Goal: Task Accomplishment & Management: Manage account settings

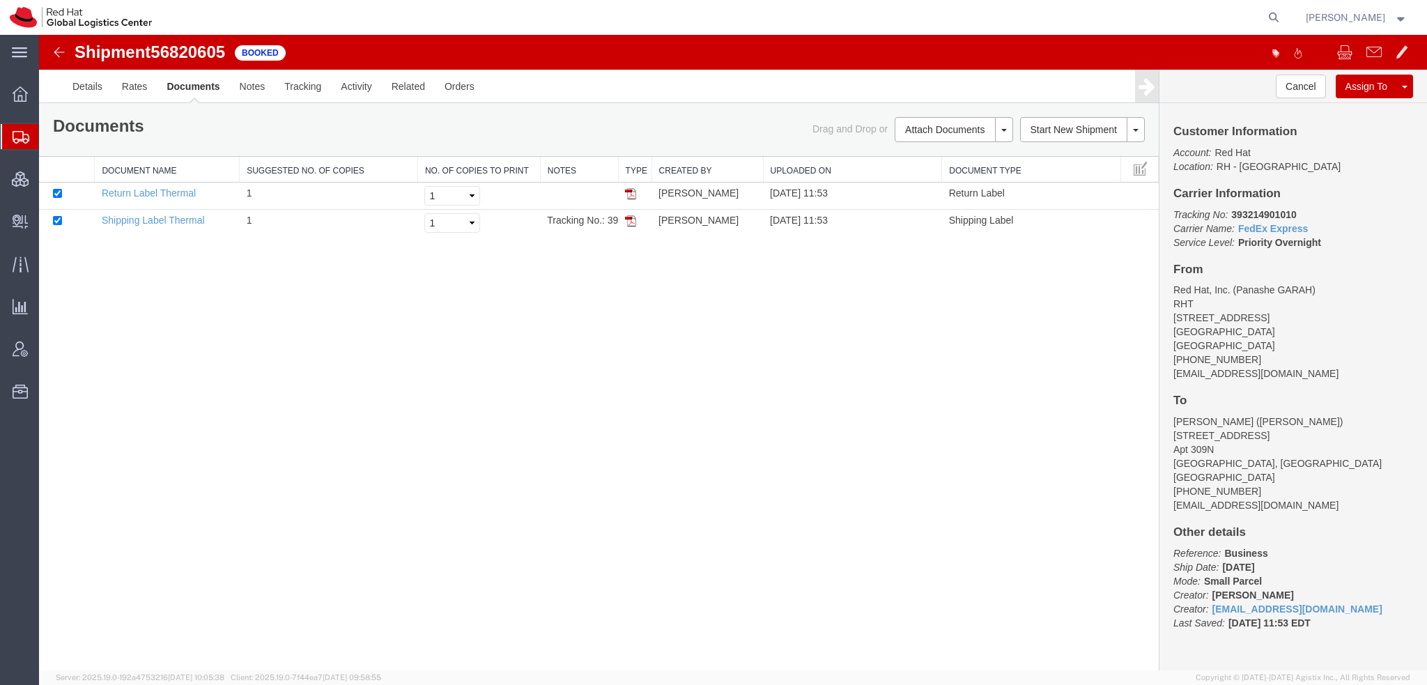
click at [1388, 16] on span "[PERSON_NAME]" at bounding box center [1357, 17] width 102 height 15
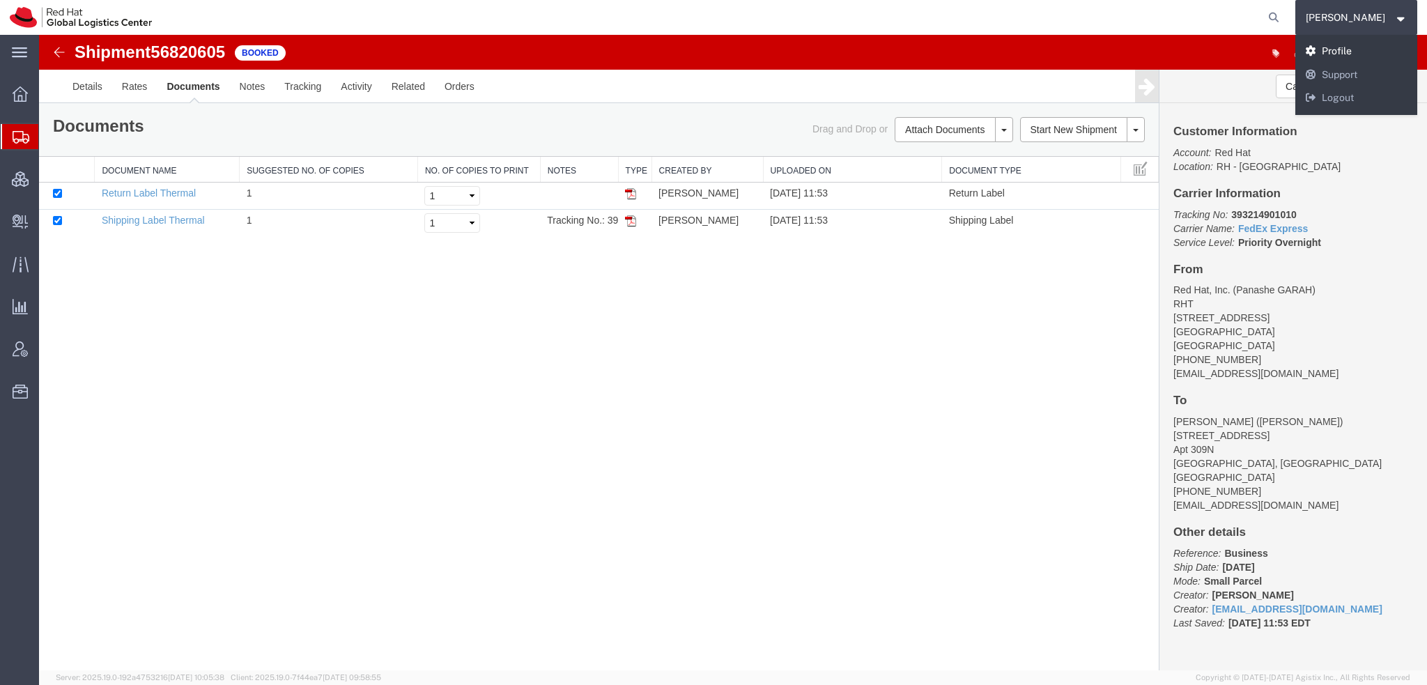
click at [1348, 52] on link "Profile" at bounding box center [1357, 52] width 123 height 24
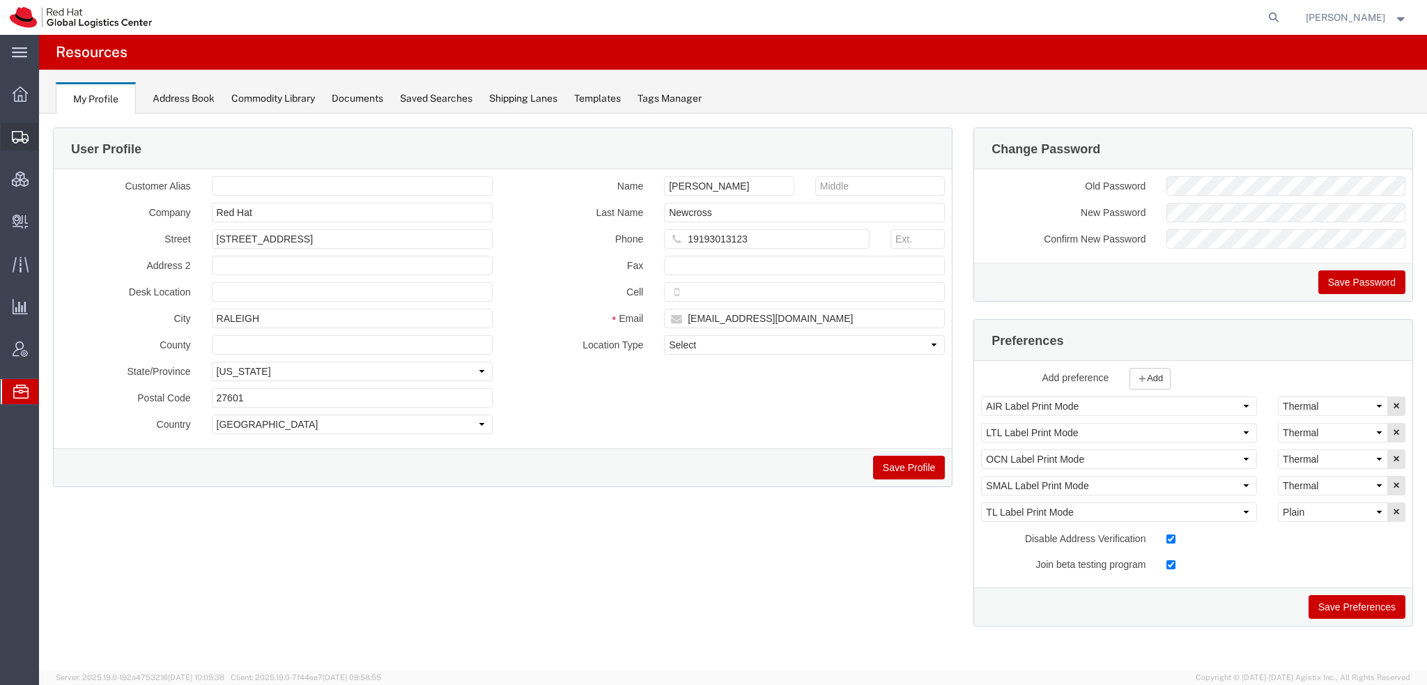
click at [0, 0] on span "Shipment Manager" at bounding box center [0, 0] width 0 height 0
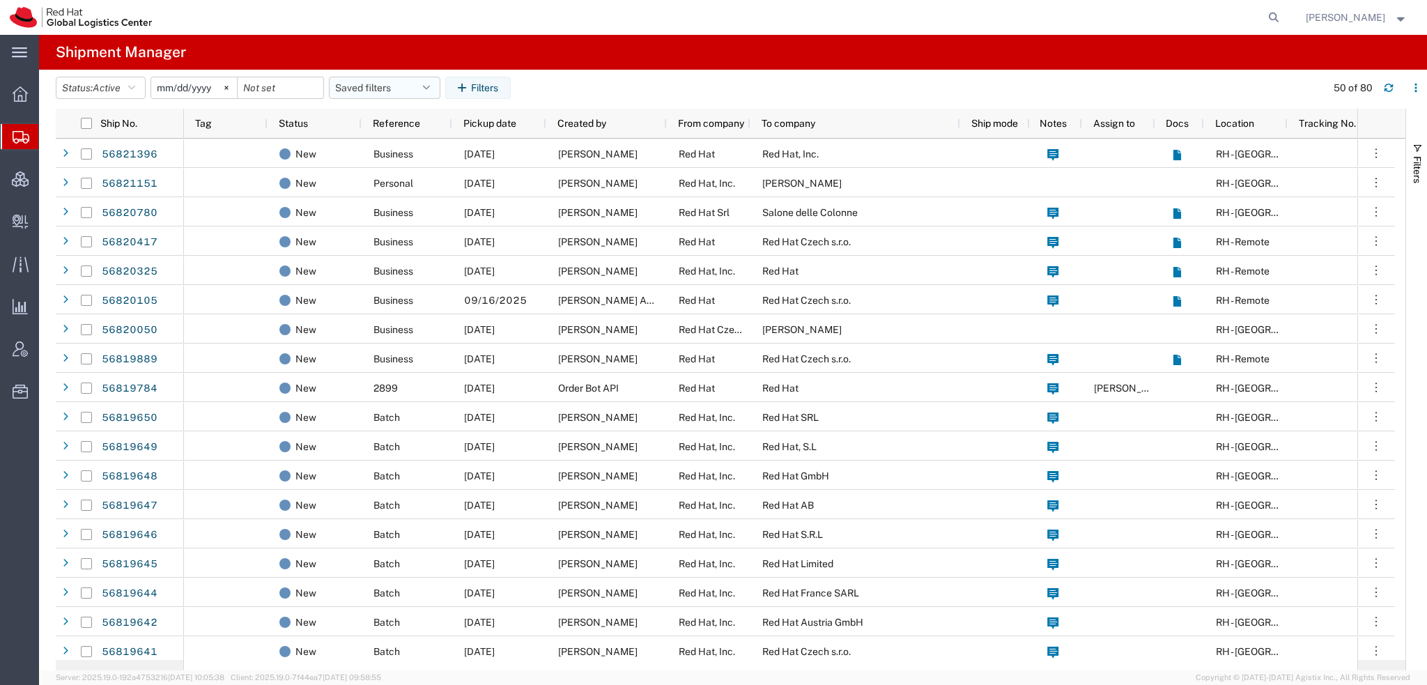
click at [427, 78] on button "Saved filters" at bounding box center [385, 88] width 112 height 22
click at [389, 152] on span "Americas" at bounding box center [422, 149] width 183 height 26
type input "2023-05-07"
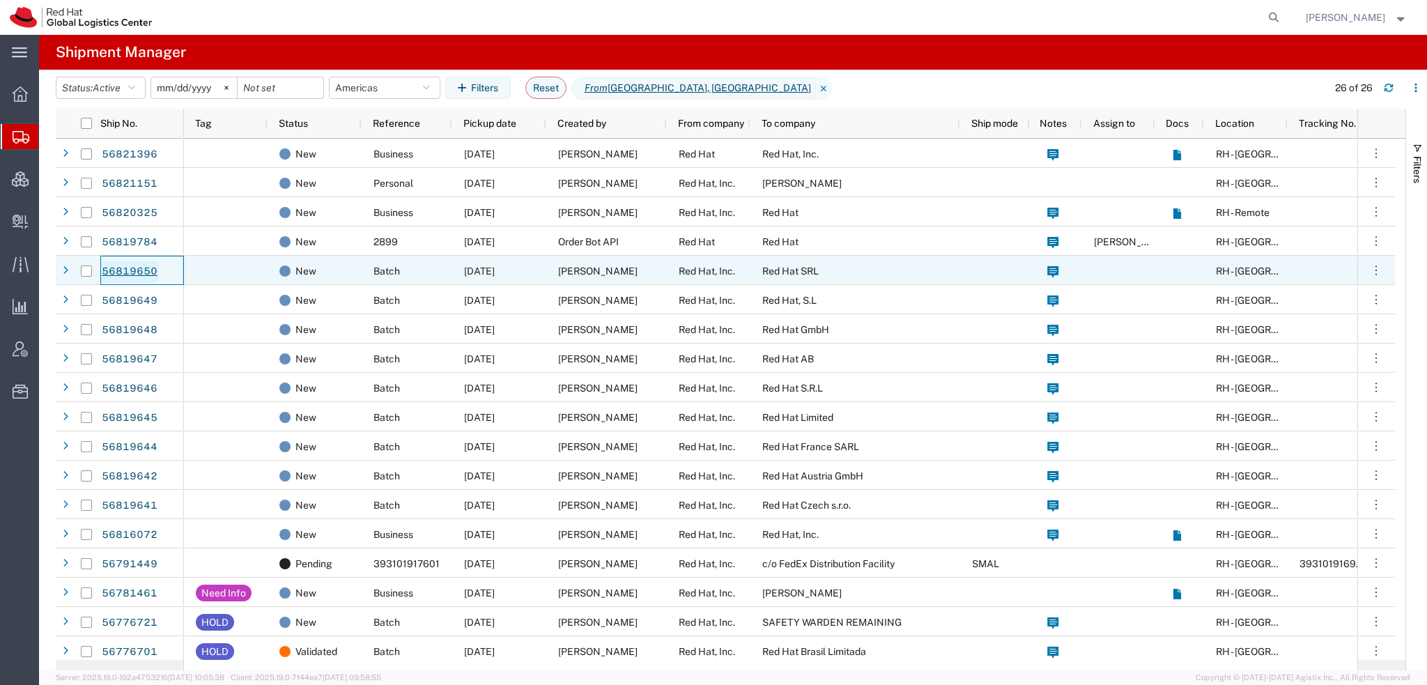
click at [123, 270] on link "56819650" at bounding box center [129, 272] width 57 height 22
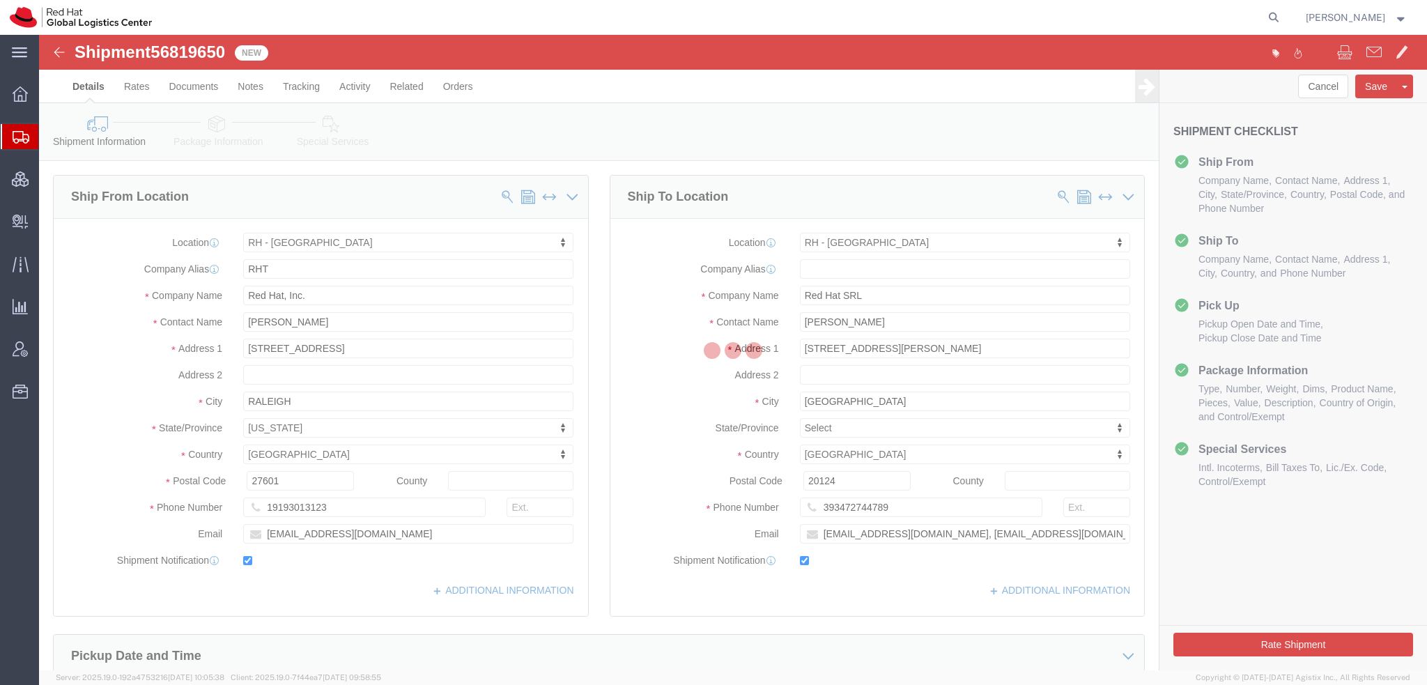
select select "38014"
select select "37982"
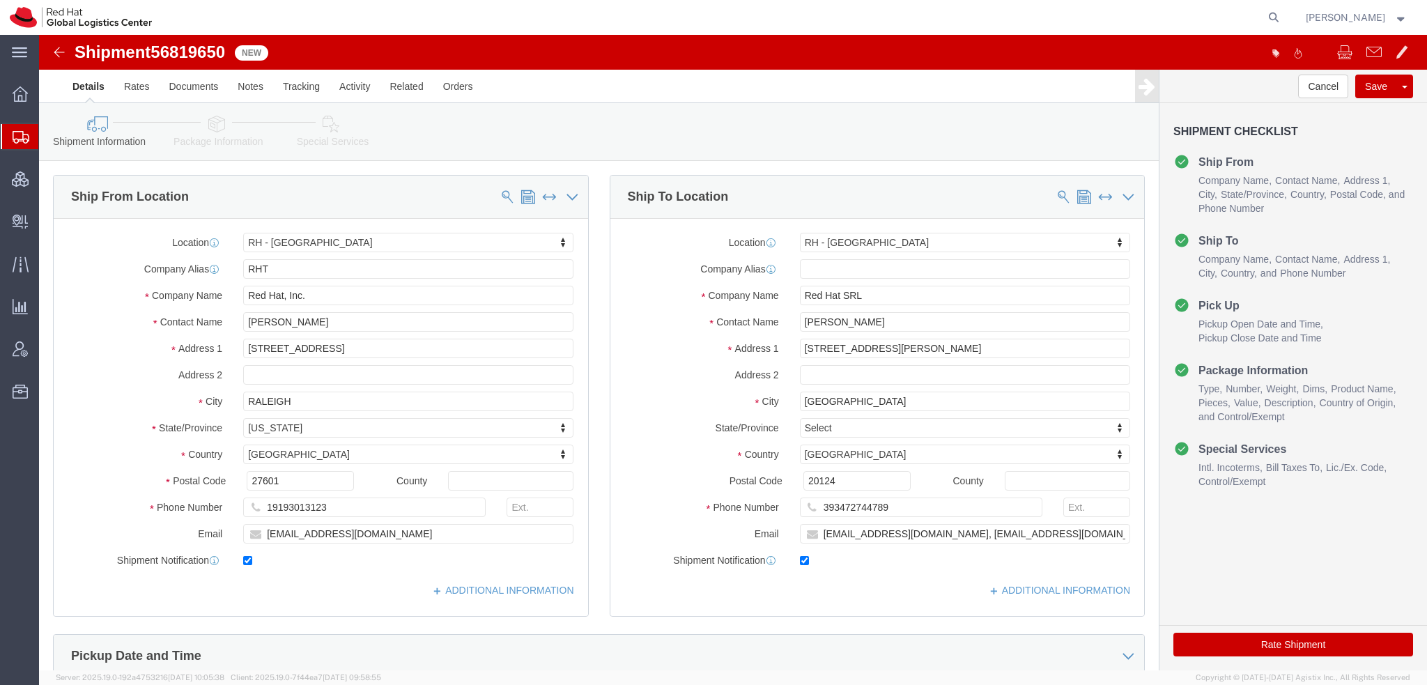
click icon
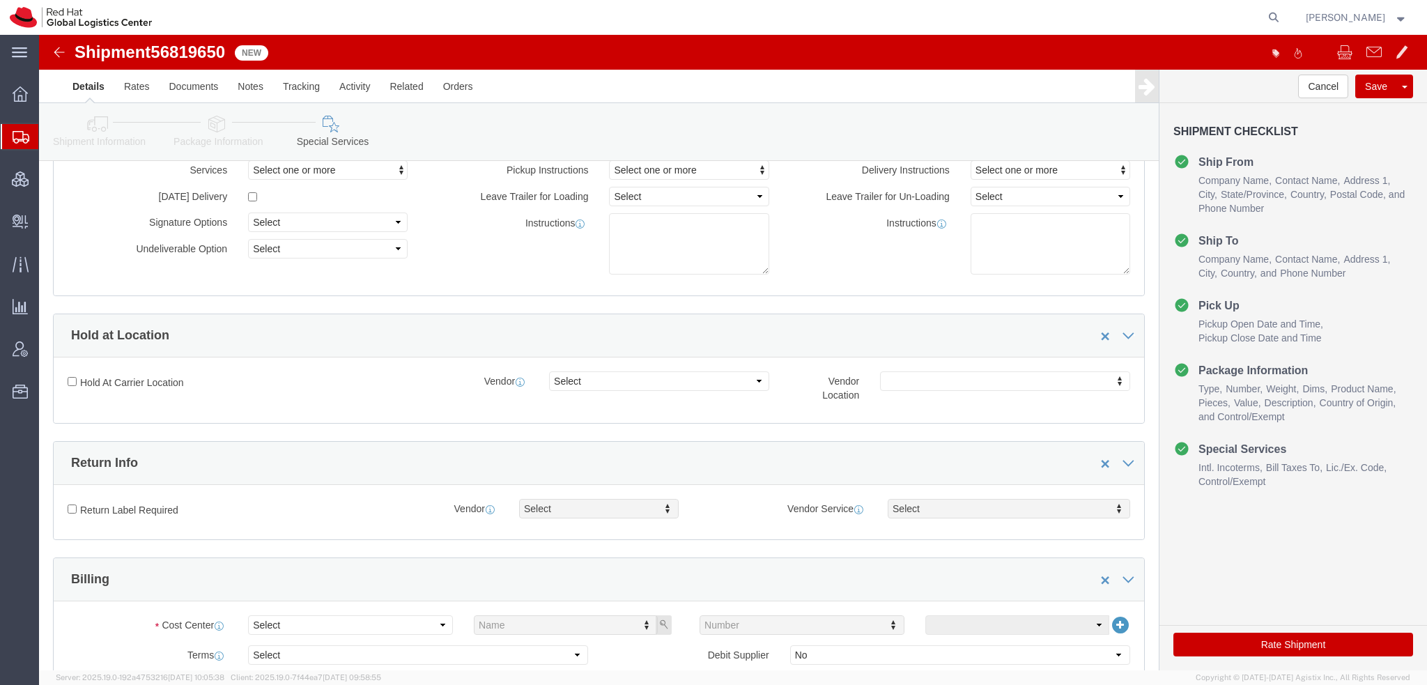
scroll to position [348, 0]
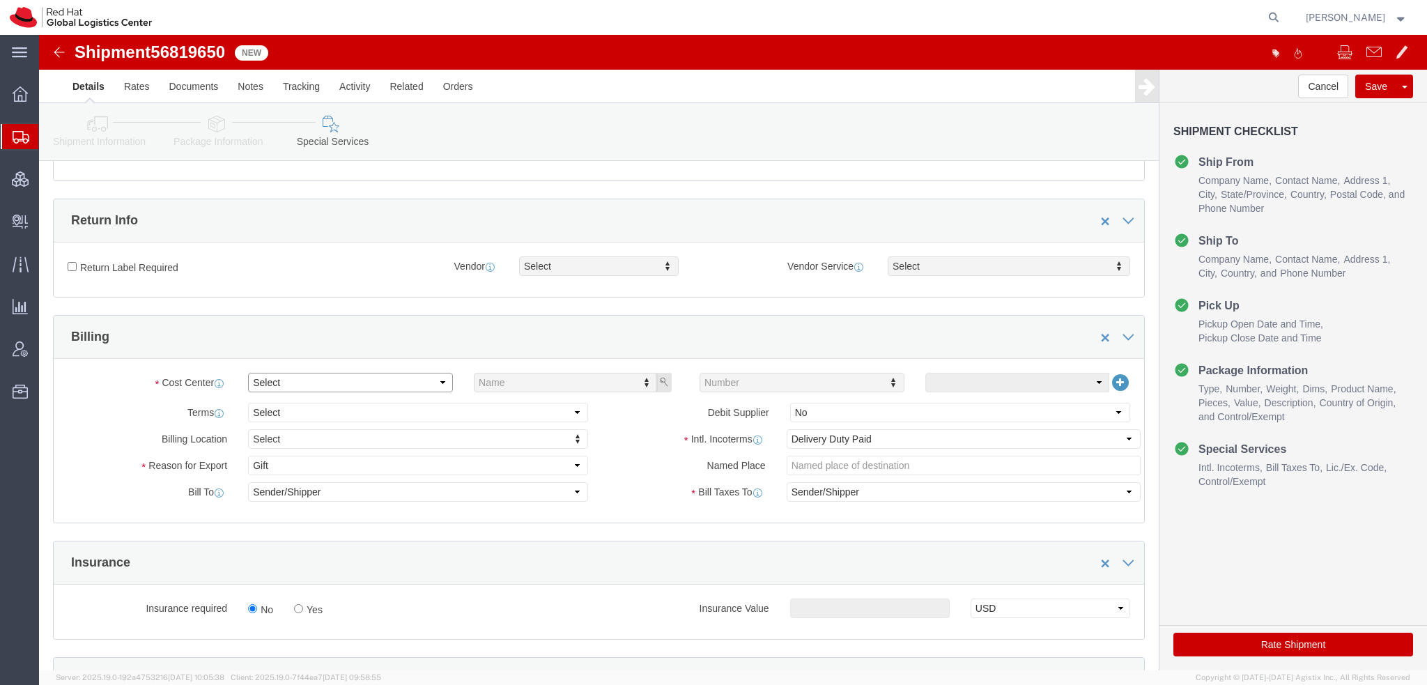
click select "Select Buyer Cost Center Department Operations Number Order Number Sales Person"
select select "COSTCENTER"
click select "Select Buyer Cost Center Department Operations Number Order Number Sales Person"
drag, startPoint x: 735, startPoint y: 349, endPoint x: 746, endPoint y: 355, distance: 12.5
type input "901"
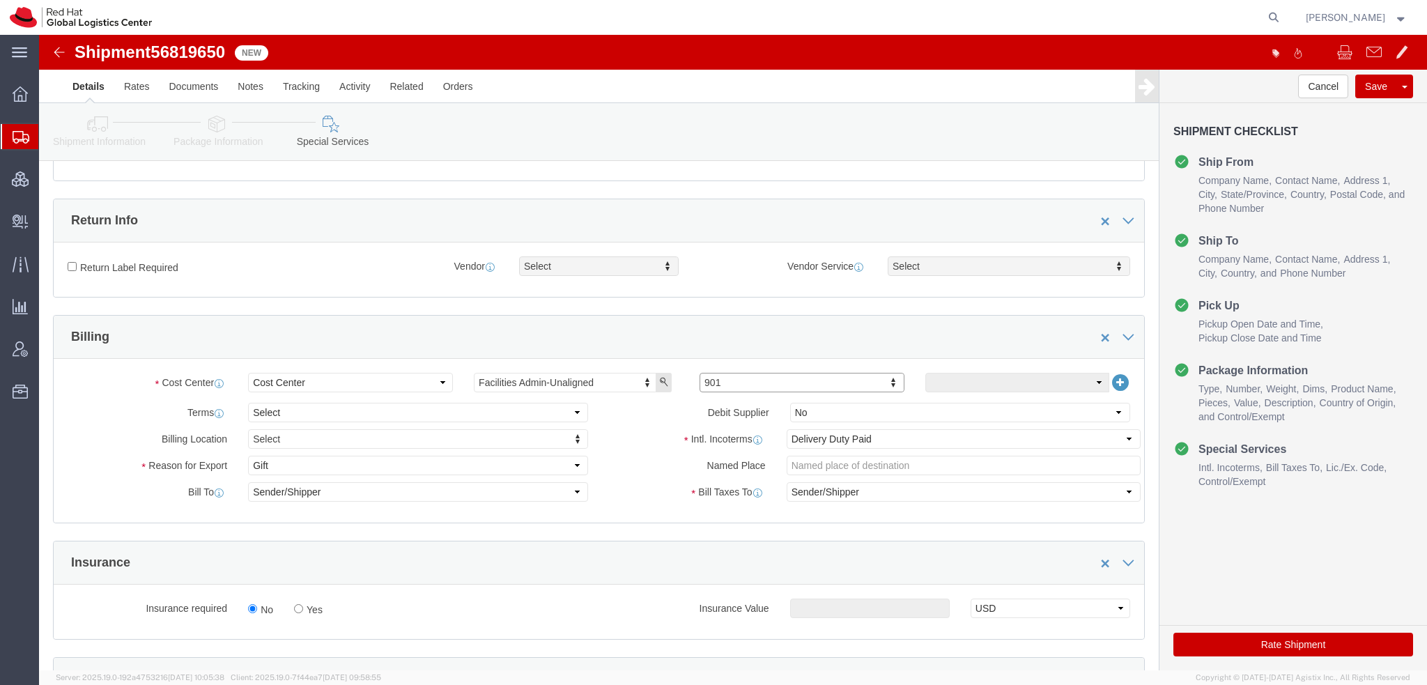
click button "Rate Shipment"
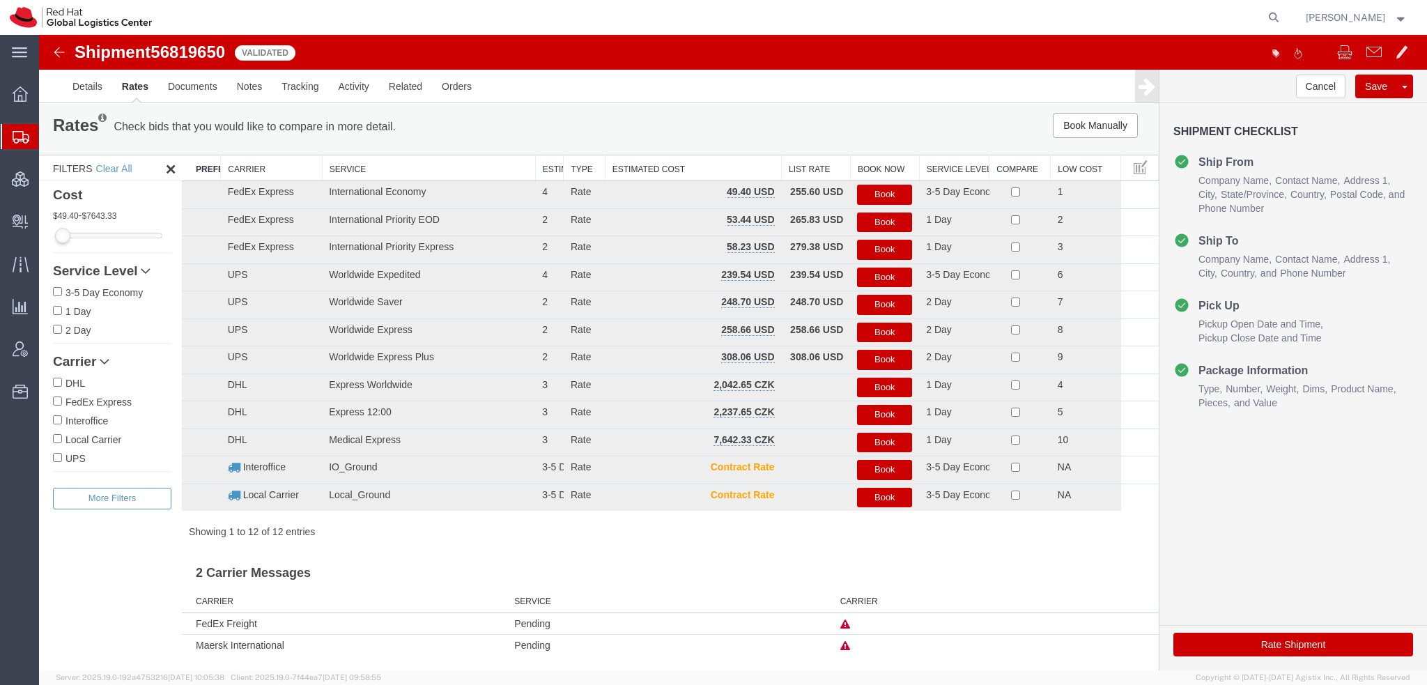
scroll to position [0, 0]
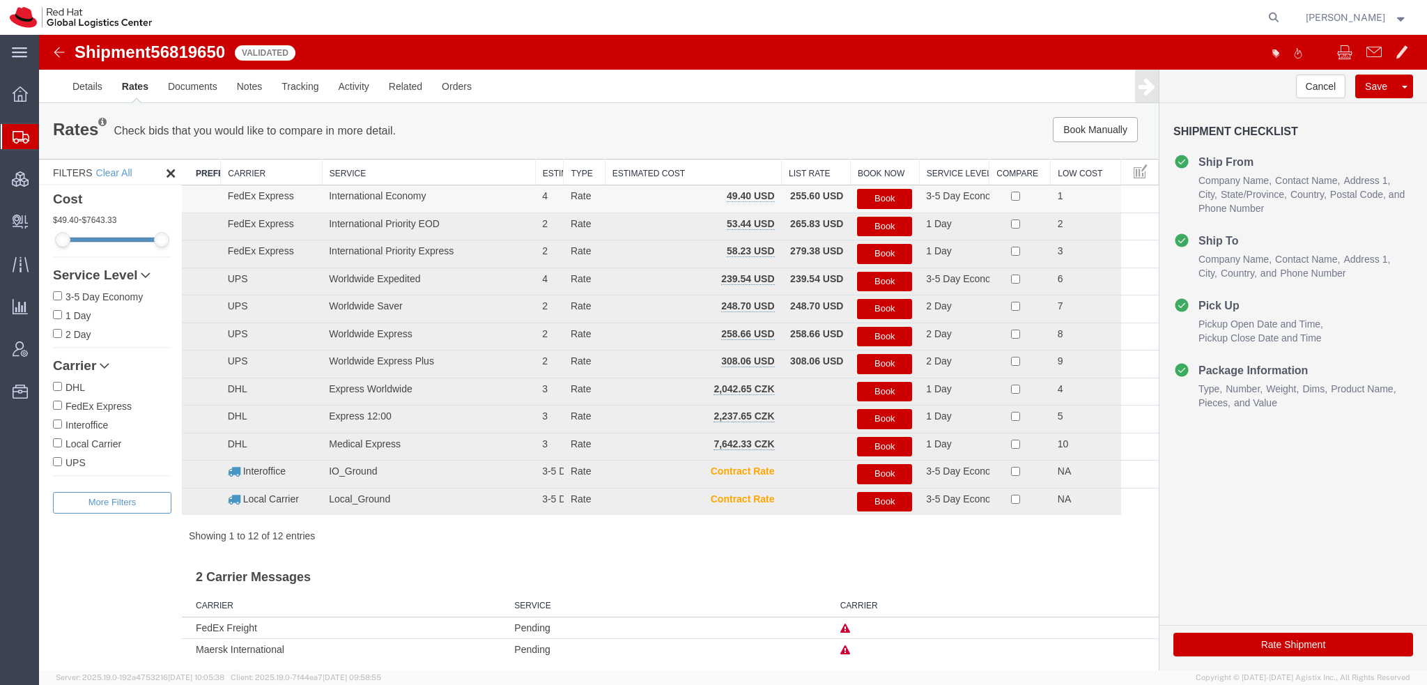
click at [880, 201] on button "Book" at bounding box center [884, 199] width 55 height 20
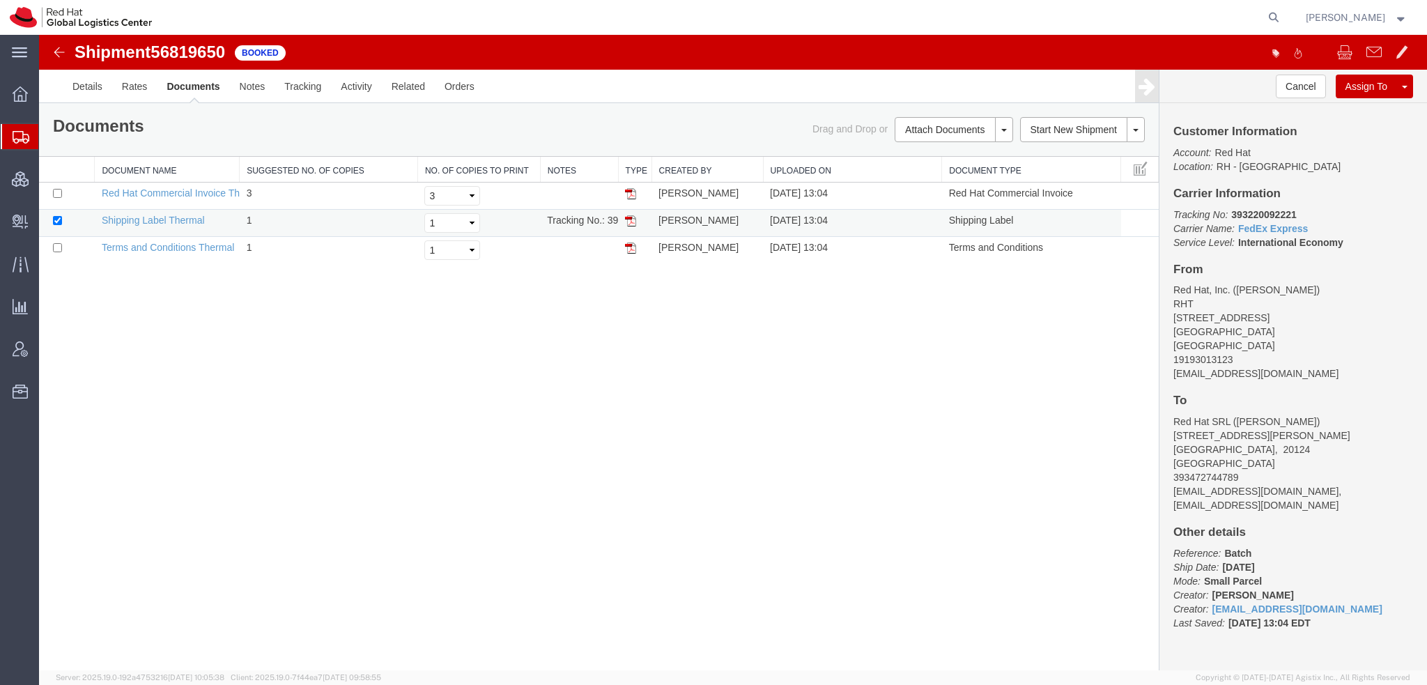
click at [630, 218] on img at bounding box center [630, 220] width 11 height 11
click at [0, 0] on span "Shipment Manager" at bounding box center [0, 0] width 0 height 0
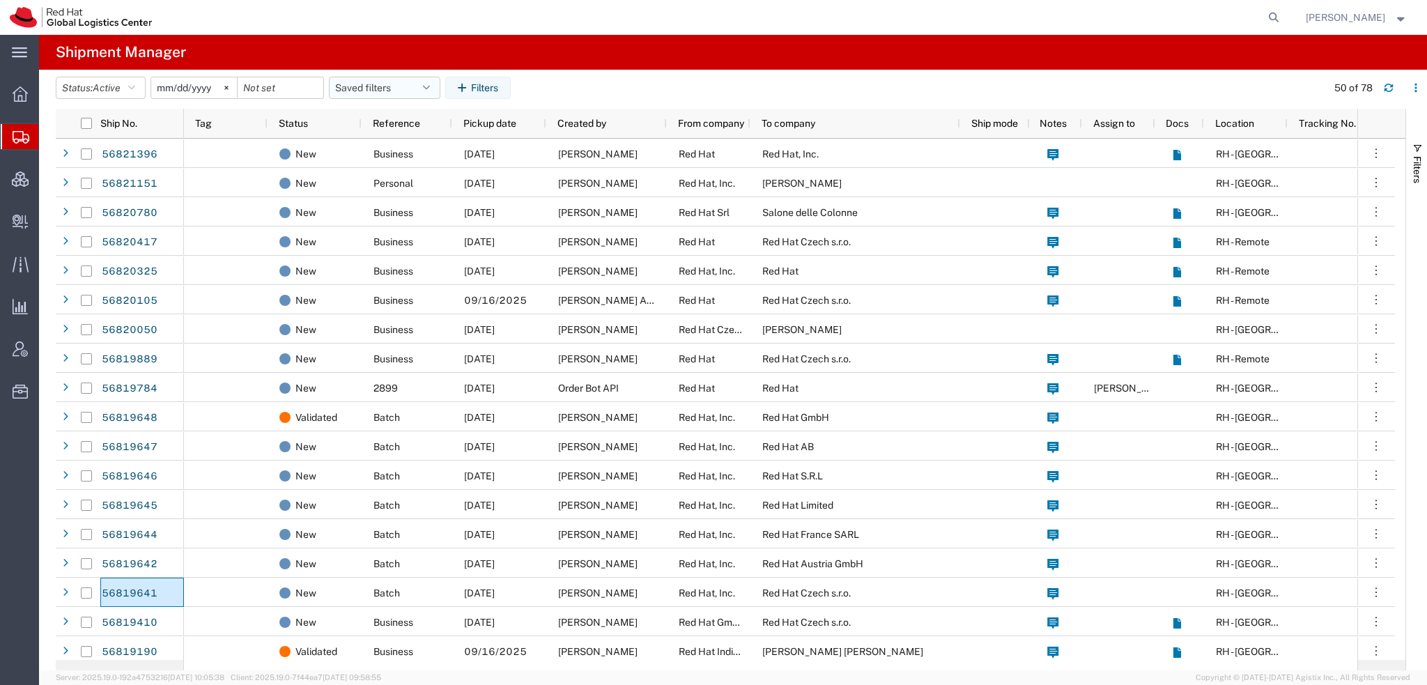
click at [427, 82] on button "Saved filters" at bounding box center [385, 88] width 112 height 22
click at [388, 144] on span "Americas" at bounding box center [422, 149] width 183 height 26
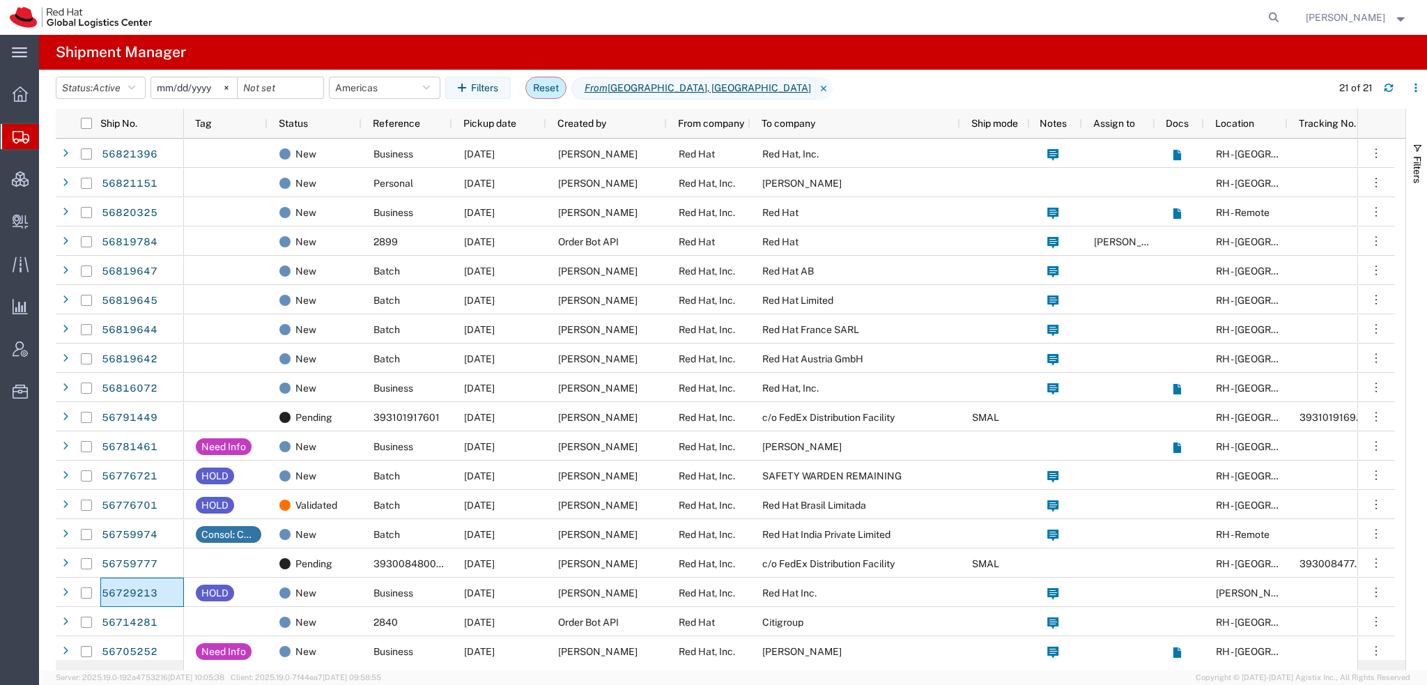
click at [545, 87] on button "Reset" at bounding box center [546, 88] width 41 height 22
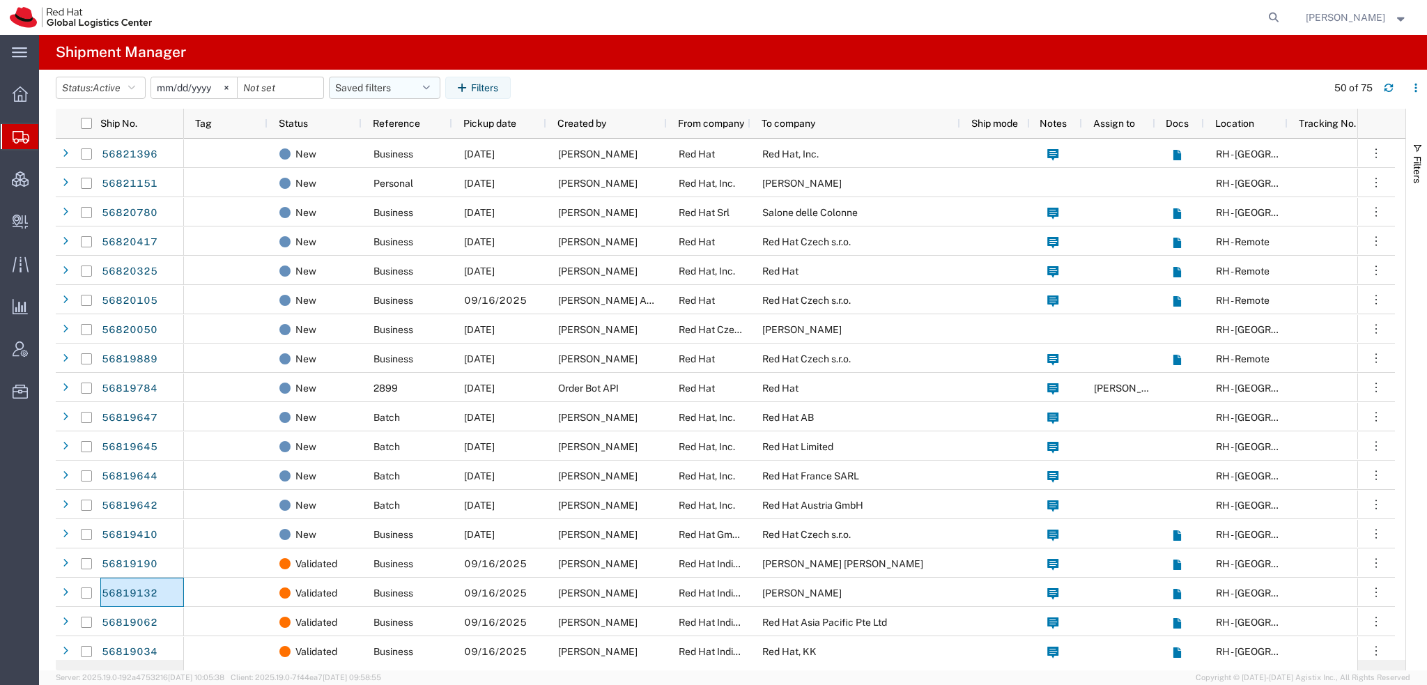
click at [430, 89] on icon "button" at bounding box center [426, 88] width 7 height 10
click at [408, 141] on span "Americas" at bounding box center [422, 149] width 183 height 26
type input "2023-05-07"
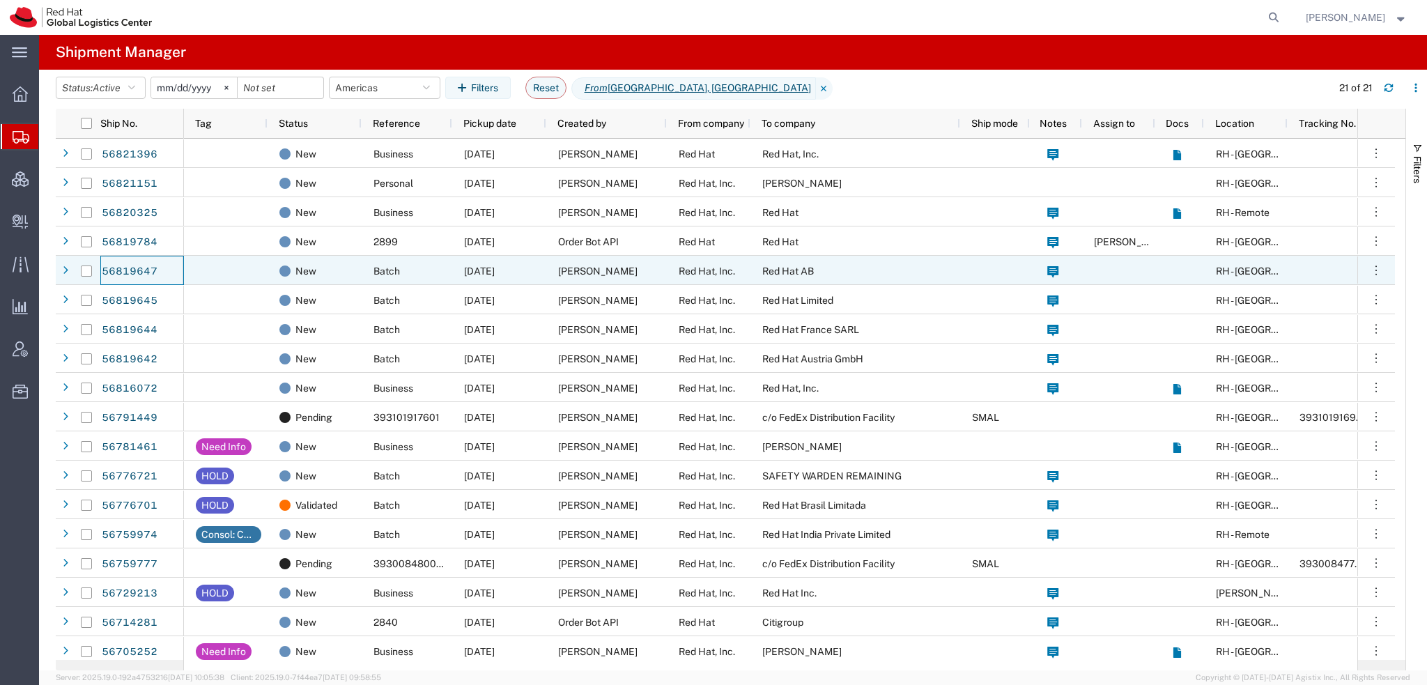
click at [156, 275] on div "56819647" at bounding box center [142, 270] width 84 height 29
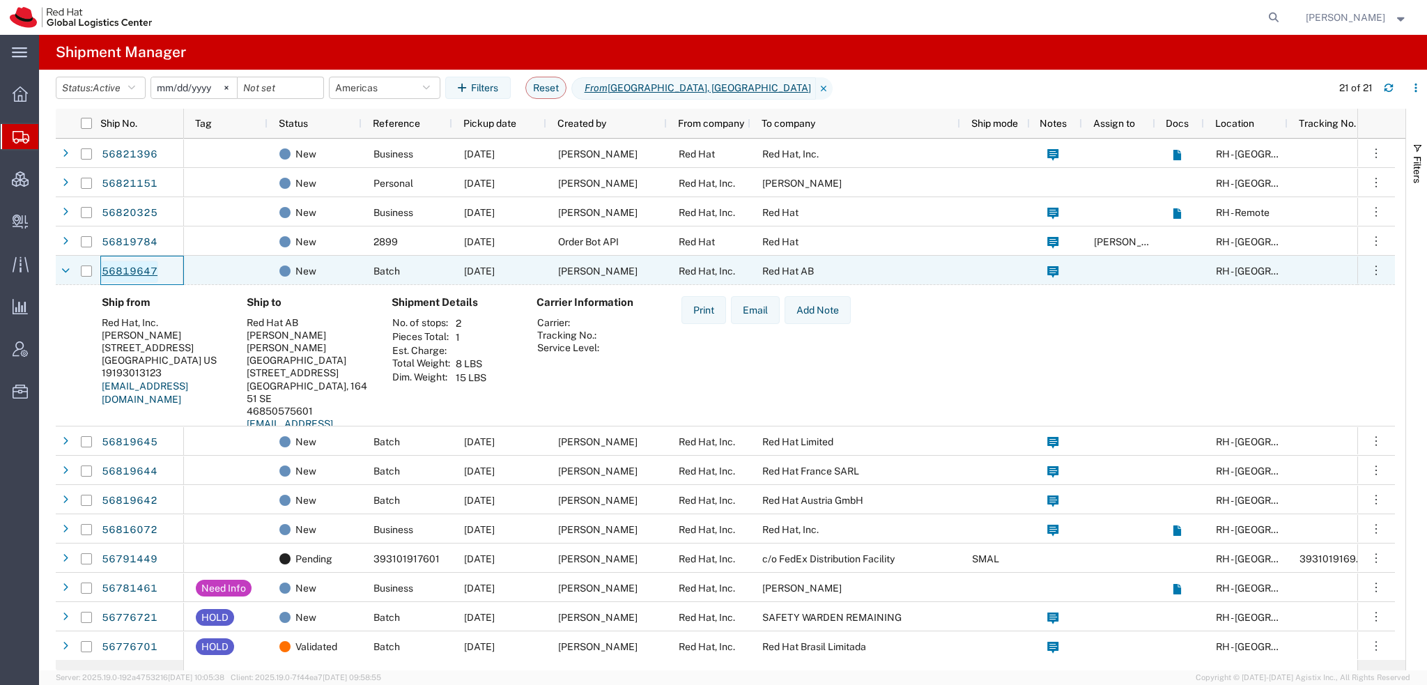
click at [142, 268] on link "56819647" at bounding box center [129, 272] width 57 height 22
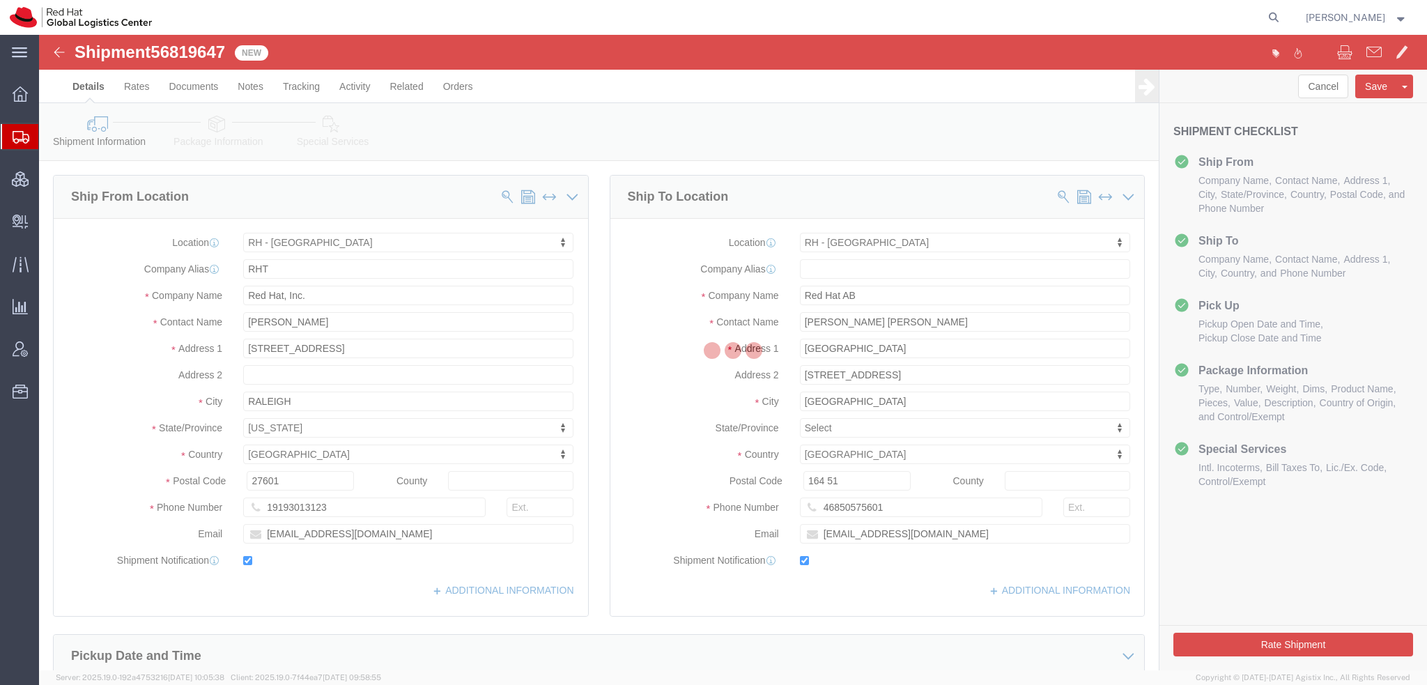
select select "38014"
select select "38029"
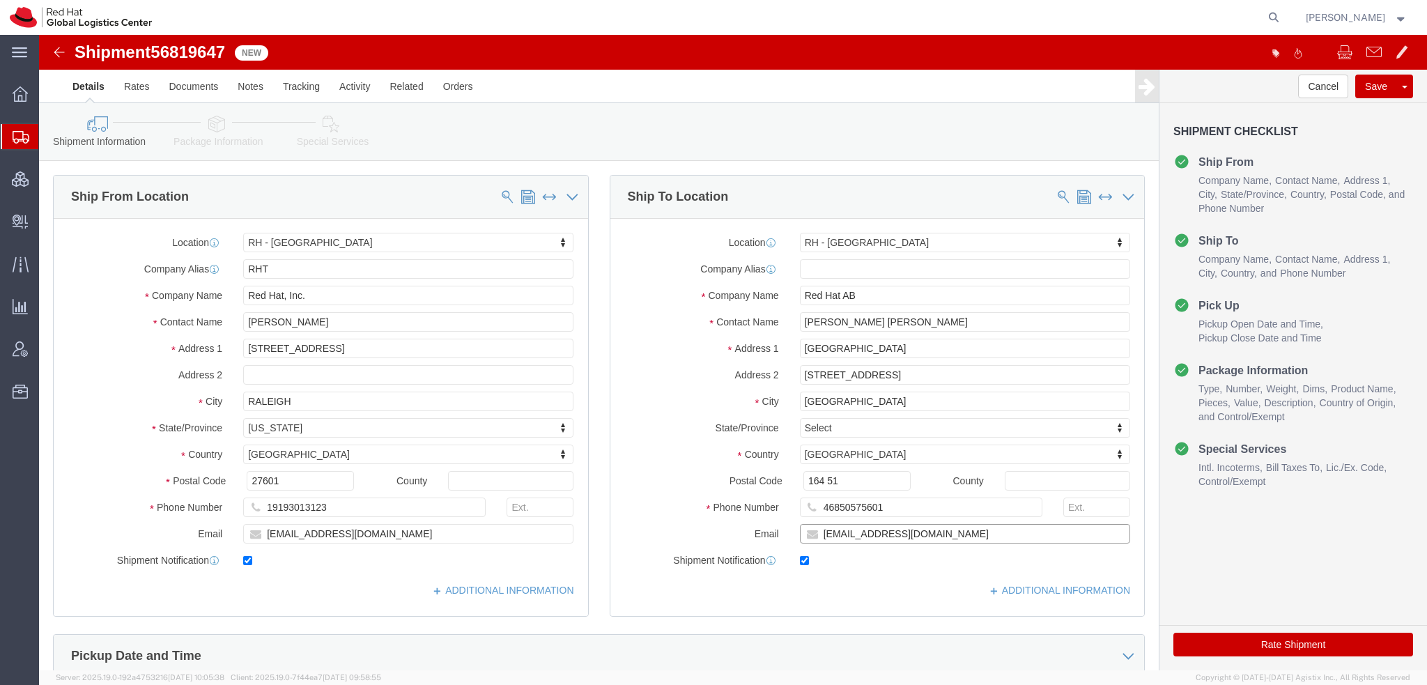
click input "alinne@redhat.com"
type input "alinne@redhat.com, emealogistics@redhat.com"
click icon
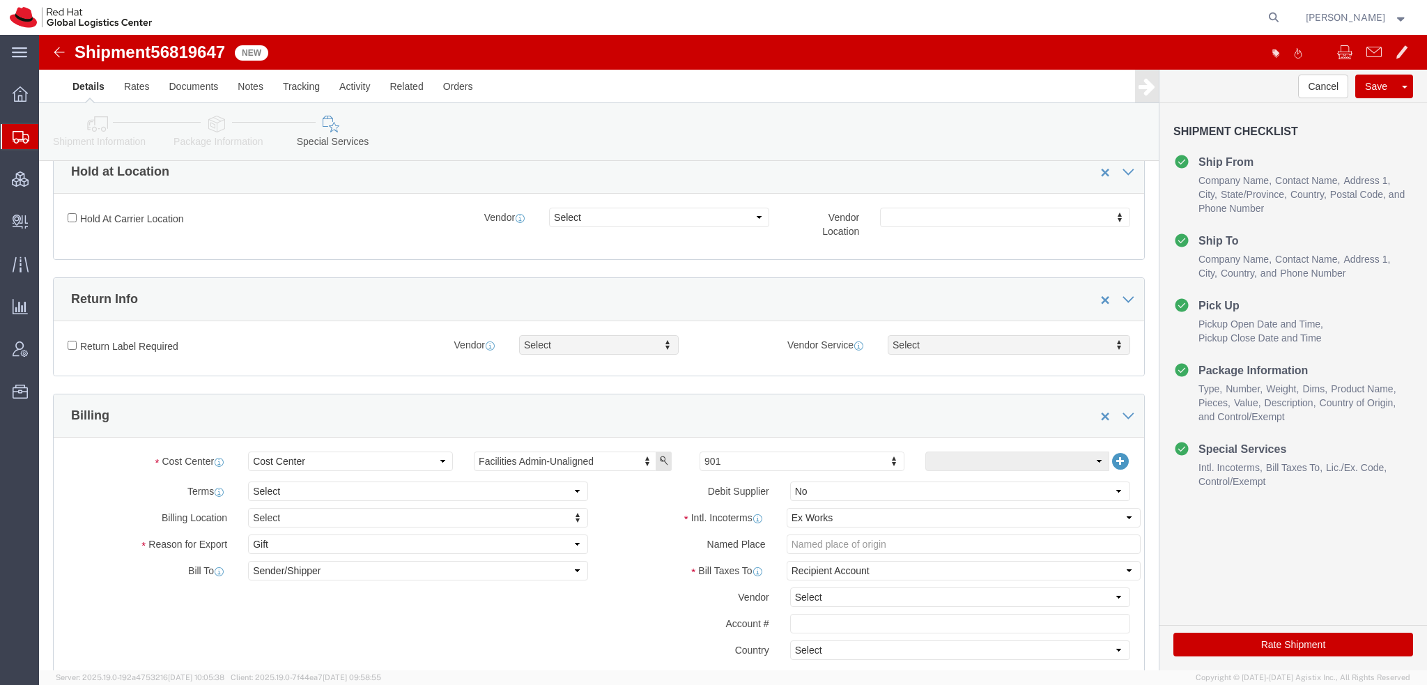
scroll to position [488, 0]
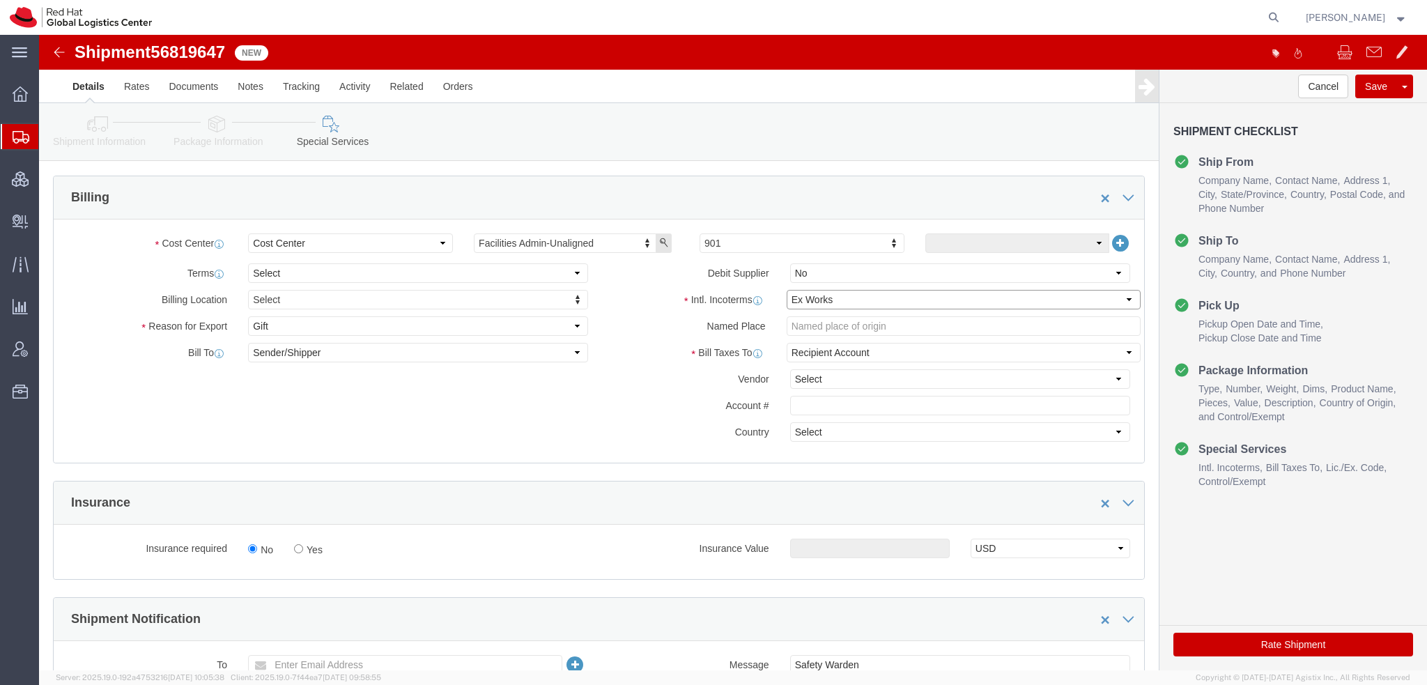
click select "Select Carriage Insurance Paid Carriage Paid To Cost and Freight Cost Insurance…"
select select "DDP"
click select "Select Carriage Insurance Paid Carriage Paid To Cost and Freight Cost Insurance…"
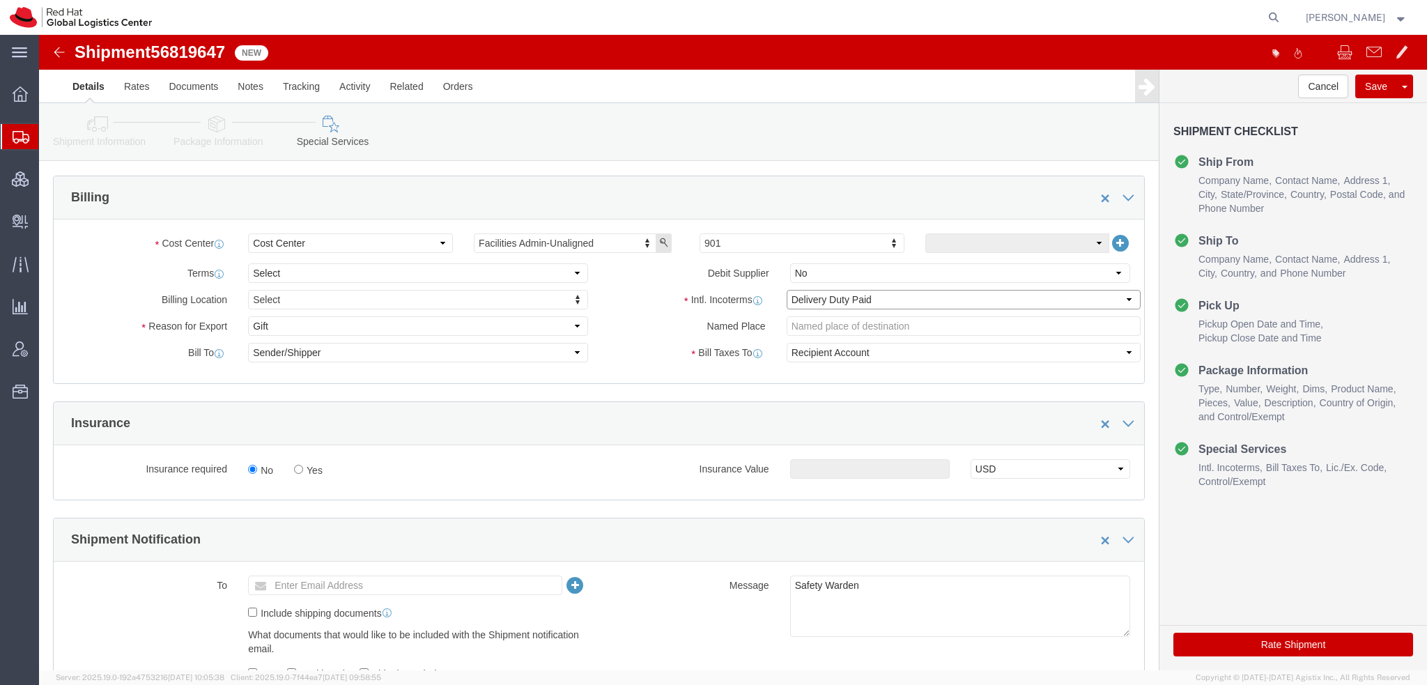
select select "SHIP"
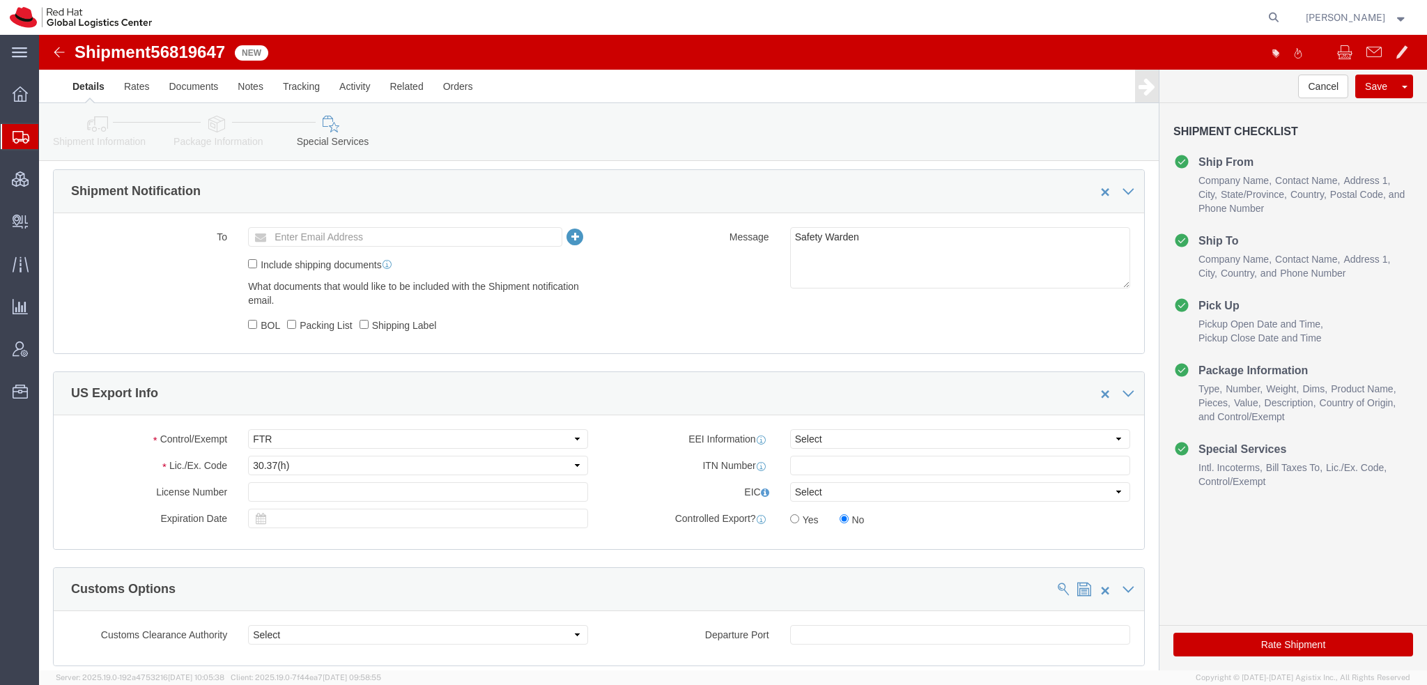
click button "Rate Shipment"
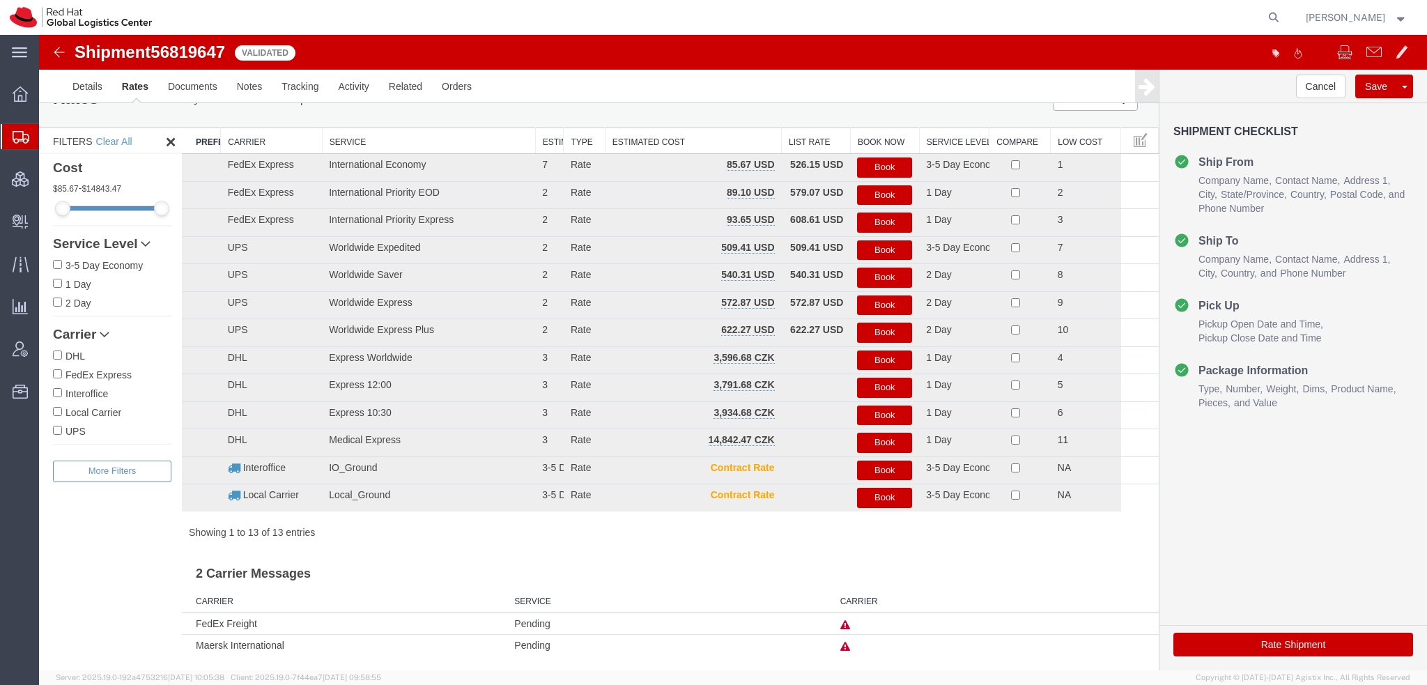
scroll to position [1, 0]
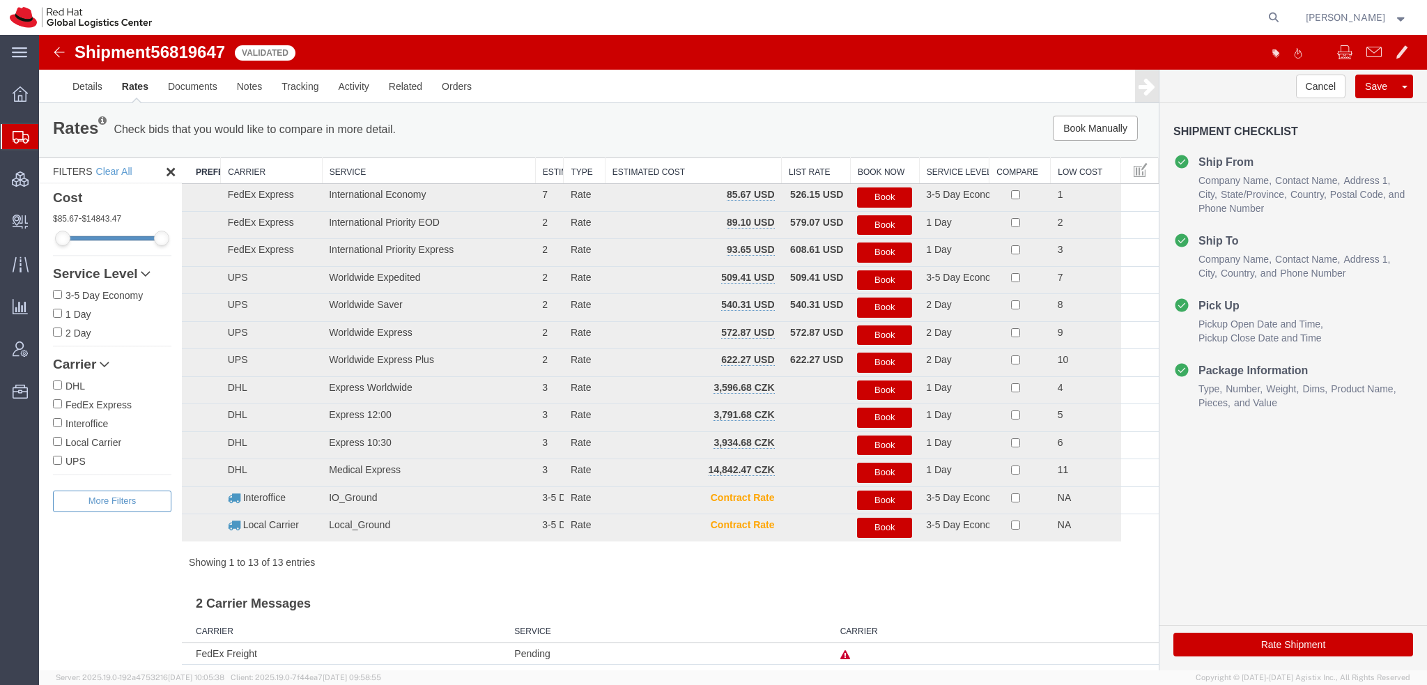
click at [880, 199] on button "Book" at bounding box center [884, 197] width 55 height 20
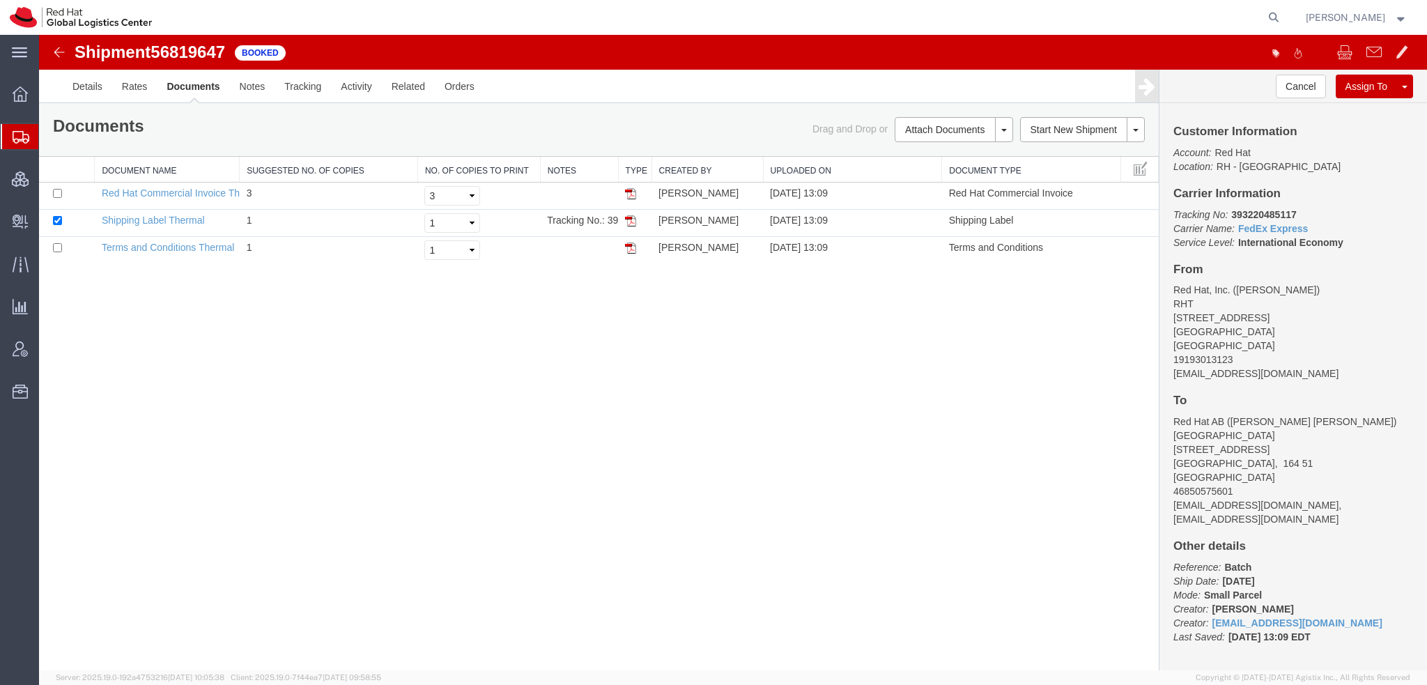
scroll to position [0, 0]
click at [631, 221] on img at bounding box center [630, 220] width 11 height 11
drag, startPoint x: 67, startPoint y: 161, endPoint x: 77, endPoint y: 161, distance: 10.5
click at [0, 0] on span "Shipment Manager" at bounding box center [0, 0] width 0 height 0
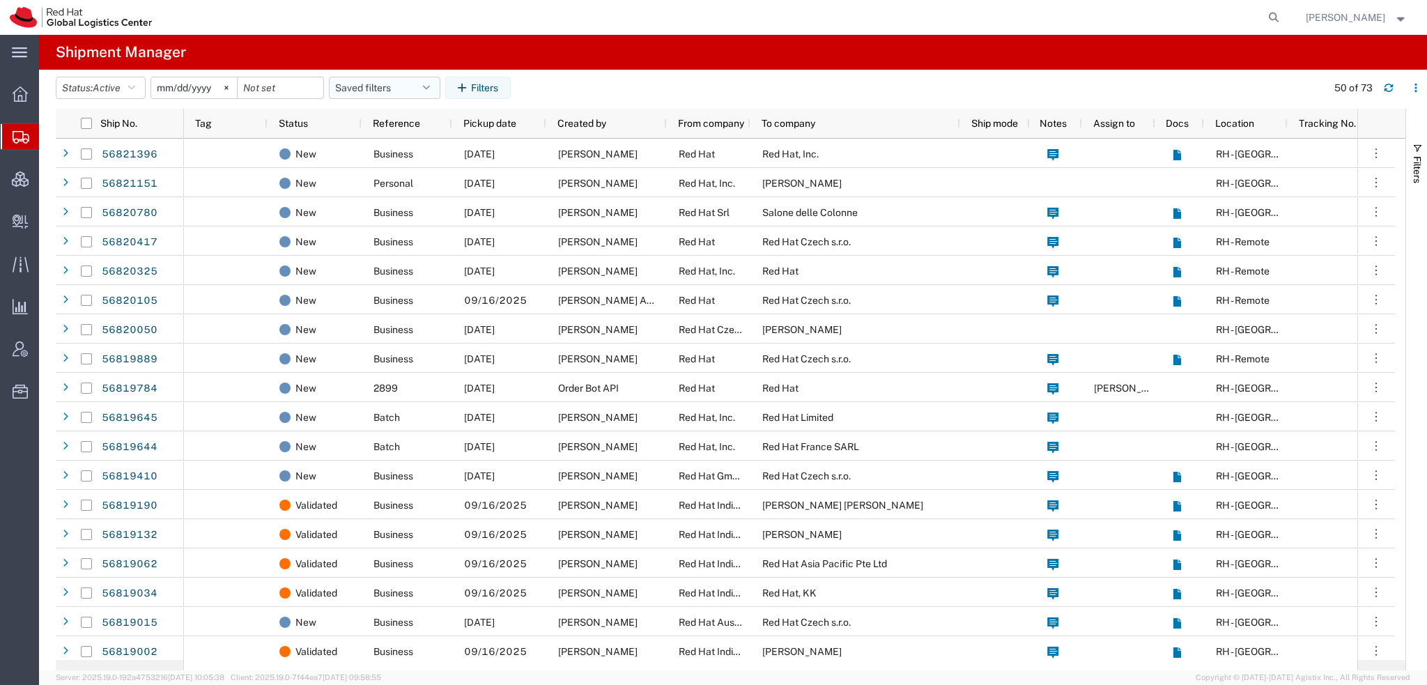
click at [430, 86] on icon "button" at bounding box center [426, 88] width 7 height 10
click at [383, 145] on span "Americas" at bounding box center [422, 149] width 183 height 26
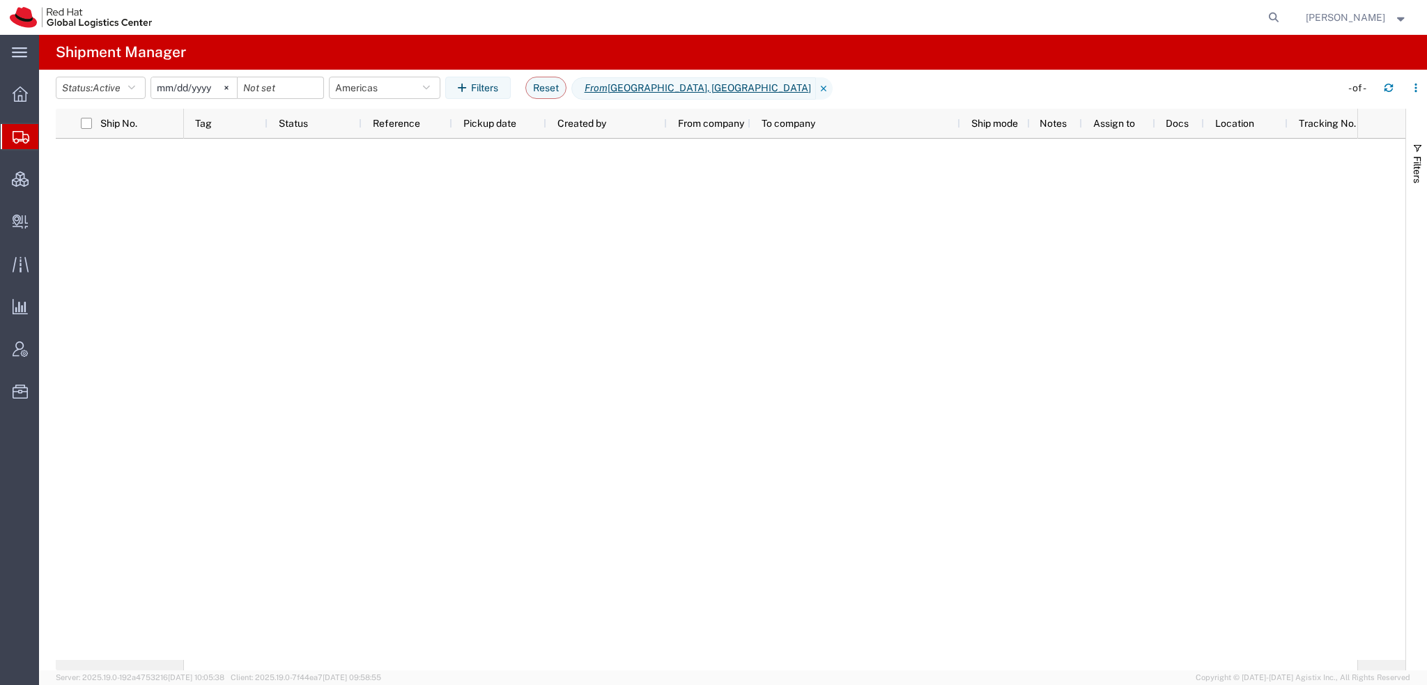
type input "2023-05-07"
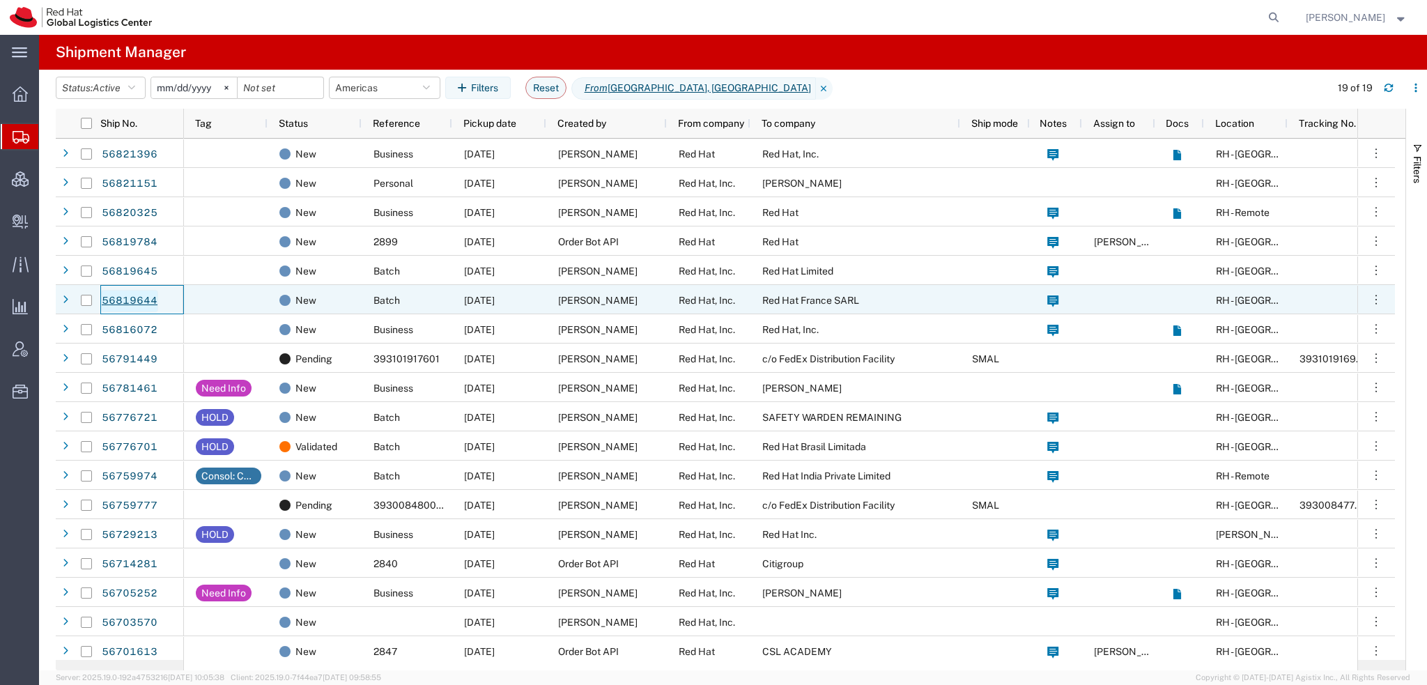
click at [127, 294] on link "56819644" at bounding box center [129, 301] width 57 height 22
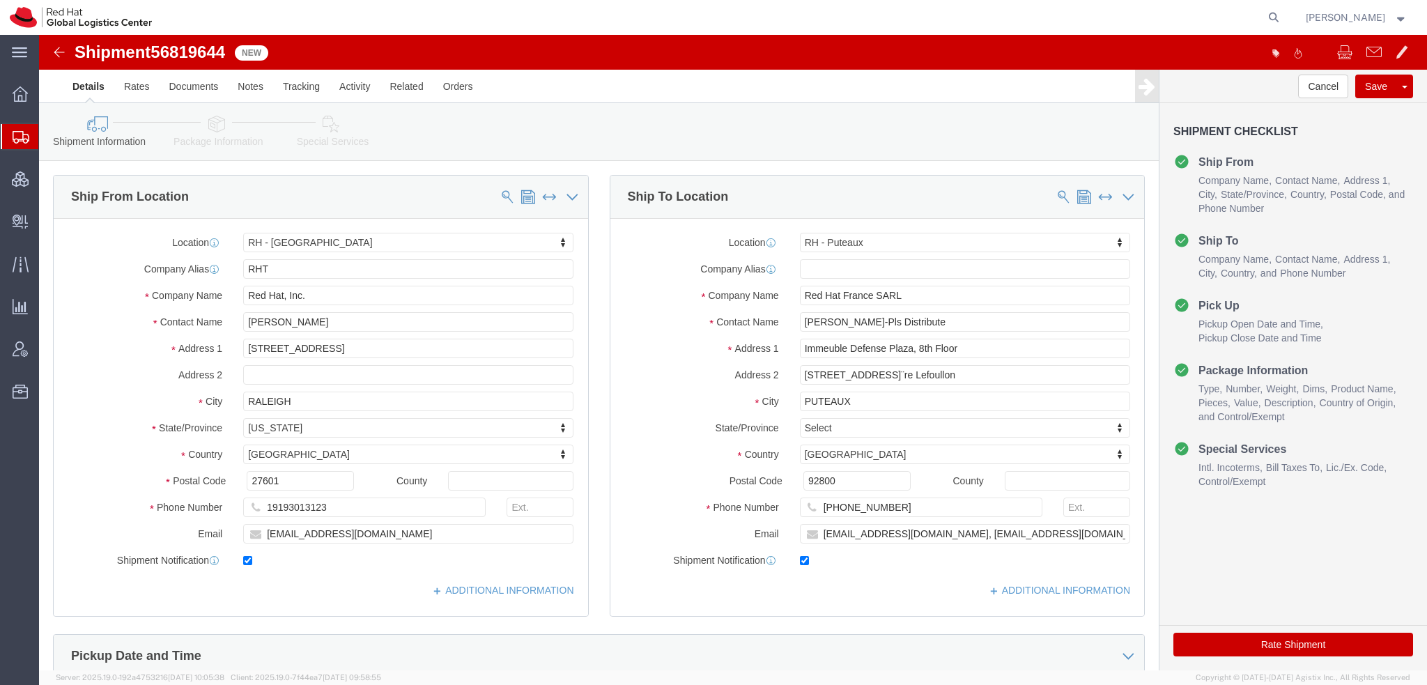
select select "38014"
select select "38010"
click icon
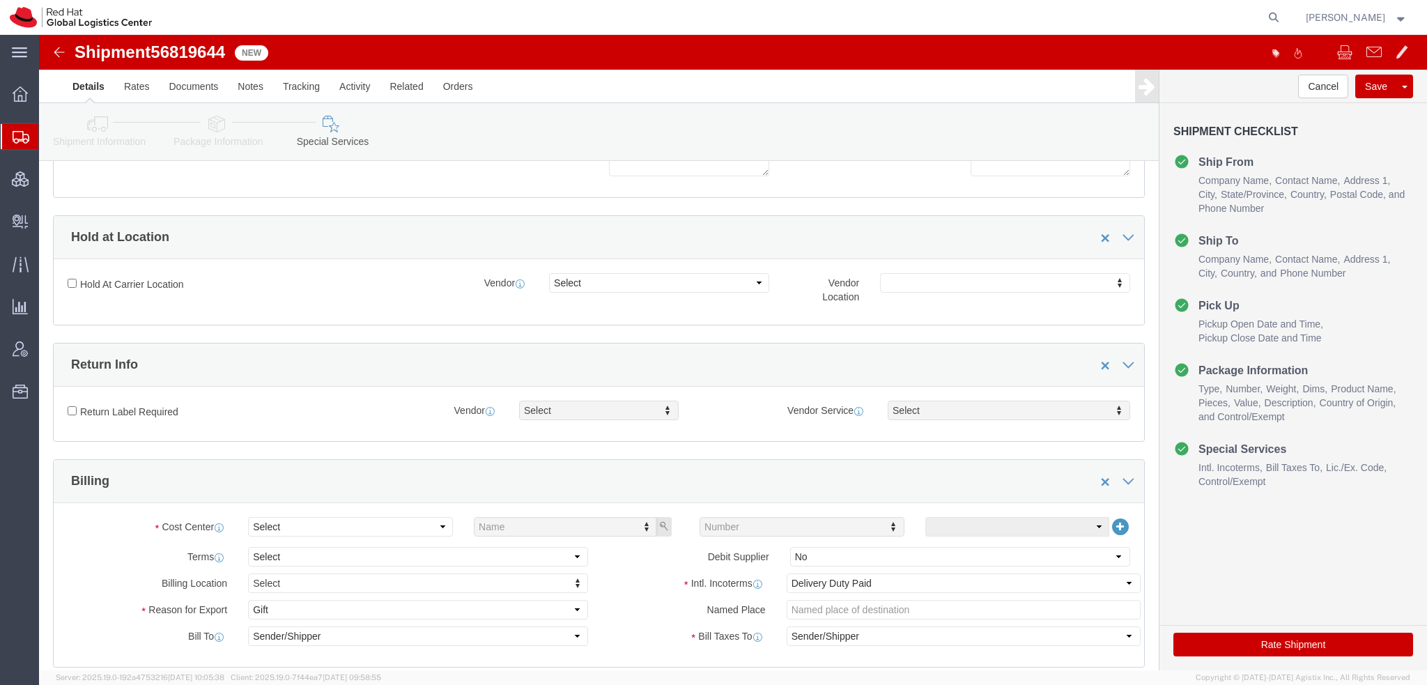
scroll to position [418, 0]
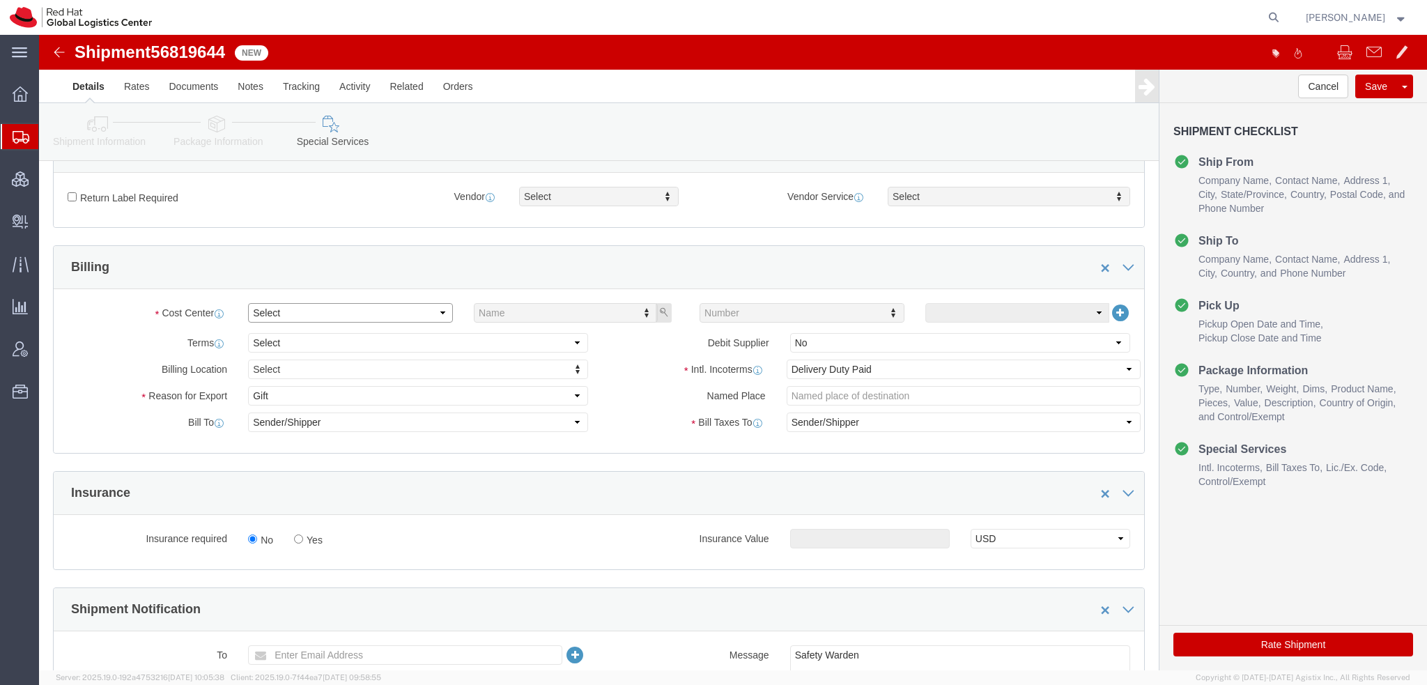
click select "Select Buyer Cost Center Department Operations Number Order Number Sales Person"
select select "COSTCENTER"
click select "Select Buyer Cost Center Department Operations Number Order Number Sales Person"
type input "901"
click button "Rate Shipment"
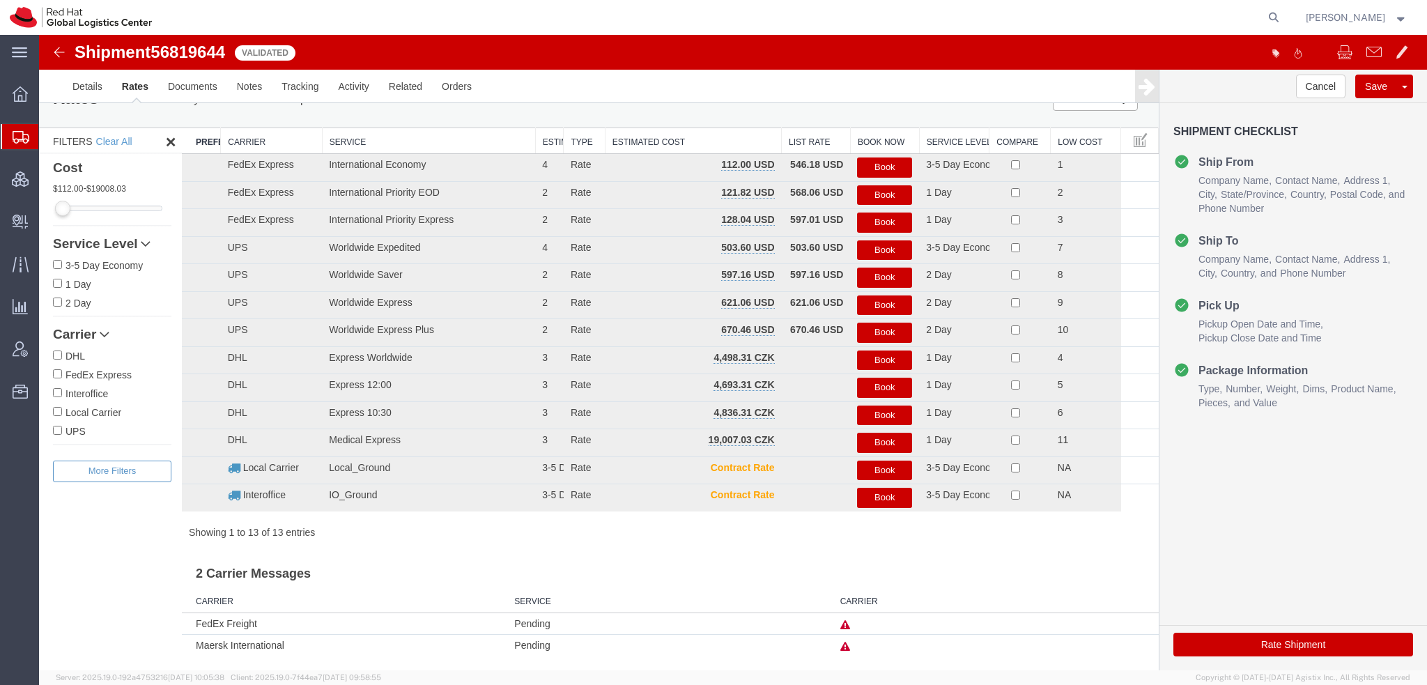
scroll to position [1, 0]
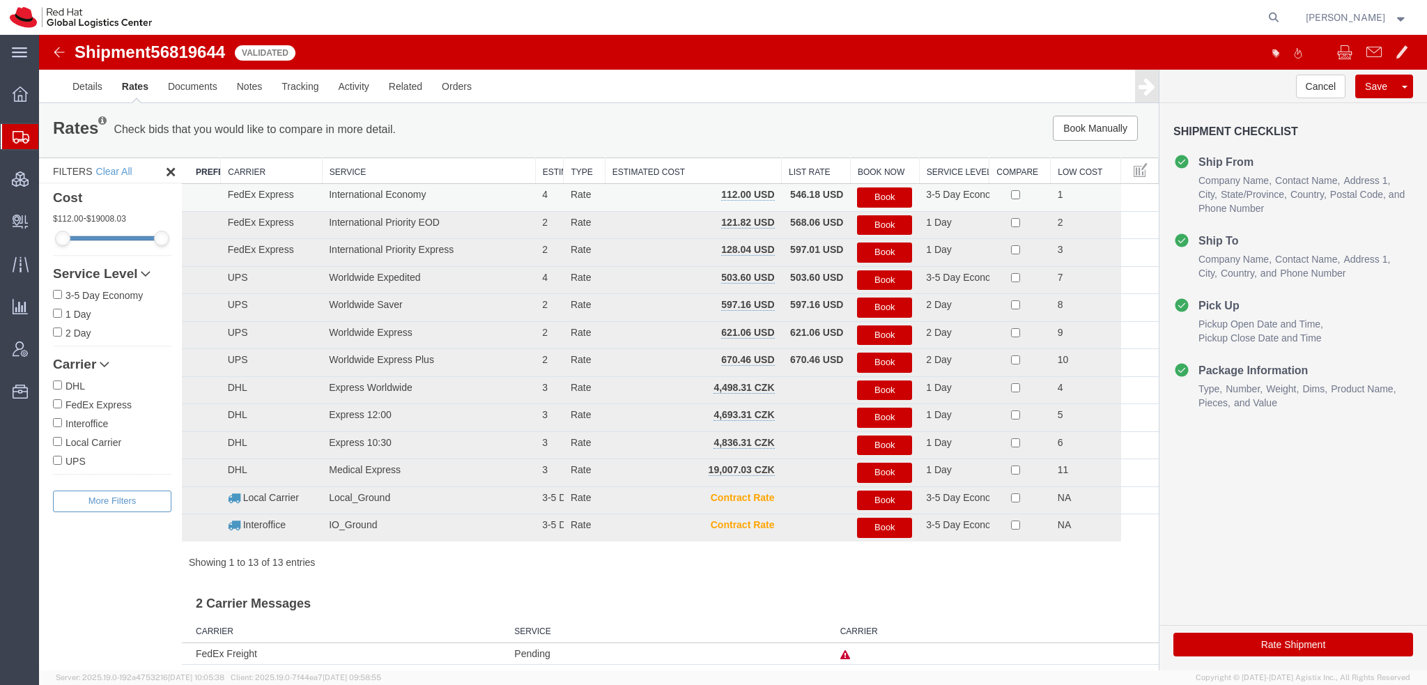
click at [897, 199] on button "Book" at bounding box center [884, 197] width 55 height 20
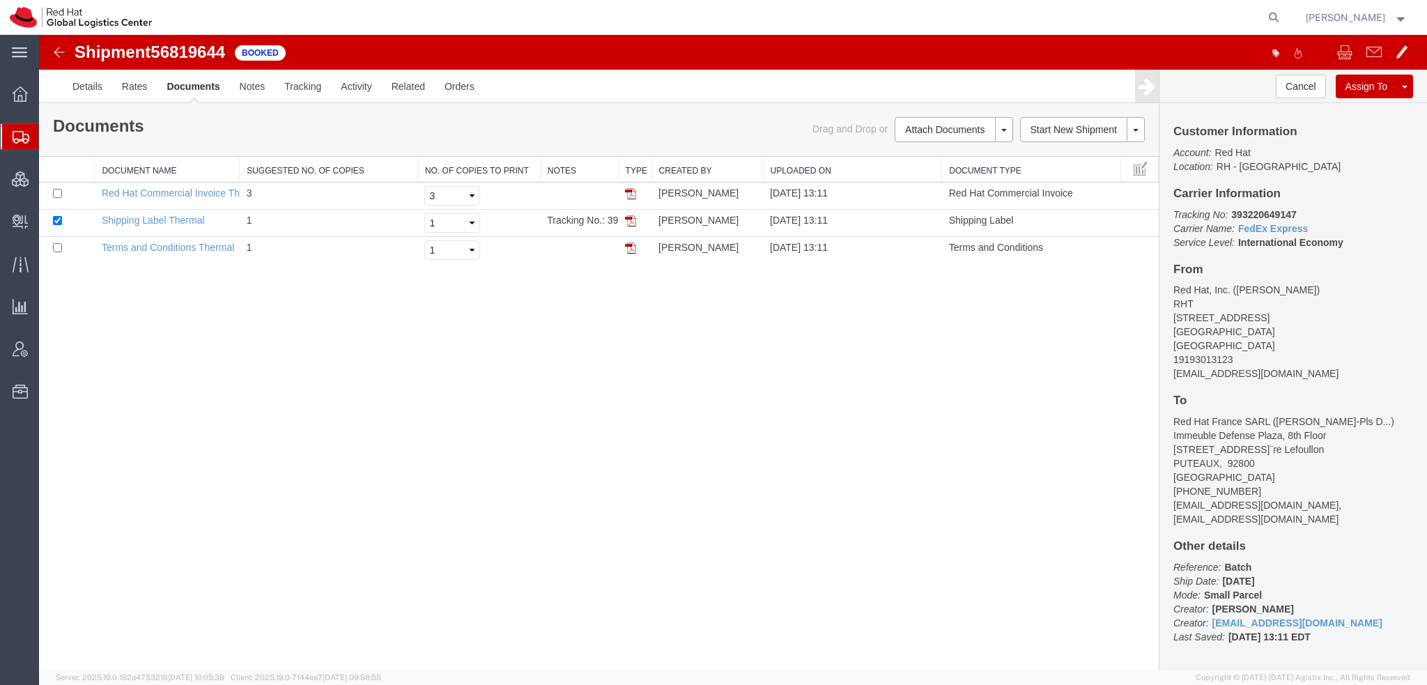
scroll to position [0, 0]
click at [628, 217] on img at bounding box center [630, 220] width 11 height 11
click at [0, 0] on span "Shipment Manager" at bounding box center [0, 0] width 0 height 0
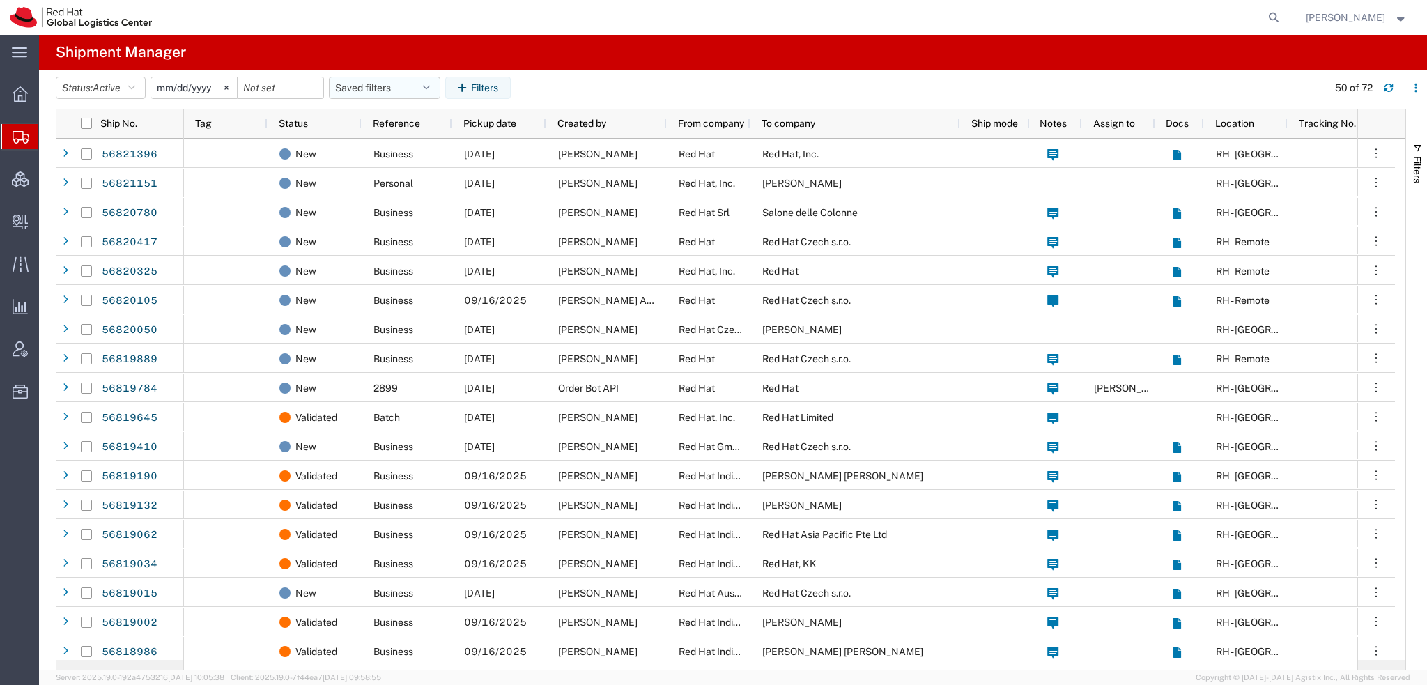
click at [423, 82] on button "Saved filters" at bounding box center [385, 88] width 112 height 22
click at [383, 152] on span "Americas" at bounding box center [422, 149] width 183 height 26
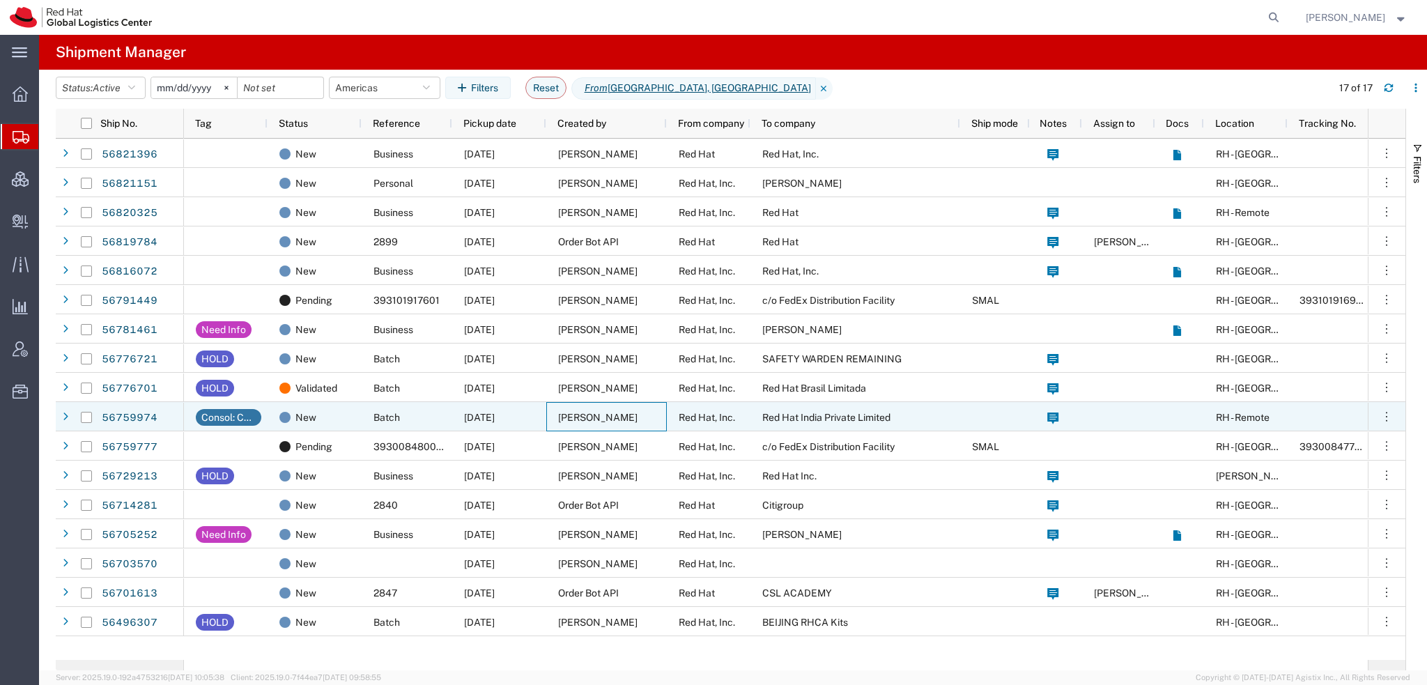
click at [605, 417] on span "Nicole Ponticorvo" at bounding box center [597, 417] width 79 height 11
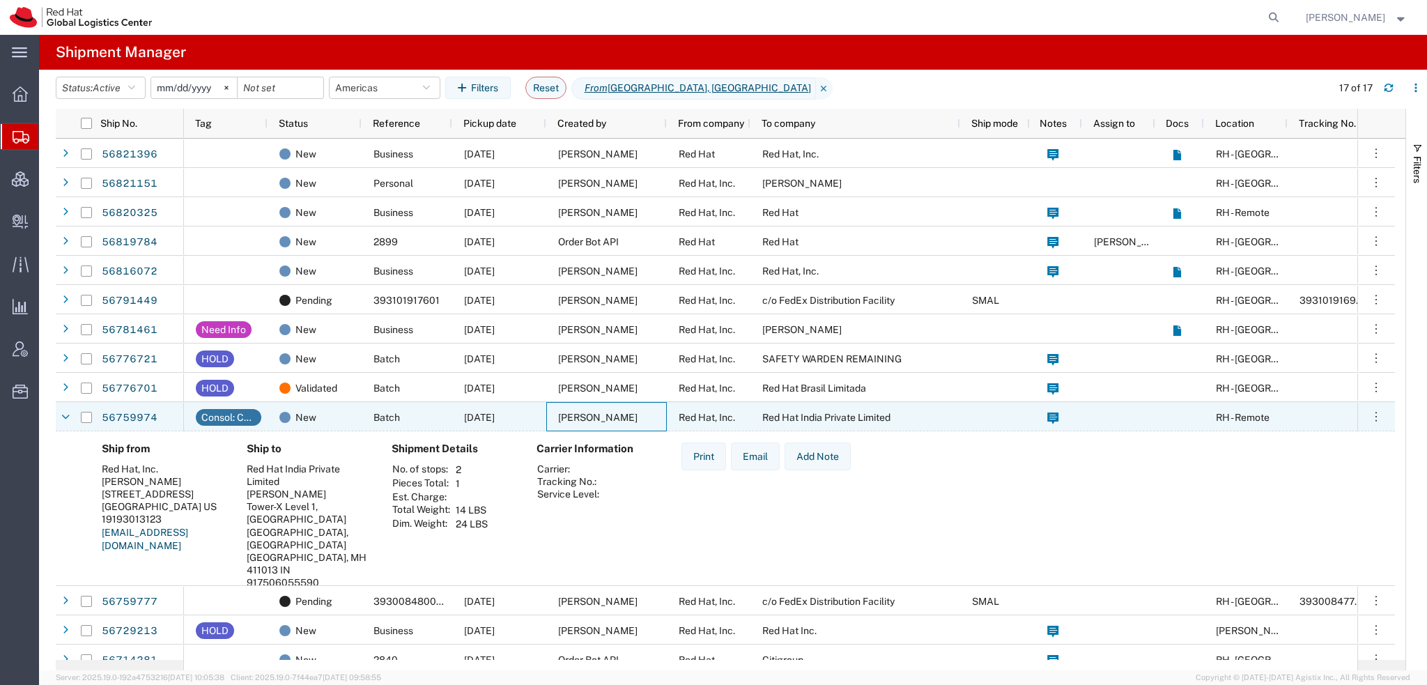
click at [605, 417] on span "Nicole Ponticorvo" at bounding box center [597, 417] width 79 height 11
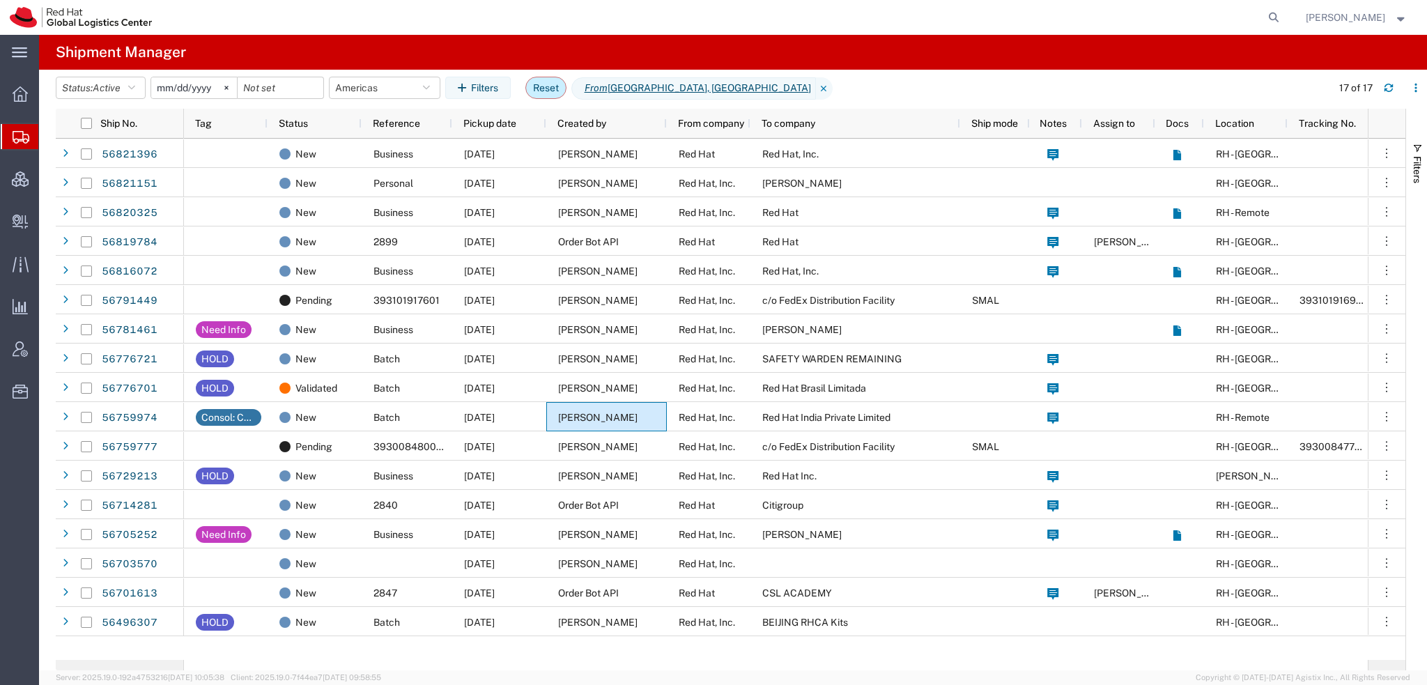
click at [537, 89] on button "Reset" at bounding box center [546, 88] width 41 height 22
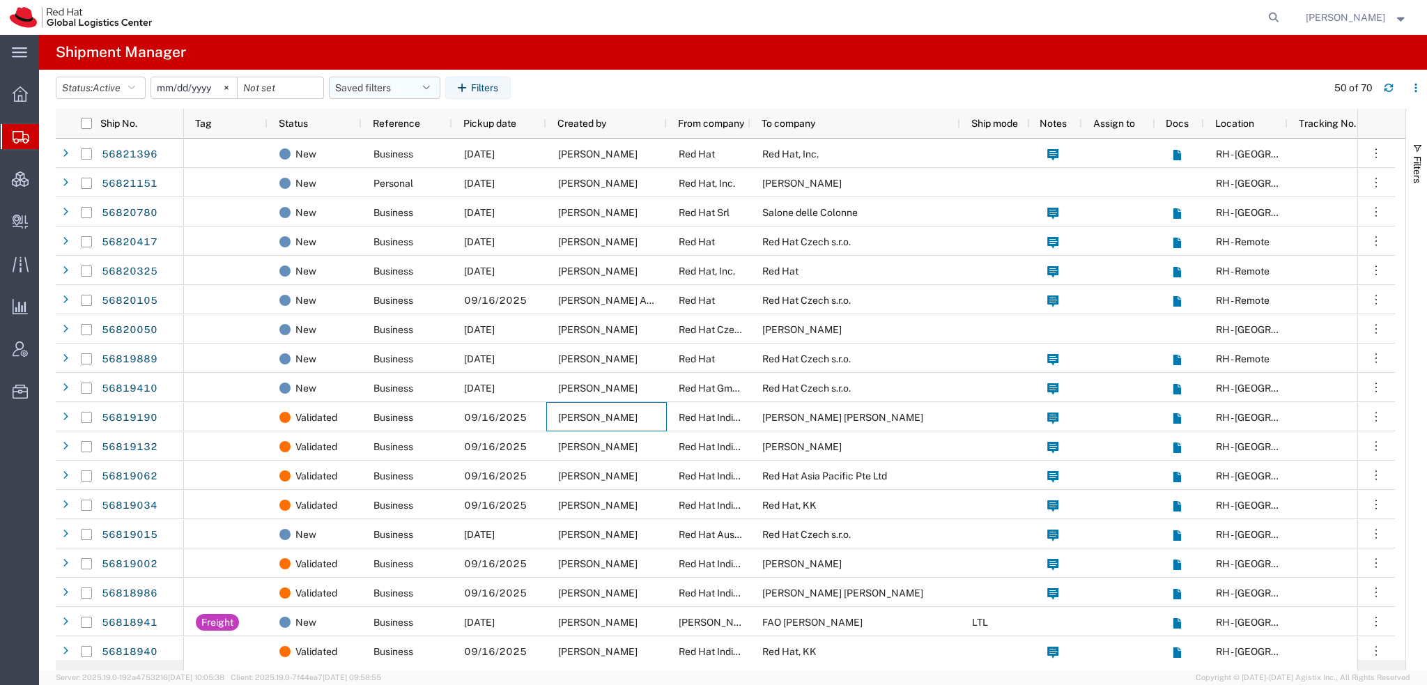
click at [430, 86] on icon "button" at bounding box center [426, 88] width 7 height 10
click at [407, 147] on span "Americas" at bounding box center [422, 149] width 183 height 26
type input "2023-05-07"
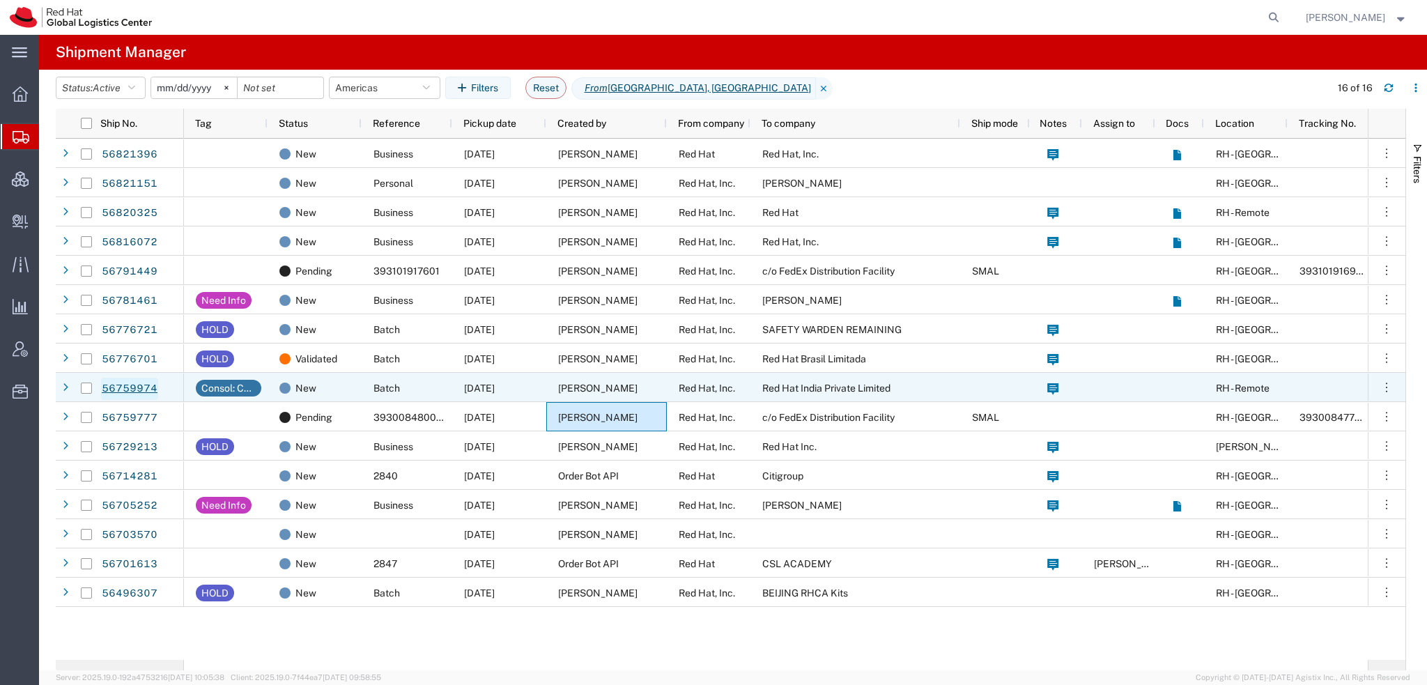
click at [112, 385] on link "56759974" at bounding box center [129, 389] width 57 height 22
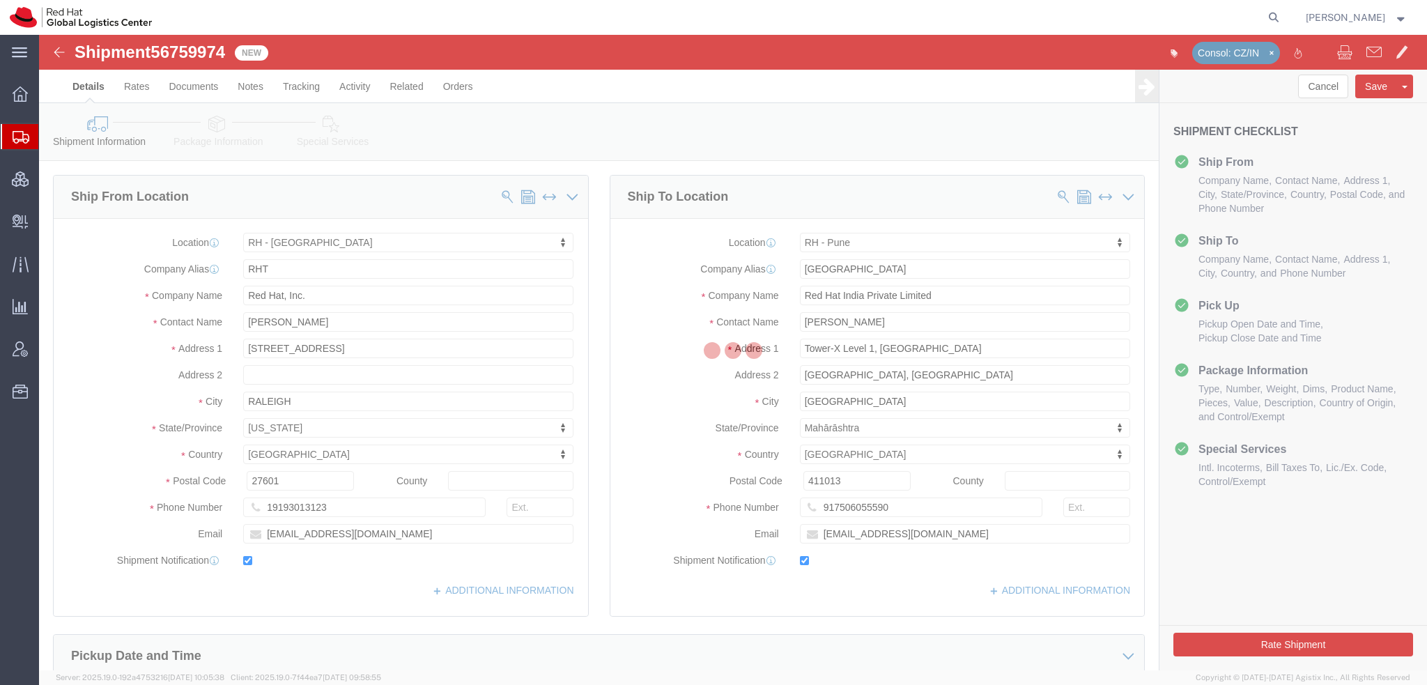
select select "38014"
select select "38007"
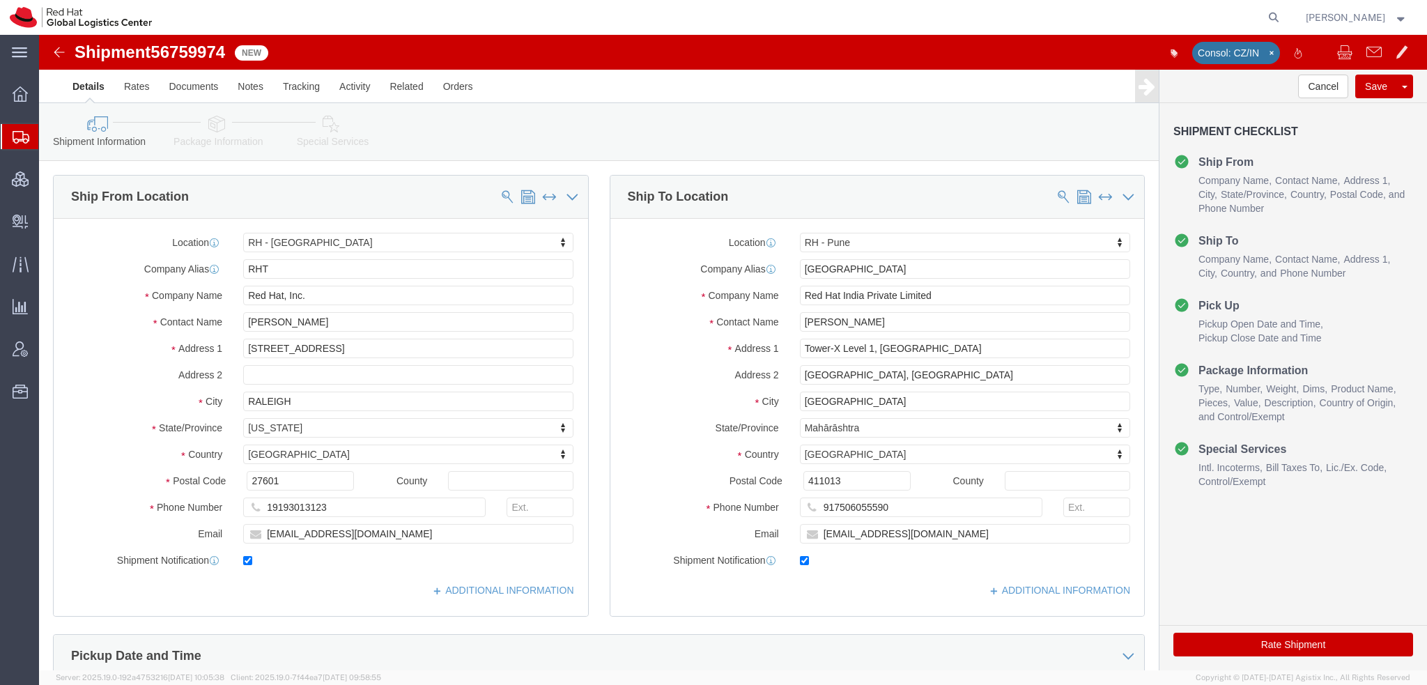
click icon
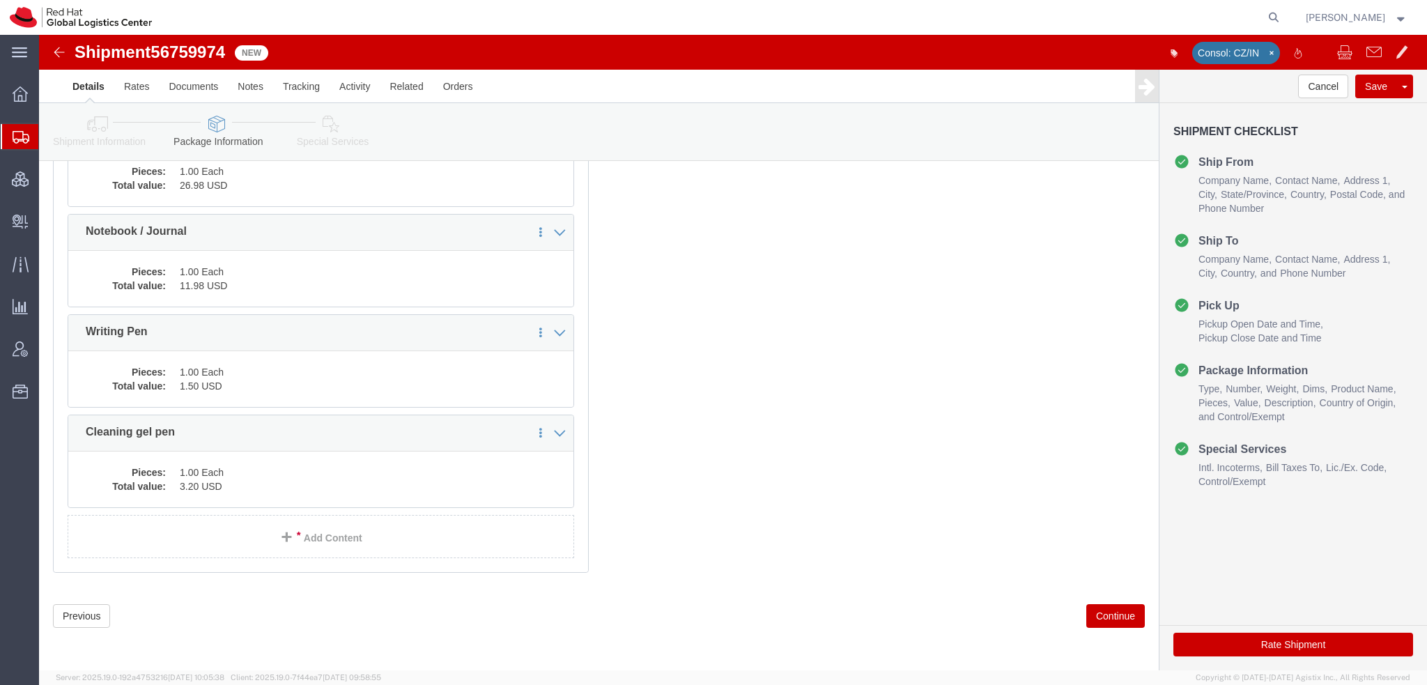
scroll to position [194, 0]
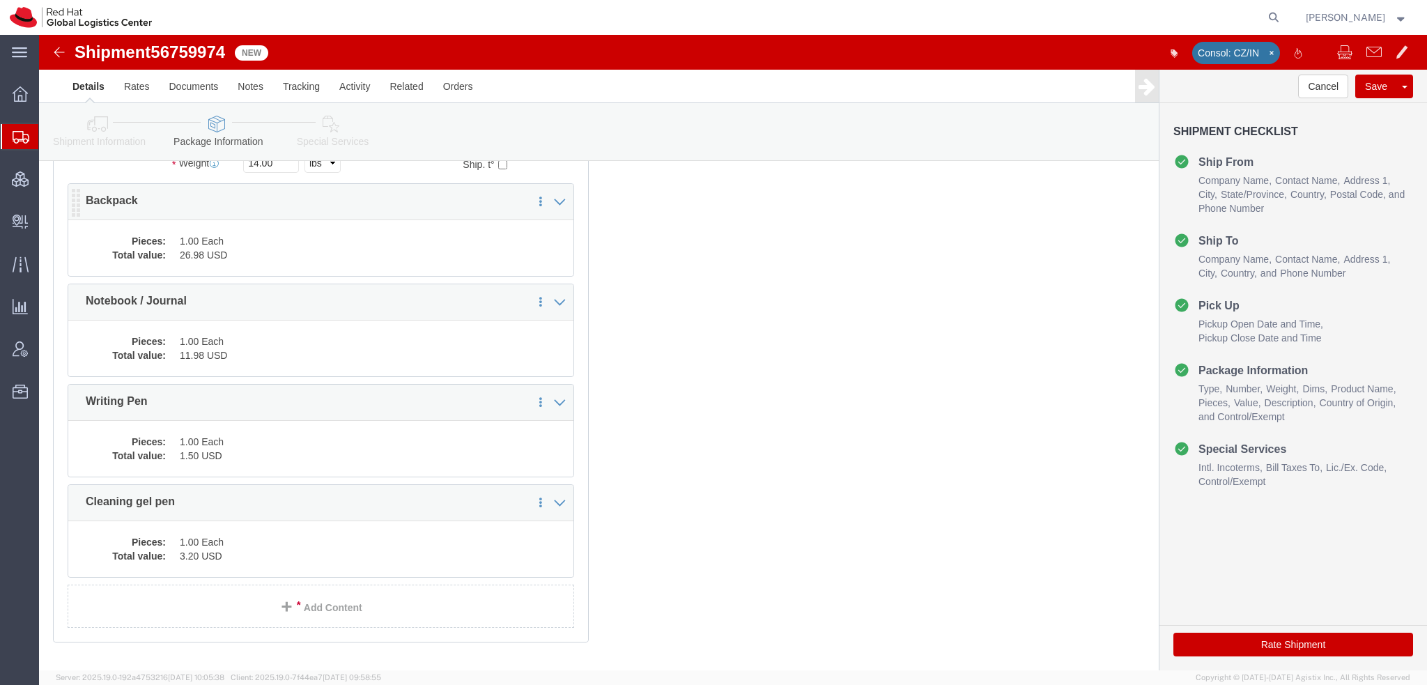
click dd "1.00 Each"
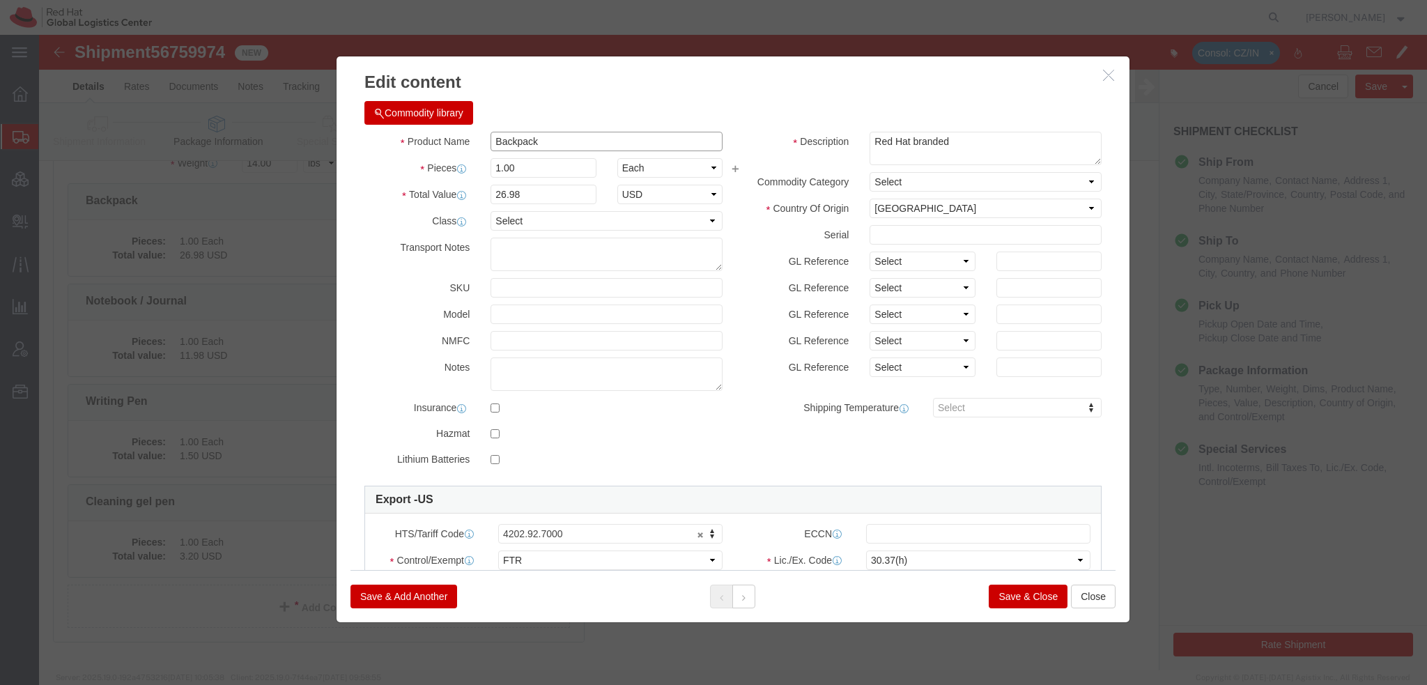
click input "Backpack"
type input "Backpack (FREE OF COST)"
click select "Select 30.2(d)(2) 30.36 30.37(a) 30.37(f) 30.37(g) 30.37(h) 30.37(i) 30.37(j) 3…"
select select "30.37(a)"
click select "Select 30.2(d)(2) 30.36 30.37(a) 30.37(f) 30.37(g) 30.37(h) 30.37(i) 30.37(j) 3…"
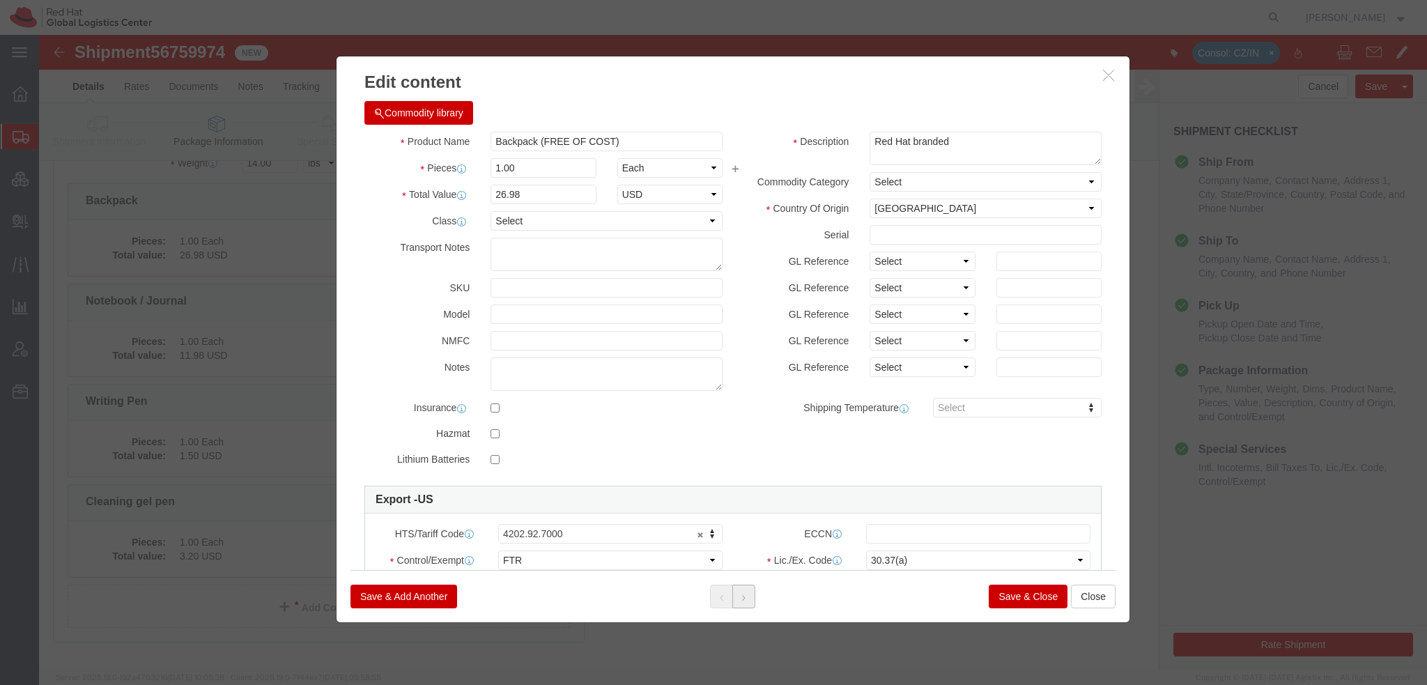
click button
click input "Notebook / Journal"
paste input "(FREE OF COST)"
type input "Notebook / Journal (FREE OF COST)"
click select "Select 30.2(d)(2) 30.36 30.37(a) 30.37(f) 30.37(g) 30.37(h) 30.37(i) 30.37(j) 3…"
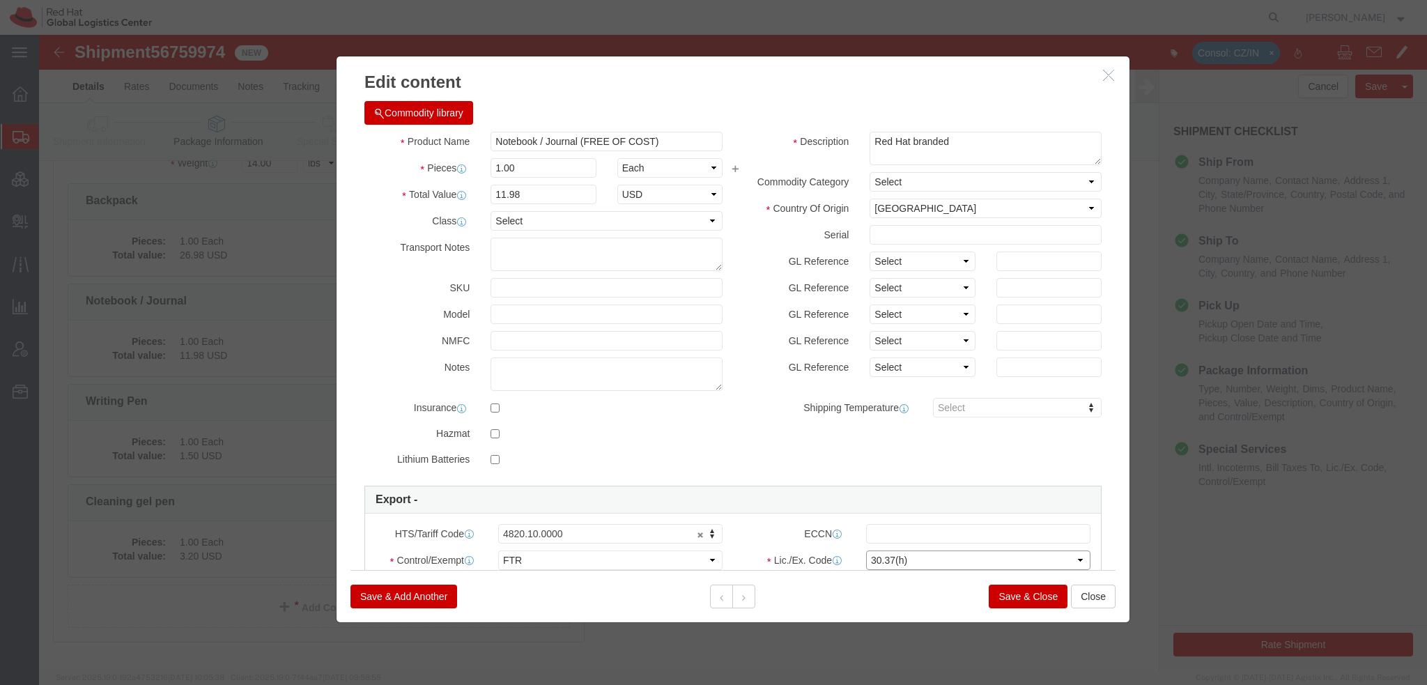
select select "30.37(a)"
click select "Select 30.2(d)(2) 30.36 30.37(a) 30.37(f) 30.37(g) 30.37(h) 30.37(i) 30.37(j) 3…"
click button
click input "Writing Pen"
paste input "(FREE OF COST)"
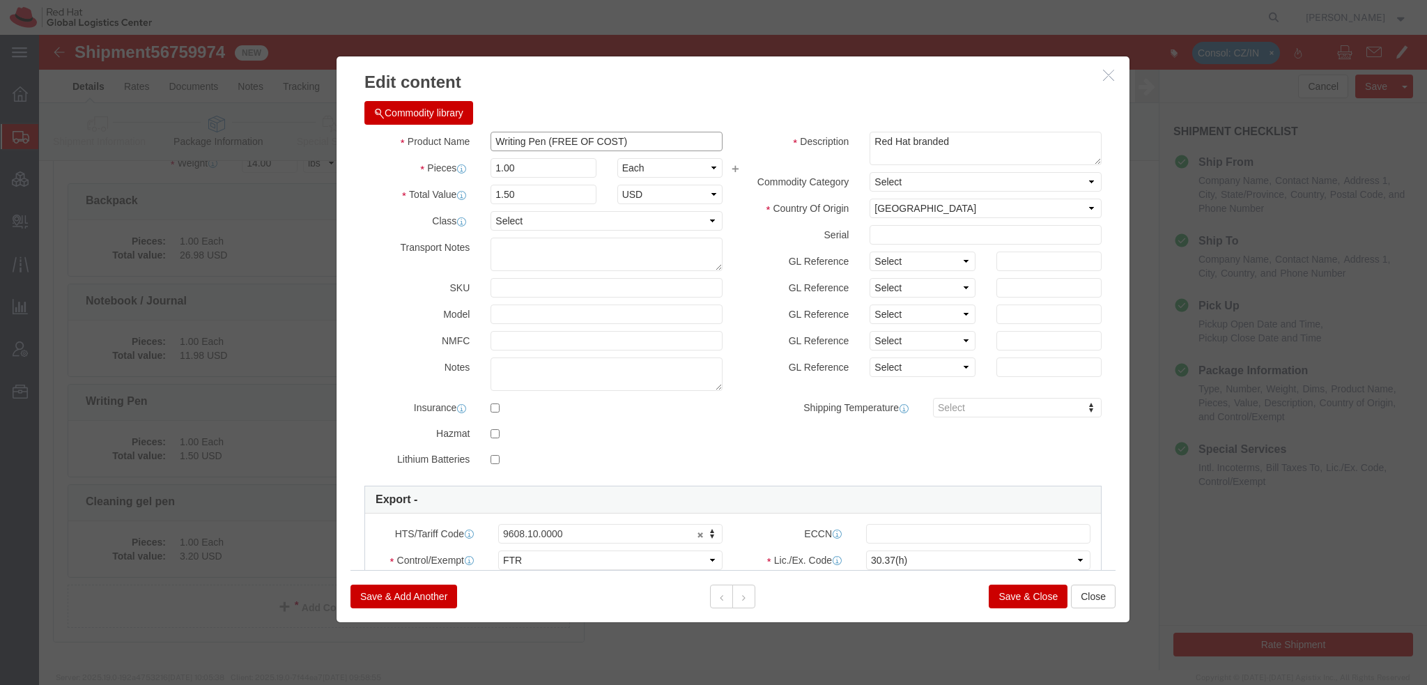
type input "Writing Pen (FREE OF COST)"
click select "Select 30.2(d)(2) 30.36 30.37(a) 30.37(f) 30.37(g) 30.37(h) 30.37(i) 30.37(j) 3…"
select select "30.37(a)"
click select "Select 30.2(d)(2) 30.36 30.37(a) 30.37(f) 30.37(g) 30.37(h) 30.37(i) 30.37(j) 3…"
click button
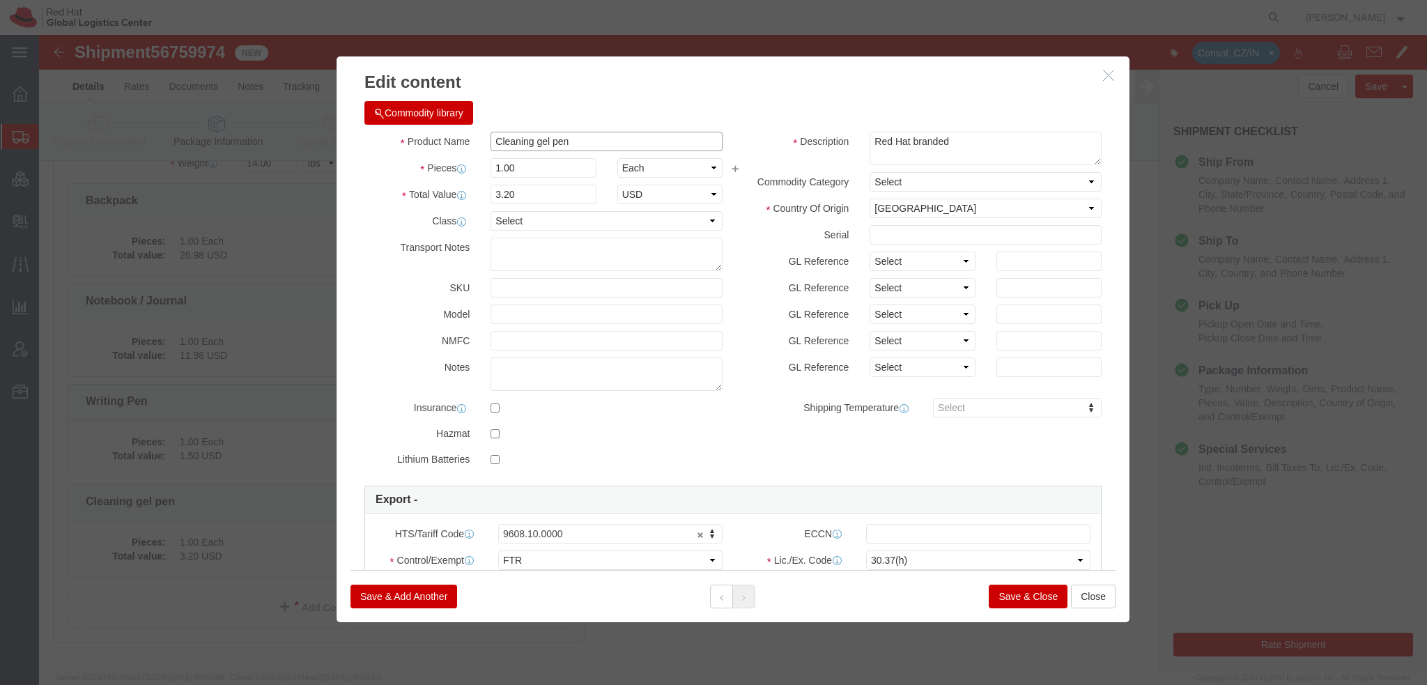
click input "Cleaning gel pen"
paste input "(FREE OF COST)"
type input "Cleaning gel pen (FREE OF COST)"
click select "Select 30.2(d)(2) 30.36 30.37(a) 30.37(f) 30.37(g) 30.37(h) 30.37(i) 30.37(j) 3…"
select select "30.37(a)"
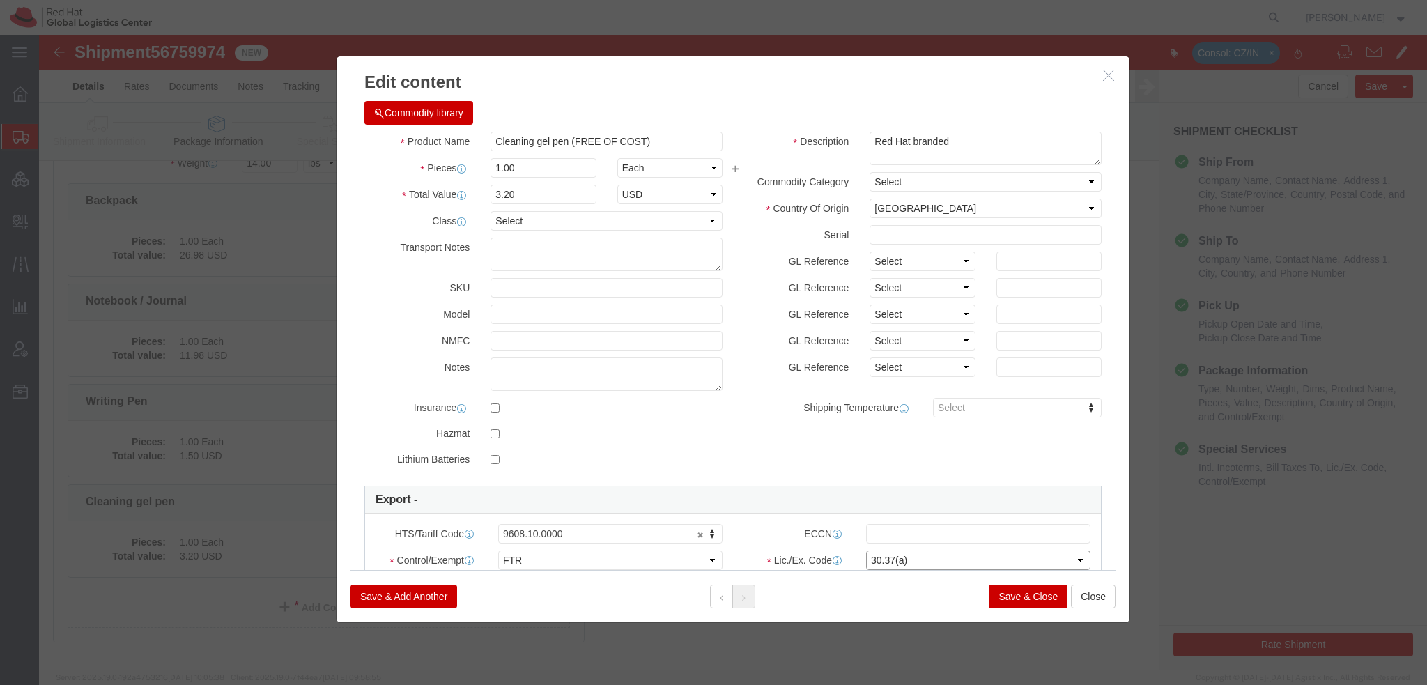
click select "Select 30.2(d)(2) 30.36 30.37(a) 30.37(f) 30.37(g) 30.37(h) 30.37(i) 30.37(j) 3…"
click button "Save & Close"
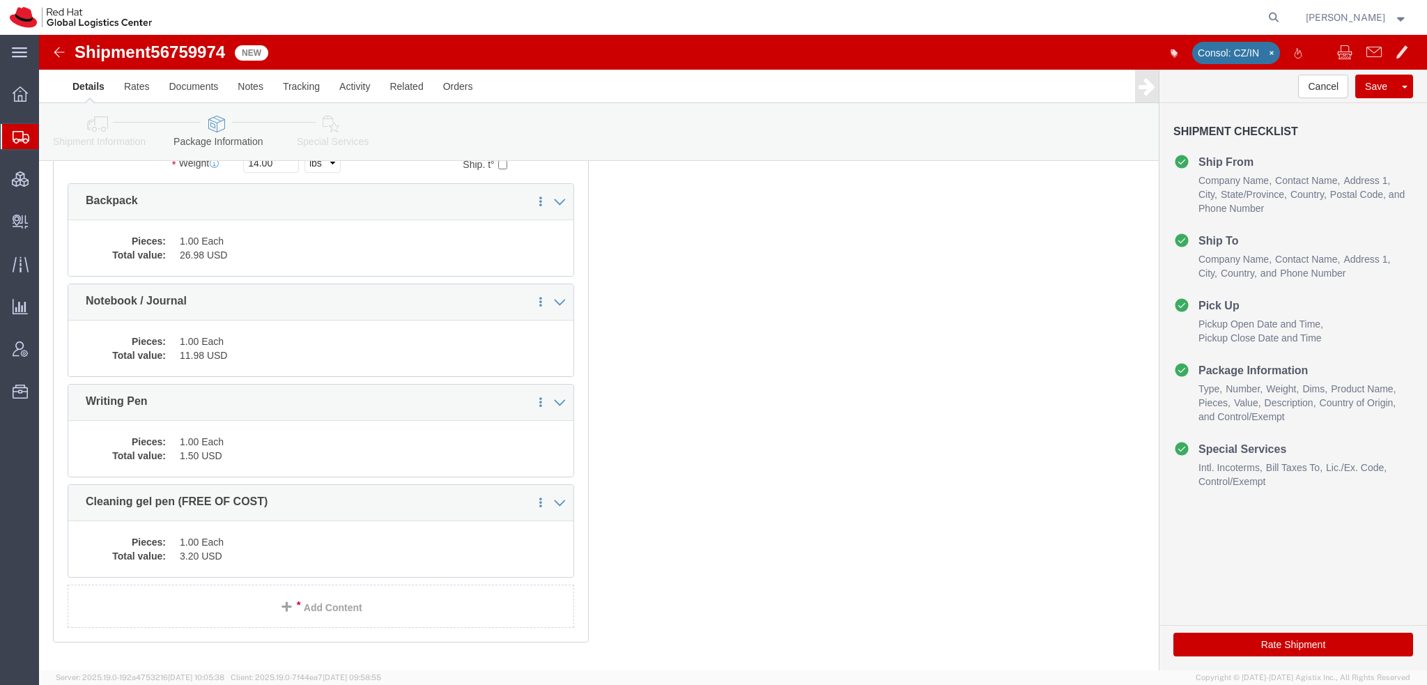
click icon
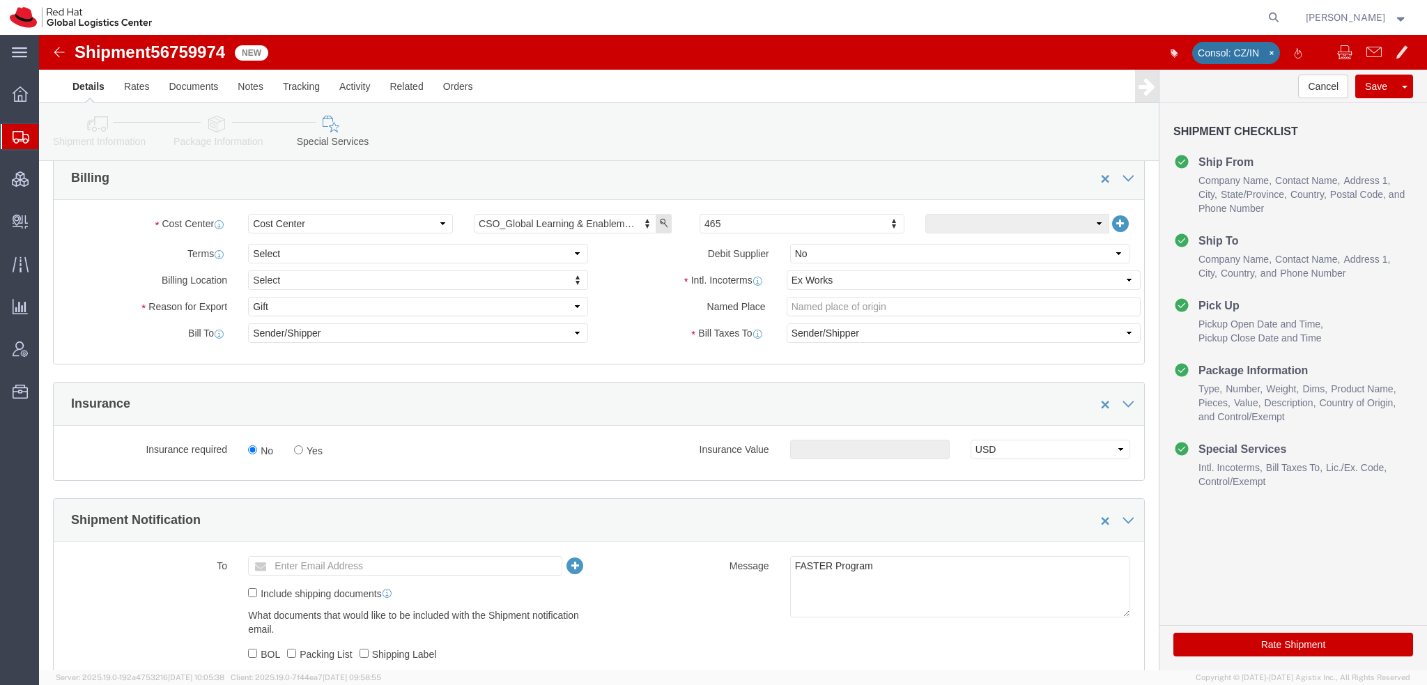
scroll to position [482, 0]
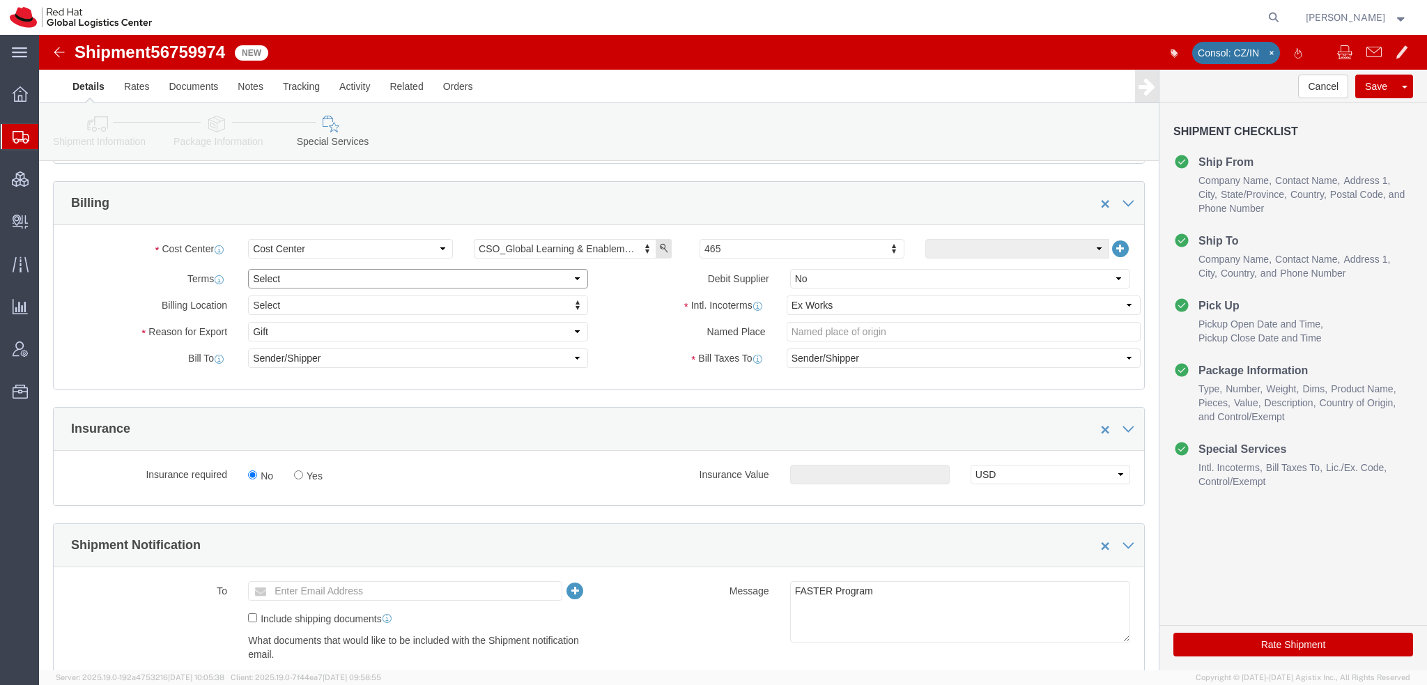
click select "Select Free of Charge Free of Cost NET 30 NET 45 NET 60 See Comment"
select select "FREE_OF_COST"
click select "Select Free of Charge Free of Cost NET 30 NET 45 NET 60 See Comment"
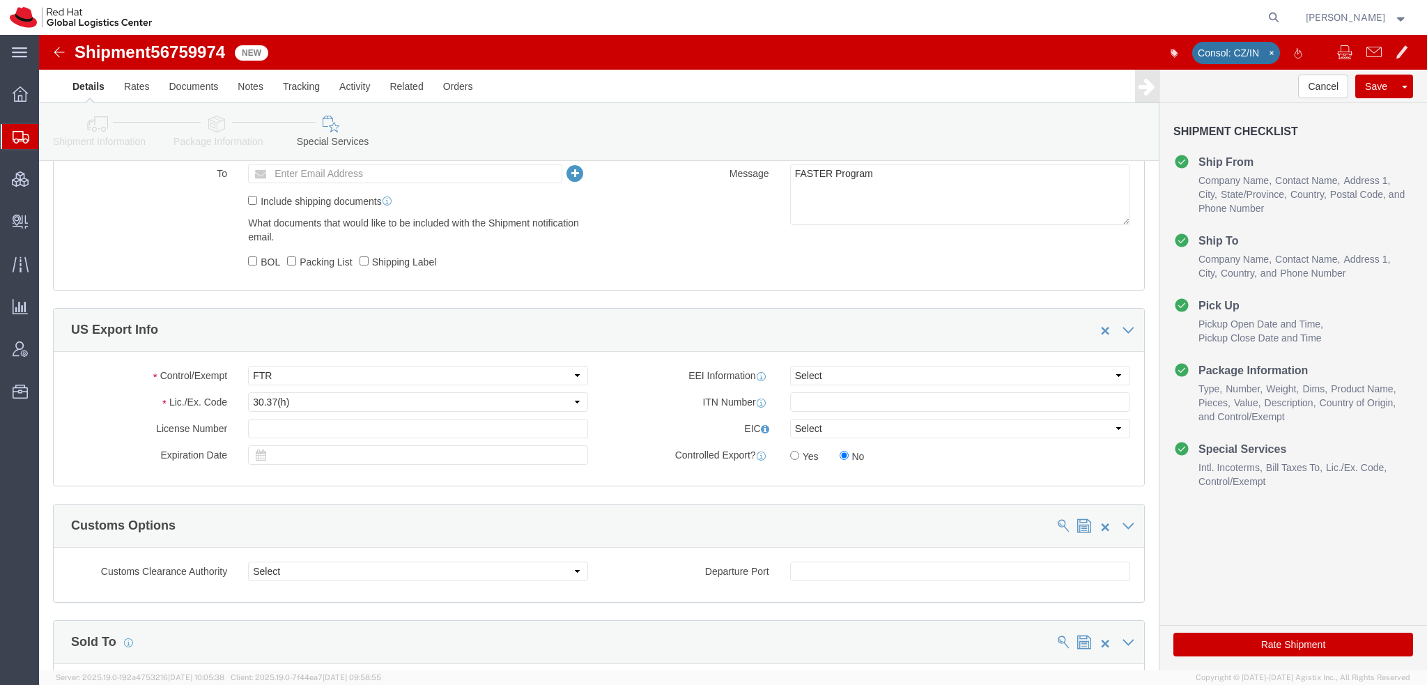
scroll to position [901, 0]
click select "Select 30.2(d)(2) 30.36 30.37(a) 30.37(f) 30.37(g) 30.37(h) 30.37(i) 30.37(j) 3…"
select select "30.37(a)"
click select "Select 30.2(d)(2) 30.36 30.37(a) 30.37(f) 30.37(g) 30.37(h) 30.37(i) 30.37(j) 3…"
click button "Save"
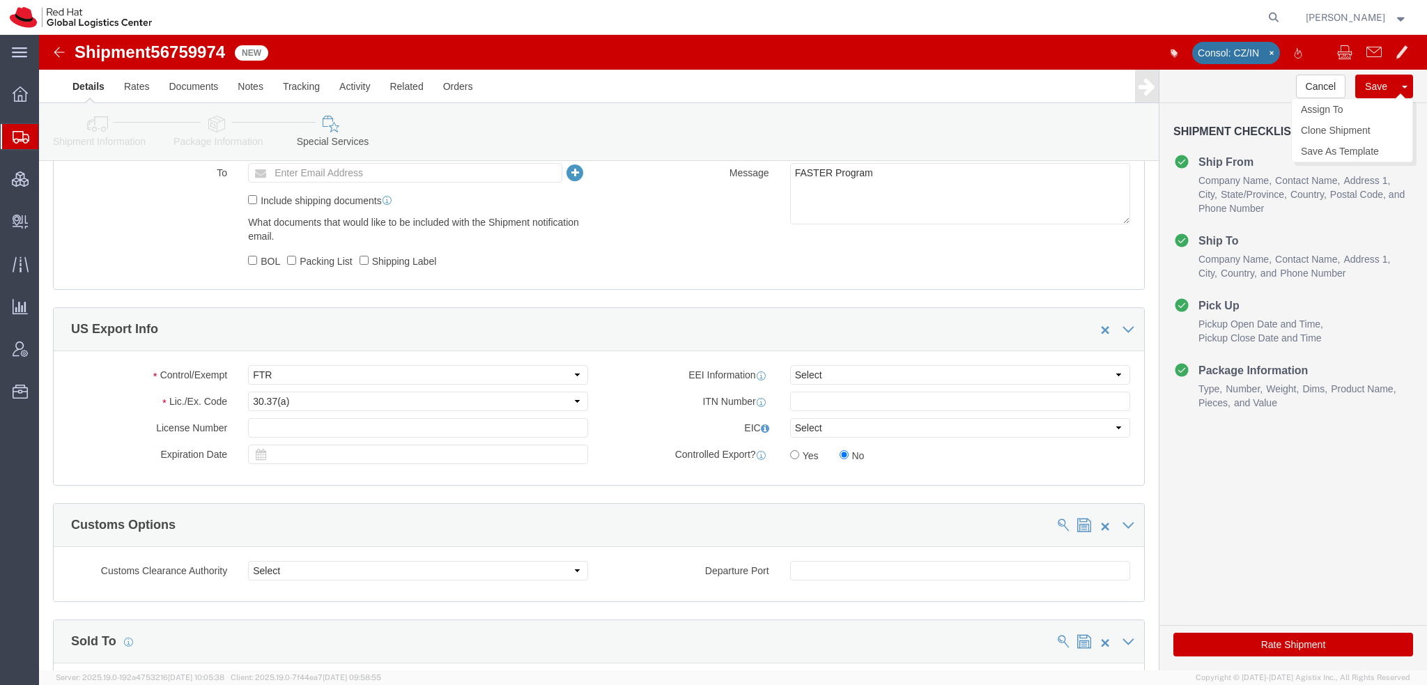
click button "Save"
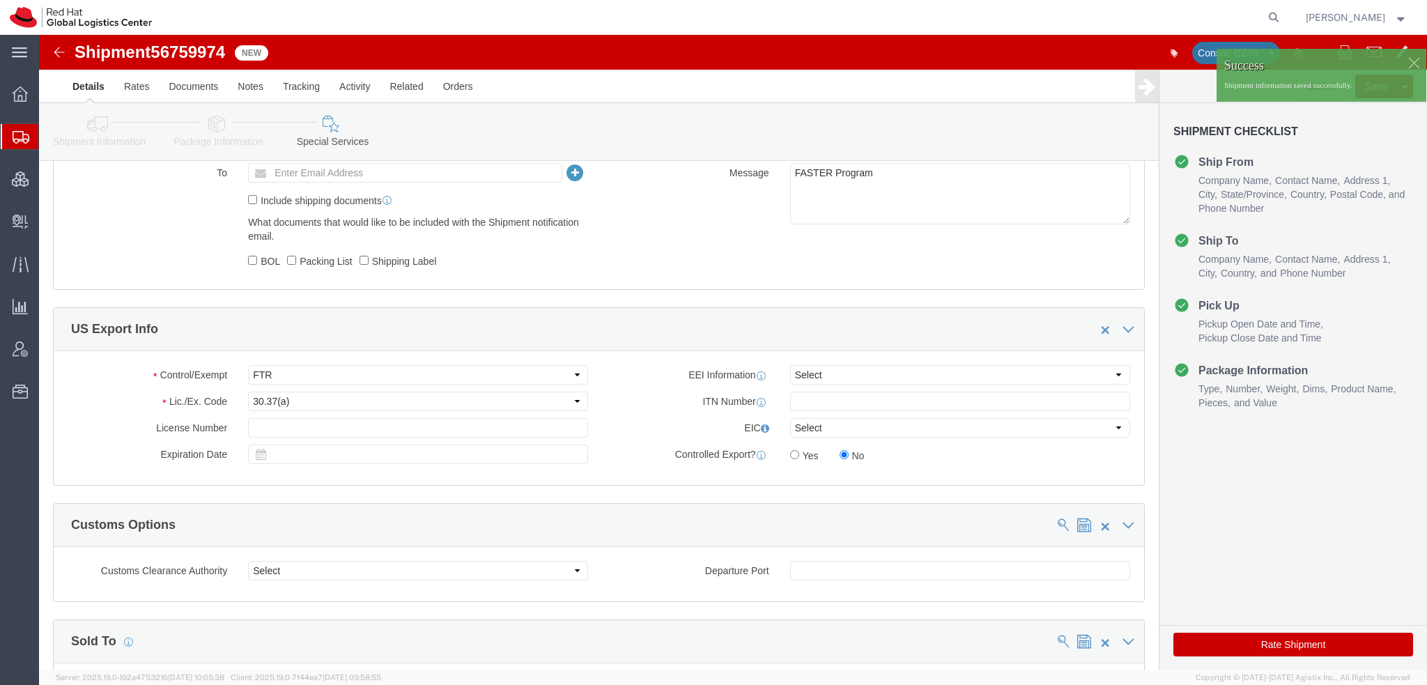
drag, startPoint x: 75, startPoint y: 159, endPoint x: 121, endPoint y: 132, distance: 53.7
click at [0, 0] on span "Shipment Manager" at bounding box center [0, 0] width 0 height 0
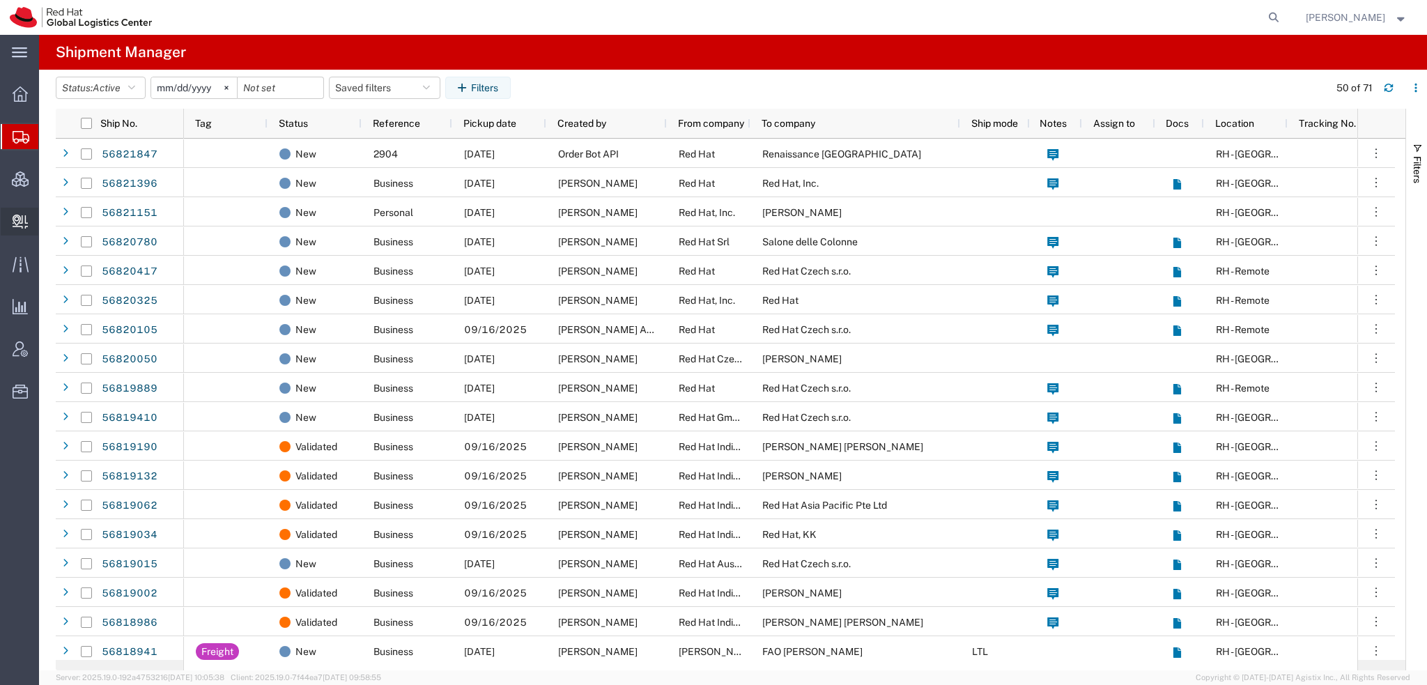
click at [0, 0] on span "Create Delivery" at bounding box center [0, 0] width 0 height 0
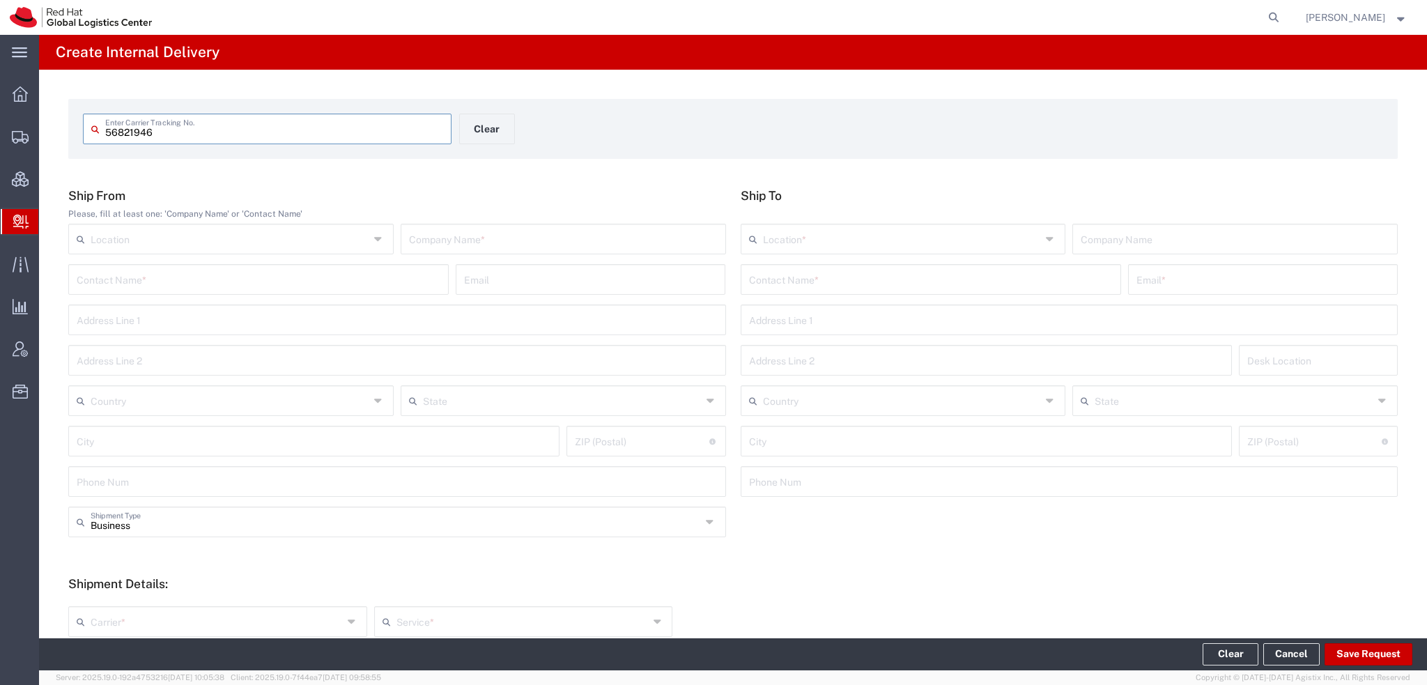
type input "56821946"
click at [187, 121] on input "56821946" at bounding box center [274, 128] width 338 height 24
type input "56821946"
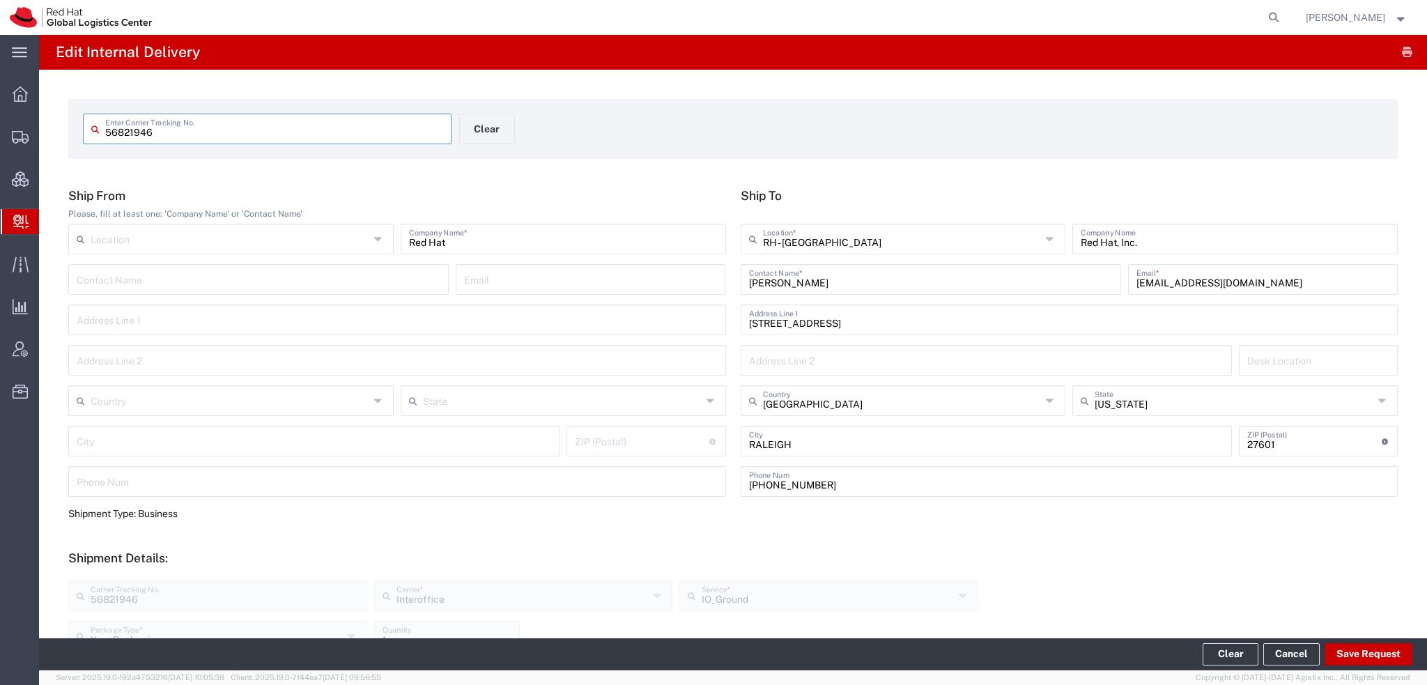
scroll to position [374, 0]
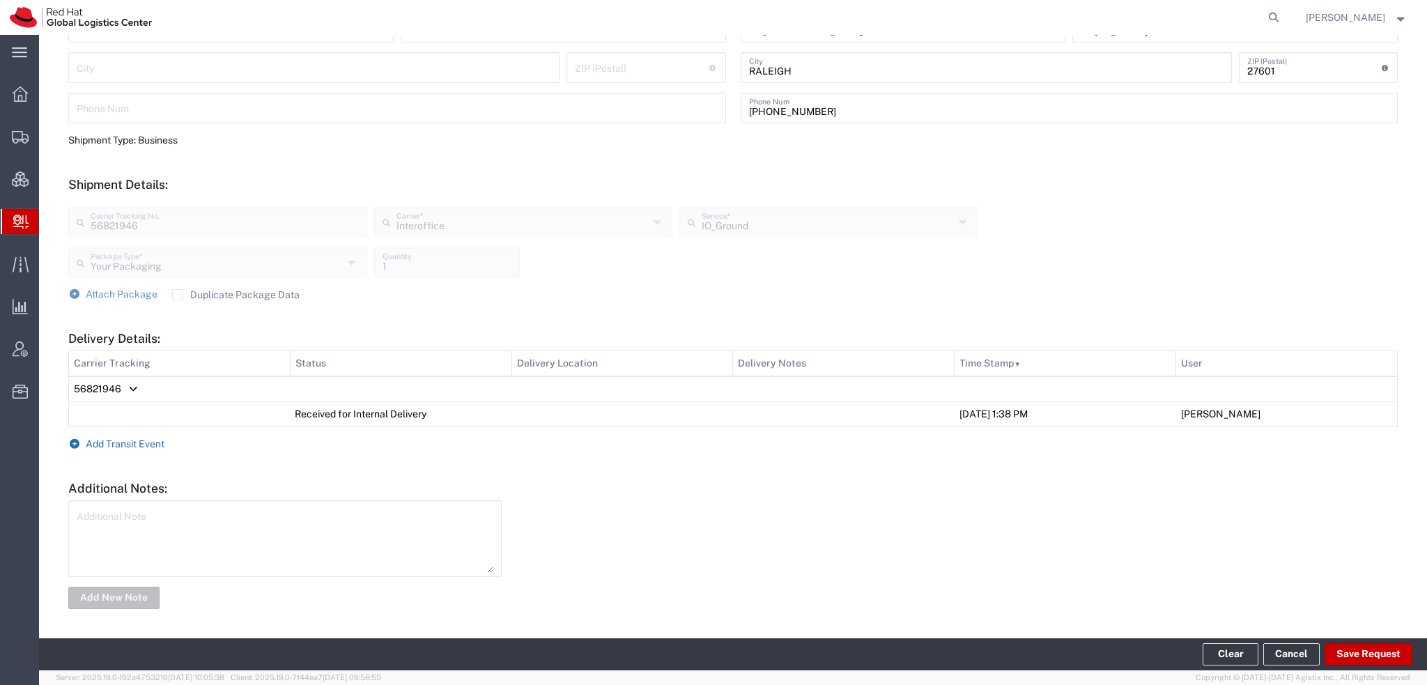
click at [134, 443] on span "Add Transit Event" at bounding box center [125, 443] width 79 height 11
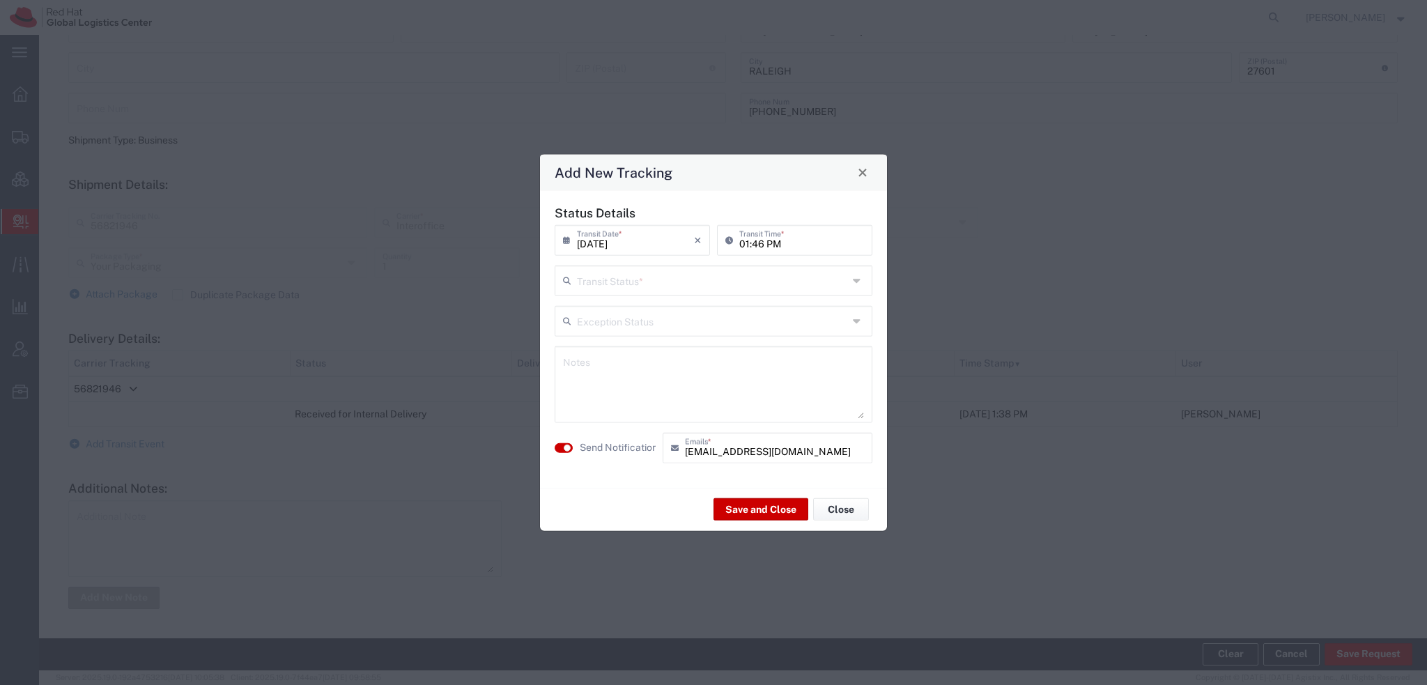
click at [602, 286] on input "text" at bounding box center [712, 279] width 271 height 24
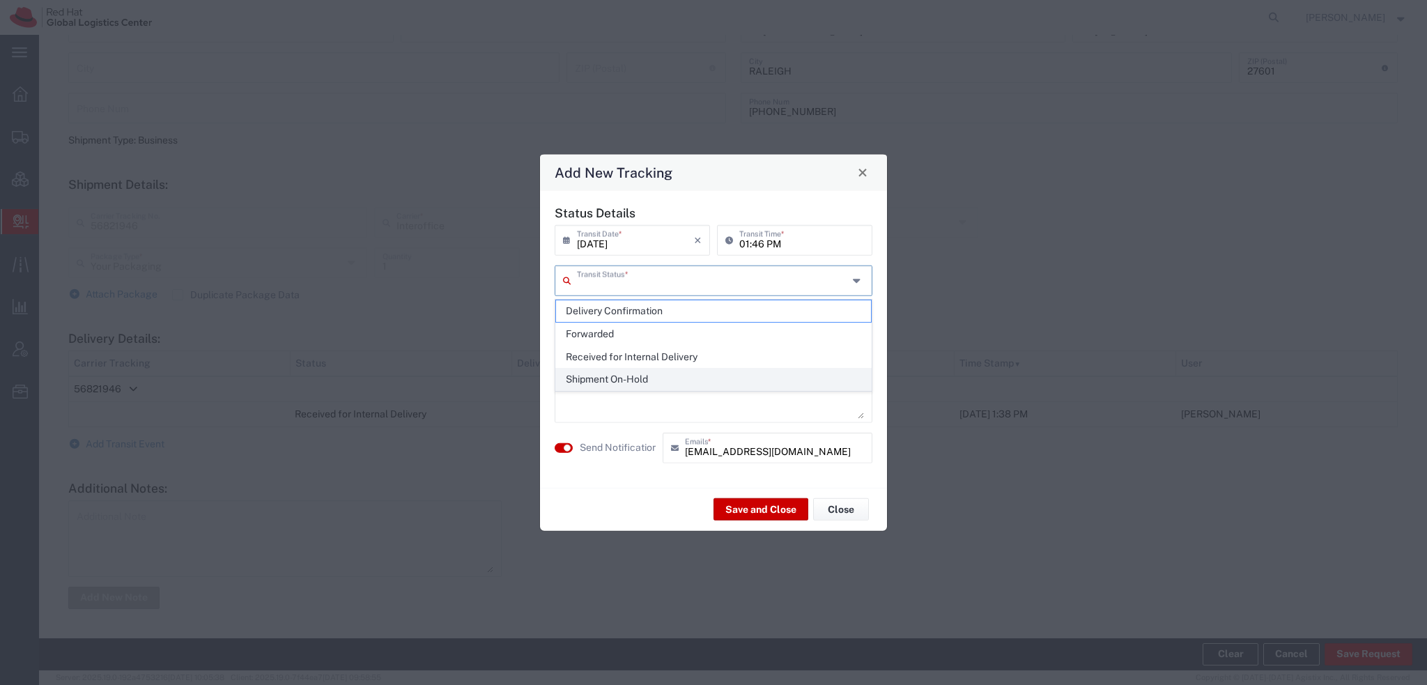
click at [583, 379] on span "Shipment On-Hold" at bounding box center [713, 380] width 315 height 22
type input "Shipment On-Hold"
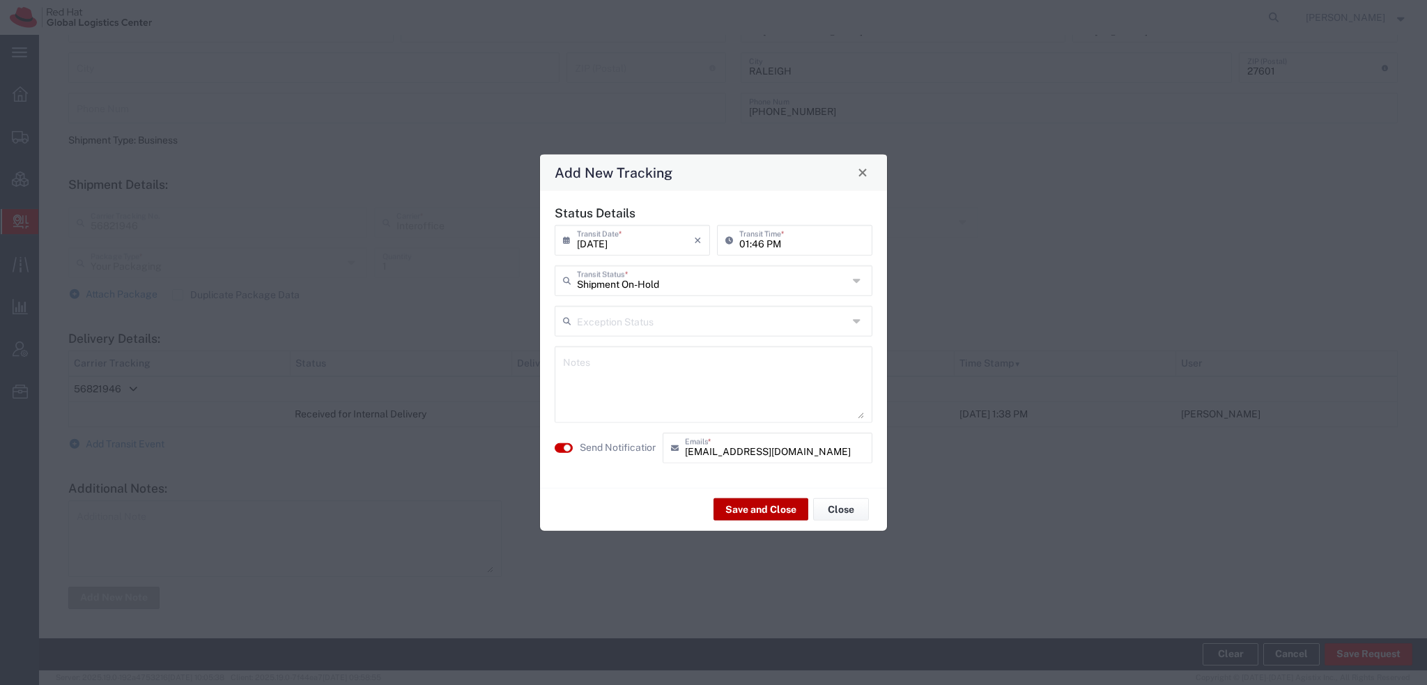
click at [744, 512] on button "Save and Close" at bounding box center [761, 509] width 95 height 22
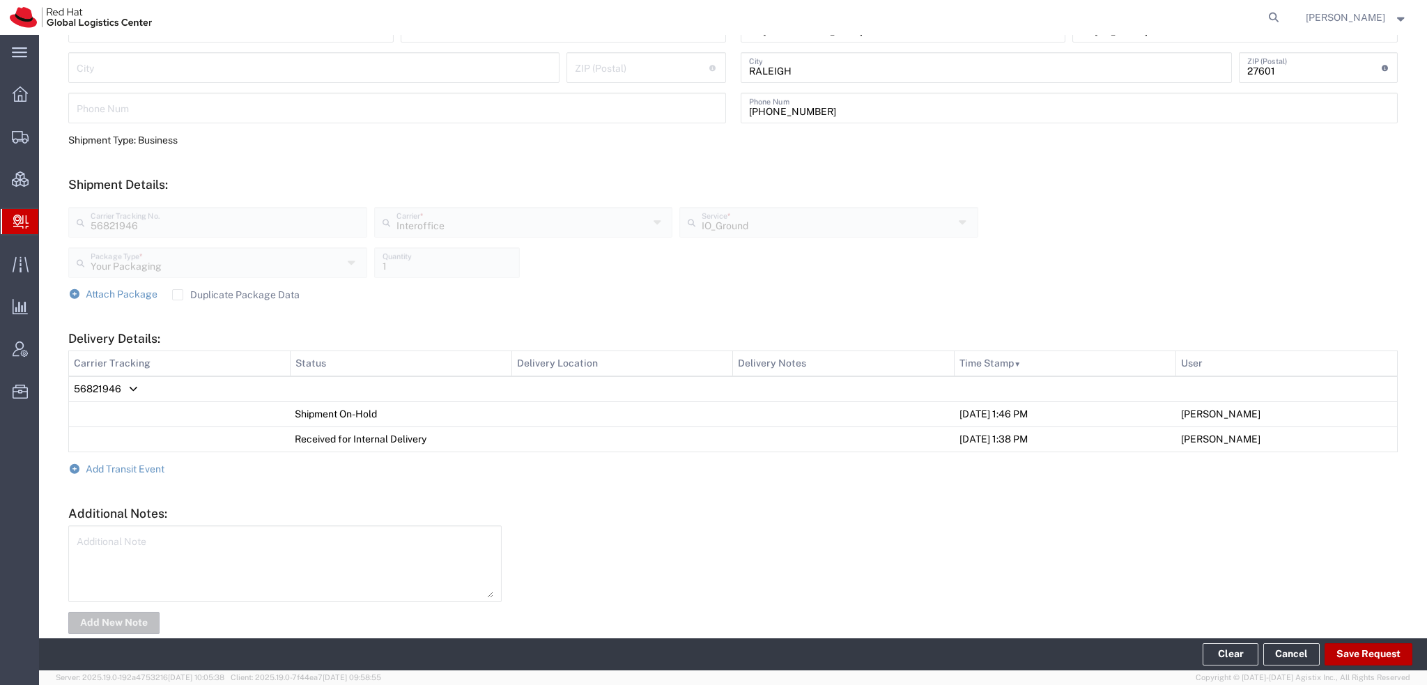
click at [1349, 649] on button "Save Request" at bounding box center [1369, 654] width 88 height 22
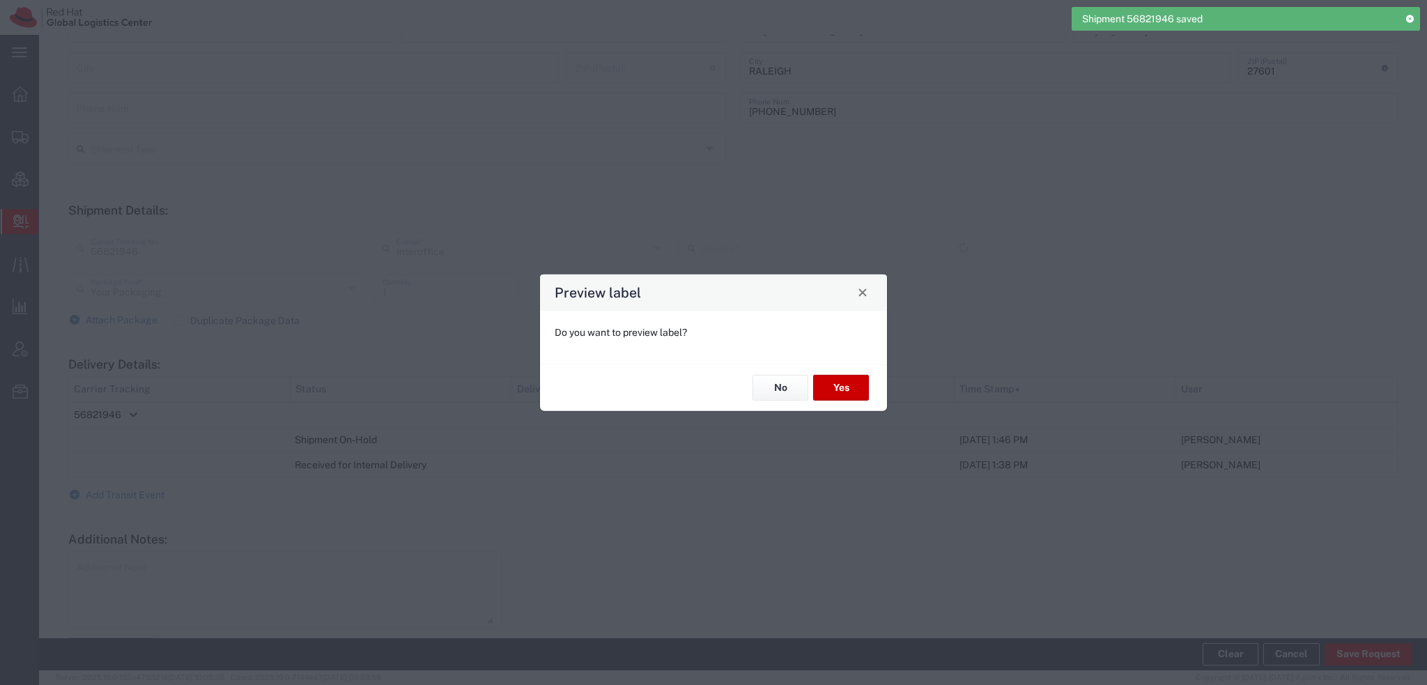
type input "IO_Ground"
click at [803, 387] on button "No" at bounding box center [781, 388] width 56 height 26
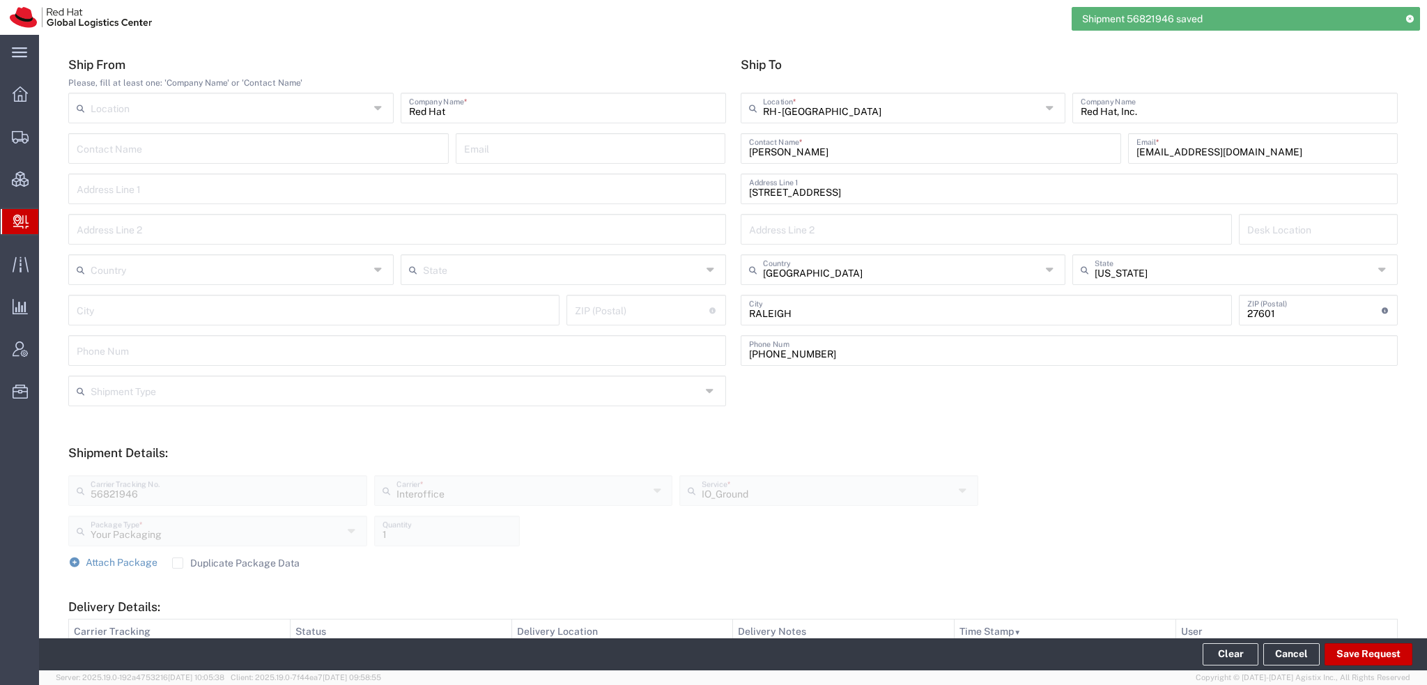
scroll to position [0, 0]
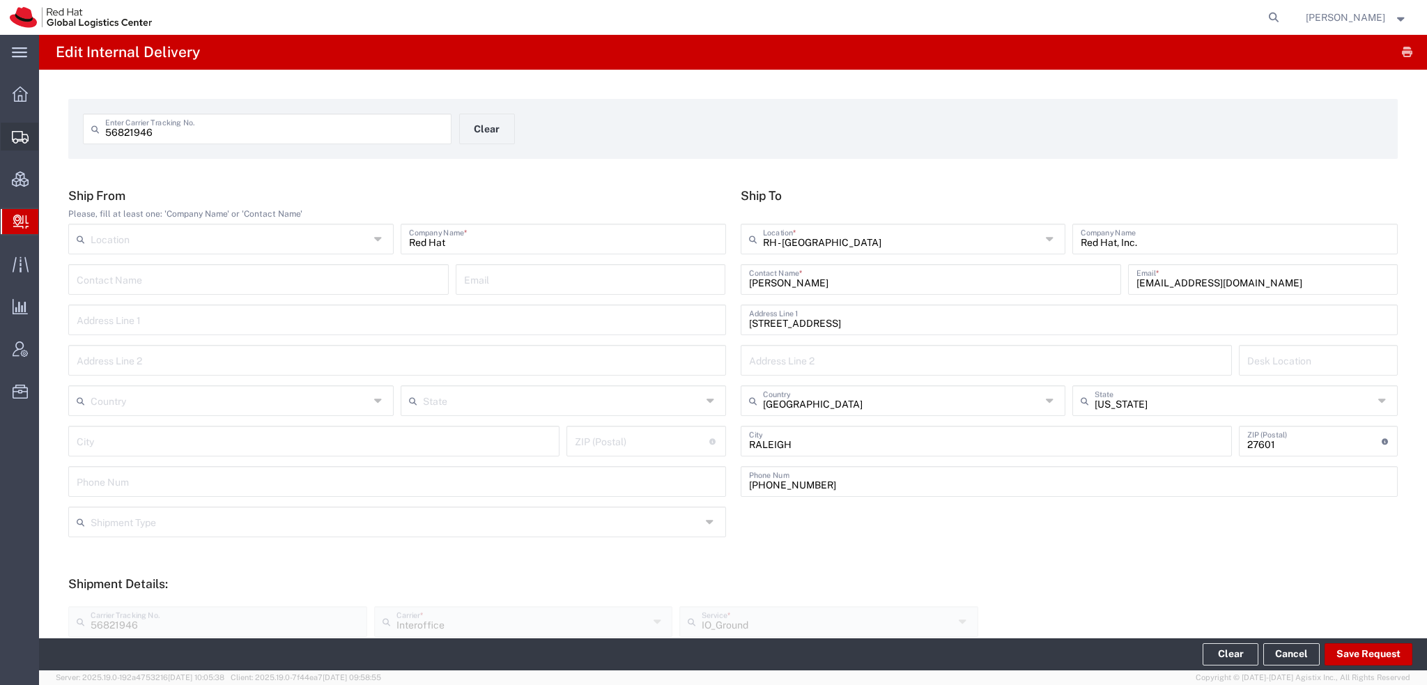
click at [0, 0] on span "Shipment Manager" at bounding box center [0, 0] width 0 height 0
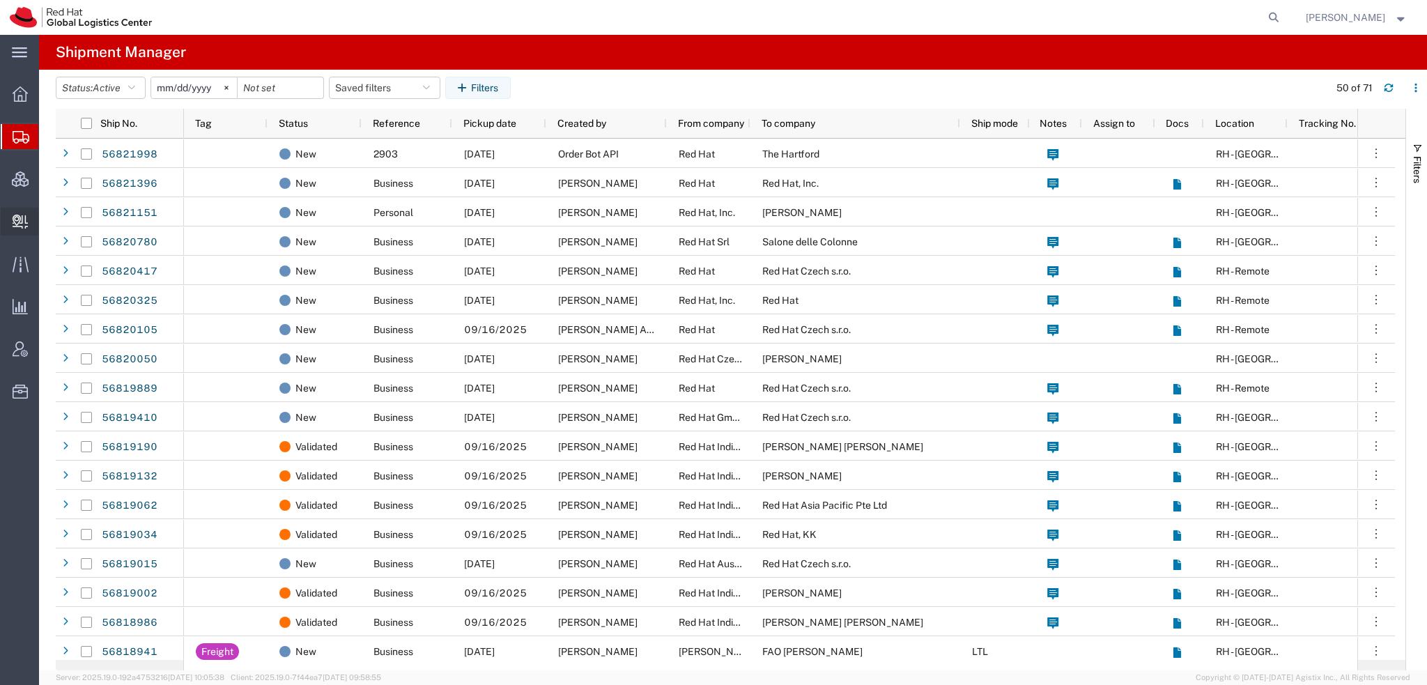
click at [0, 0] on span "Create Delivery" at bounding box center [0, 0] width 0 height 0
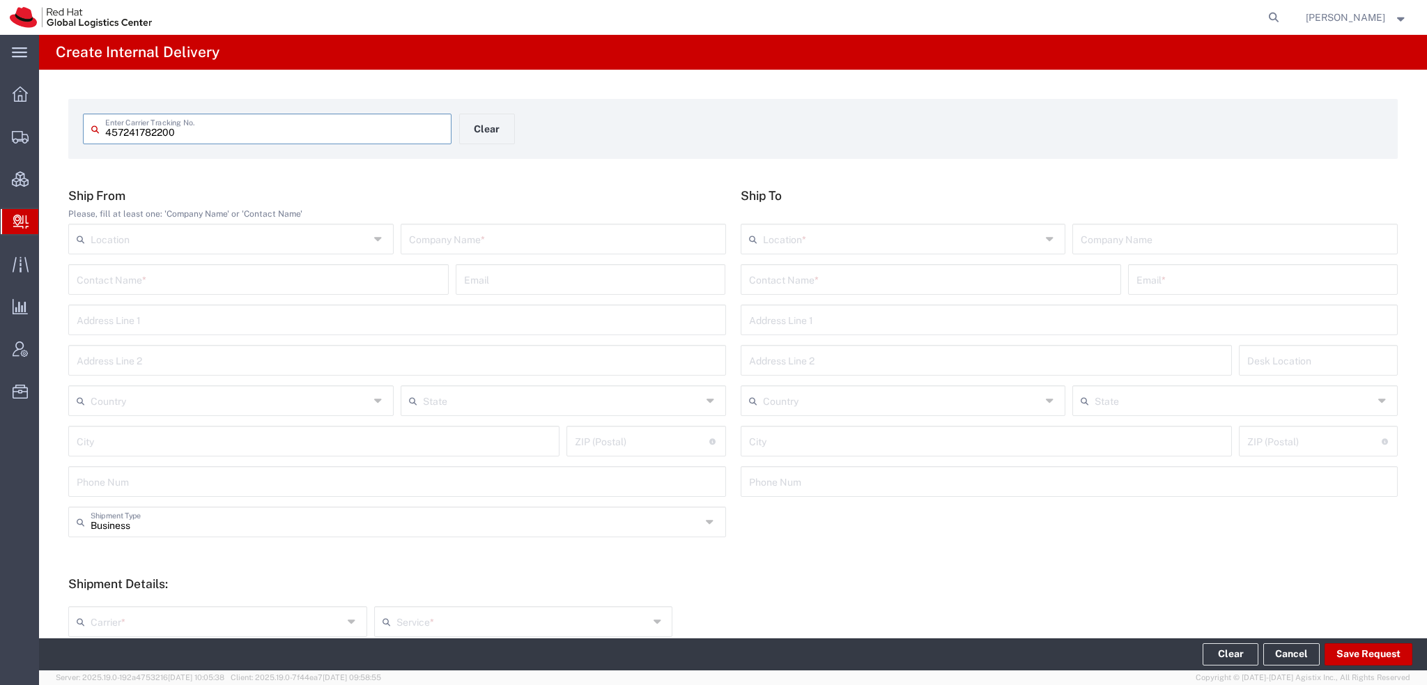
type input "457241782200"
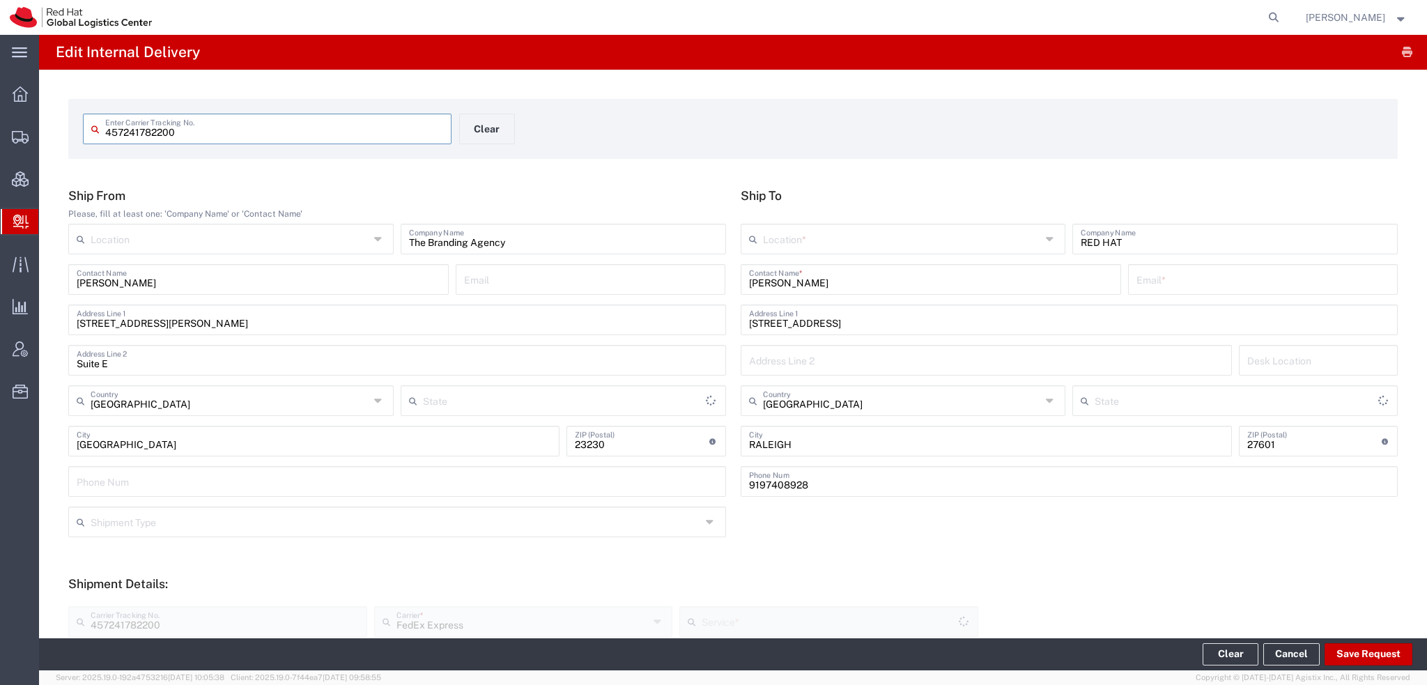
type input "[US_STATE]"
type input "Your Packaging"
type input "[US_STATE]"
type input "Ground"
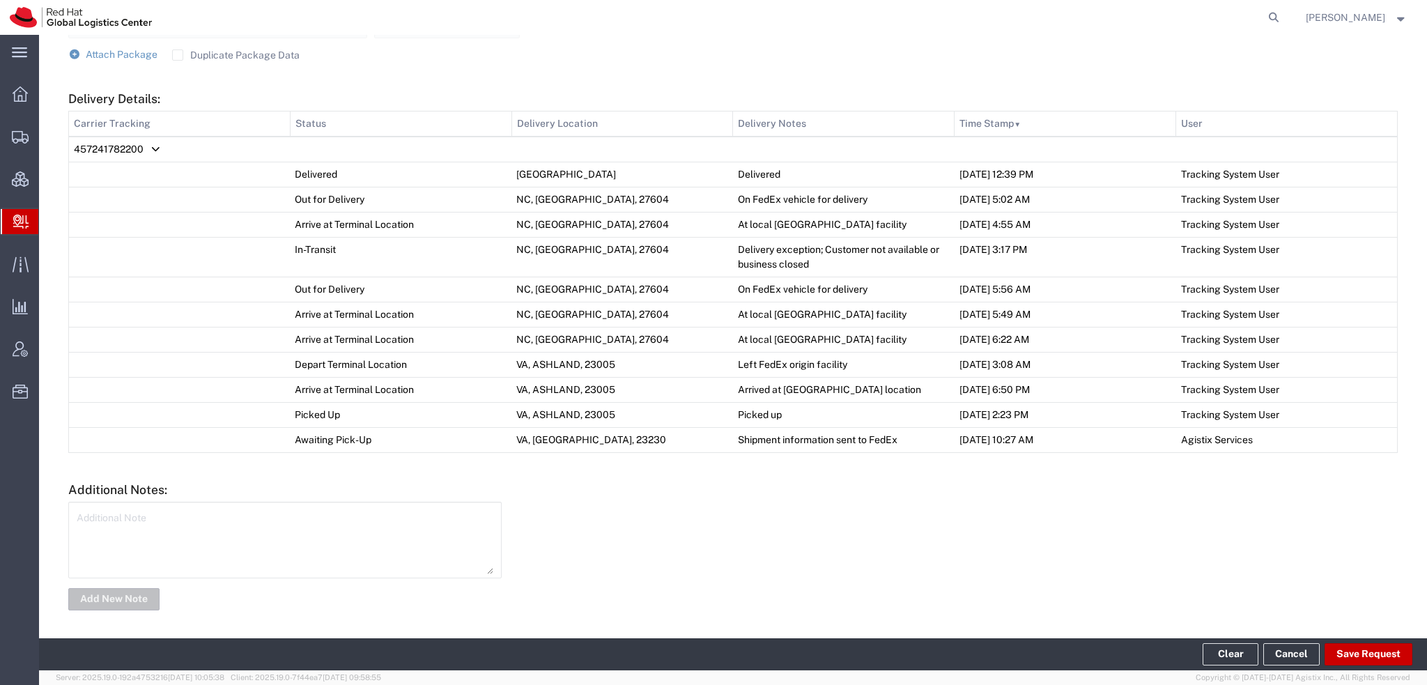
scroll to position [82, 0]
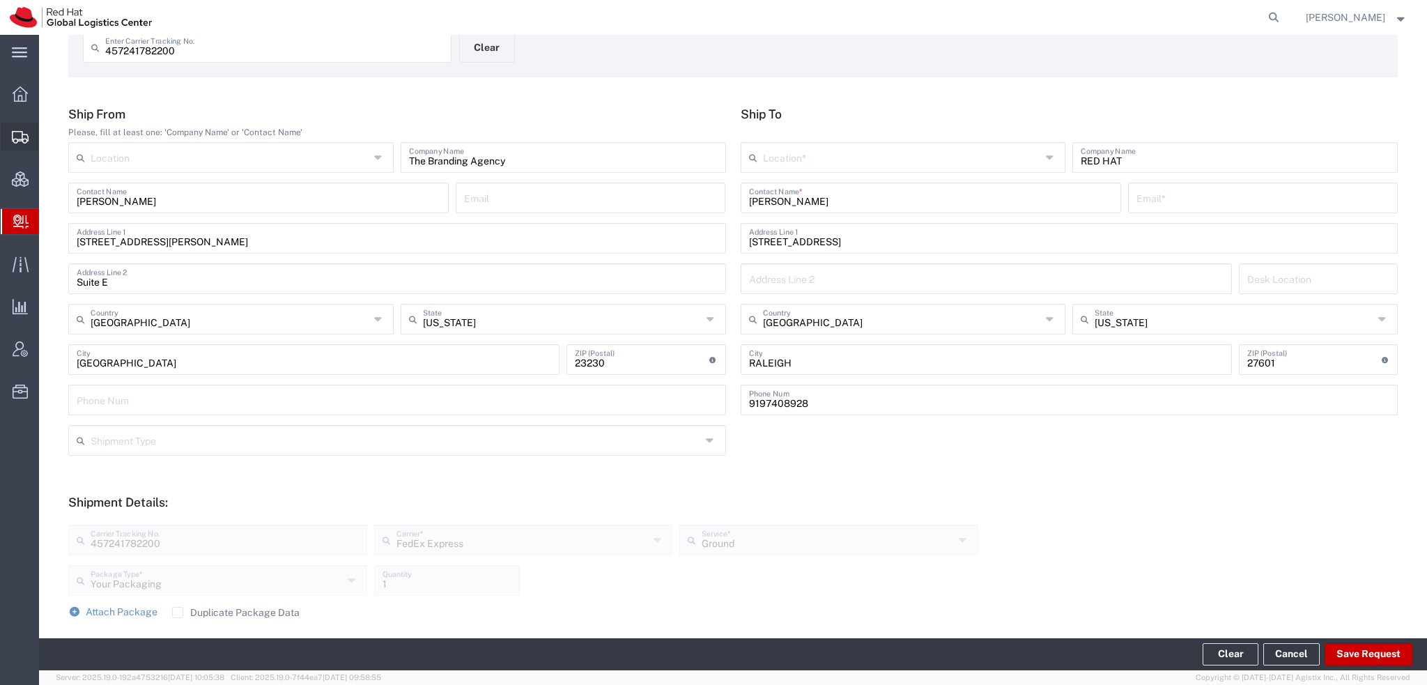
click at [0, 0] on span "Shipment Manager" at bounding box center [0, 0] width 0 height 0
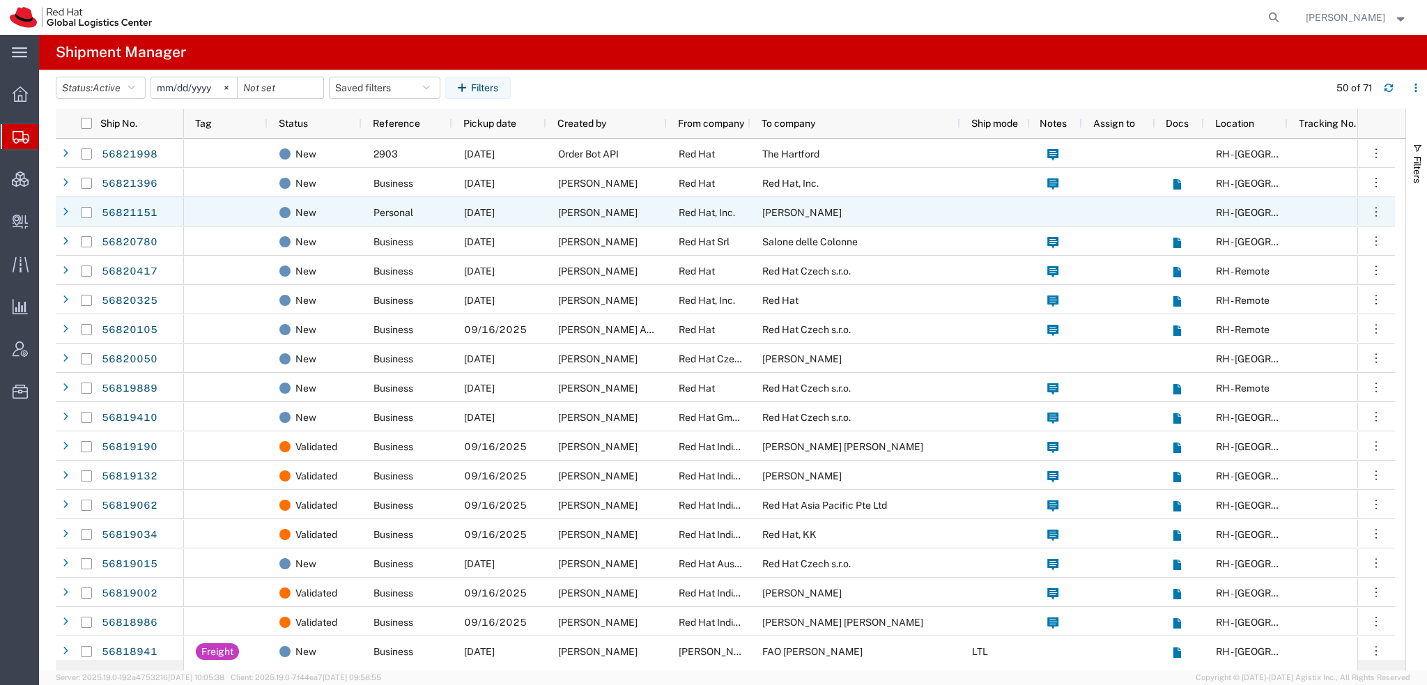
click at [623, 208] on div "[PERSON_NAME]" at bounding box center [606, 211] width 121 height 29
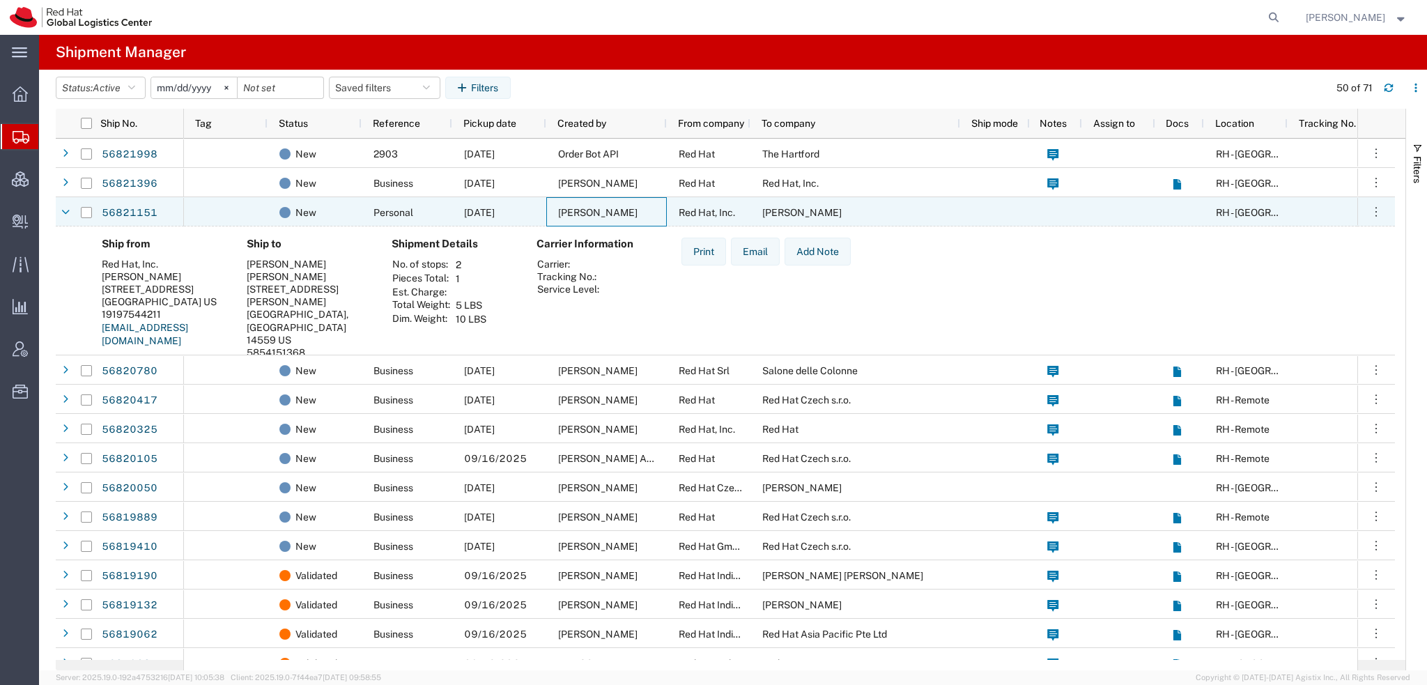
click at [623, 208] on div "[PERSON_NAME]" at bounding box center [606, 211] width 121 height 29
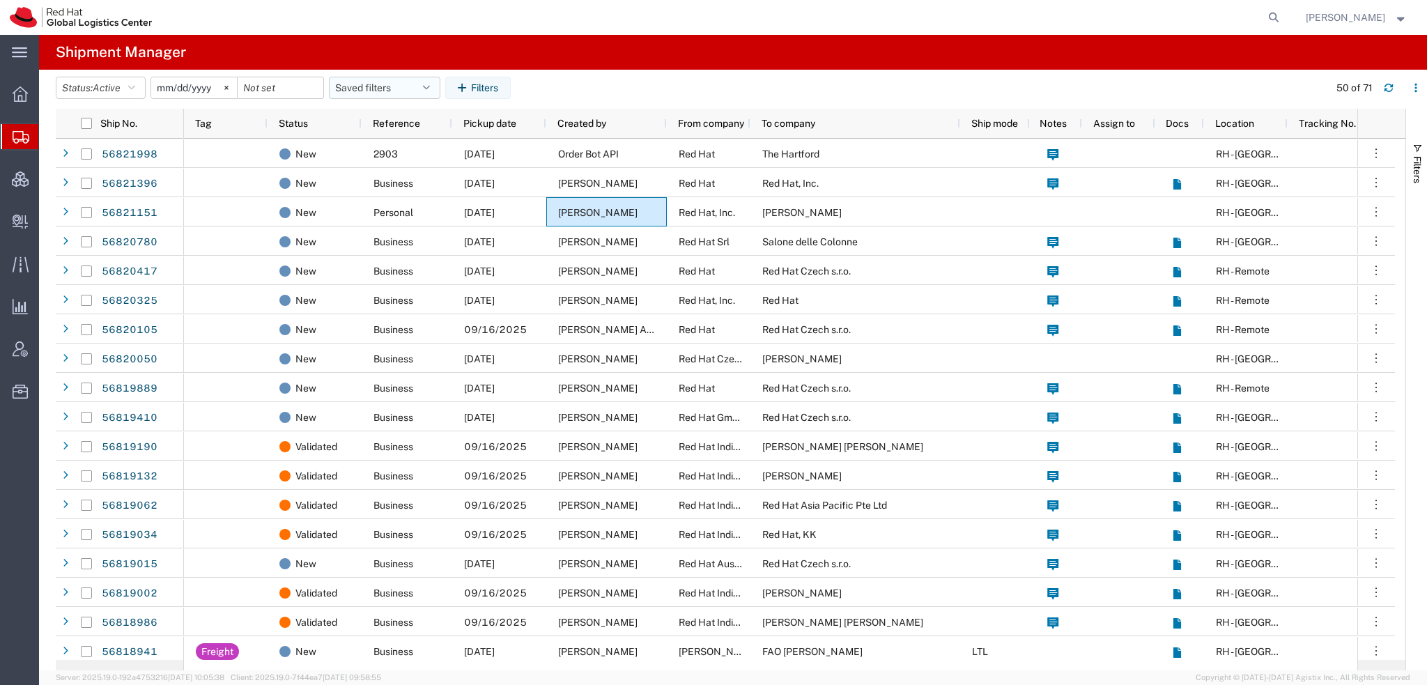
click at [430, 89] on icon "button" at bounding box center [426, 88] width 7 height 10
click at [359, 153] on span "Americas" at bounding box center [422, 149] width 183 height 26
type input "2023-05-07"
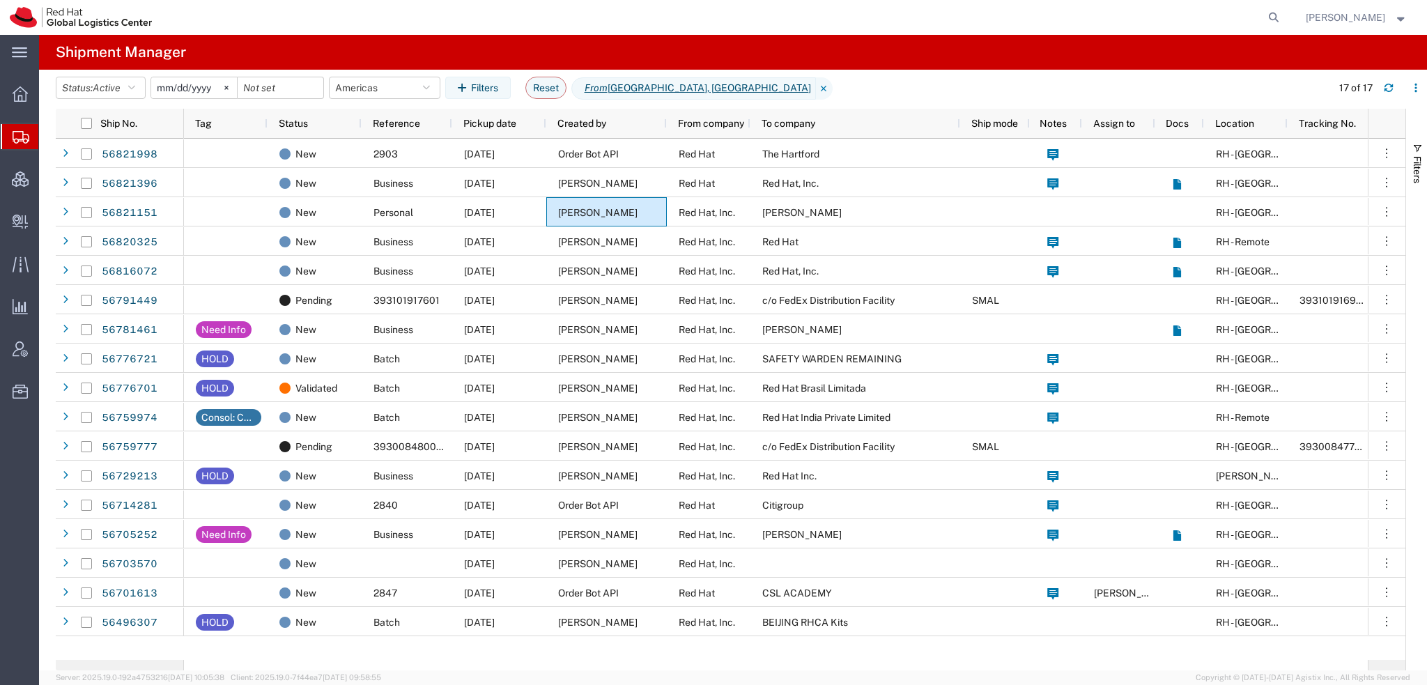
click at [1377, 19] on span "[PERSON_NAME]" at bounding box center [1345, 17] width 79 height 15
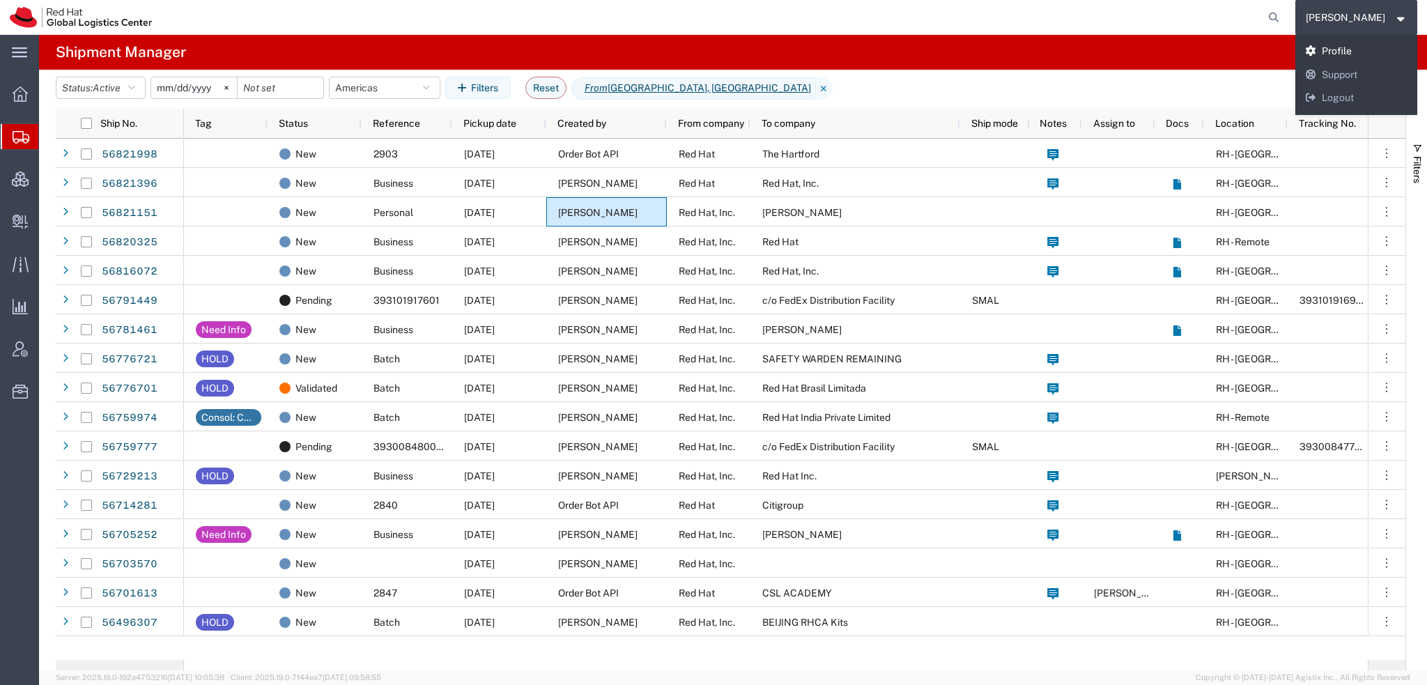
click at [1361, 51] on link "Profile" at bounding box center [1357, 52] width 123 height 24
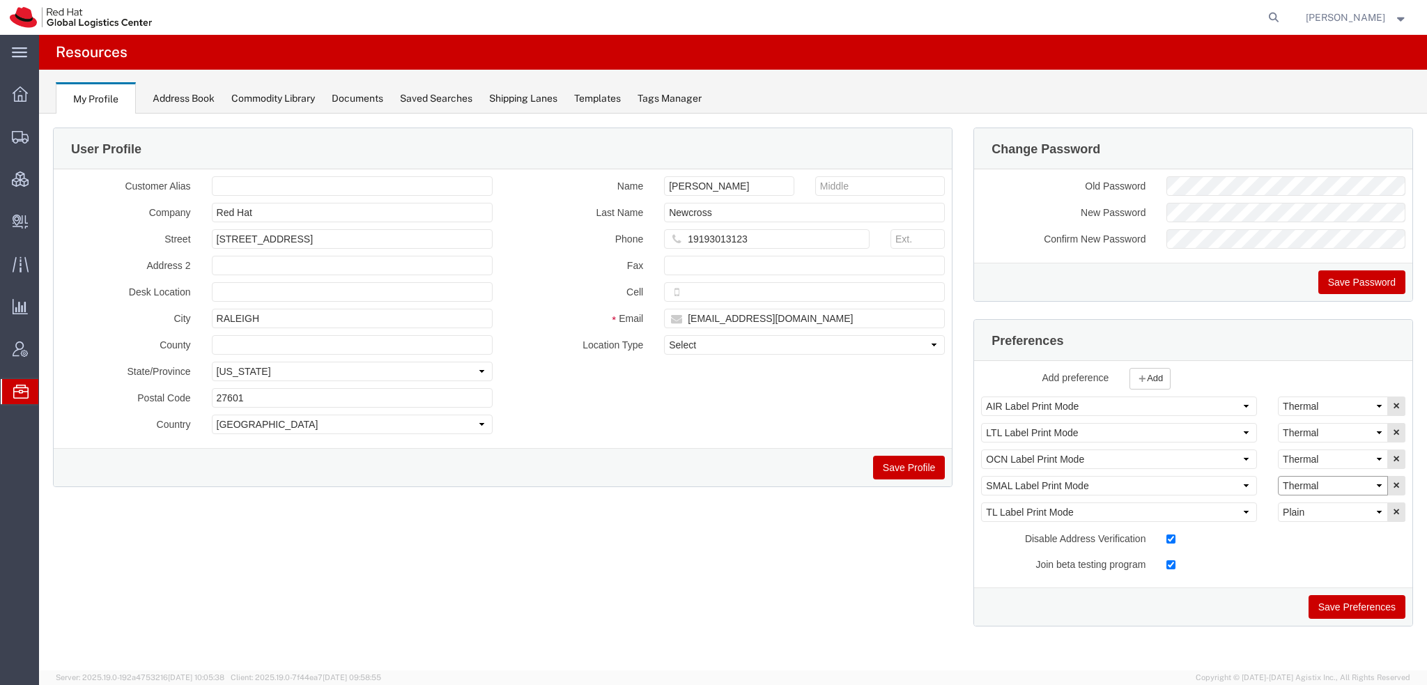
click at [1296, 484] on select "Select Plain Thermal" at bounding box center [1333, 486] width 110 height 20
select select "Plain"
click at [1278, 476] on select "Select Plain Thermal" at bounding box center [1333, 486] width 110 height 20
click at [1335, 611] on button "Save Preferences" at bounding box center [1357, 607] width 97 height 24
click at [1330, 609] on button "Save Preferences" at bounding box center [1357, 607] width 97 height 24
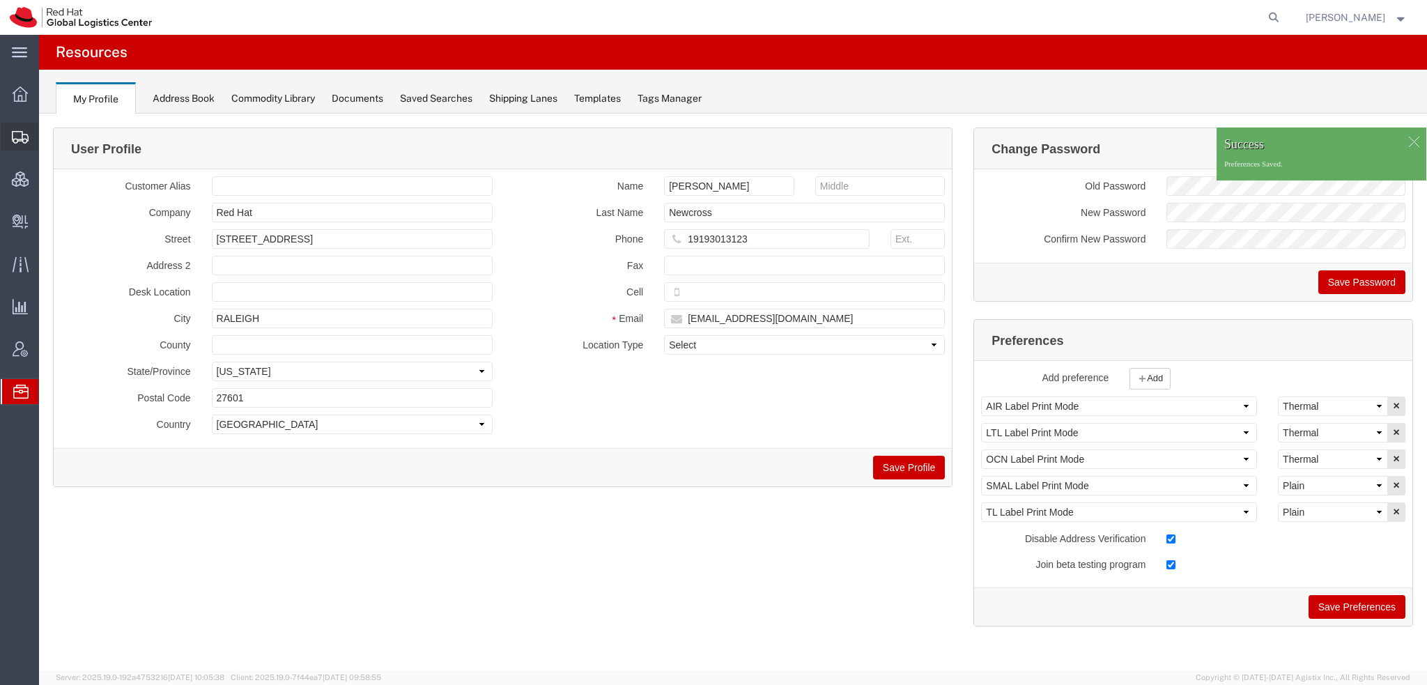
click at [48, 150] on span "Shipments" at bounding box center [43, 137] width 10 height 28
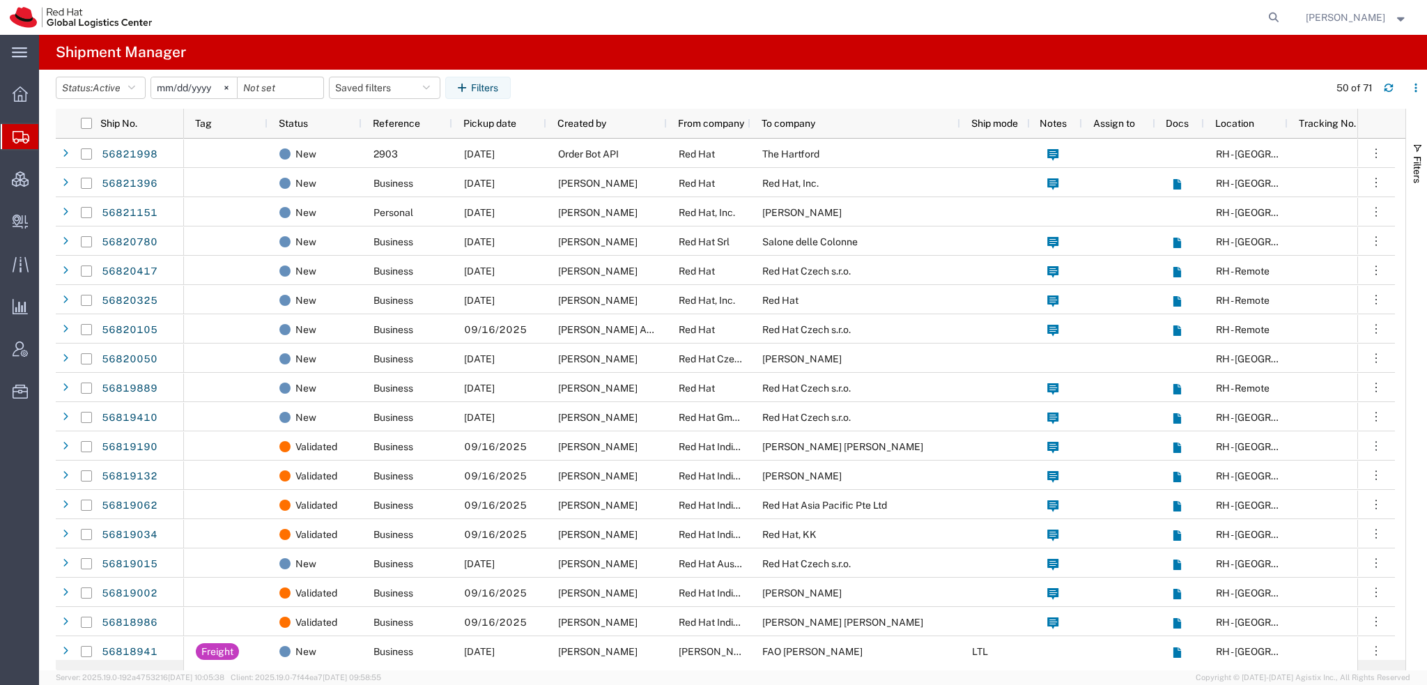
click at [0, 0] on span "Shipment Manager" at bounding box center [0, 0] width 0 height 0
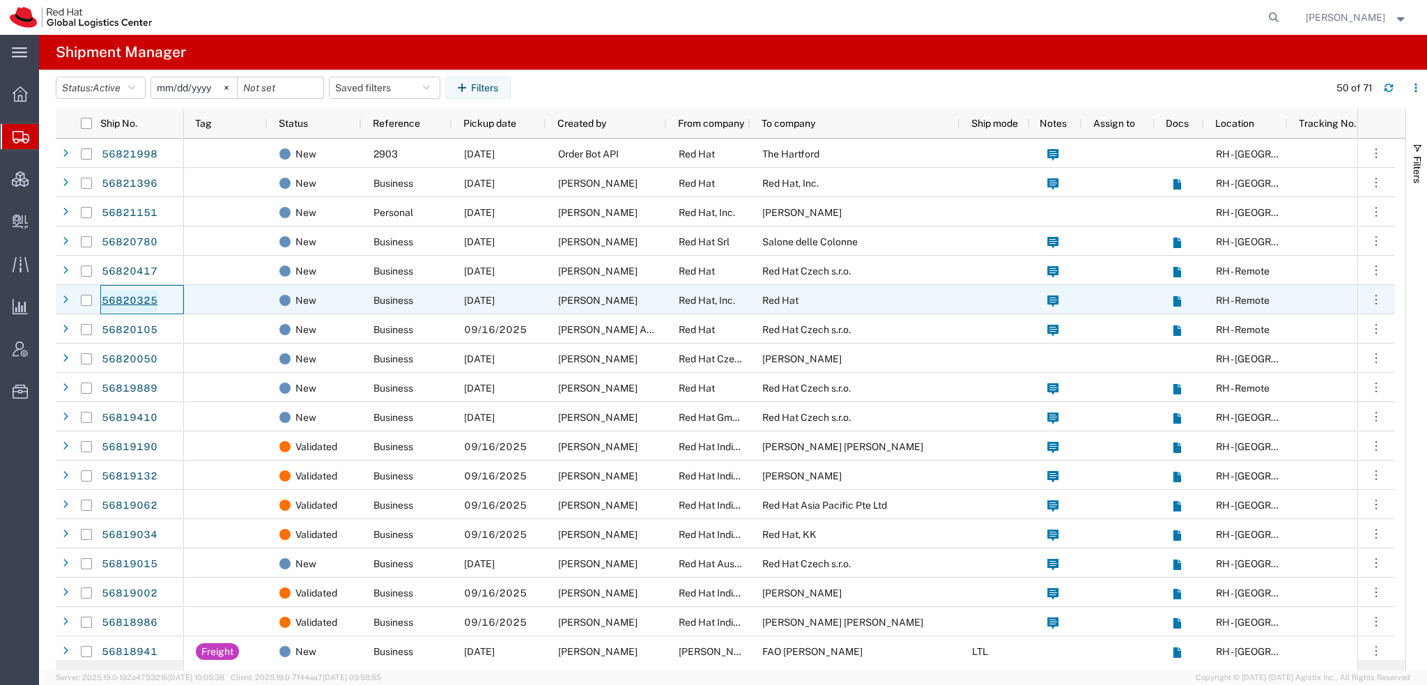
click at [132, 300] on link "56820325" at bounding box center [129, 301] width 57 height 22
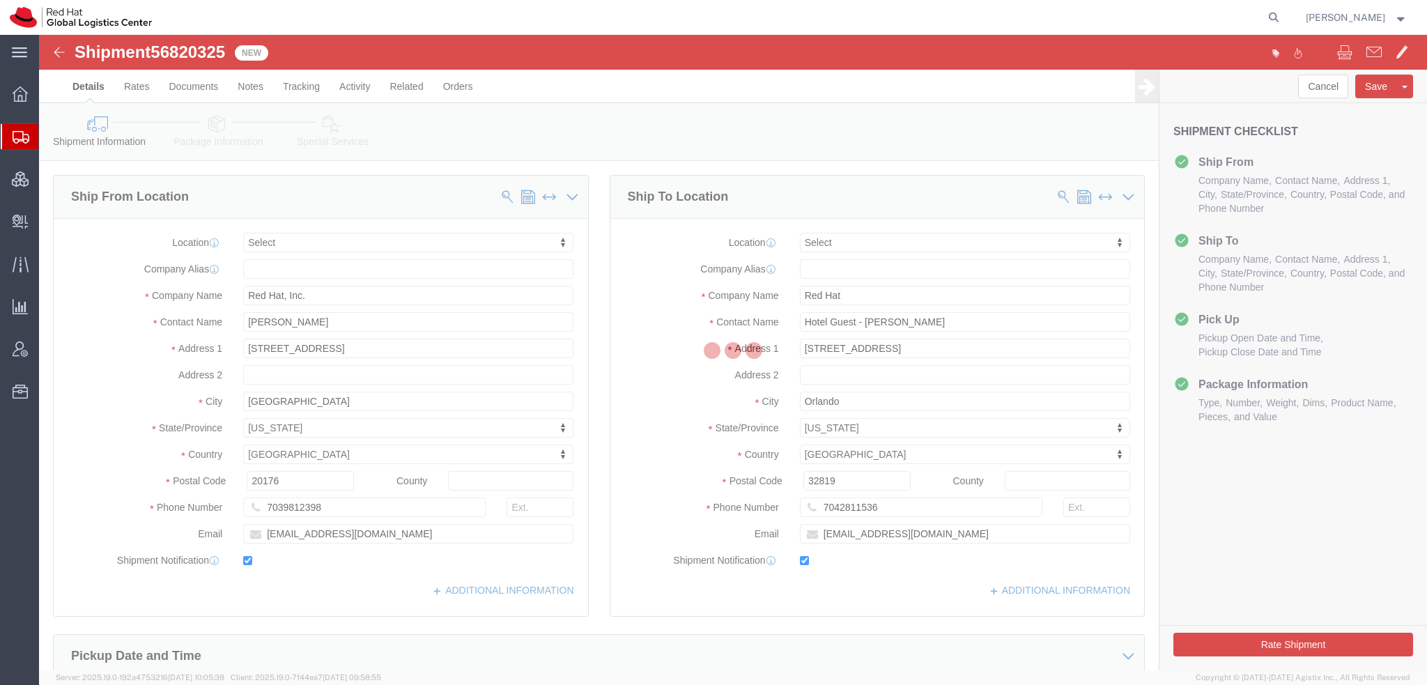
select select
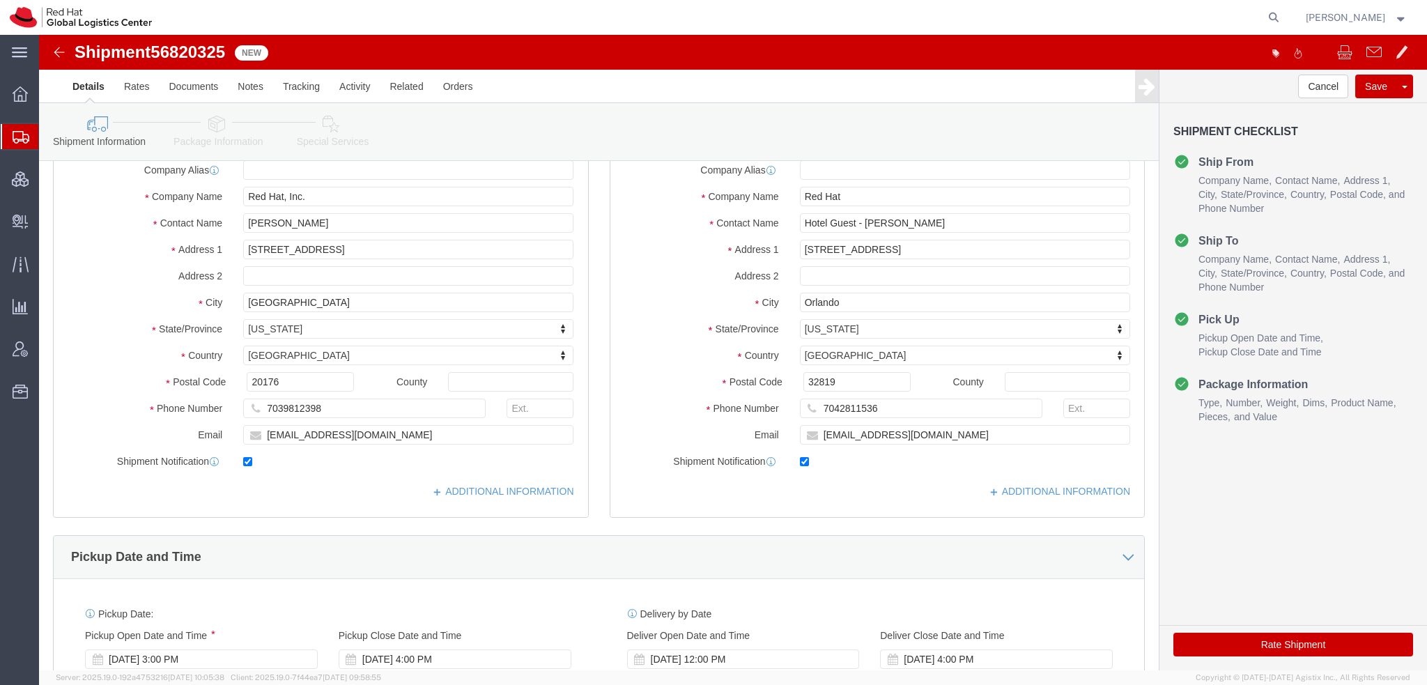
scroll to position [418, 0]
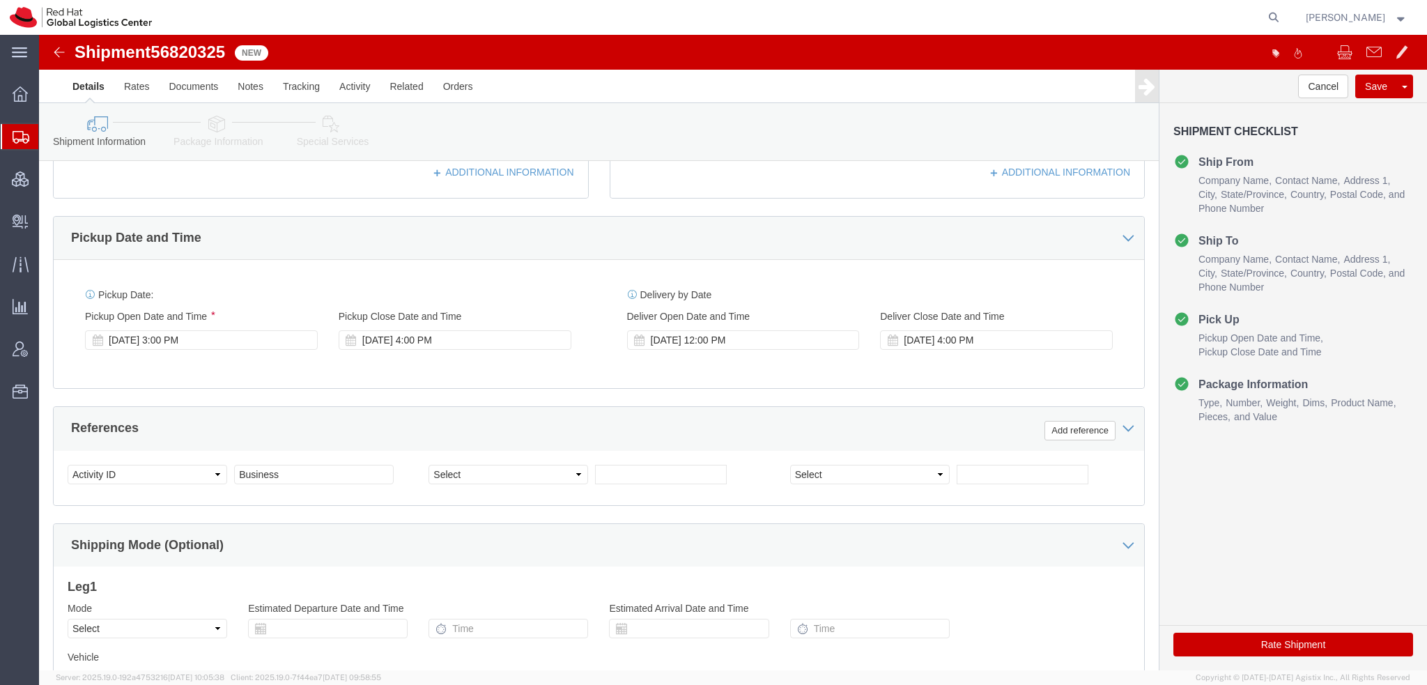
click icon
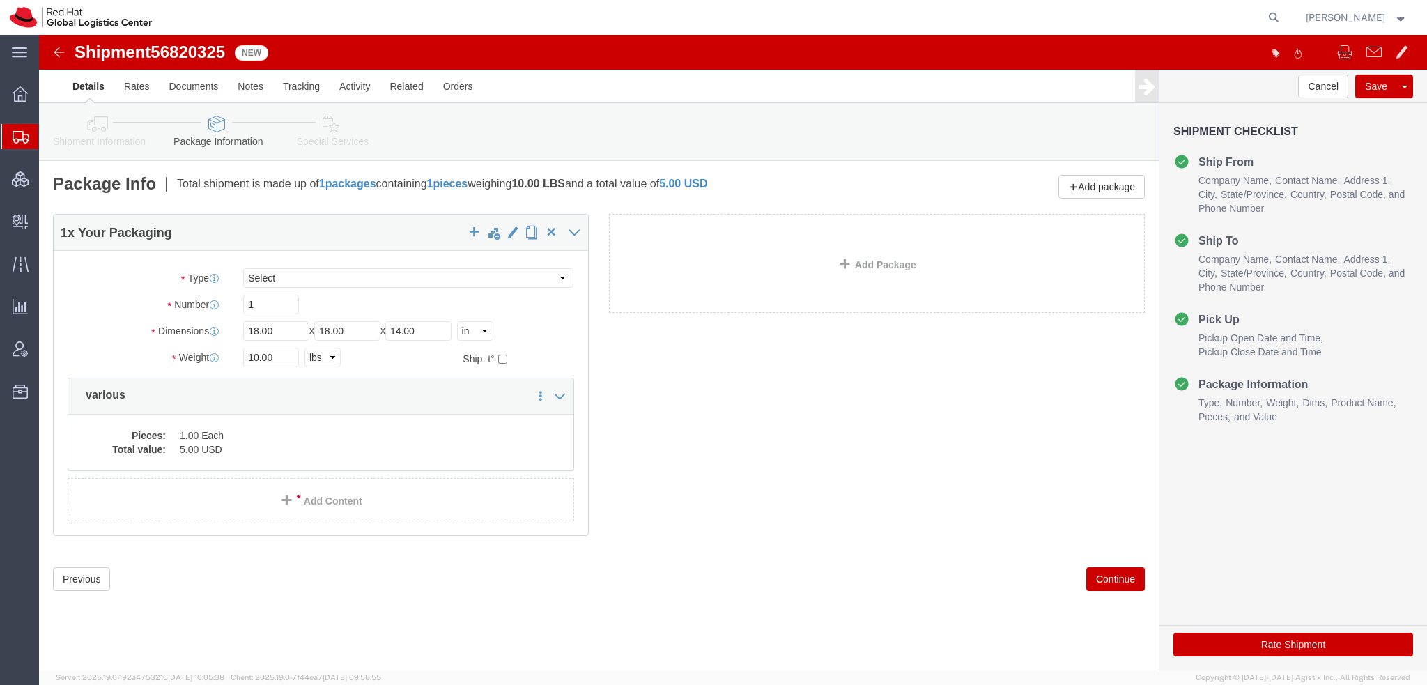
click icon
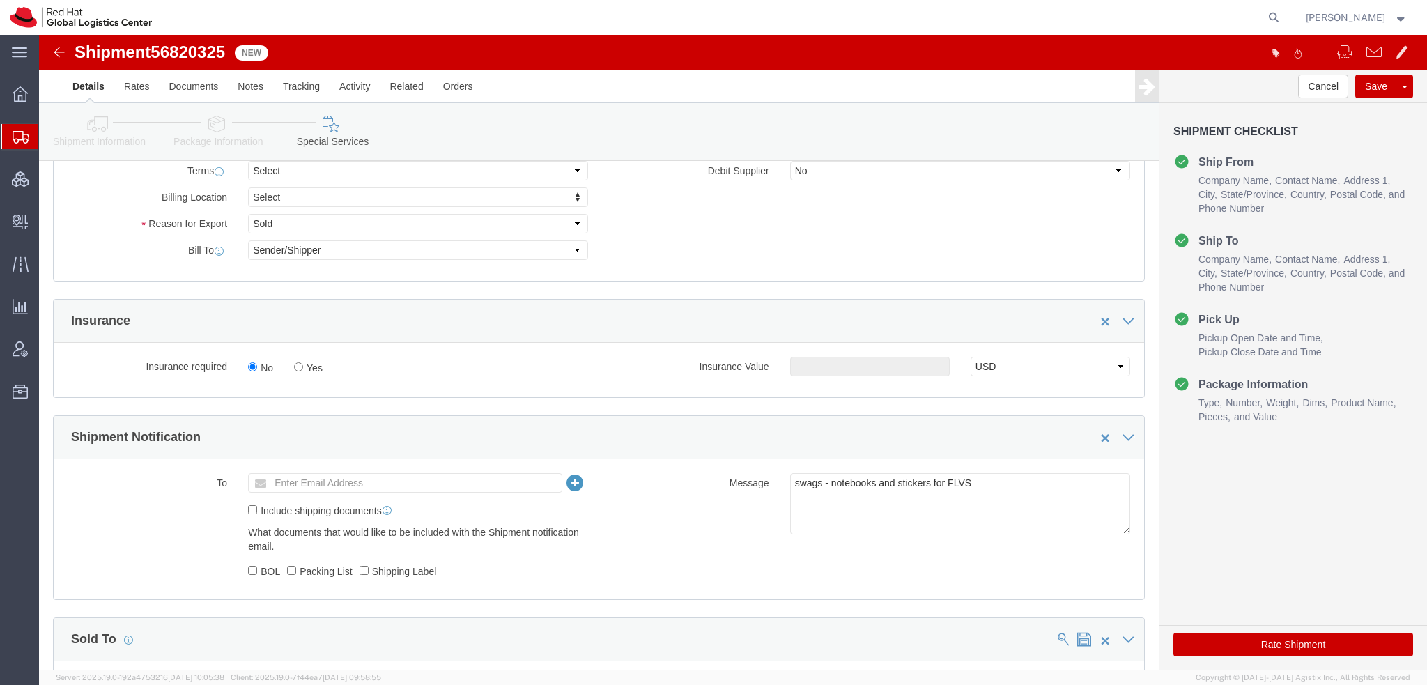
scroll to position [627, 0]
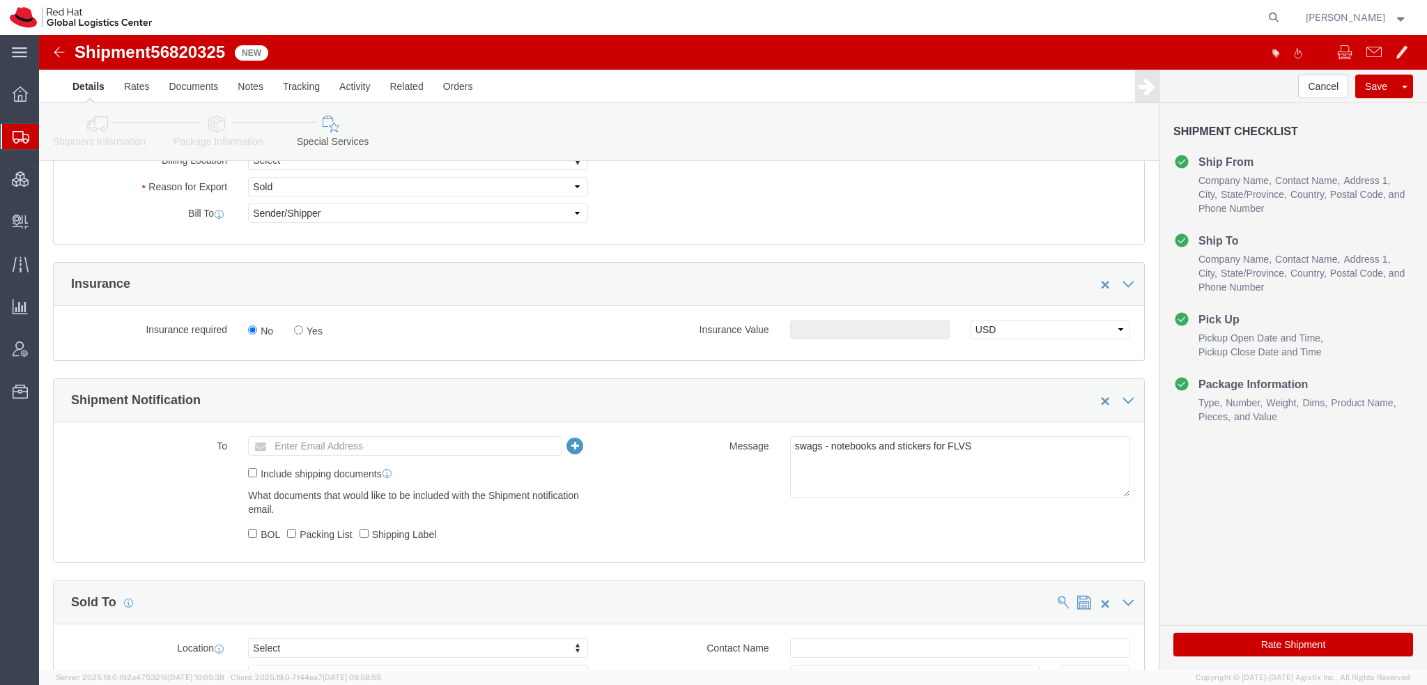
click button "Rate Shipment"
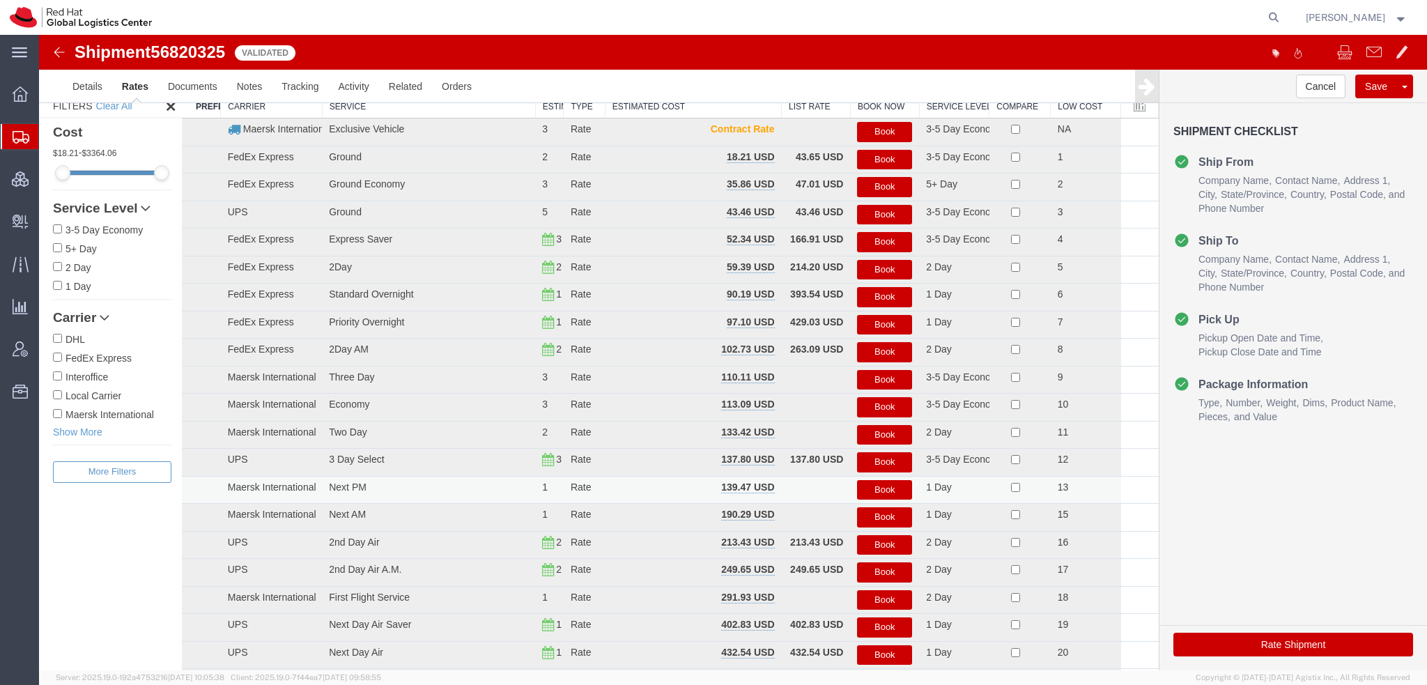
scroll to position [0, 0]
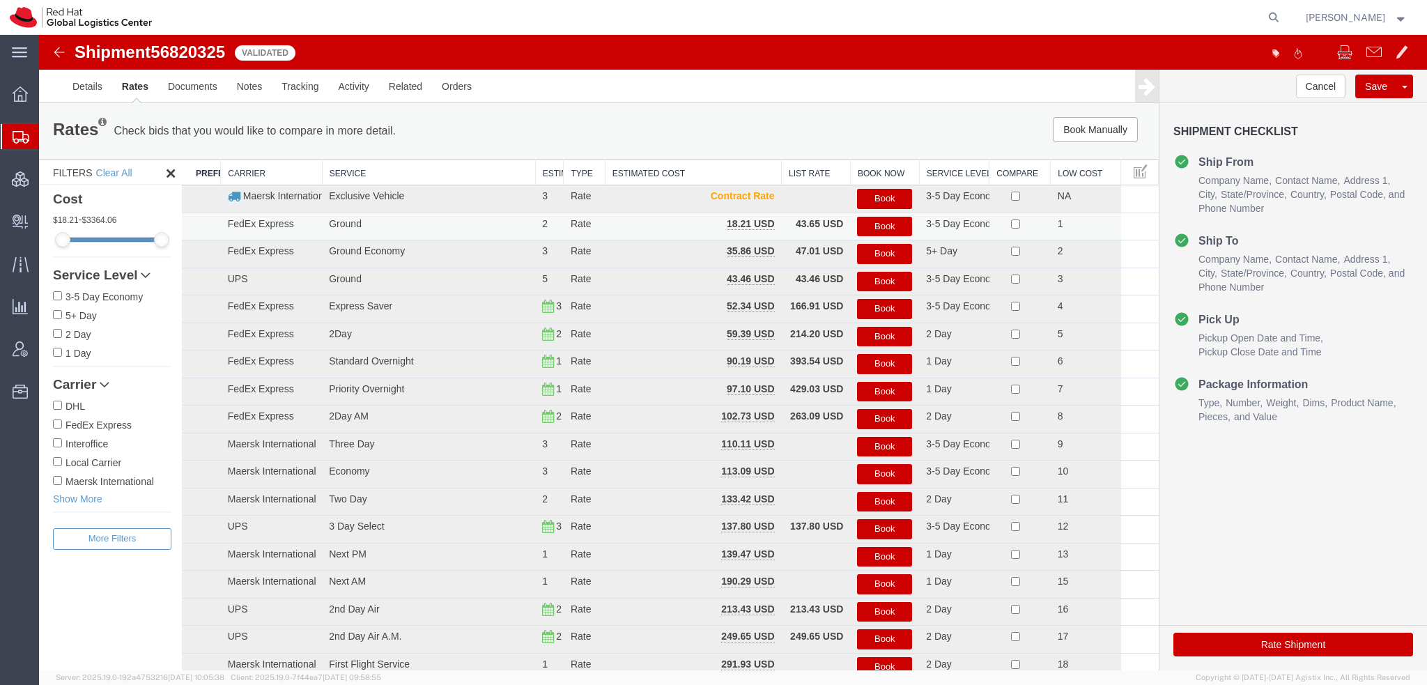
click at [879, 220] on button "Book" at bounding box center [884, 227] width 55 height 20
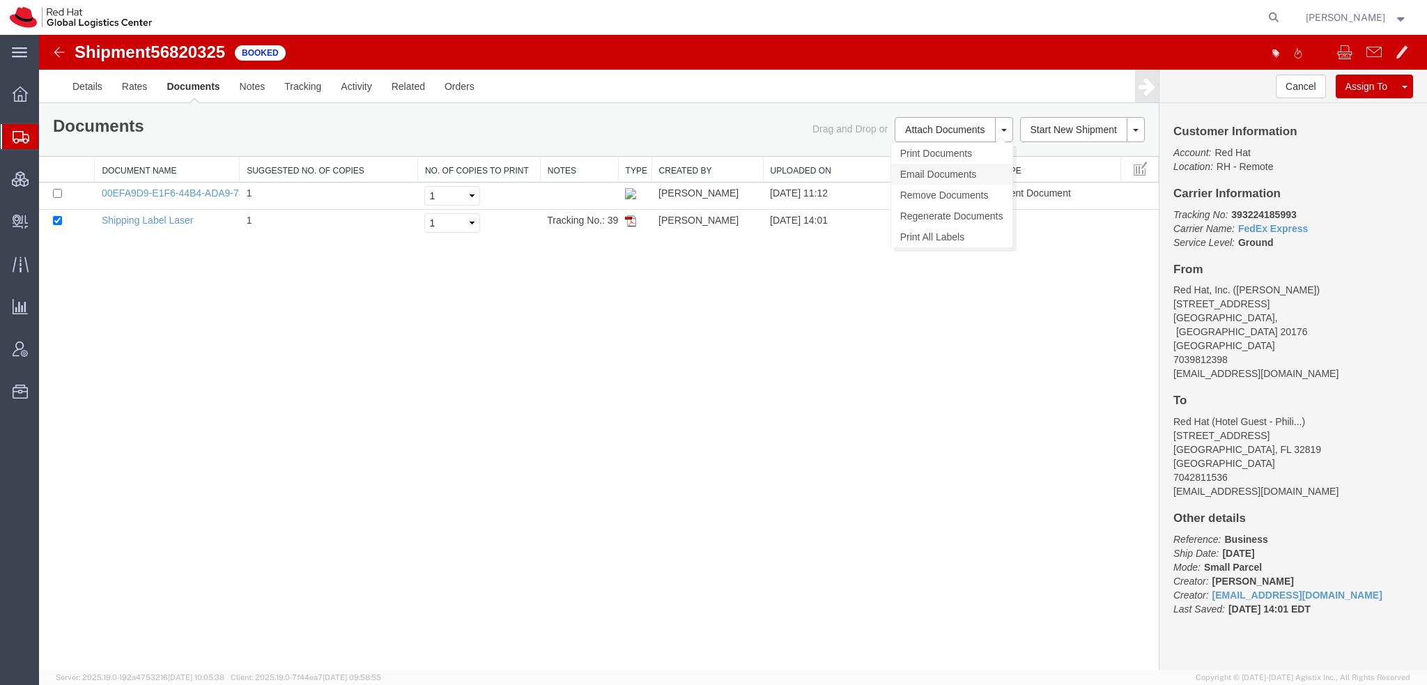
click at [928, 178] on link "Email Documents" at bounding box center [951, 174] width 121 height 21
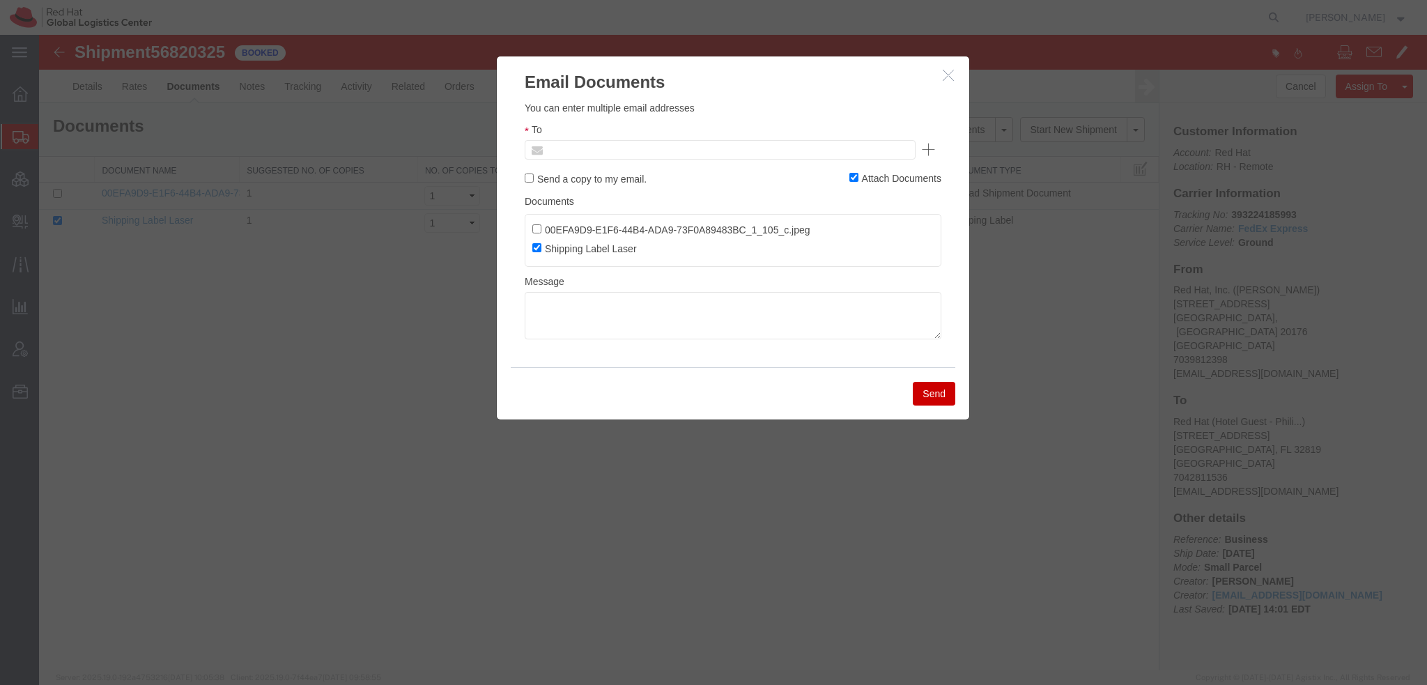
click at [650, 153] on input "text" at bounding box center [625, 150] width 163 height 18
type input "l"
type input "lburwell@redhat.com"
type input "Enter Email Address"
click at [951, 77] on icon "button" at bounding box center [948, 75] width 11 height 12
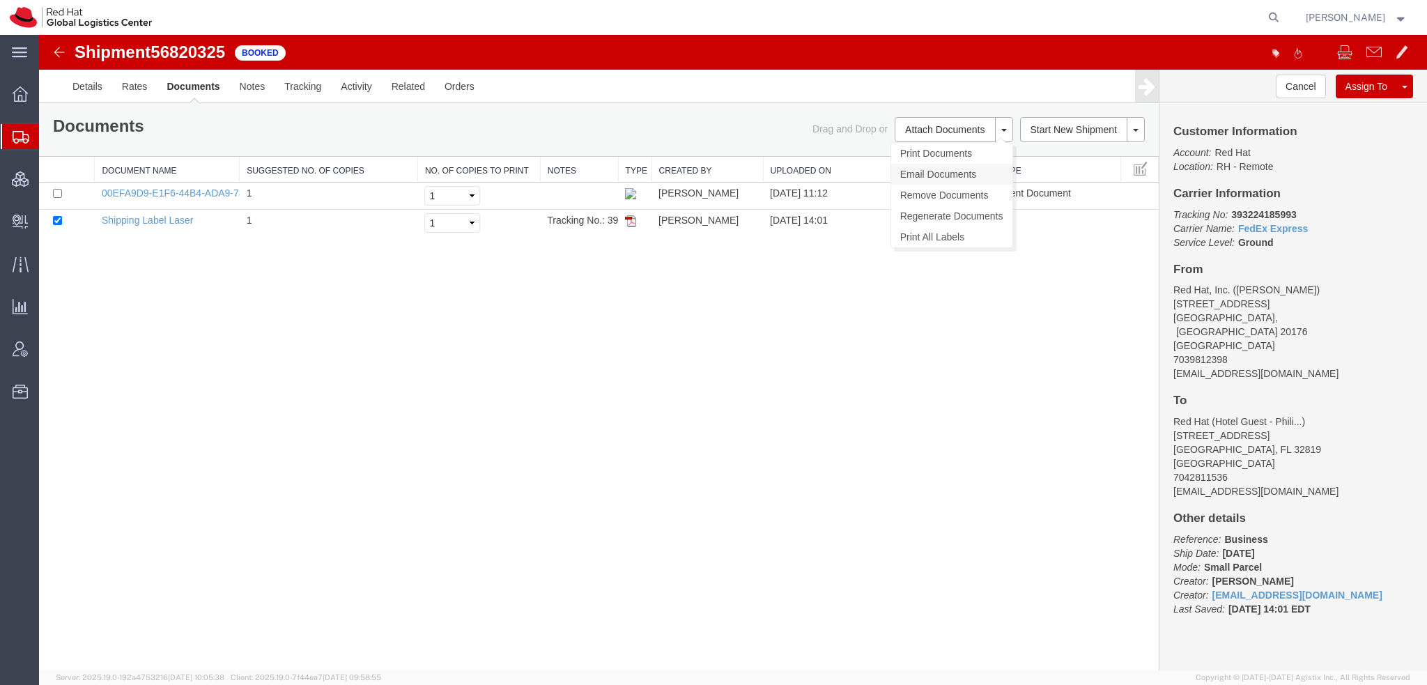
click at [922, 173] on link "Email Documents" at bounding box center [951, 174] width 121 height 21
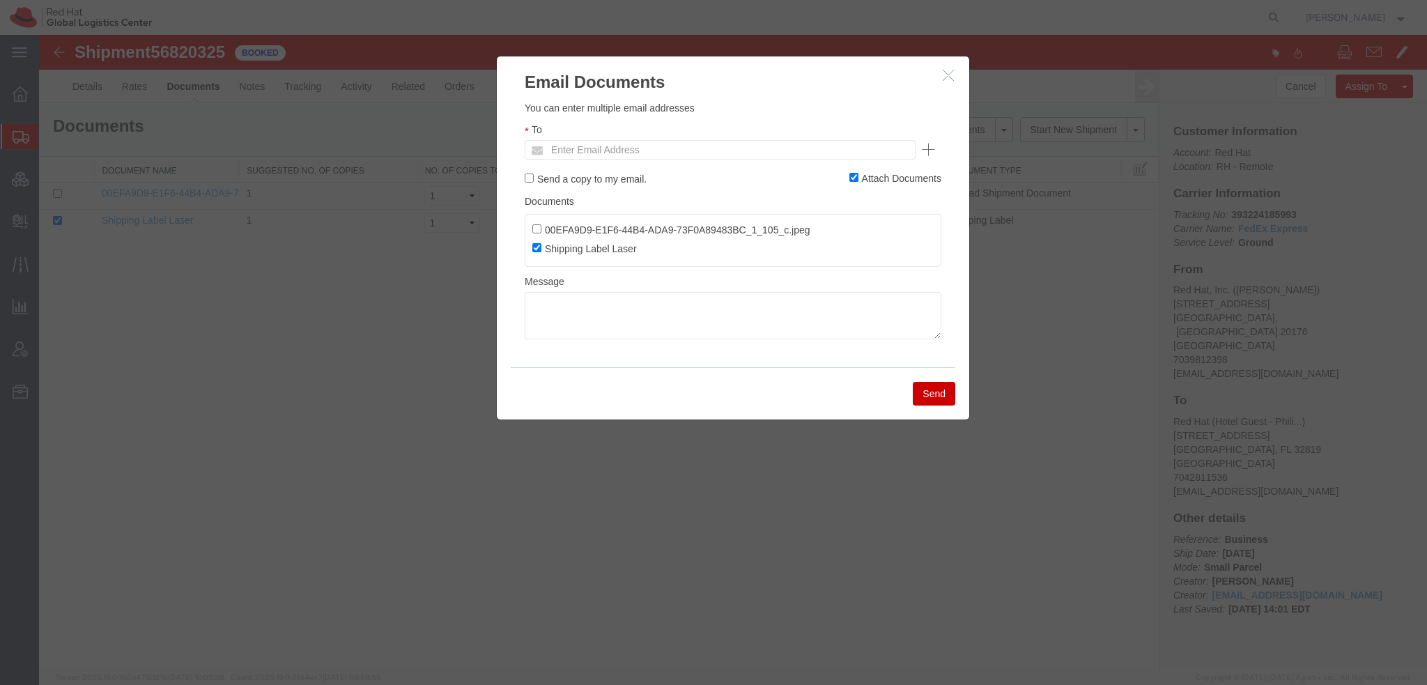
click at [616, 161] on div "You can enter multiple email addresses To Enter Email Address Send a copy to my…" at bounding box center [733, 220] width 417 height 238
click at [617, 151] on input "text" at bounding box center [625, 150] width 163 height 18
type input "lburwell@redhat.com"
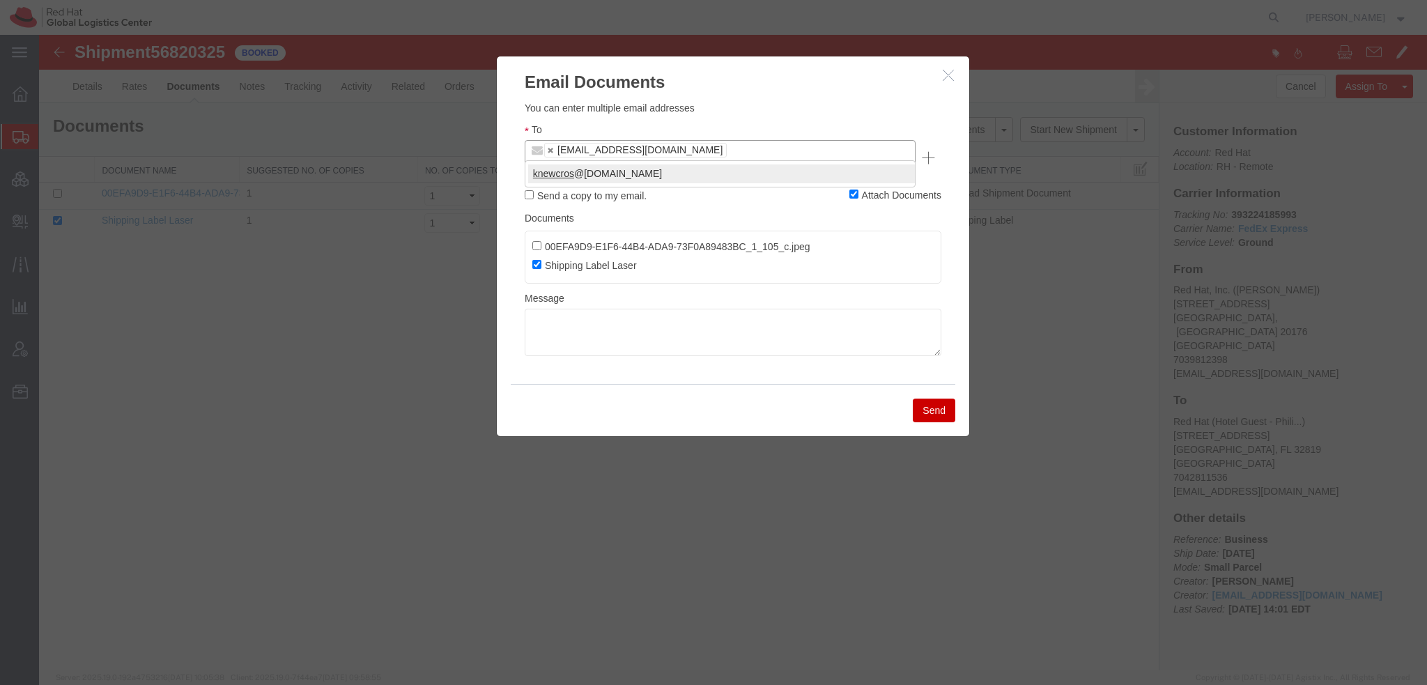
type input "knewcros"
type input "lburwell@redhat.com,knewcros@redhat.com"
click at [934, 399] on button "Send" at bounding box center [934, 411] width 43 height 24
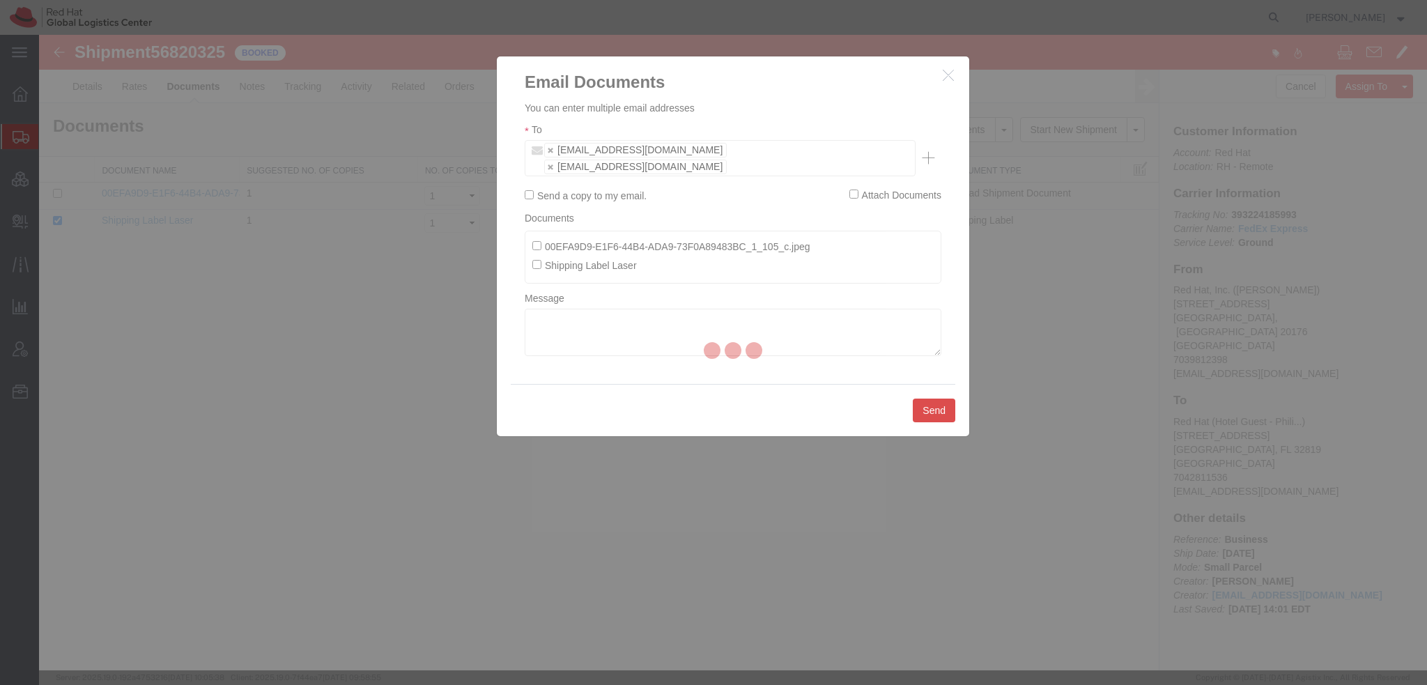
checkbox input "false"
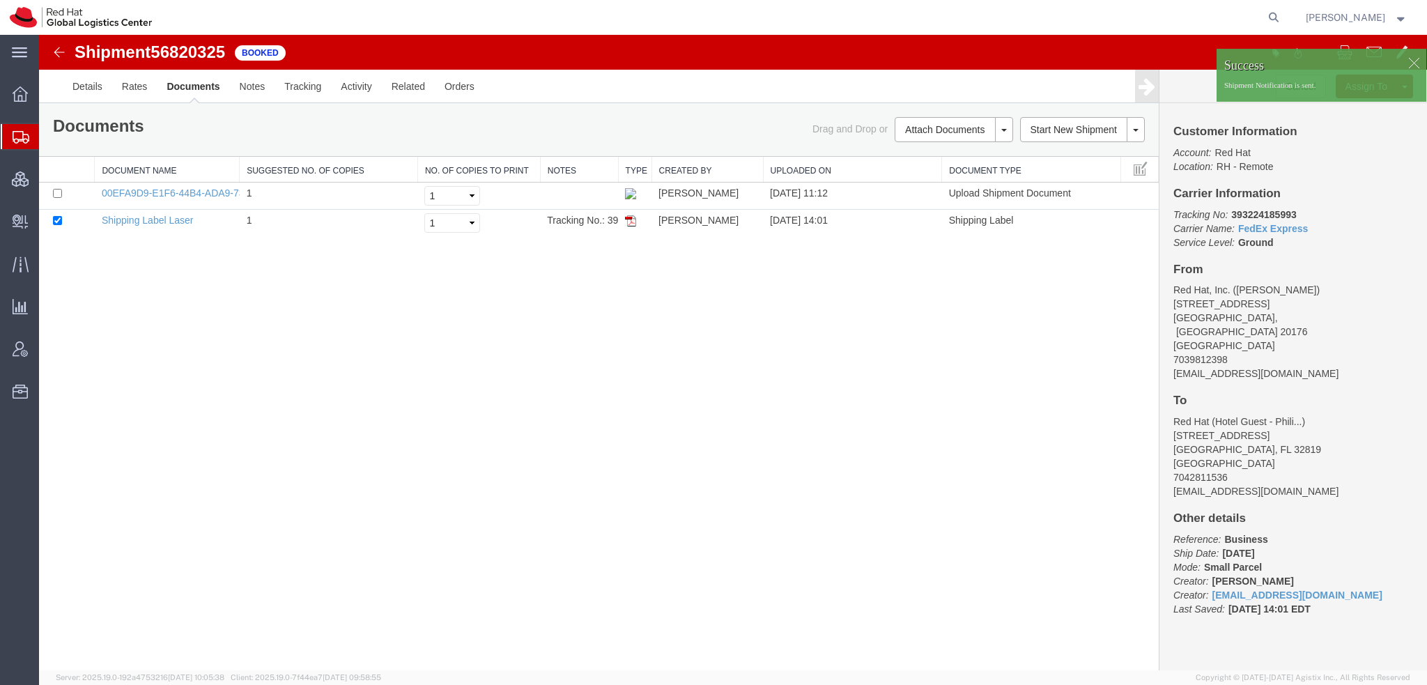
click at [1416, 64] on div at bounding box center [1414, 62] width 21 height 21
click at [1399, 15] on strong "button" at bounding box center [1401, 17] width 13 height 5
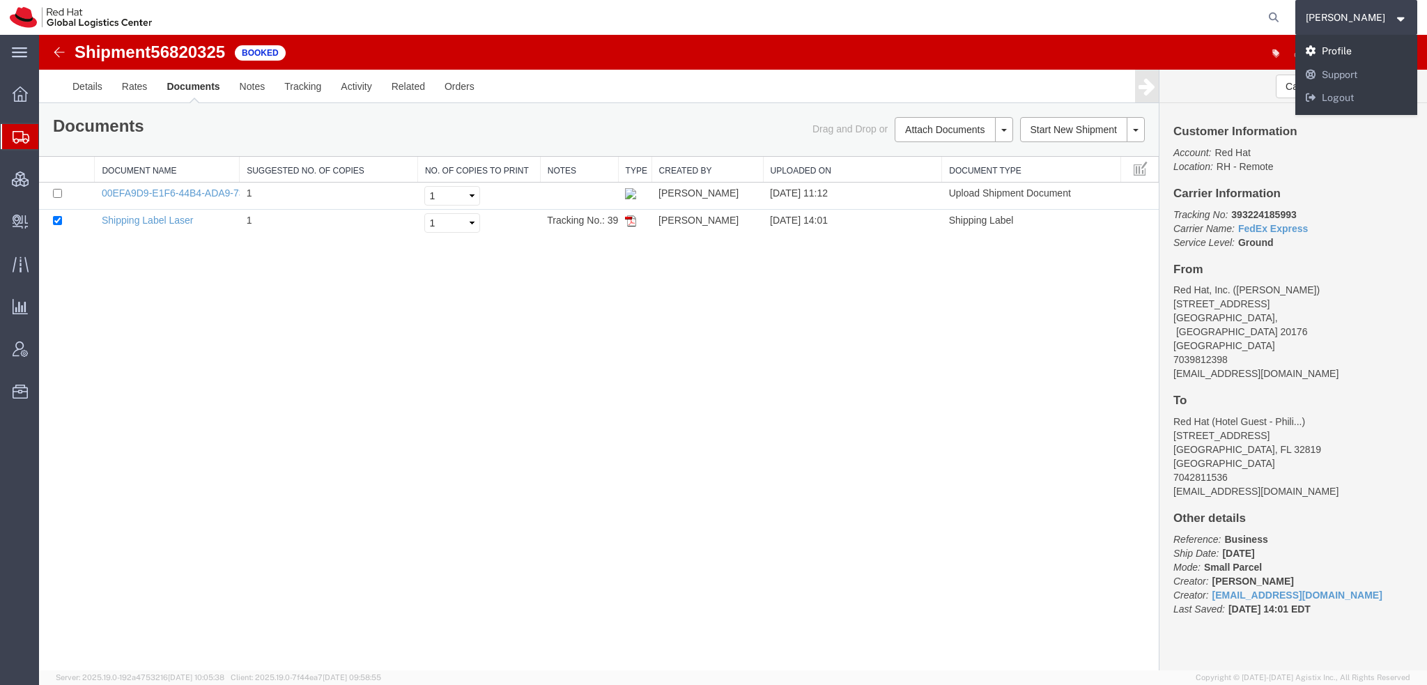
click at [1343, 55] on link "Profile" at bounding box center [1357, 52] width 123 height 24
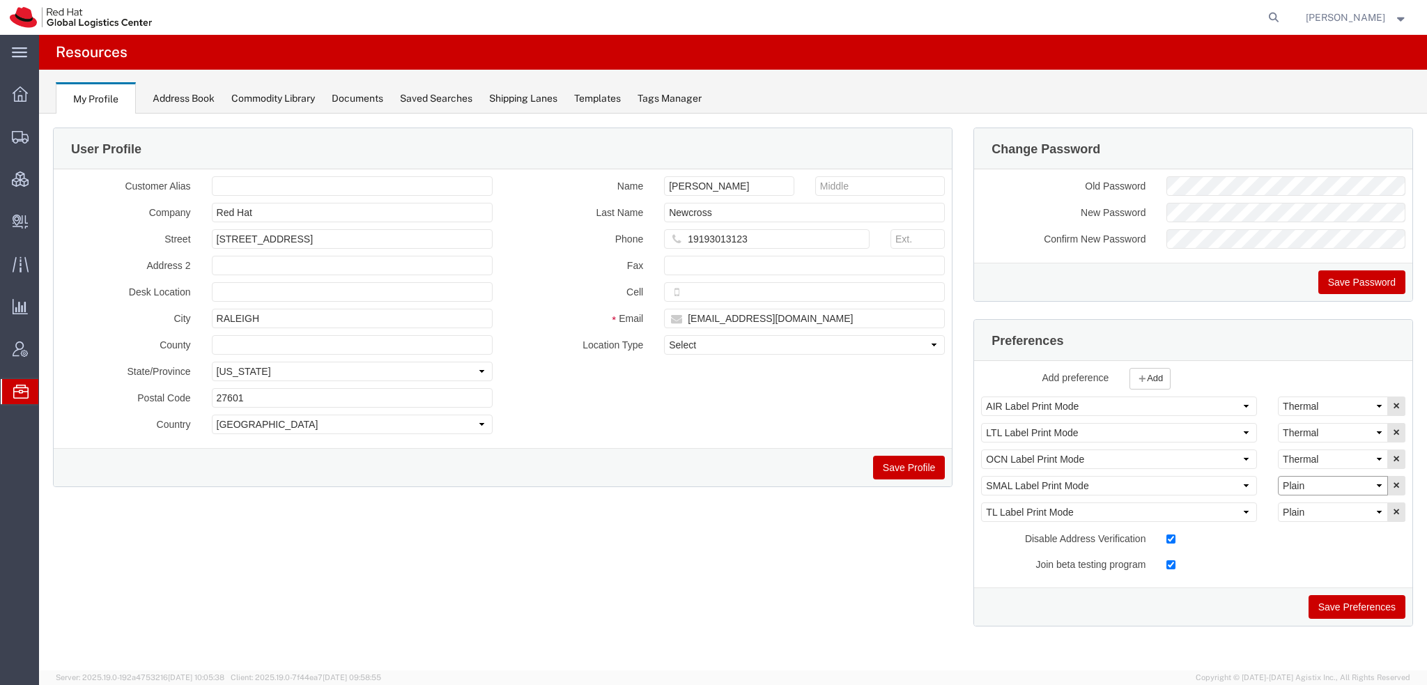
click at [1341, 482] on select "Select Plain Thermal" at bounding box center [1333, 486] width 110 height 20
select select "Thermal"
click at [1278, 476] on select "Select Plain Thermal" at bounding box center [1333, 486] width 110 height 20
click at [1349, 613] on button "Save Preferences" at bounding box center [1357, 607] width 97 height 24
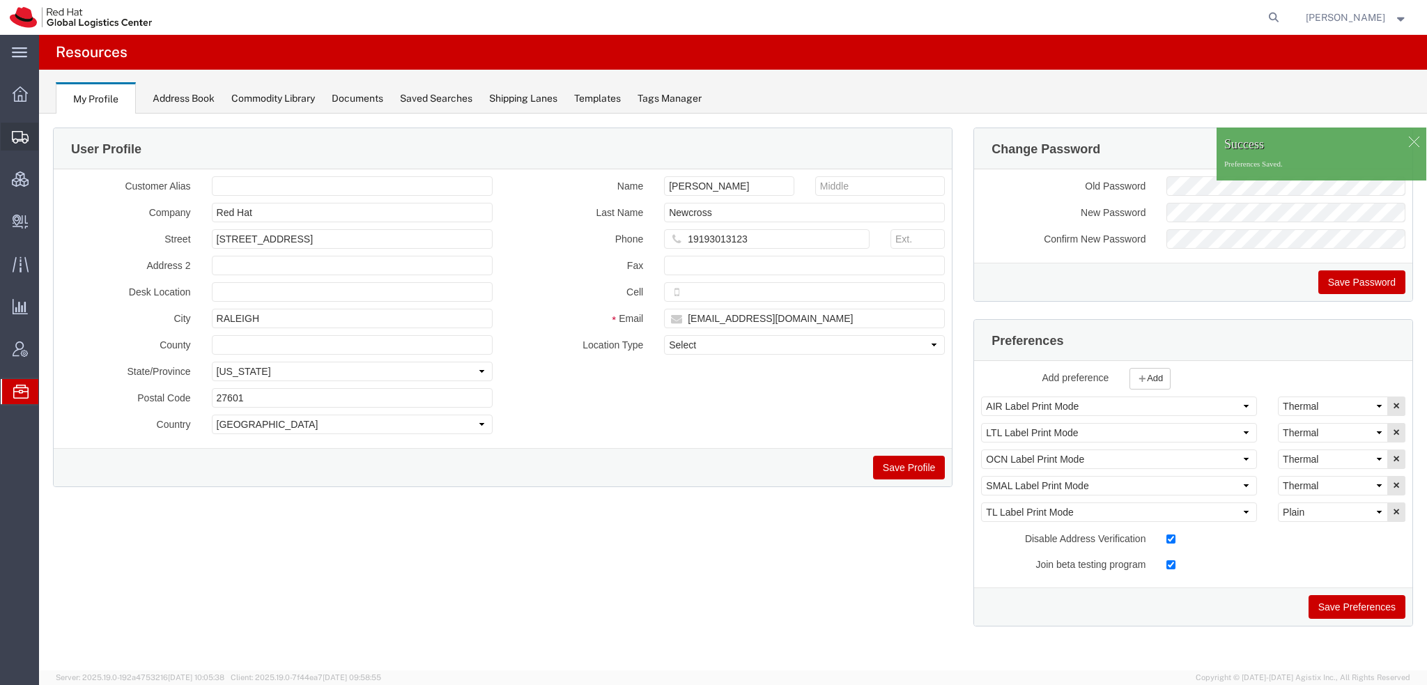
drag, startPoint x: 70, startPoint y: 161, endPoint x: 76, endPoint y: 165, distance: 7.5
click at [0, 0] on span "Shipment Manager" at bounding box center [0, 0] width 0 height 0
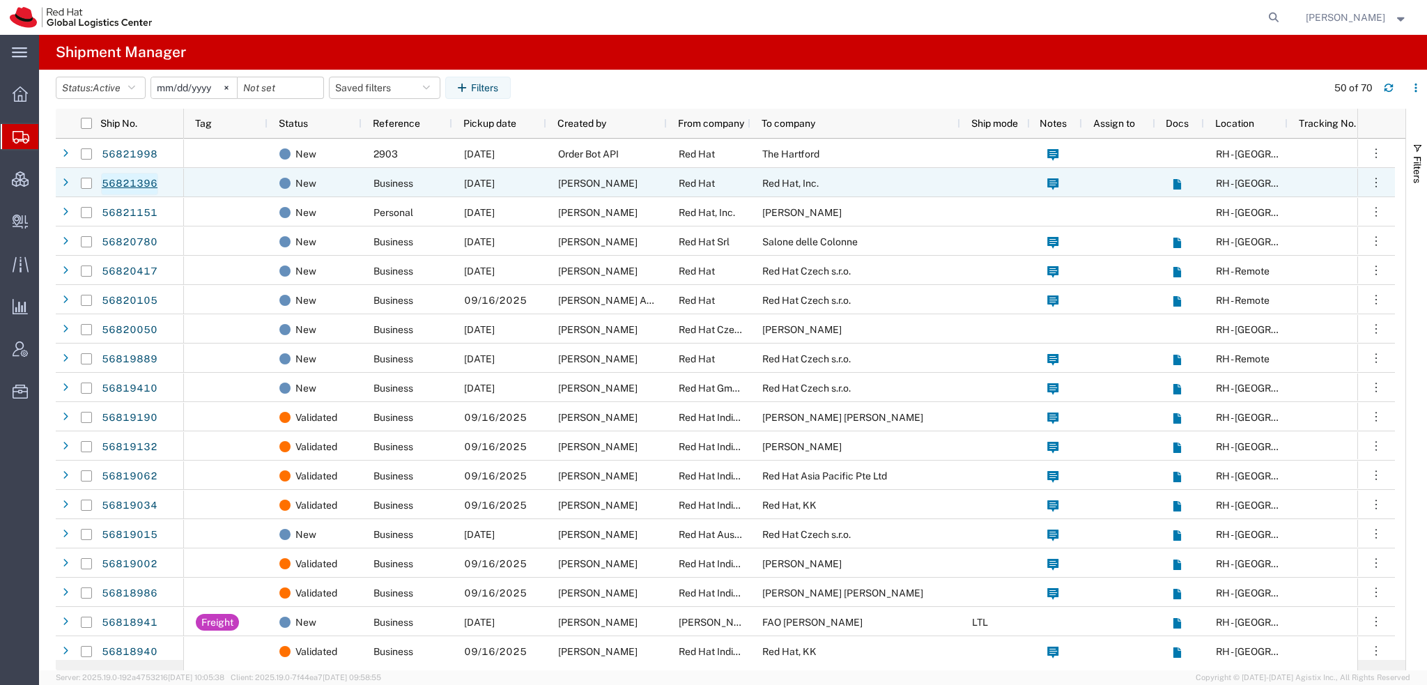
click at [123, 181] on link "56821396" at bounding box center [129, 184] width 57 height 22
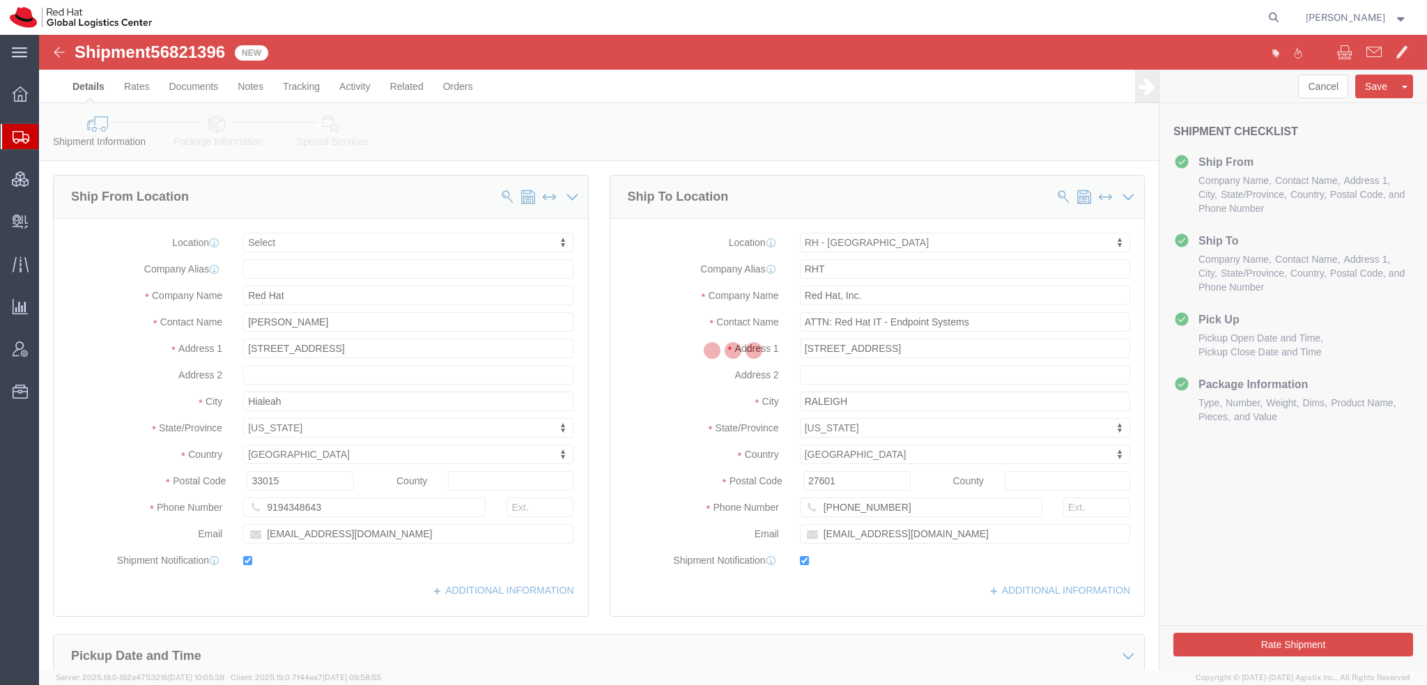
select select
select select "38014"
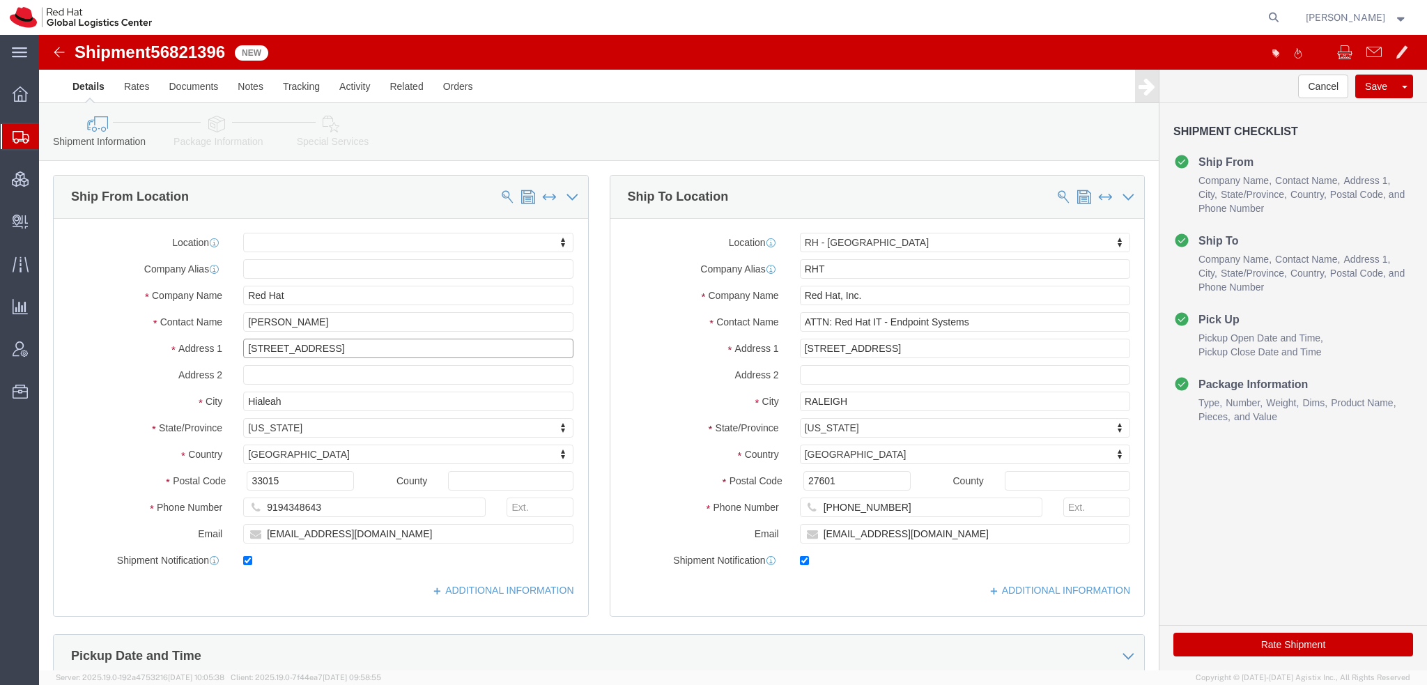
drag, startPoint x: 371, startPoint y: 348, endPoint x: 184, endPoint y: 313, distance: 190.1
click div "Address 1 18901 Oakland Hills Drive"
click button "Rate Shipment"
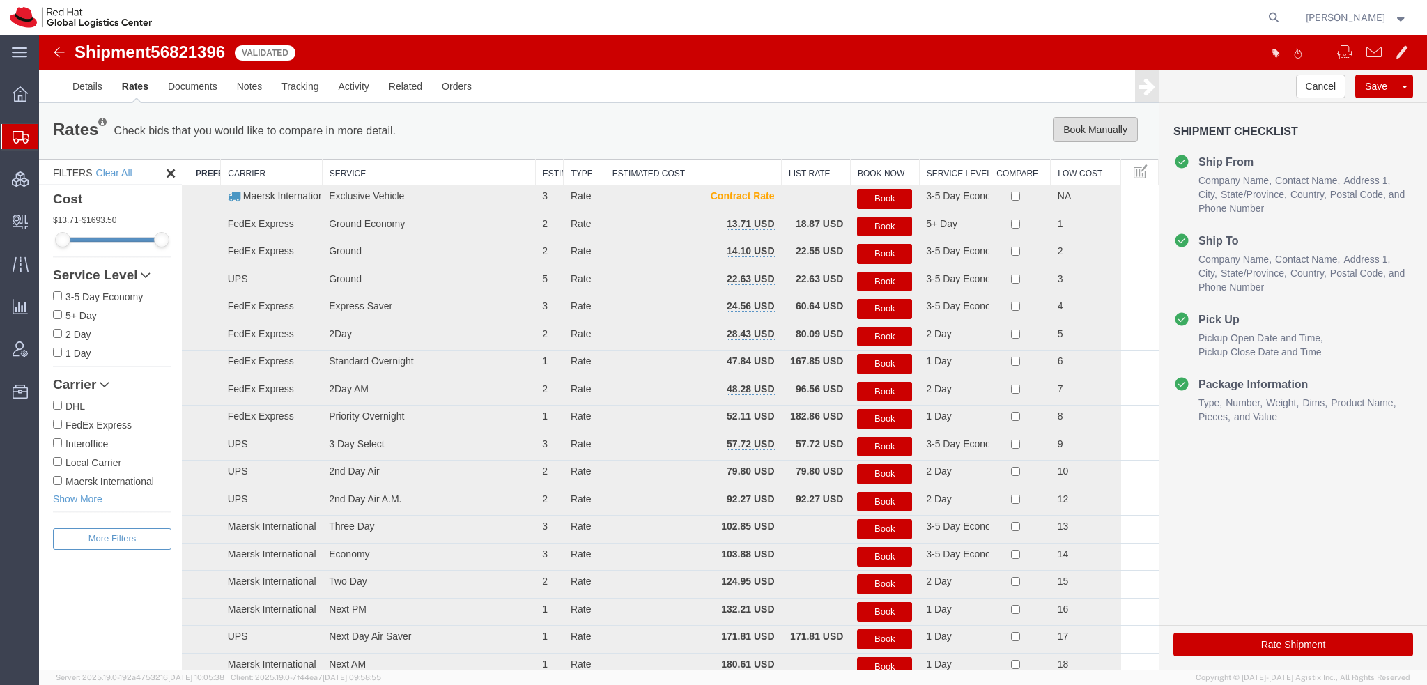
click at [1079, 123] on button "Book Manually" at bounding box center [1095, 129] width 85 height 25
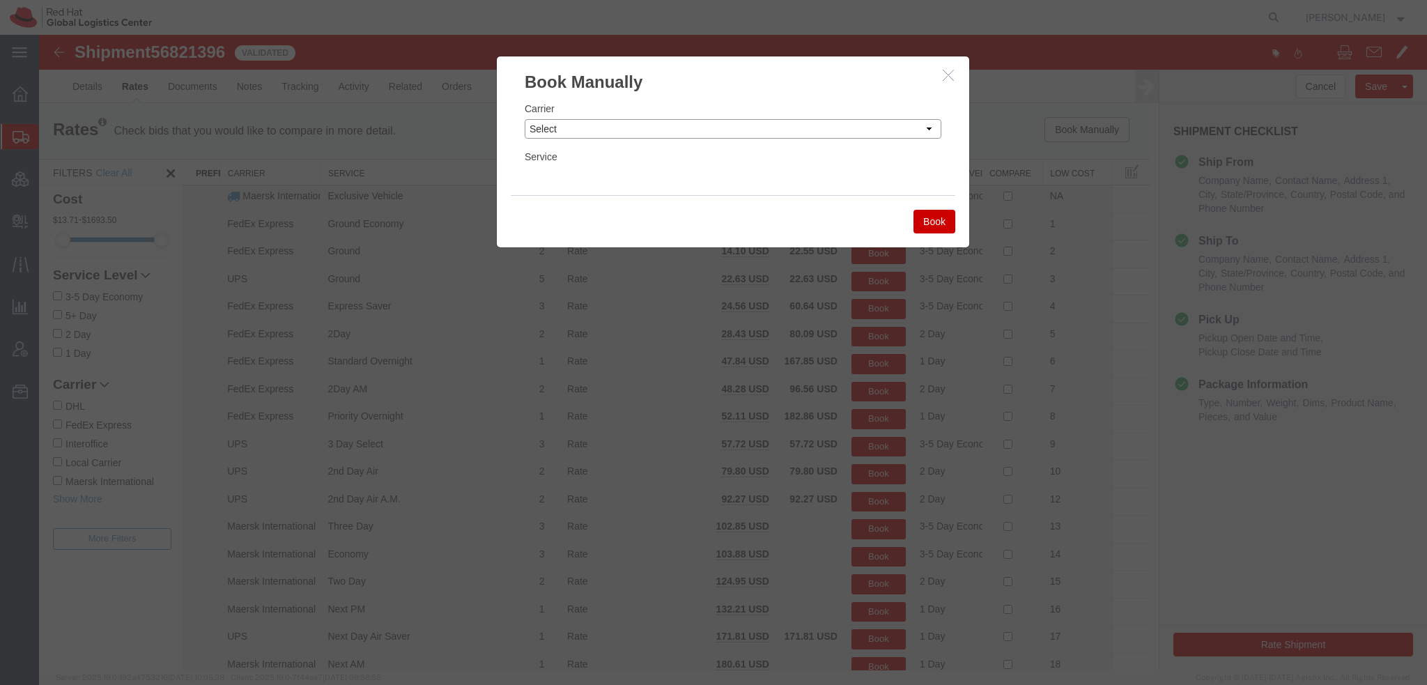
click at [706, 125] on select "Select Add New Carrier (and default service) Amazon Logistics Czech Post DHL Fe…" at bounding box center [733, 129] width 417 height 20
select select "5"
click at [525, 119] on select "Select Add New Carrier (and default service) Amazon Logistics Czech Post DHL Fe…" at bounding box center [733, 129] width 417 height 20
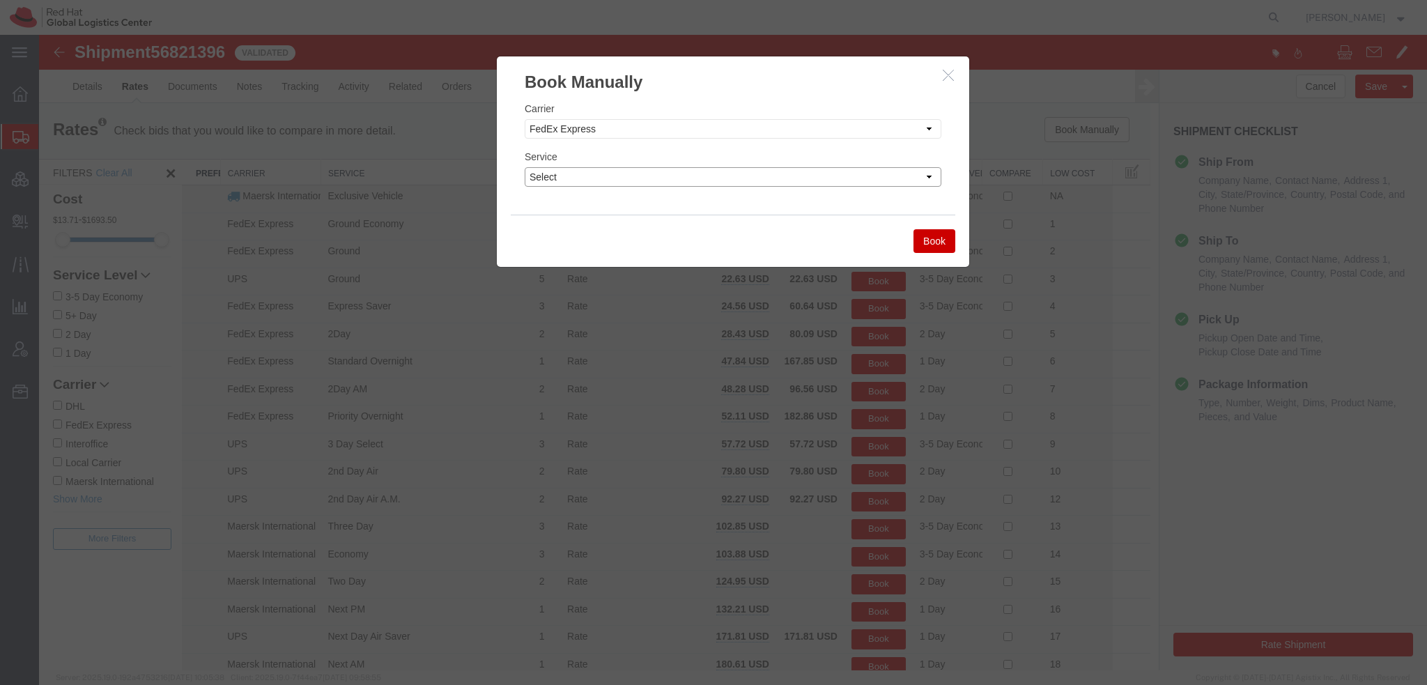
click at [574, 169] on select "Select 1Day Freight 2Day 2Day AM 2Day AM One Rate 2Day Freight 2Day One Rate 3 …" at bounding box center [733, 177] width 417 height 20
select select "22282"
click at [525, 167] on select "Select 1Day Freight 2Day 2Day AM 2Day AM One Rate 2Day Freight 2Day One Rate 3 …" at bounding box center [733, 177] width 417 height 20
click at [917, 231] on button "Book" at bounding box center [935, 241] width 42 height 24
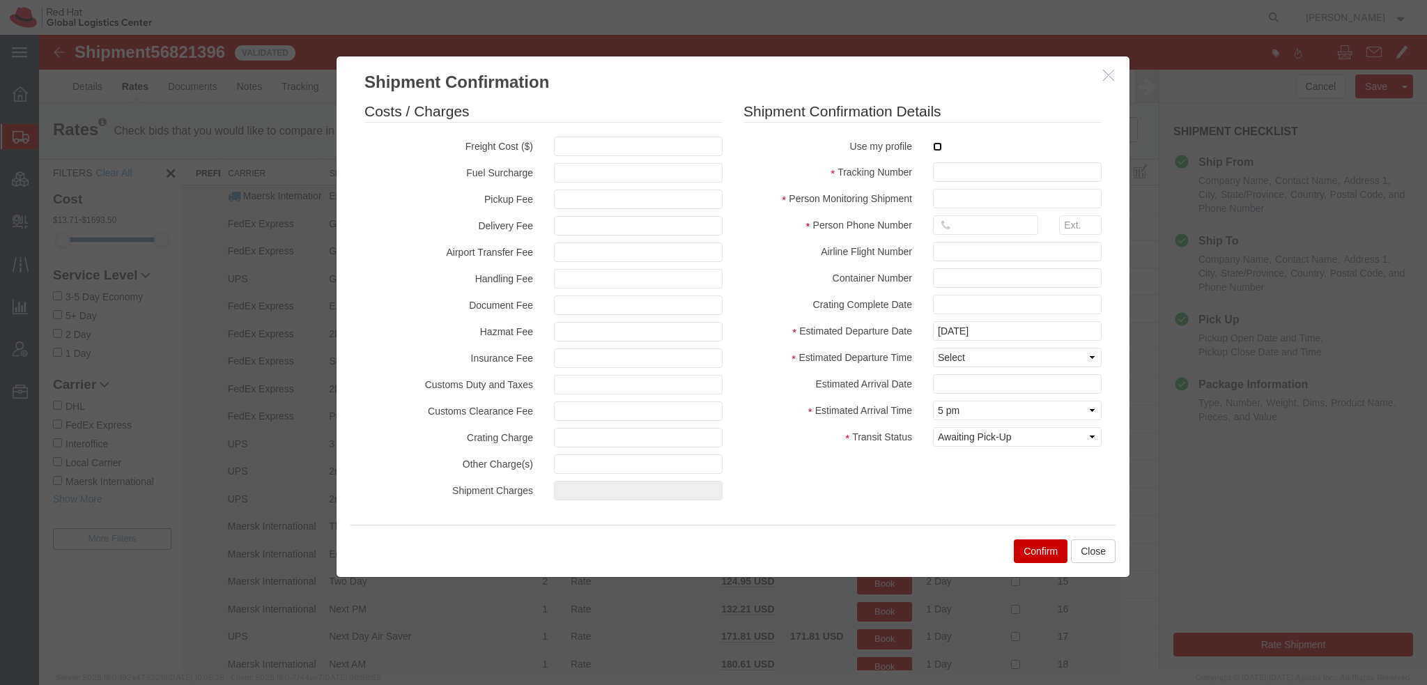
click at [933, 144] on input "checkbox" at bounding box center [937, 146] width 9 height 9
checkbox input "true"
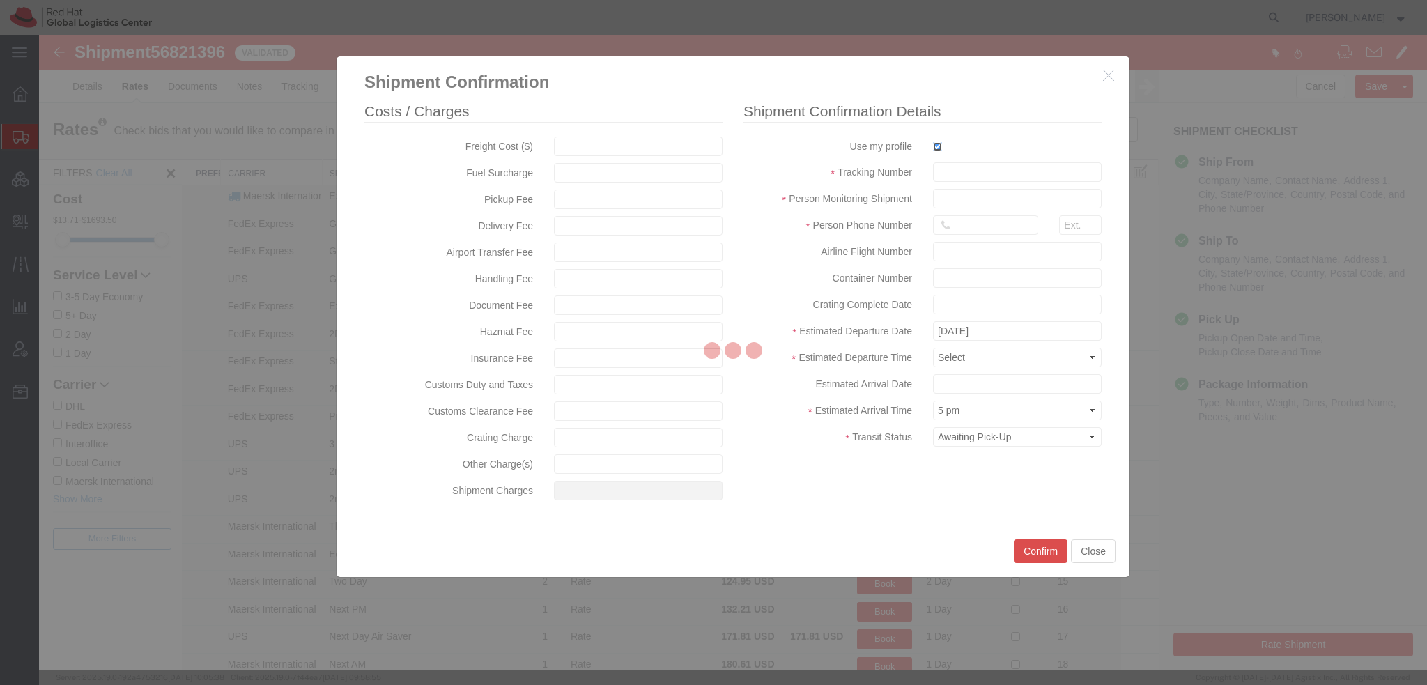
type input "[PERSON_NAME]"
type input "19193013123"
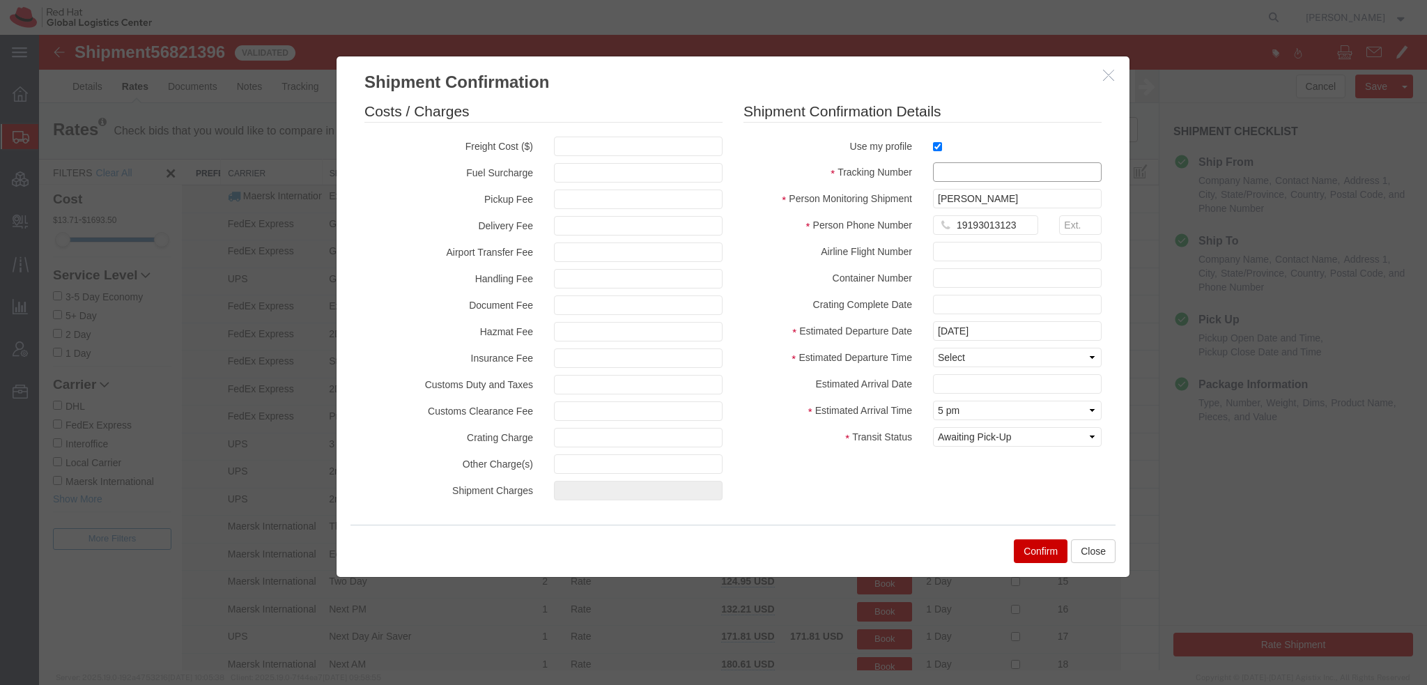
click at [949, 169] on input "text" at bounding box center [1017, 172] width 169 height 20
paste input "RMA: 27287778"
type input "RMA: 27287778"
click at [976, 362] on select "Select Midnight 1 am 2 am 3 am 4 am 5 am 6 am 7 am 8 am 9 am 10 am 11 am 12 Noo…" at bounding box center [1017, 358] width 169 height 20
select select "1200"
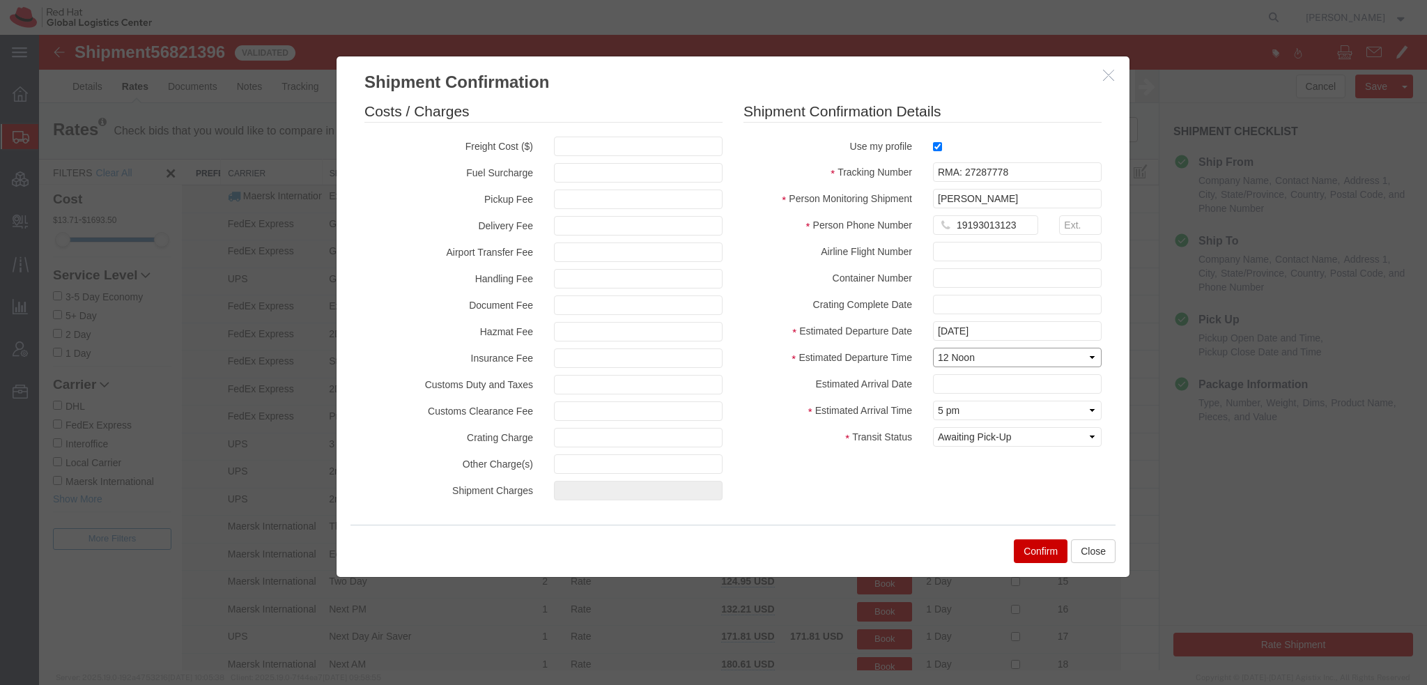
click at [933, 348] on select "Select Midnight 1 am 2 am 3 am 4 am 5 am 6 am 7 am 8 am 9 am 10 am 11 am 12 Noo…" at bounding box center [1017, 358] width 169 height 20
click at [965, 388] on input "text" at bounding box center [1017, 384] width 169 height 20
click at [1048, 286] on td "19" at bounding box center [1048, 293] width 21 height 21
type input "09/19/2025"
click at [1038, 437] on select "Select Arrival Notice Available Arrival Notice Imported Arrive at Delivery Loca…" at bounding box center [1017, 437] width 169 height 20
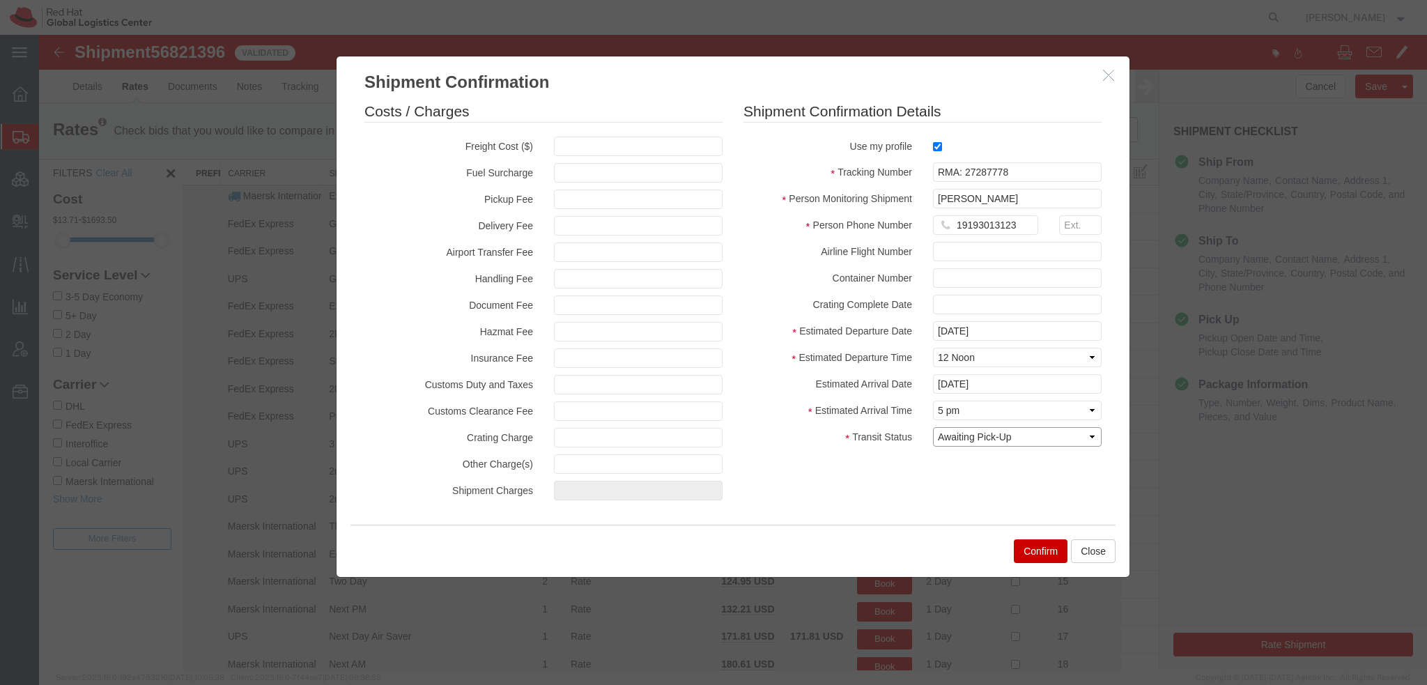
select select "DELIVRED"
click at [933, 427] on select "Select Arrival Notice Available Arrival Notice Imported Arrive at Delivery Loca…" at bounding box center [1017, 437] width 169 height 20
click at [1029, 550] on button "Confirm" at bounding box center [1041, 551] width 54 height 24
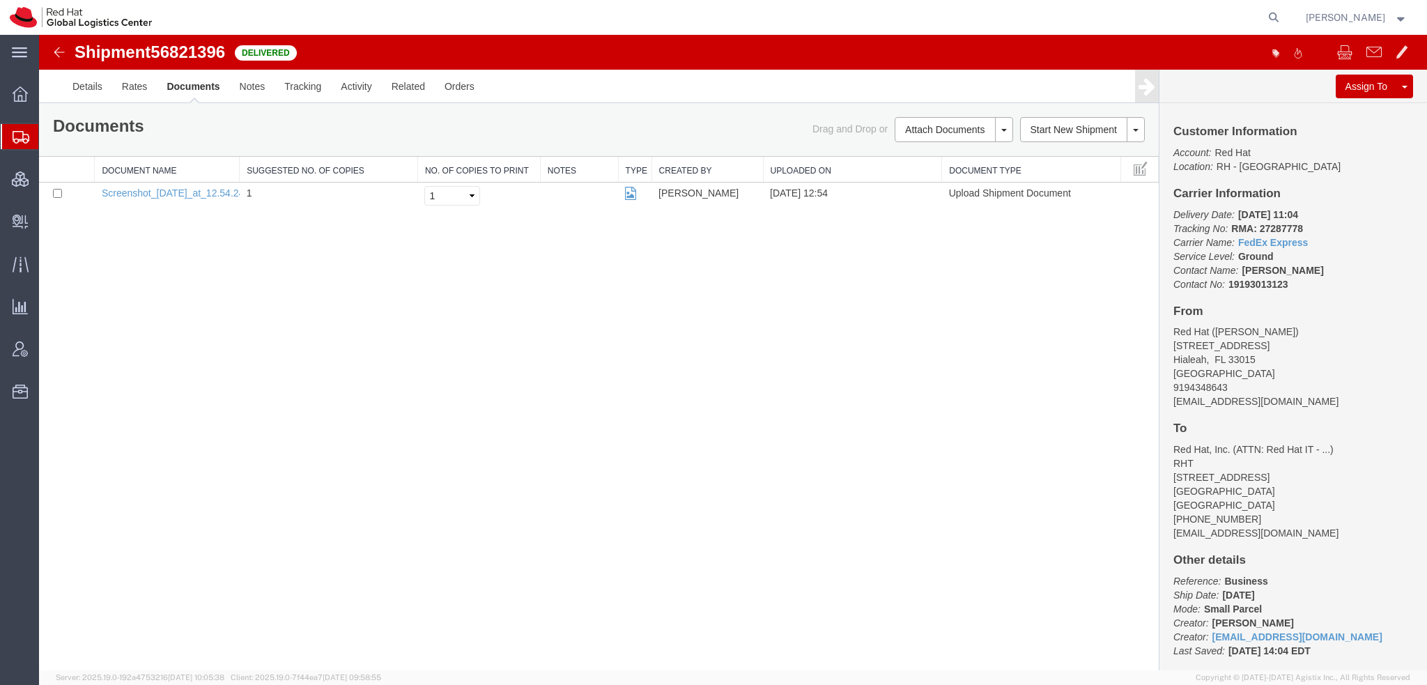
click at [0, 0] on span "Shipment Manager" at bounding box center [0, 0] width 0 height 0
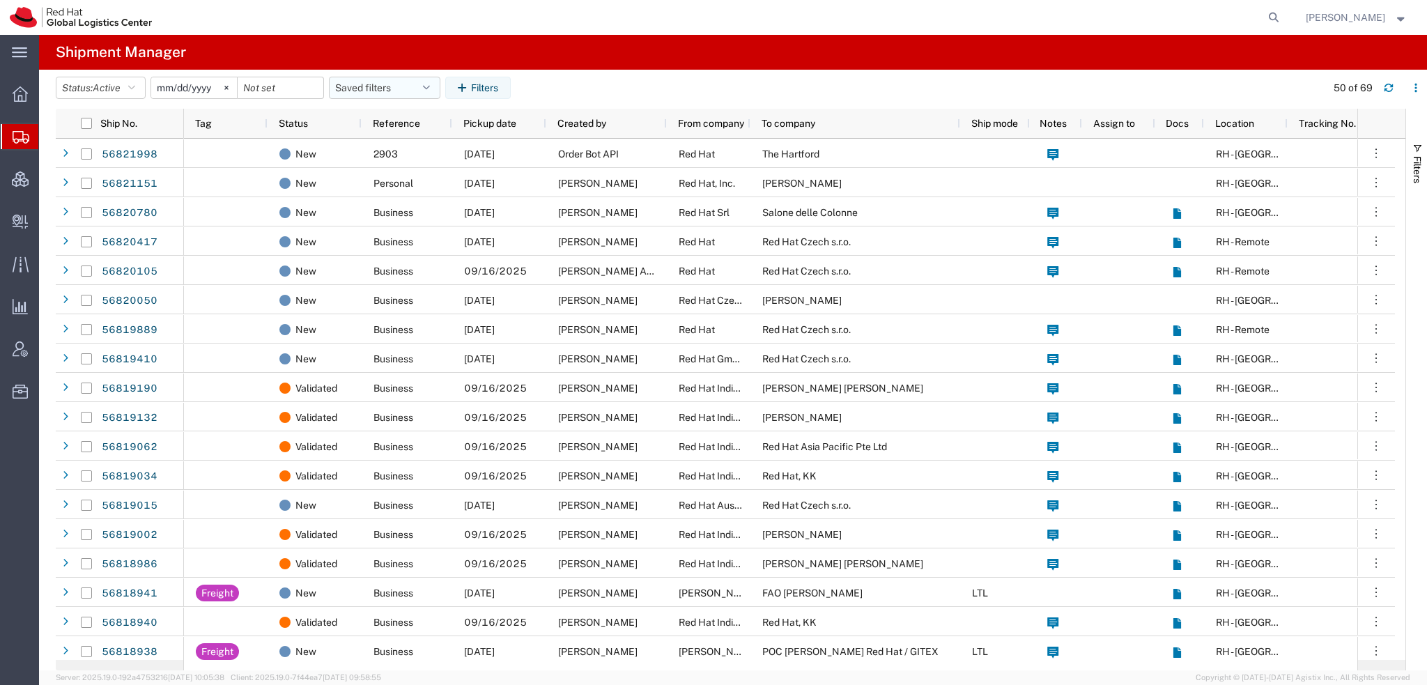
drag, startPoint x: 435, startPoint y: 83, endPoint x: 422, endPoint y: 97, distance: 19.2
click at [436, 83] on button "Saved filters" at bounding box center [385, 88] width 112 height 22
click at [387, 145] on span "Americas" at bounding box center [422, 149] width 183 height 26
type input "2023-05-07"
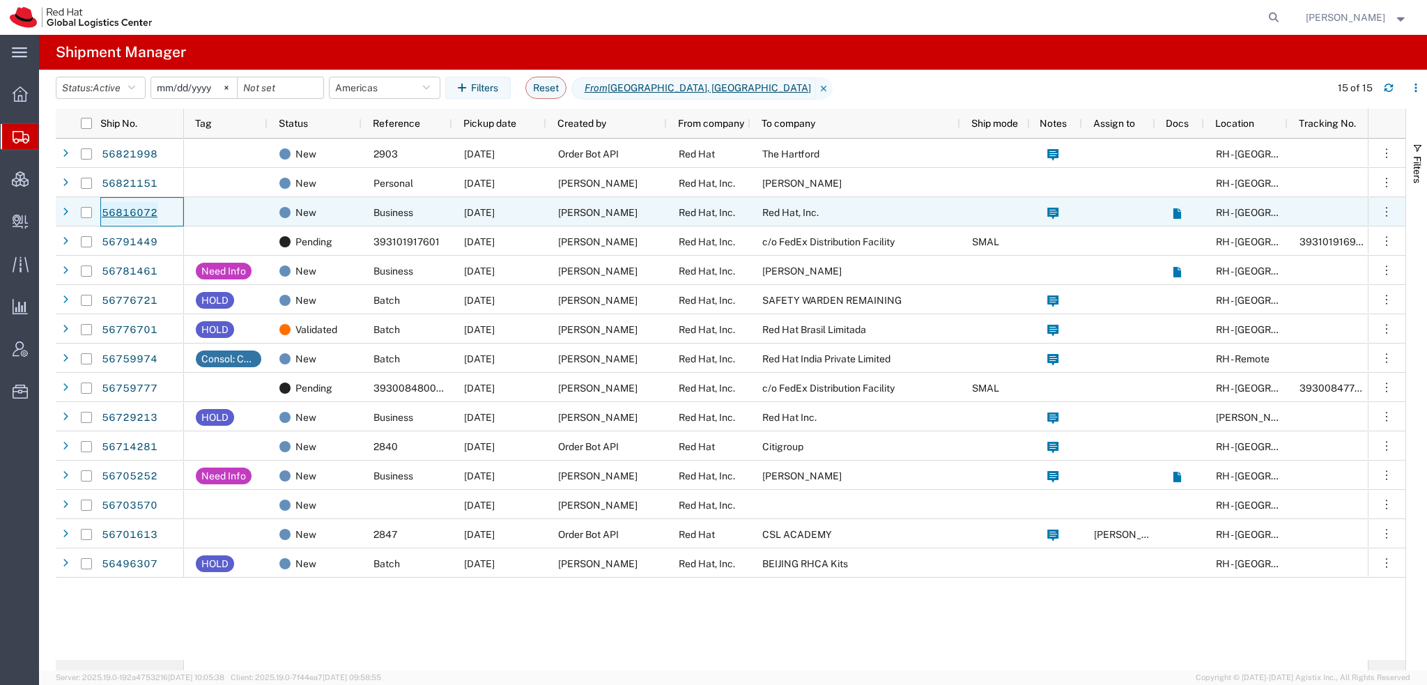
click at [109, 212] on link "56816072" at bounding box center [129, 213] width 57 height 22
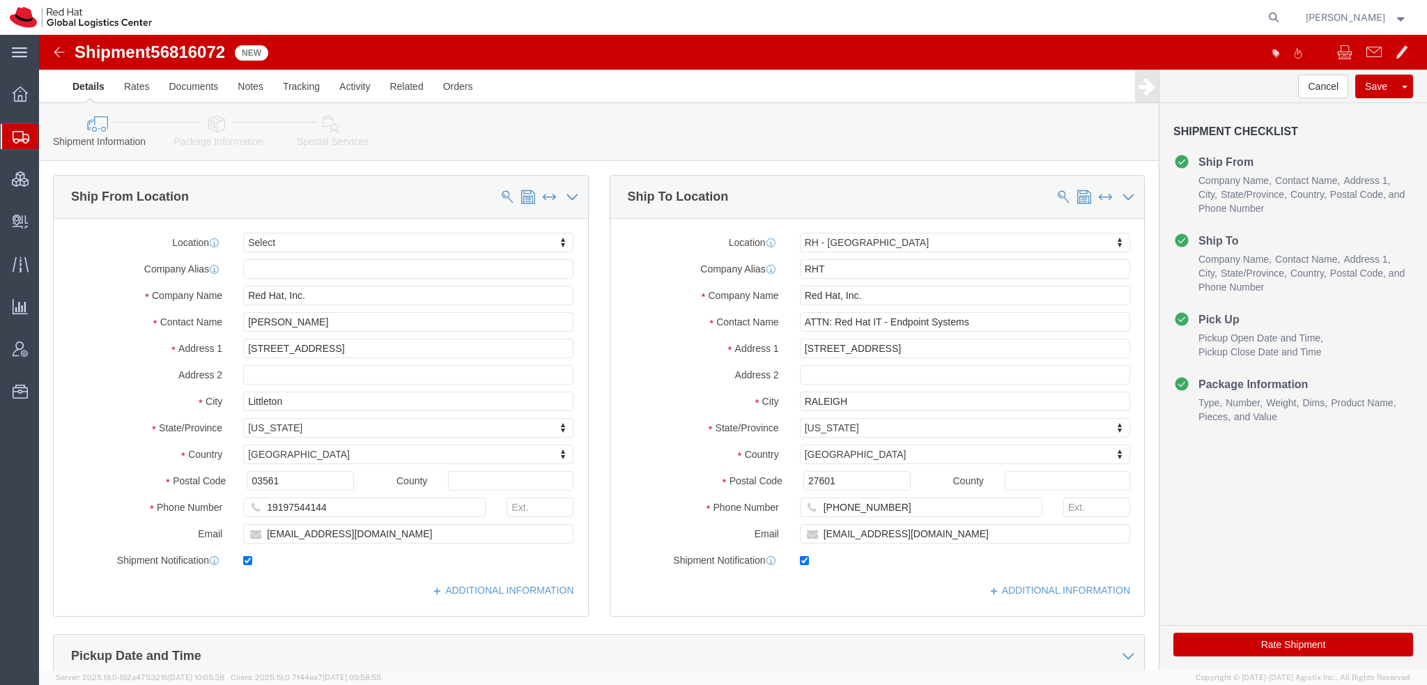
select select
select select "38014"
drag, startPoint x: 262, startPoint y: 313, endPoint x: -39, endPoint y: 243, distance: 309.1
click html "Shipment 56816072 New Details Rates Documents Notes Tracking Activity Related O…"
click button "Rate Shipment"
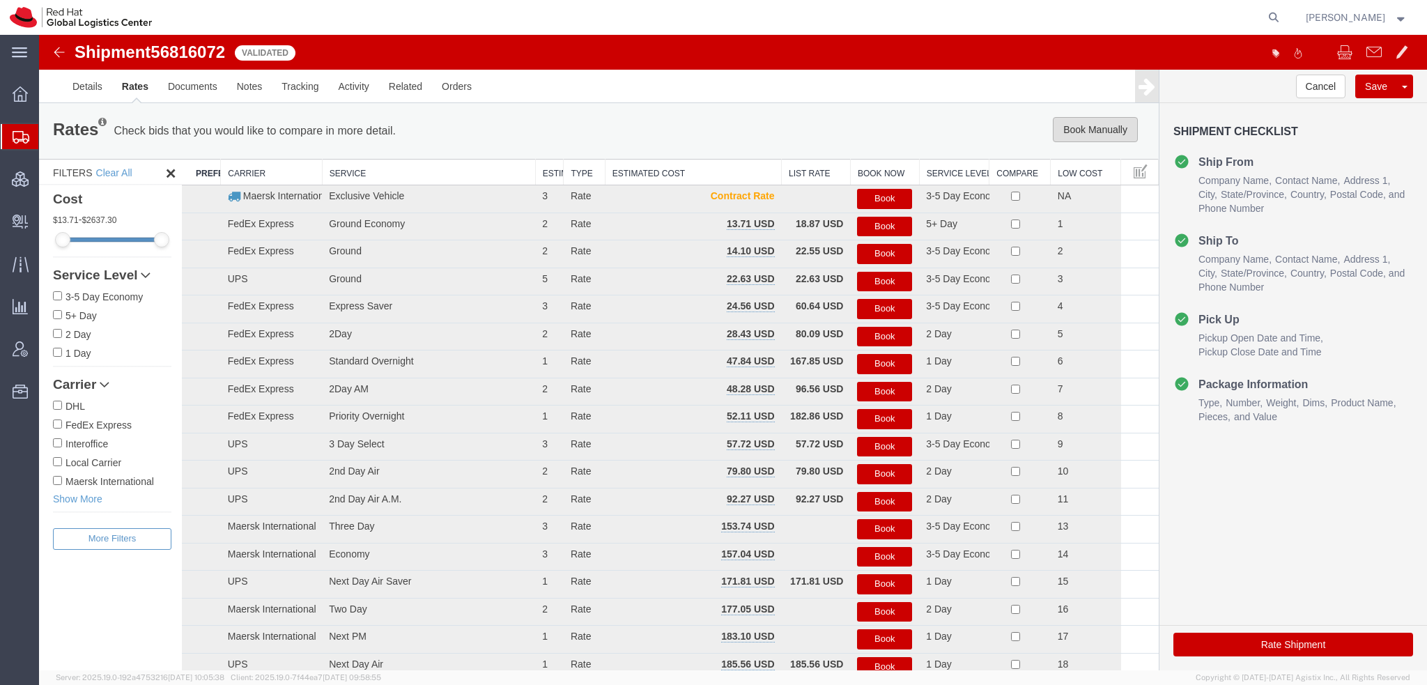
click at [1096, 135] on button "Book Manually" at bounding box center [1095, 129] width 85 height 25
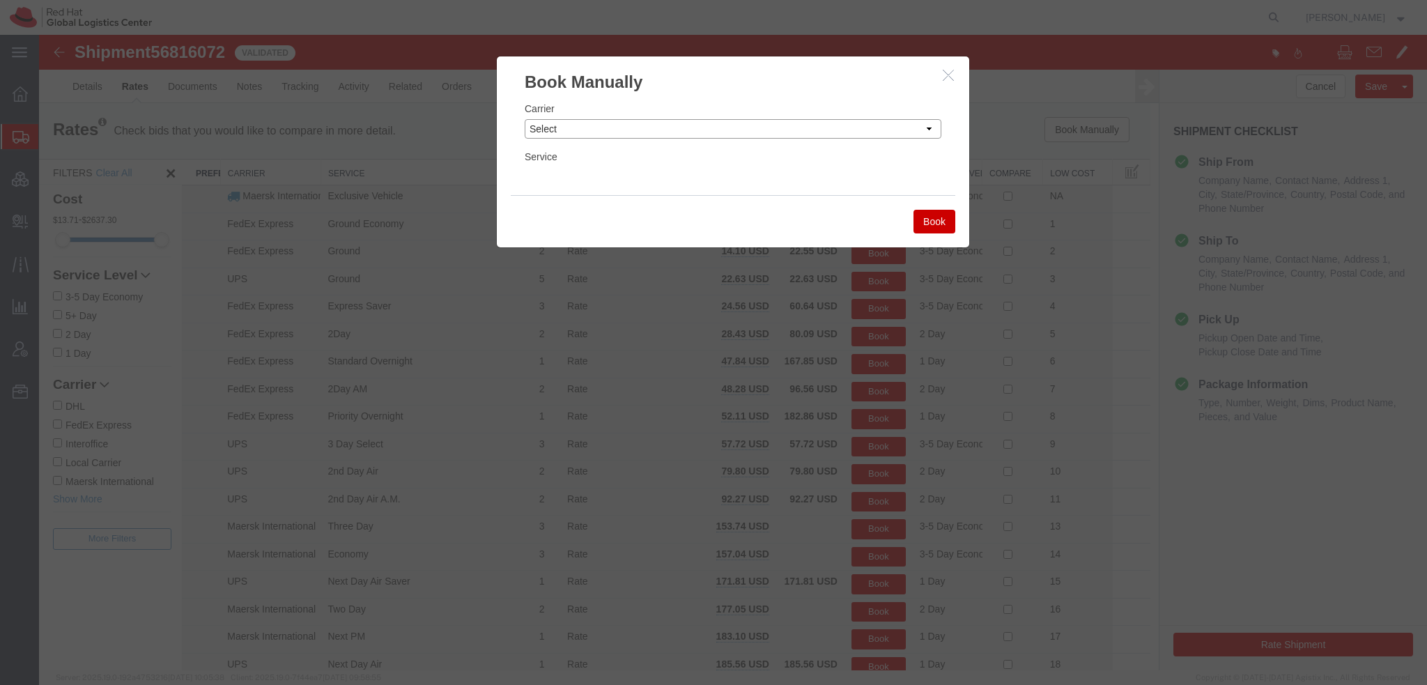
click at [578, 125] on select "Select Add New Carrier (and default service) Amazon Logistics Czech Post DHL Fe…" at bounding box center [733, 129] width 417 height 20
select select "5"
click at [525, 119] on select "Select Add New Carrier (and default service) Amazon Logistics Czech Post DHL Fe…" at bounding box center [733, 129] width 417 height 20
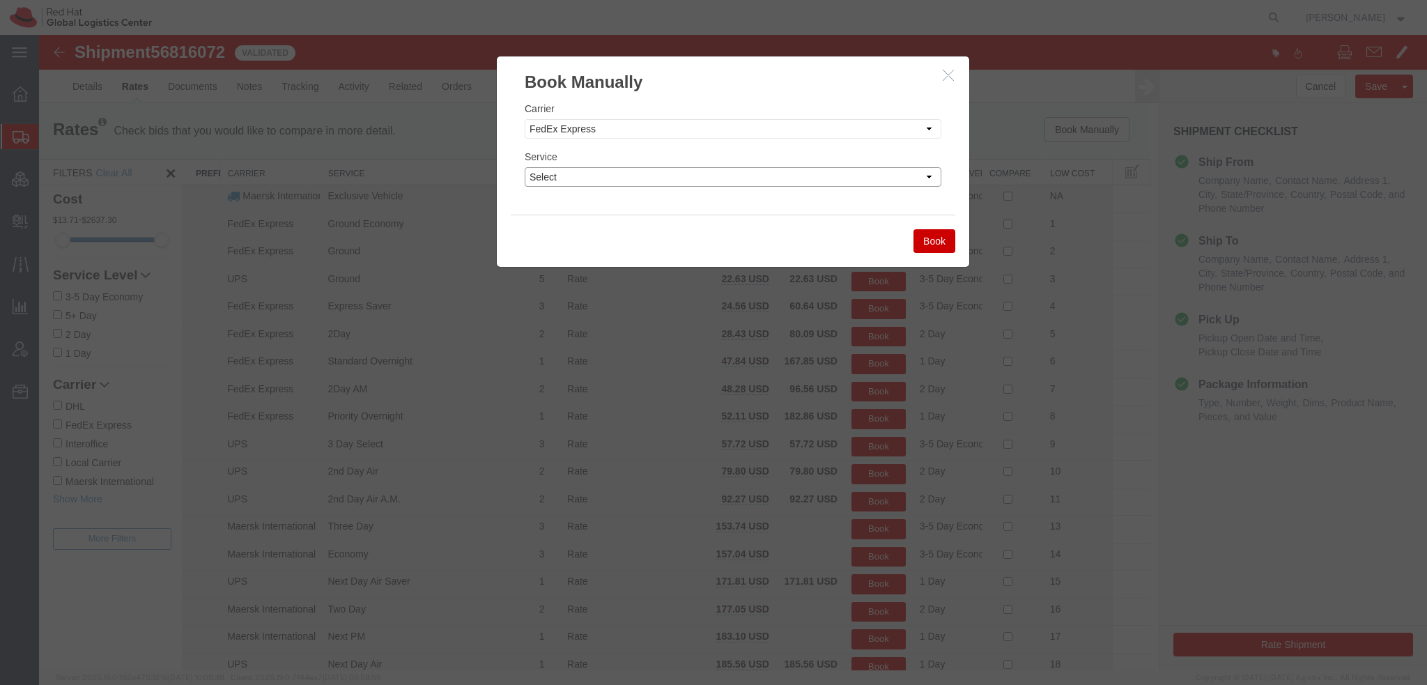
click at [578, 183] on select "Select 1Day Freight 2Day 2Day AM 2Day AM One Rate 2Day Freight 2Day One Rate 3 …" at bounding box center [733, 177] width 417 height 20
select select "22282"
click at [525, 167] on select "Select 1Day Freight 2Day 2Day AM 2Day AM One Rate 2Day Freight 2Day One Rate 3 …" at bounding box center [733, 177] width 417 height 20
click at [930, 240] on button "Book" at bounding box center [935, 241] width 42 height 24
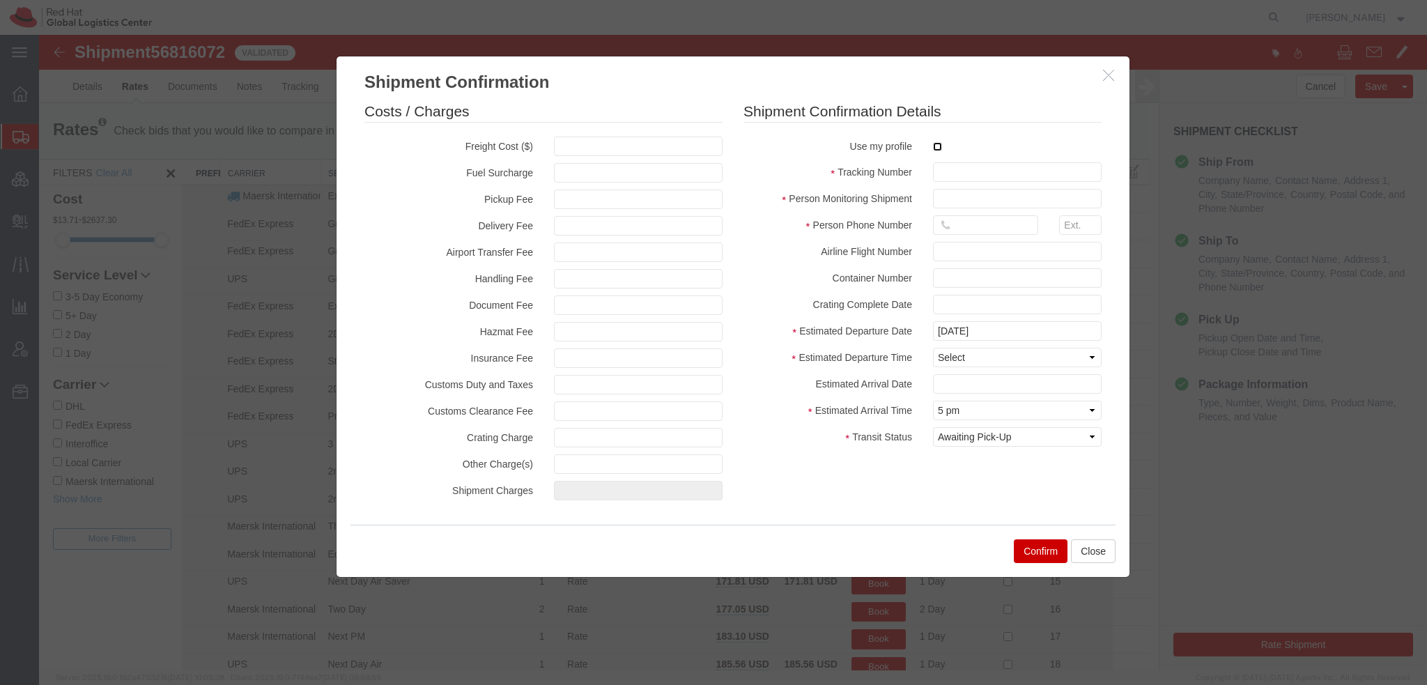
click at [933, 147] on input "checkbox" at bounding box center [937, 146] width 9 height 9
checkbox input "true"
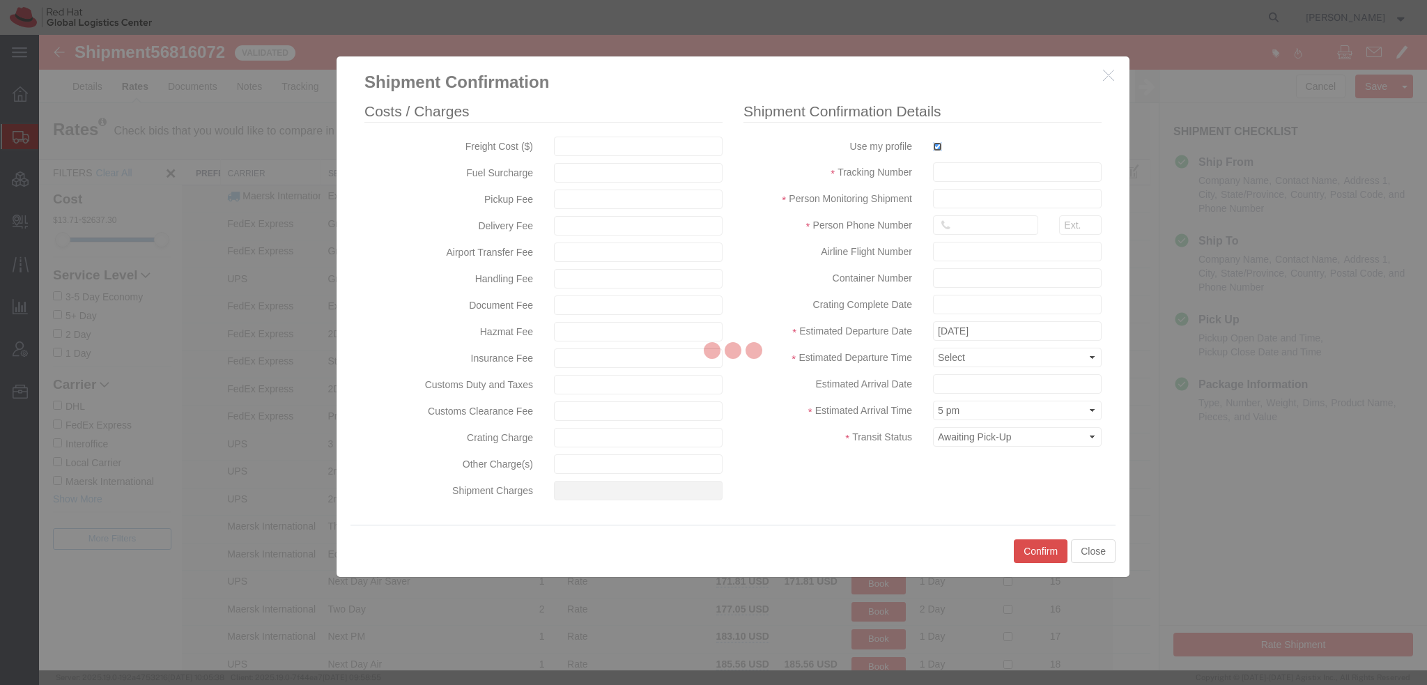
type input "[PERSON_NAME]"
type input "19193013123"
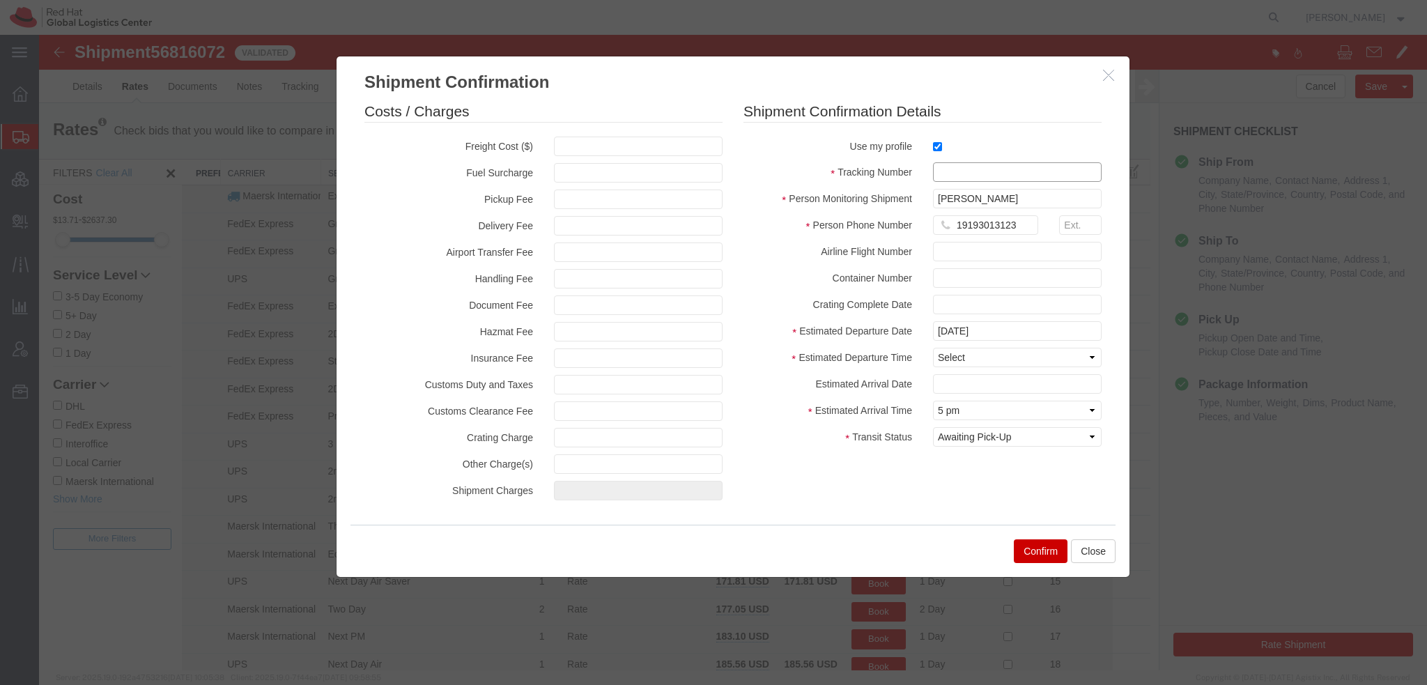
click at [957, 175] on input "text" at bounding box center [1017, 172] width 169 height 20
paste input "RMA: 27287799"
type input "RMA: 27287799"
click at [958, 357] on select "Select Midnight 1 am 2 am 3 am 4 am 5 am 6 am 7 am 8 am 9 am 10 am 11 am 12 Noo…" at bounding box center [1017, 358] width 169 height 20
select select "1600"
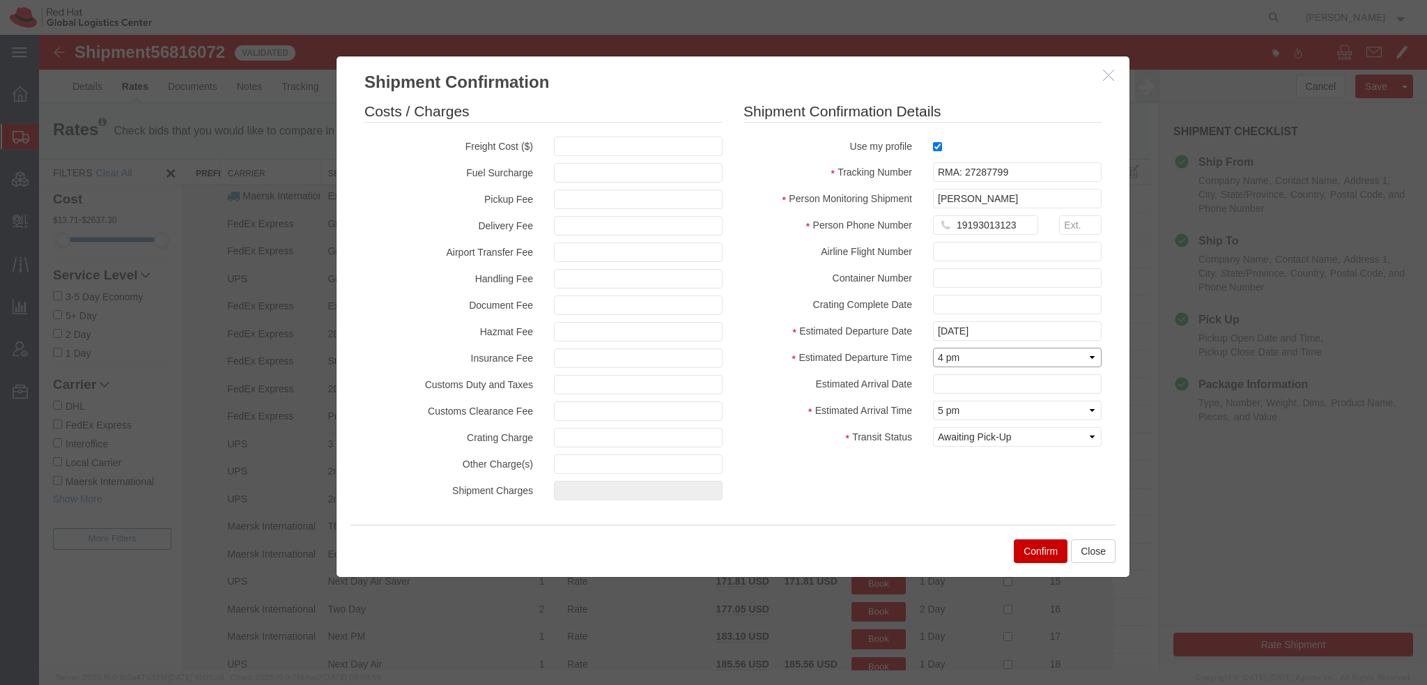
click at [933, 348] on select "Select Midnight 1 am 2 am 3 am 4 am 5 am 6 am 7 am 8 am 9 am 10 am 11 am 12 Noo…" at bounding box center [1017, 358] width 169 height 20
click at [973, 386] on input "text" at bounding box center [1017, 384] width 169 height 20
click at [1052, 299] on td "19" at bounding box center [1048, 293] width 21 height 21
type input "09/19/2025"
click at [1025, 440] on select "Select Arrival Notice Available Arrival Notice Imported Arrive at Delivery Loca…" at bounding box center [1017, 437] width 169 height 20
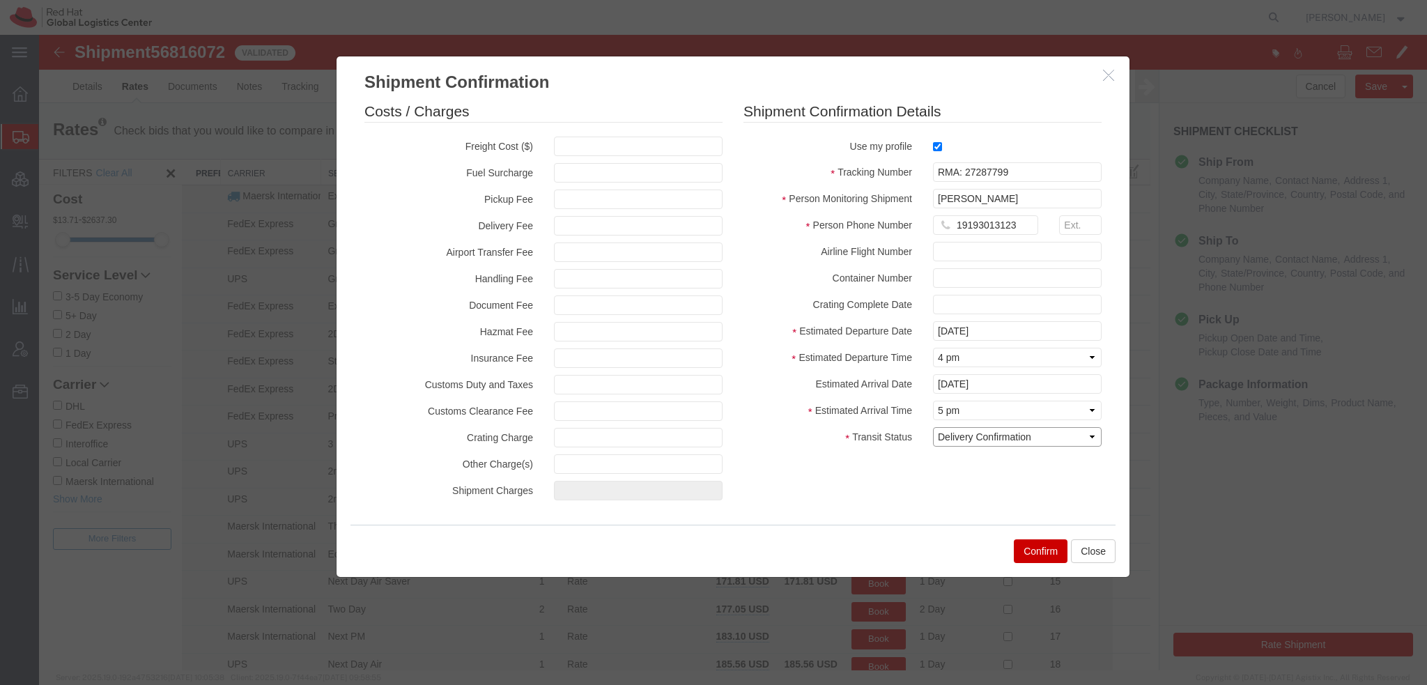
click at [933, 427] on select "Select Arrival Notice Available Arrival Notice Imported Arrive at Delivery Loca…" at bounding box center [1017, 437] width 169 height 20
click at [984, 415] on select "Select Midnight 1 am 2 am 3 am 4 am 5 am 6 am 7 am 8 am 9 am 10 am 11 am 12 Noo…" at bounding box center [1017, 411] width 169 height 20
click at [972, 438] on select "Select Arrival Notice Available Arrival Notice Imported Arrive at Delivery Loca…" at bounding box center [1017, 437] width 169 height 20
select select "DELIVRED"
click at [933, 427] on select "Select Arrival Notice Available Arrival Notice Imported Arrive at Delivery Loca…" at bounding box center [1017, 437] width 169 height 20
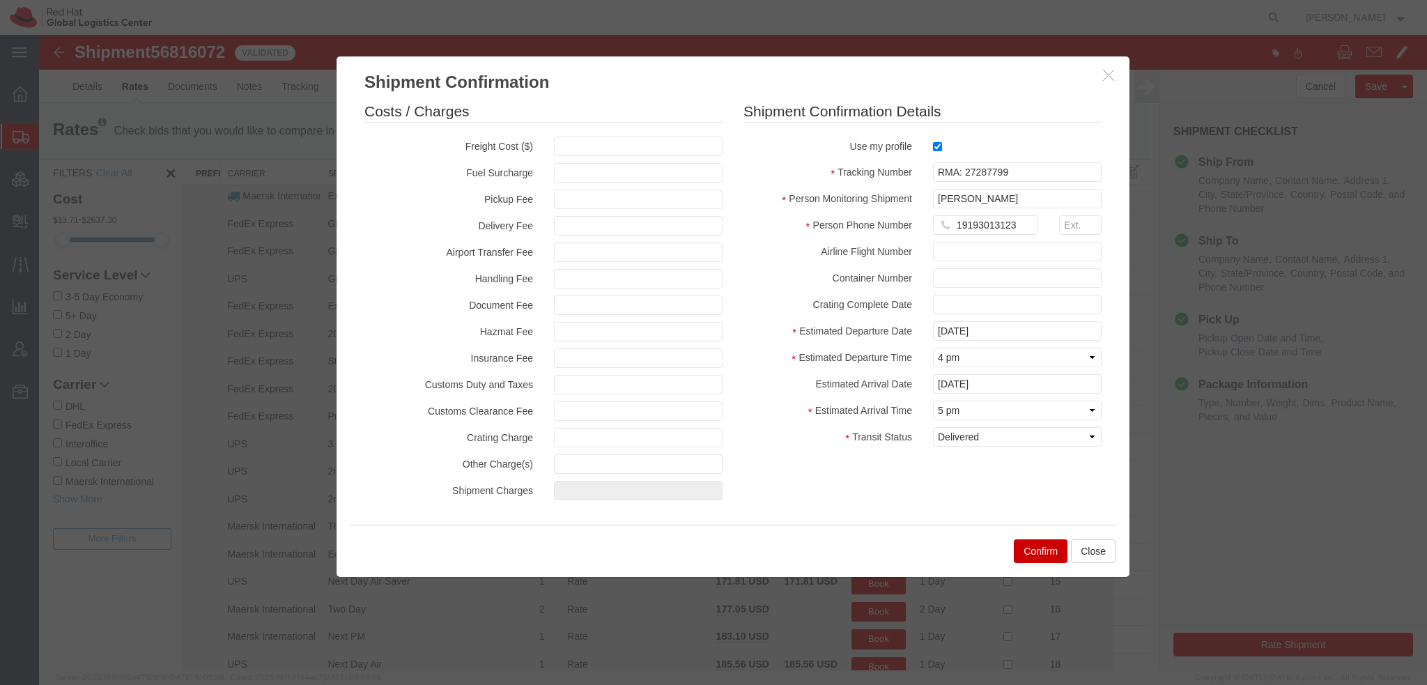
click at [1041, 556] on button "Confirm" at bounding box center [1041, 551] width 54 height 24
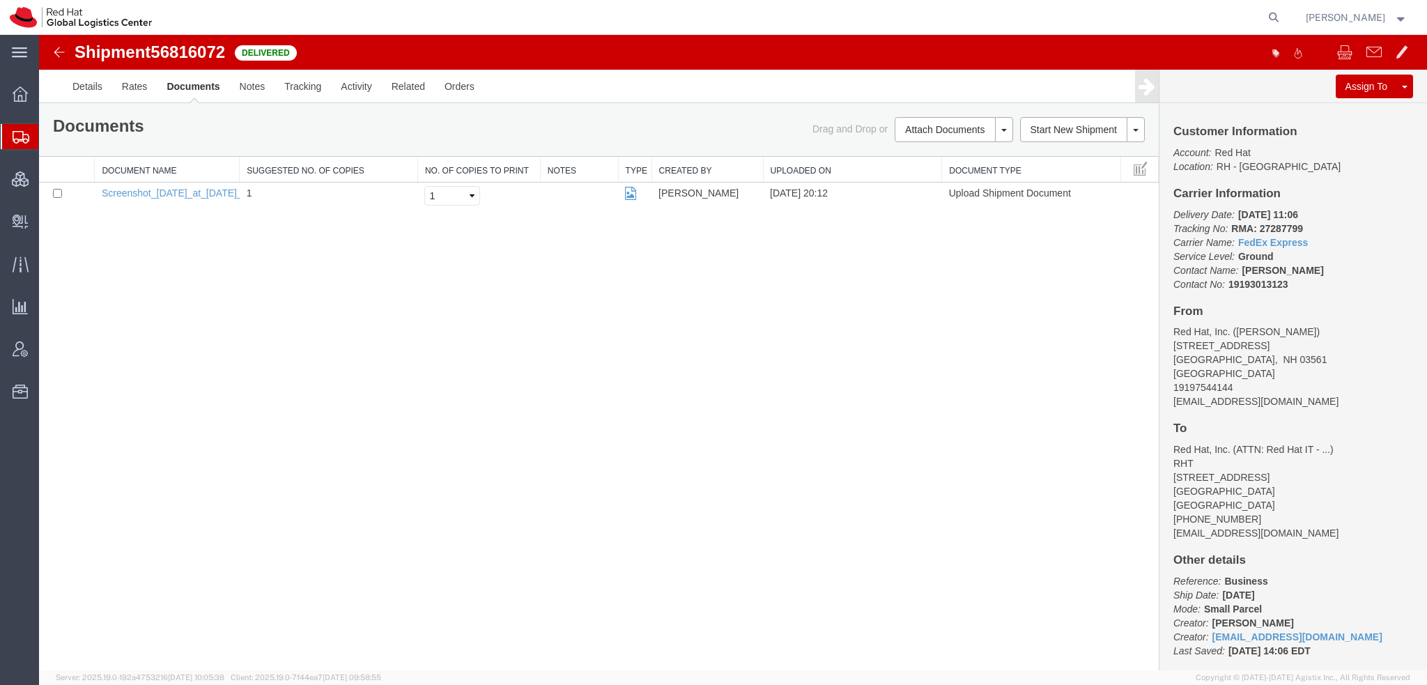
drag, startPoint x: 98, startPoint y: 164, endPoint x: 118, endPoint y: 143, distance: 29.1
click at [0, 0] on span "Shipment Manager" at bounding box center [0, 0] width 0 height 0
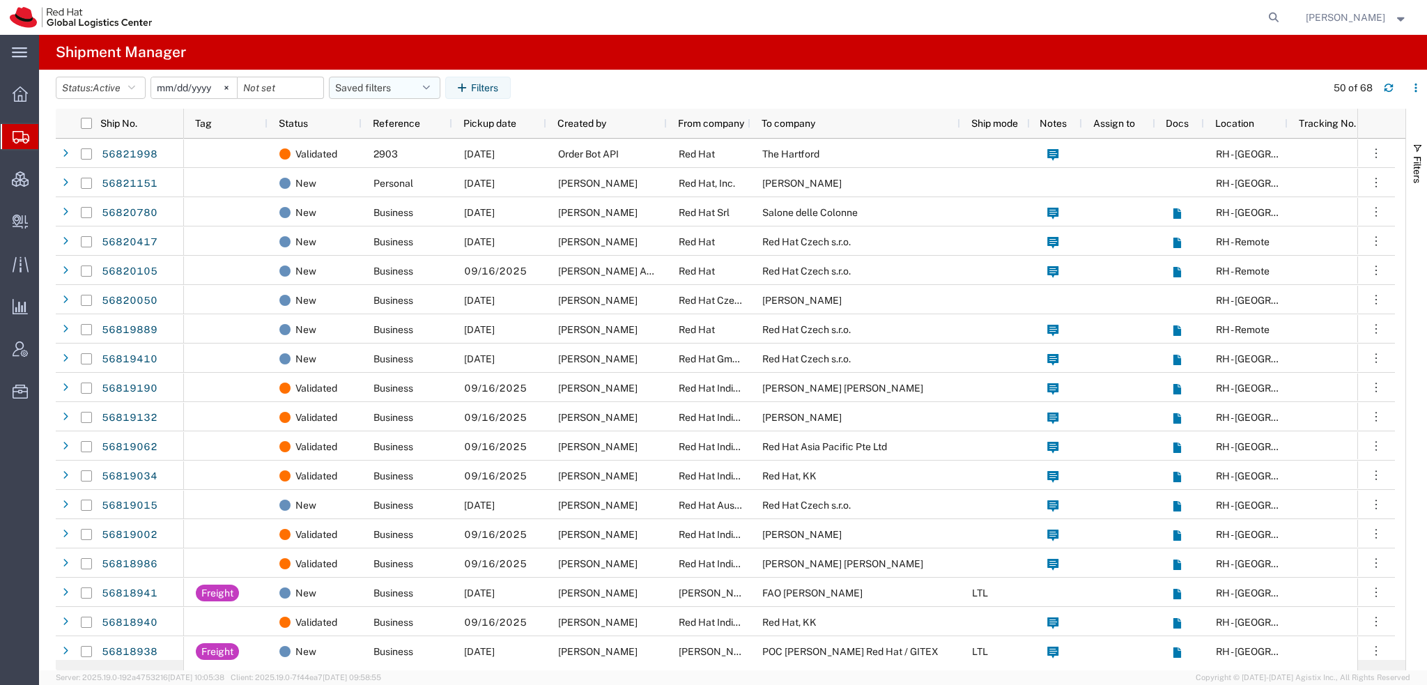
click at [425, 84] on button "Saved filters" at bounding box center [385, 88] width 112 height 22
click at [390, 146] on span "Americas" at bounding box center [422, 149] width 183 height 26
type input "2023-05-07"
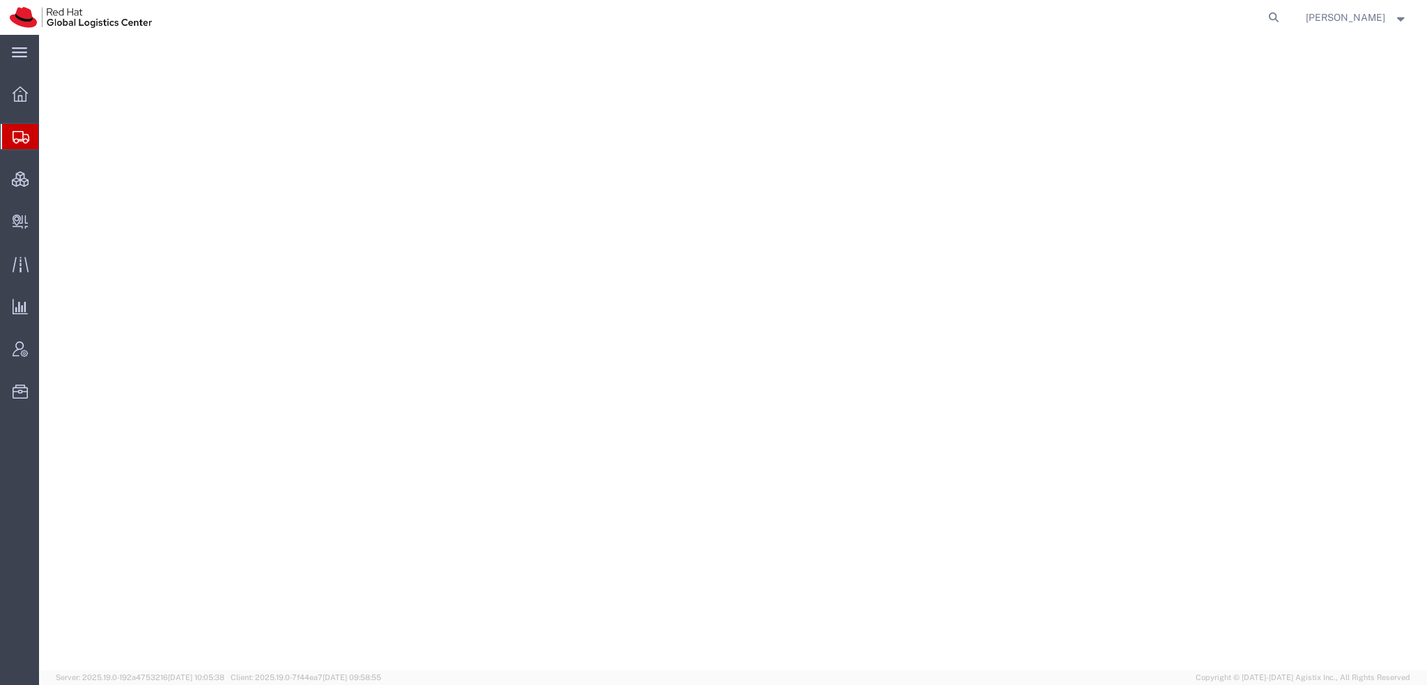
select select "38014"
select select "37982"
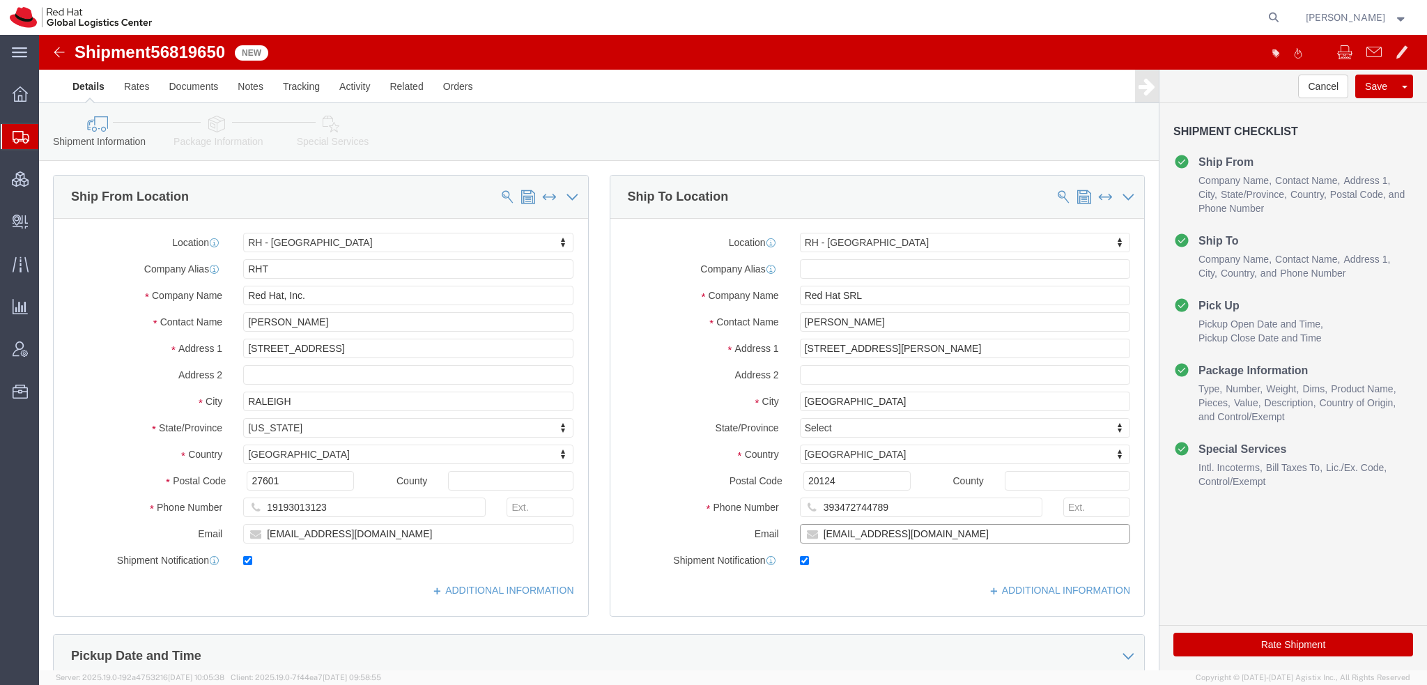
click input "evarisco@redhat.com"
type input "[EMAIL_ADDRESS][DOMAIN_NAME], [EMAIL_ADDRESS][DOMAIN_NAME]"
click icon
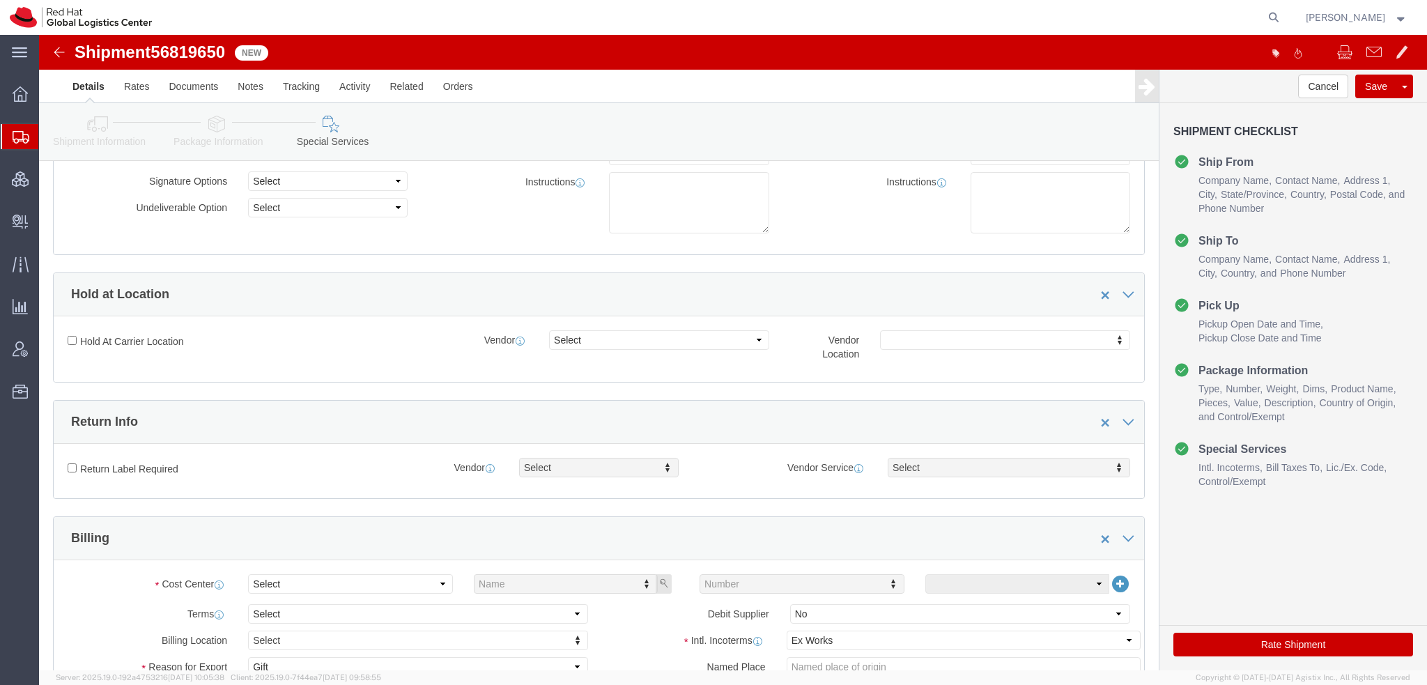
scroll to position [418, 0]
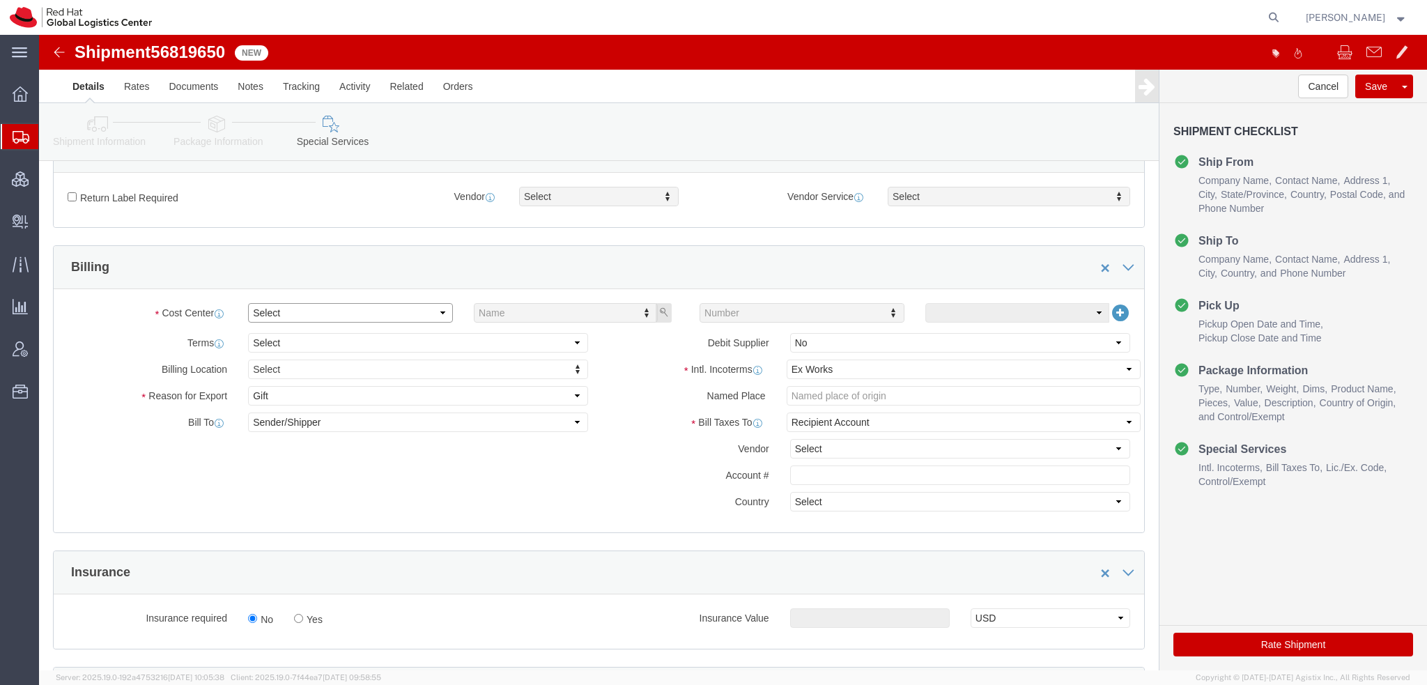
click select "Select"
click select "Select Carriage Insurance Paid Carriage Paid To Cost and Freight Cost Insurance…"
select select "DDP"
click select "Select Carriage Insurance Paid Carriage Paid To Cost and Freight Cost Insurance…"
select select "SHIP"
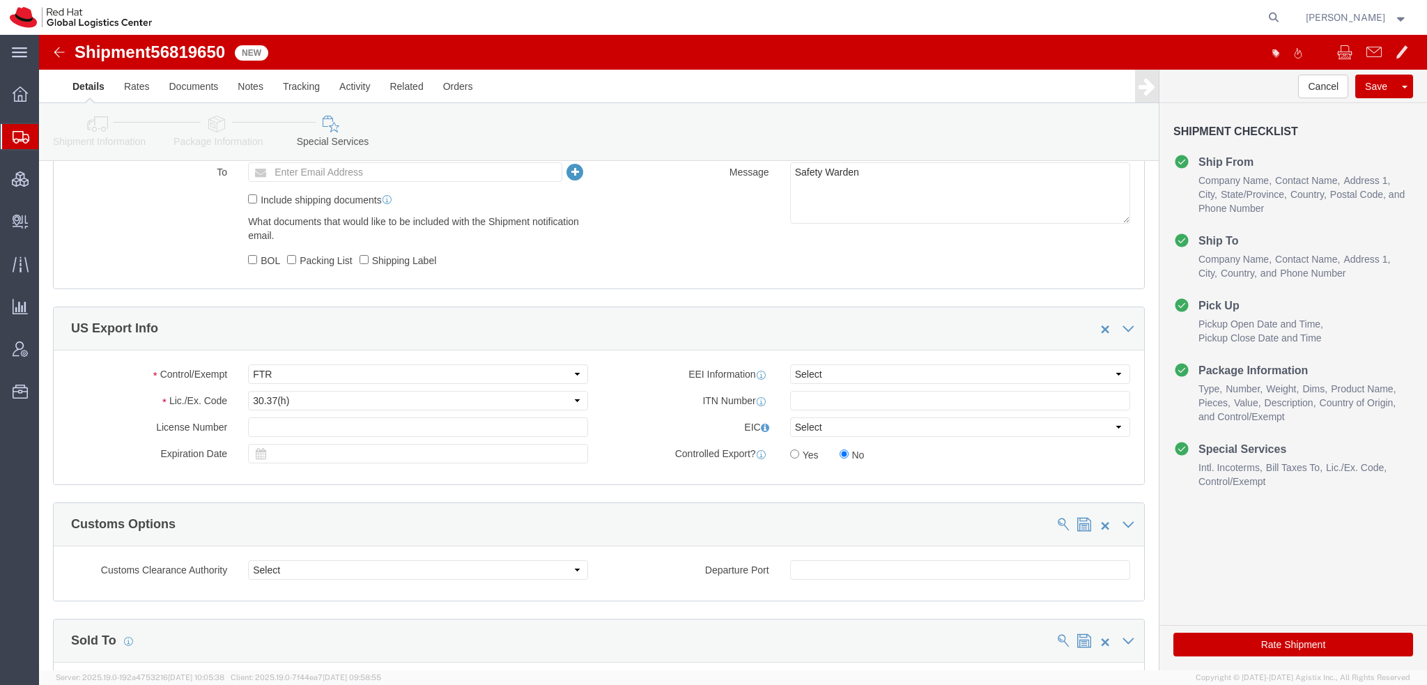
scroll to position [906, 0]
click button "Save"
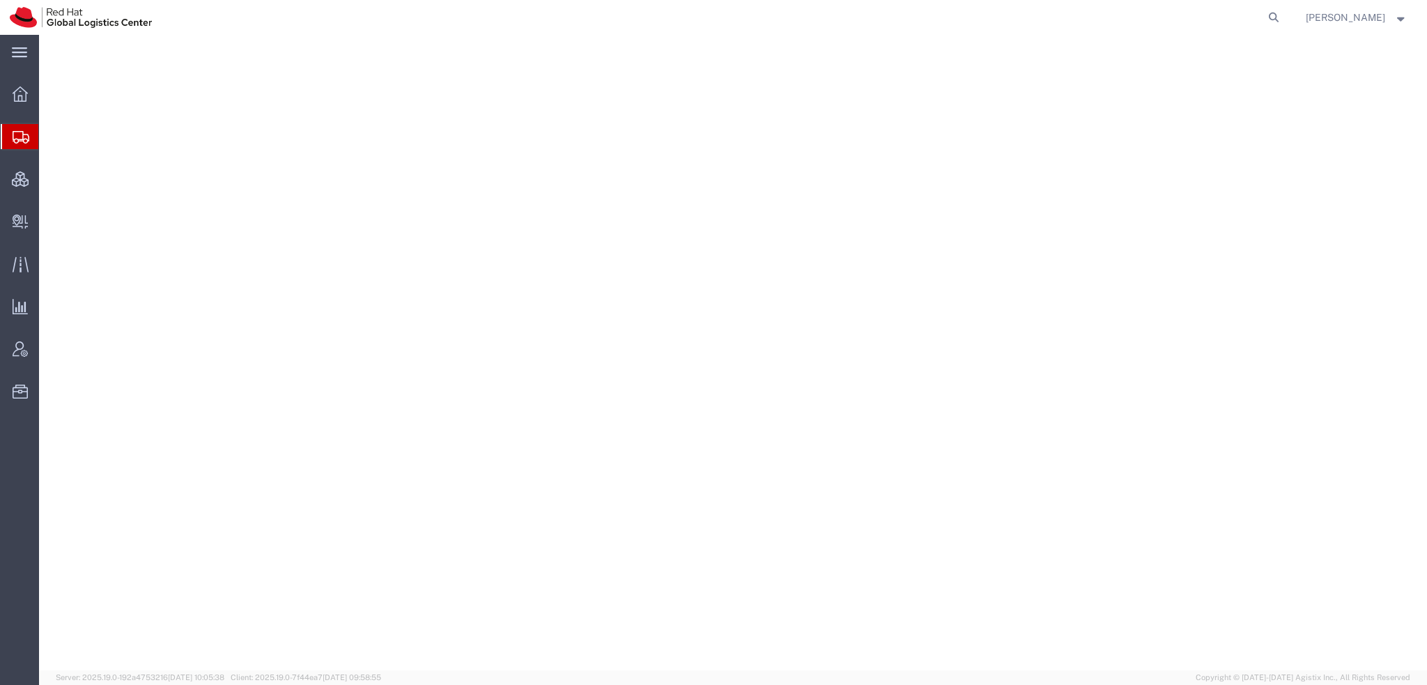
select select "38014"
select select "37924"
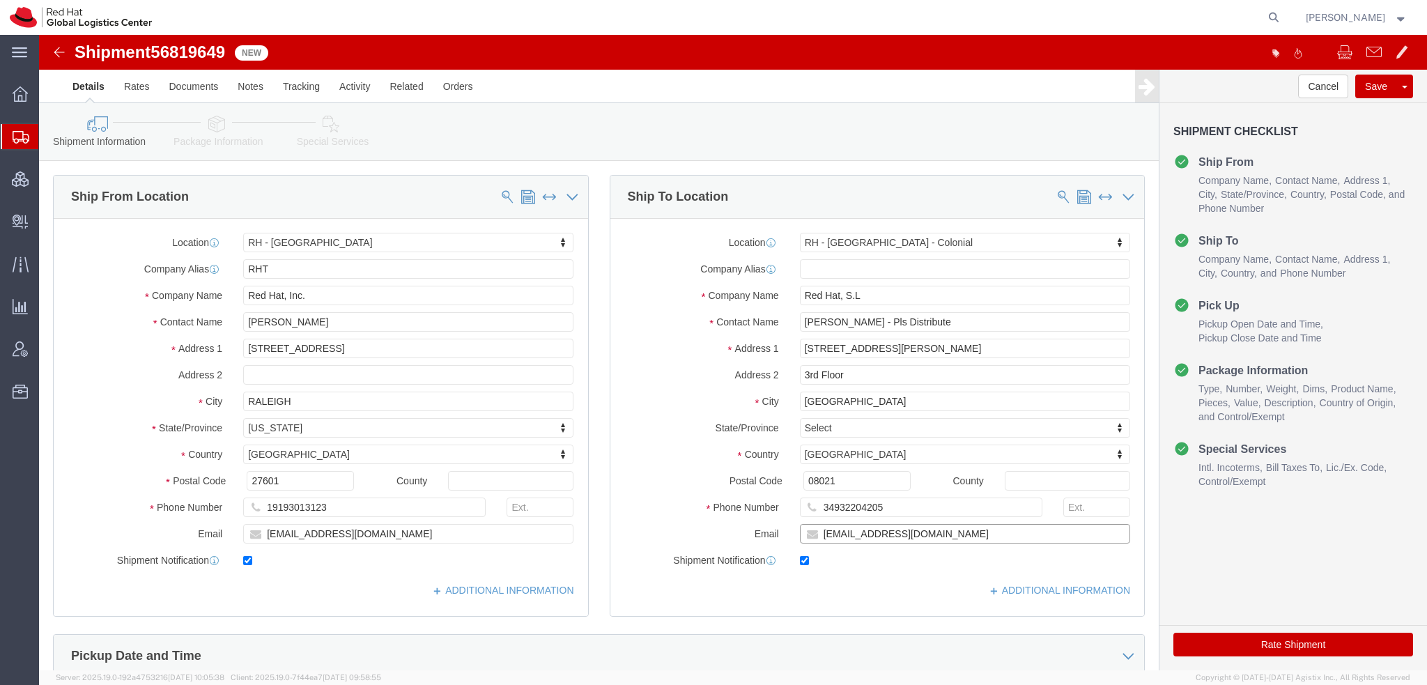
click input "[EMAIL_ADDRESS][DOMAIN_NAME]"
type input "pgonzale@redhat.com, emealogistics@redhat.com"
drag, startPoint x: 289, startPoint y: 79, endPoint x: 327, endPoint y: 115, distance: 52.8
click icon
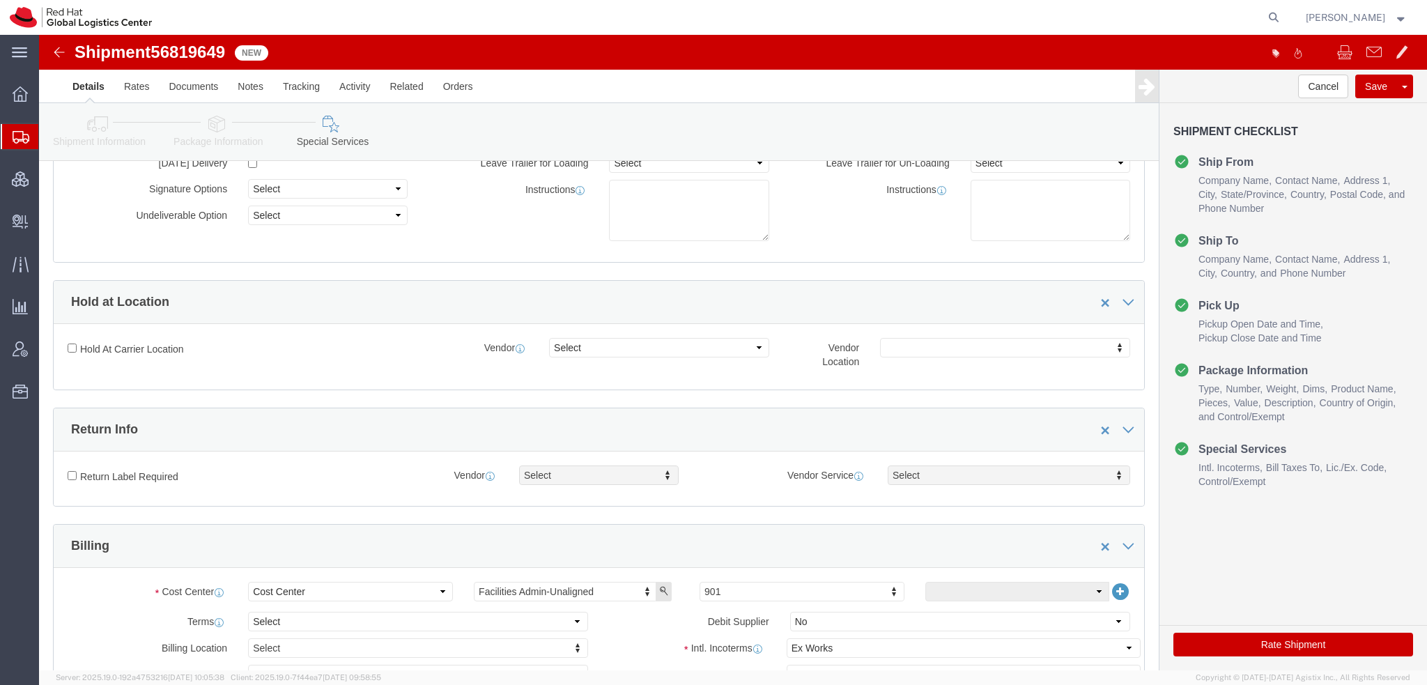
scroll to position [488, 0]
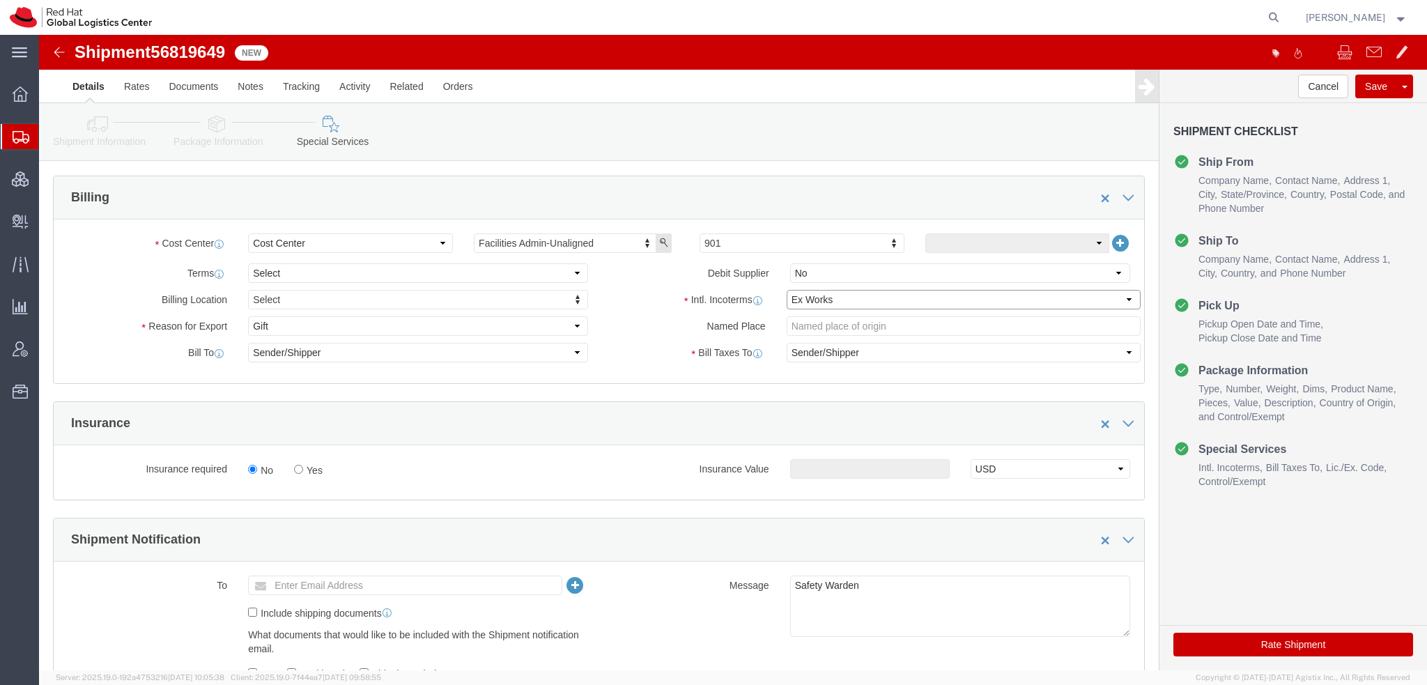
click select "Select Carriage Insurance Paid Carriage Paid To Cost and Freight Cost Insurance…"
select select "DDP"
click select "Select Carriage Insurance Paid Carriage Paid To Cost and Freight Cost Insurance…"
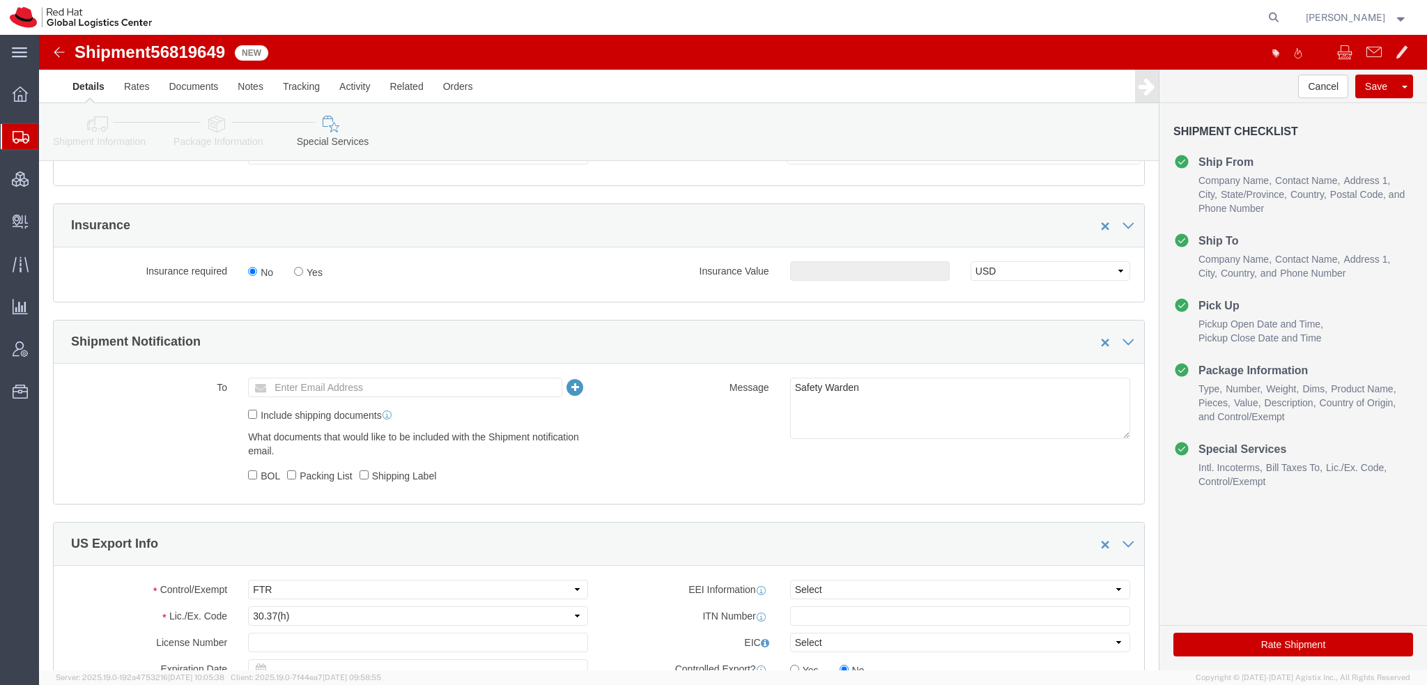
scroll to position [767, 0]
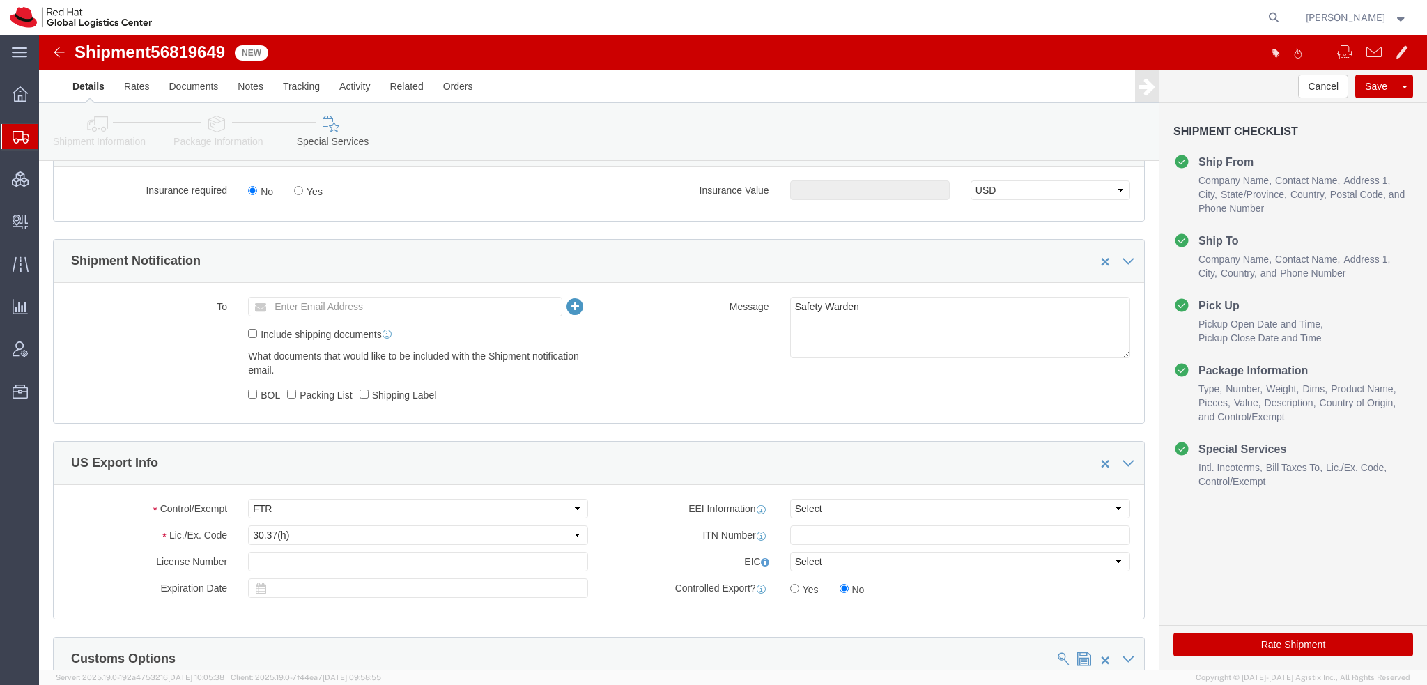
click button "Rate Shipment"
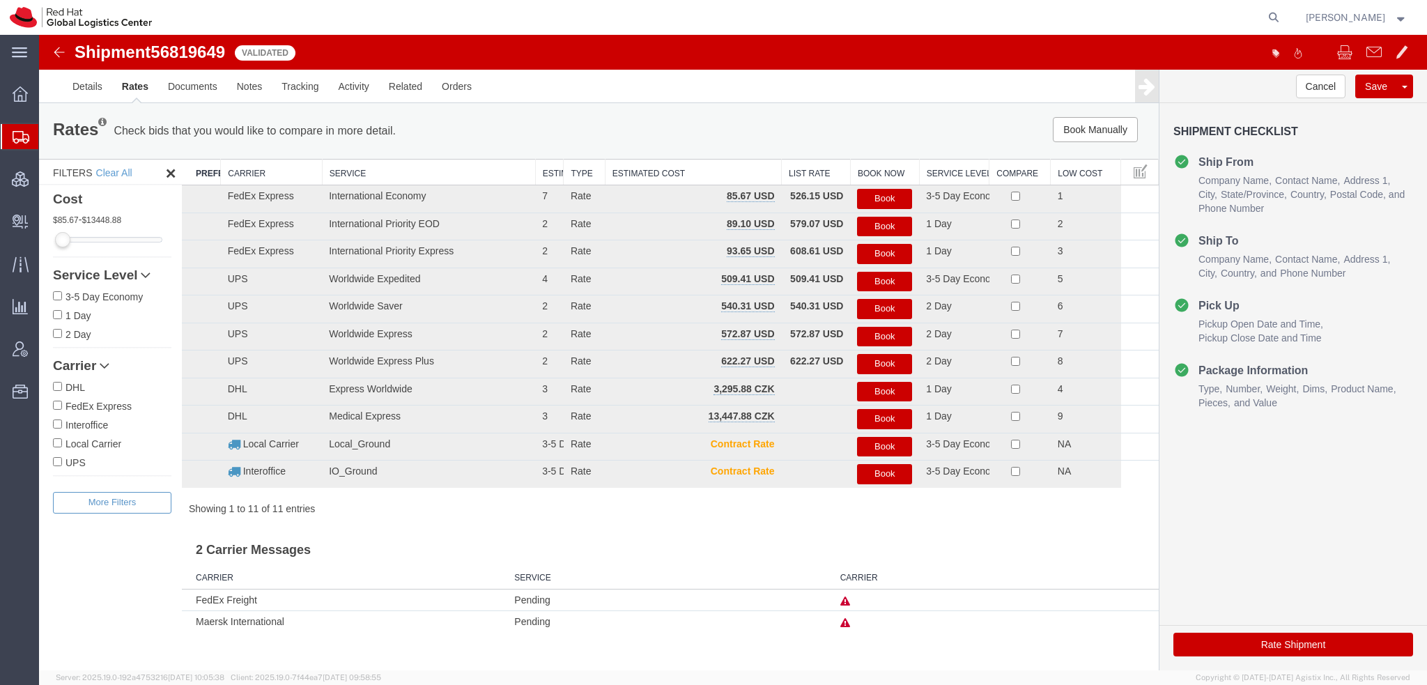
scroll to position [0, 0]
click at [893, 197] on button "Book" at bounding box center [884, 199] width 55 height 20
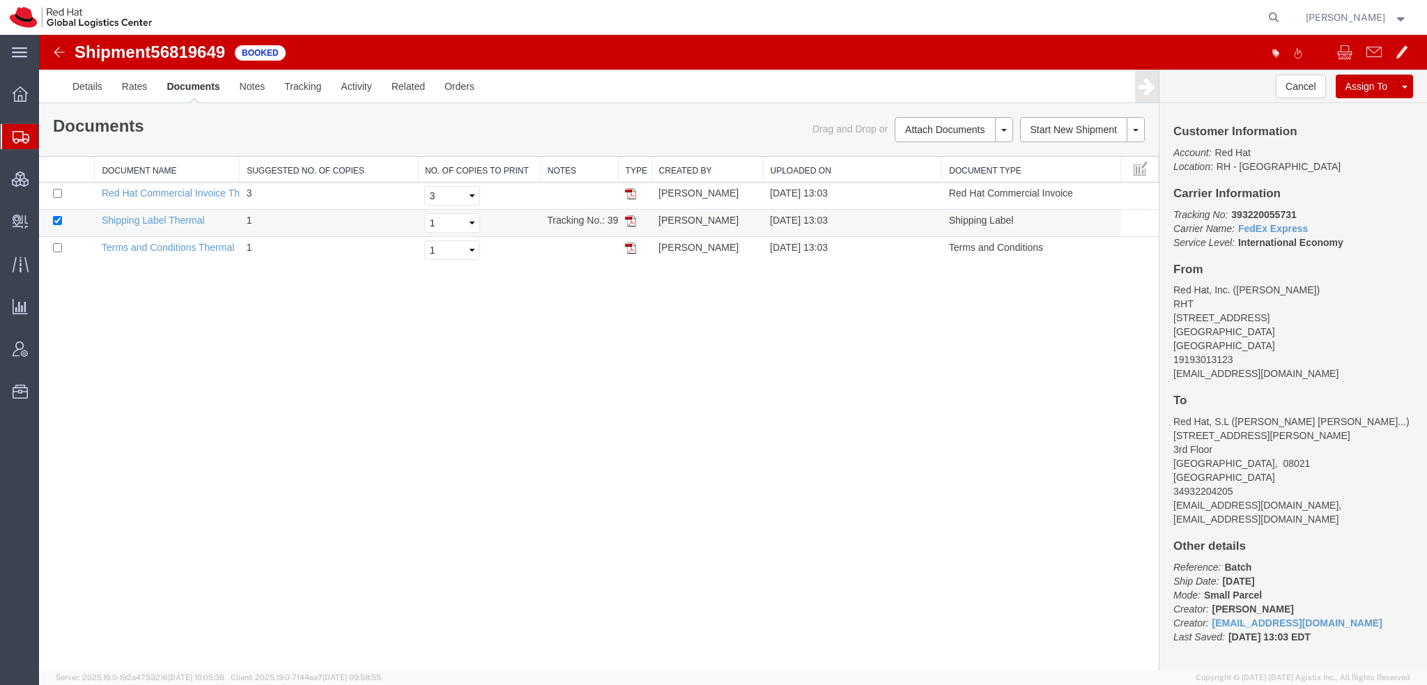
click at [631, 218] on img at bounding box center [630, 220] width 11 height 11
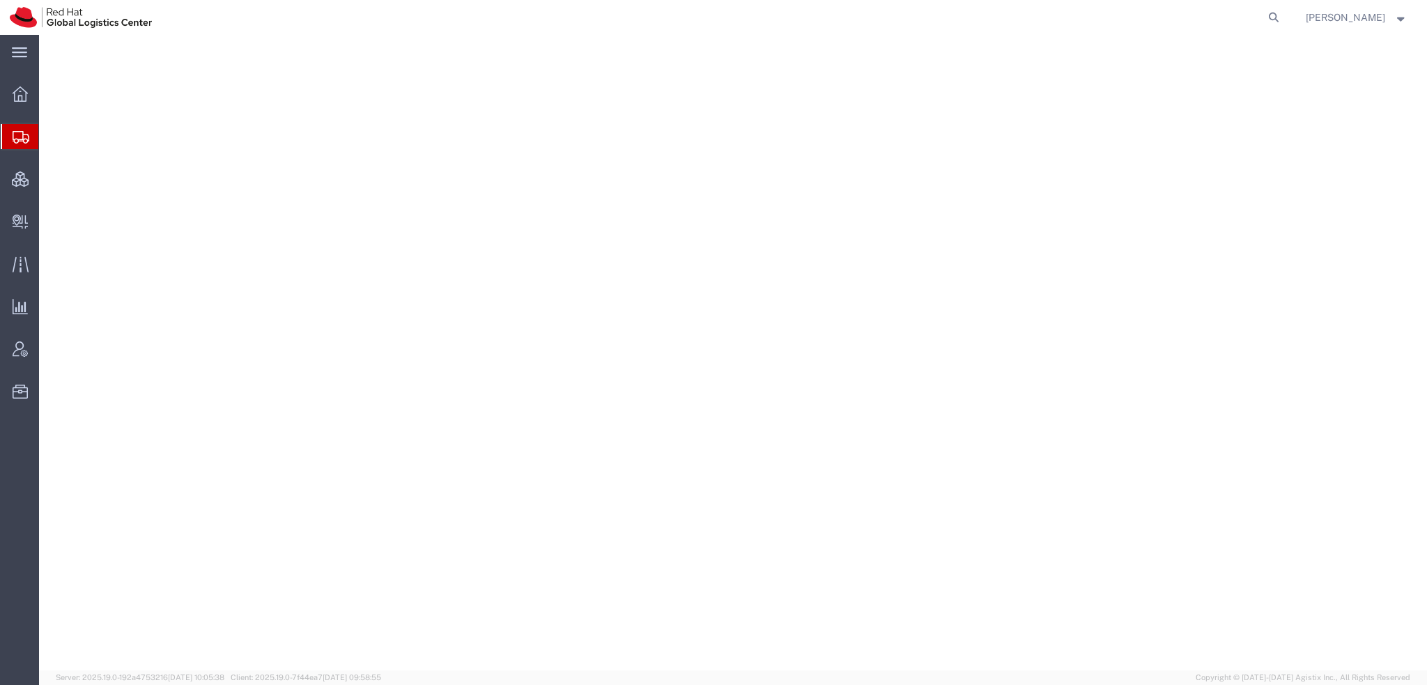
select select "38014"
select select "37960"
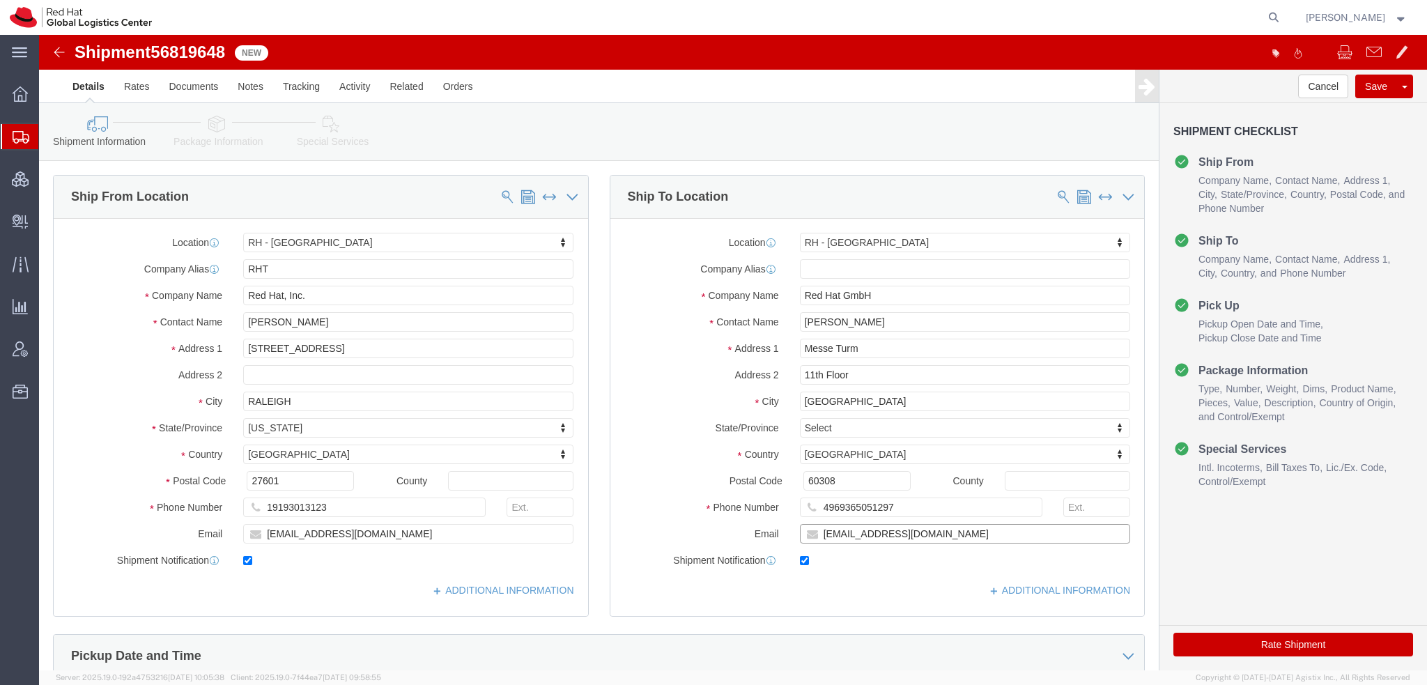
click input "selgendy@redhat.com"
type input "selgendy@redhat.com, emealogistics@redhat.com"
click link "Special Services"
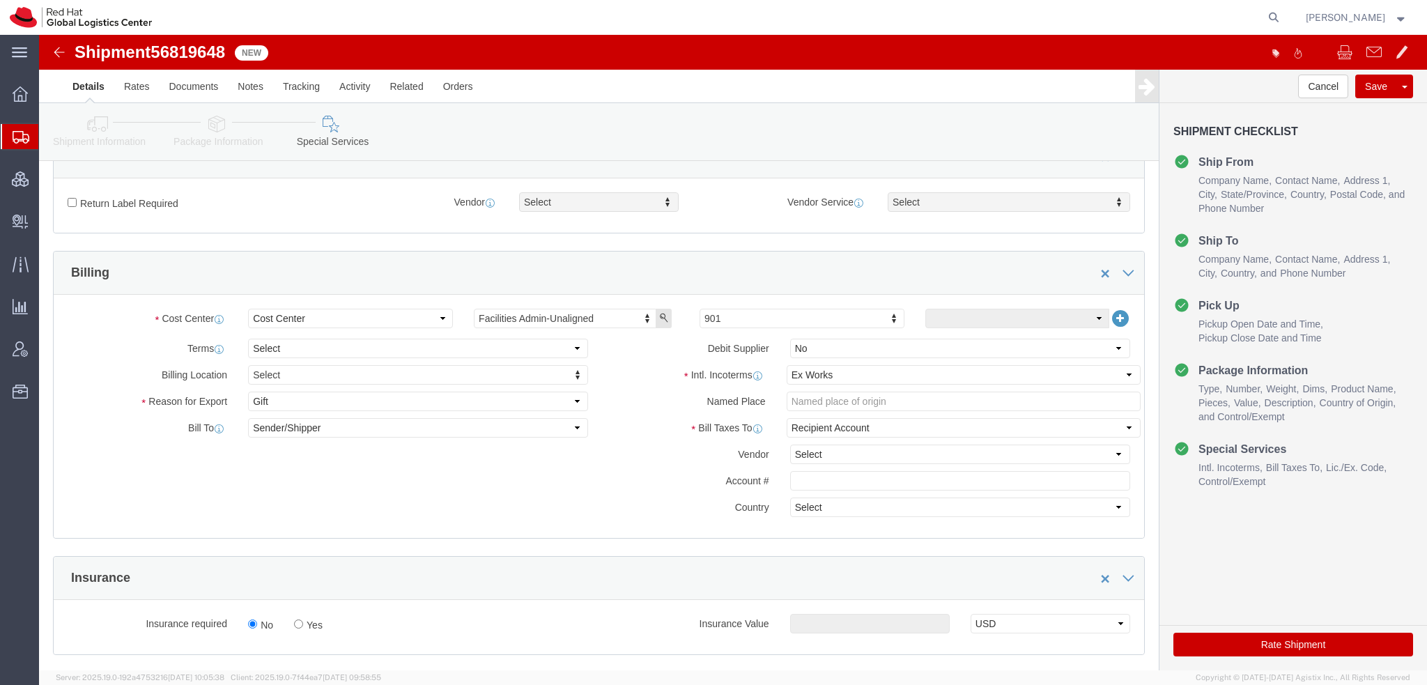
scroll to position [418, 0]
click select "Select Carriage Insurance Paid Carriage Paid To Cost and Freight Cost Insurance…"
select select "DDP"
click select "Select Carriage Insurance Paid Carriage Paid To Cost and Freight Cost Insurance…"
select select "SHIP"
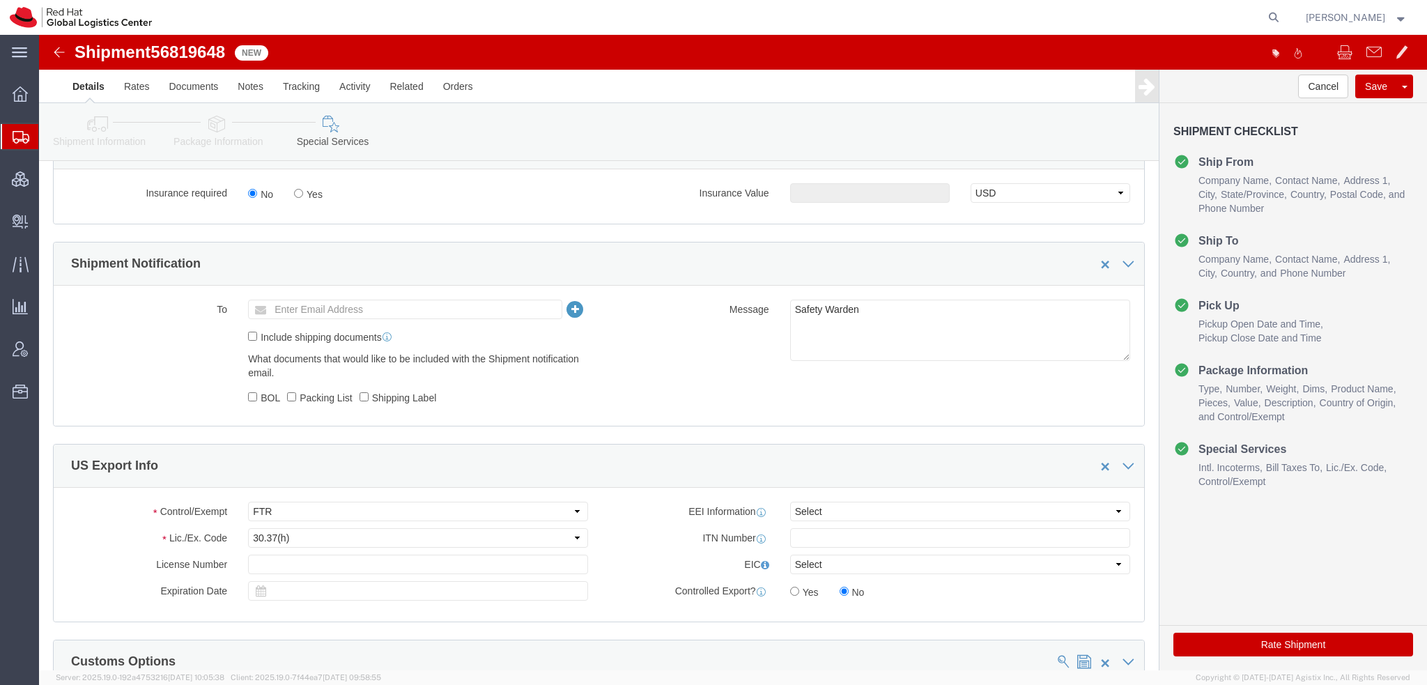
scroll to position [767, 0]
click button "Rate Shipment"
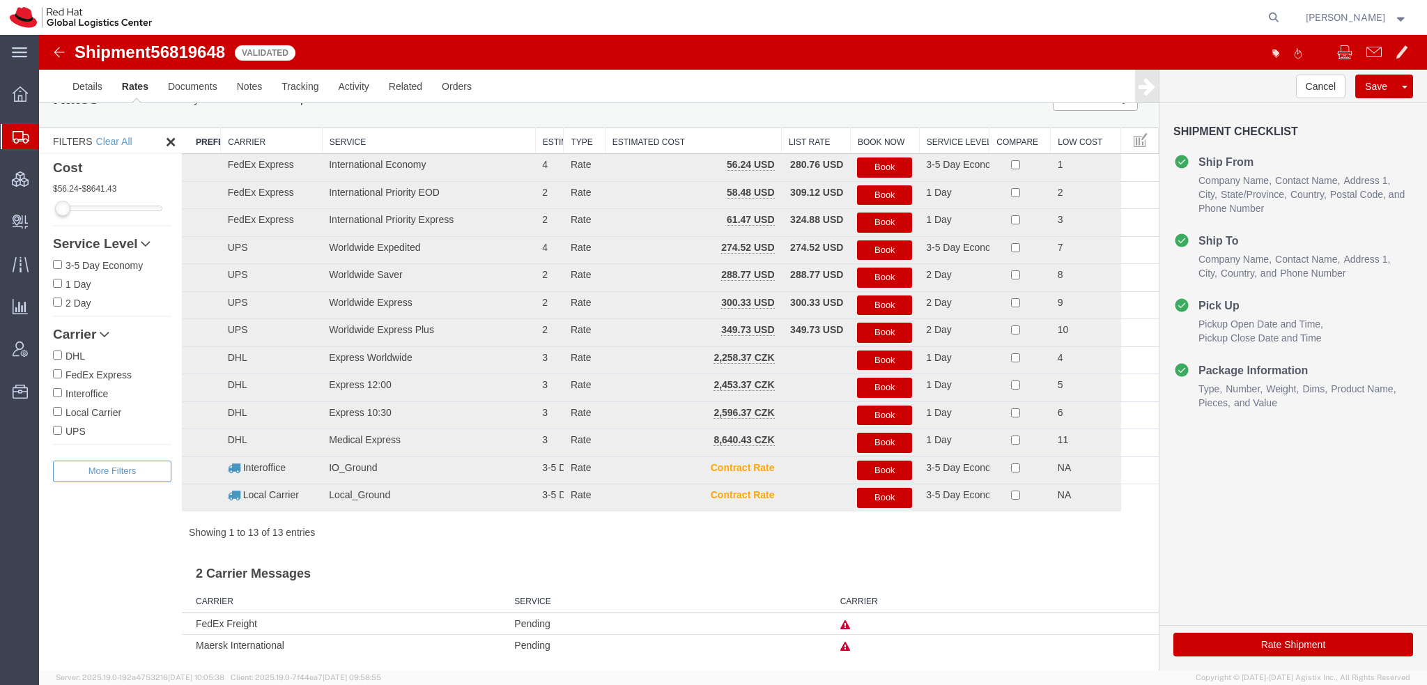
scroll to position [1, 0]
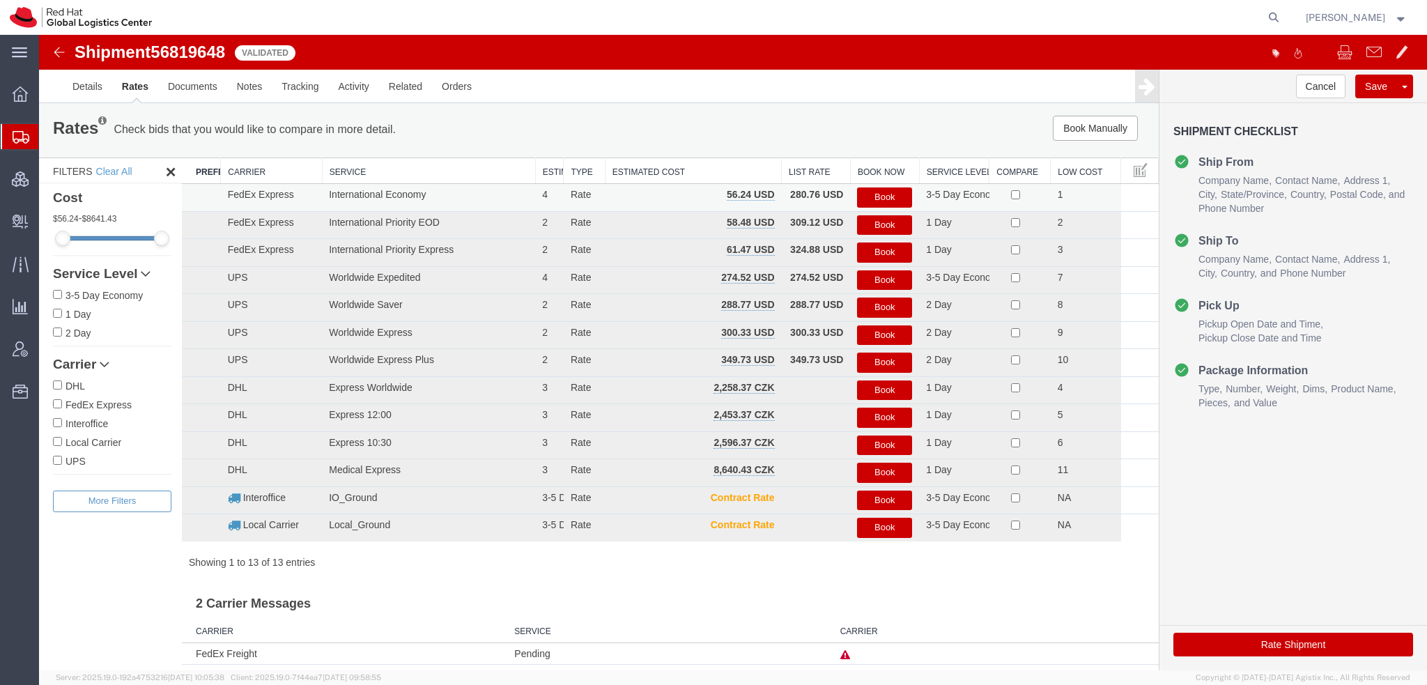
click at [880, 194] on button "Book" at bounding box center [884, 197] width 55 height 20
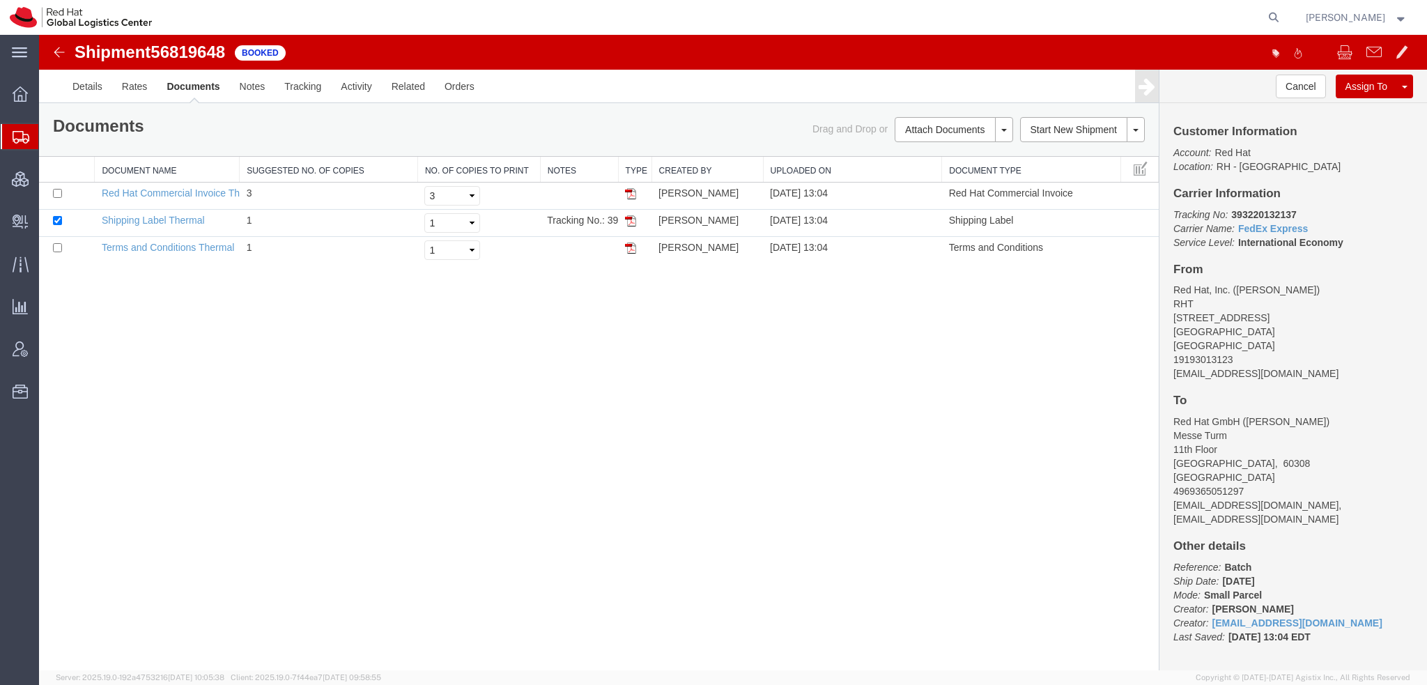
scroll to position [0, 0]
click at [631, 221] on img at bounding box center [630, 220] width 11 height 11
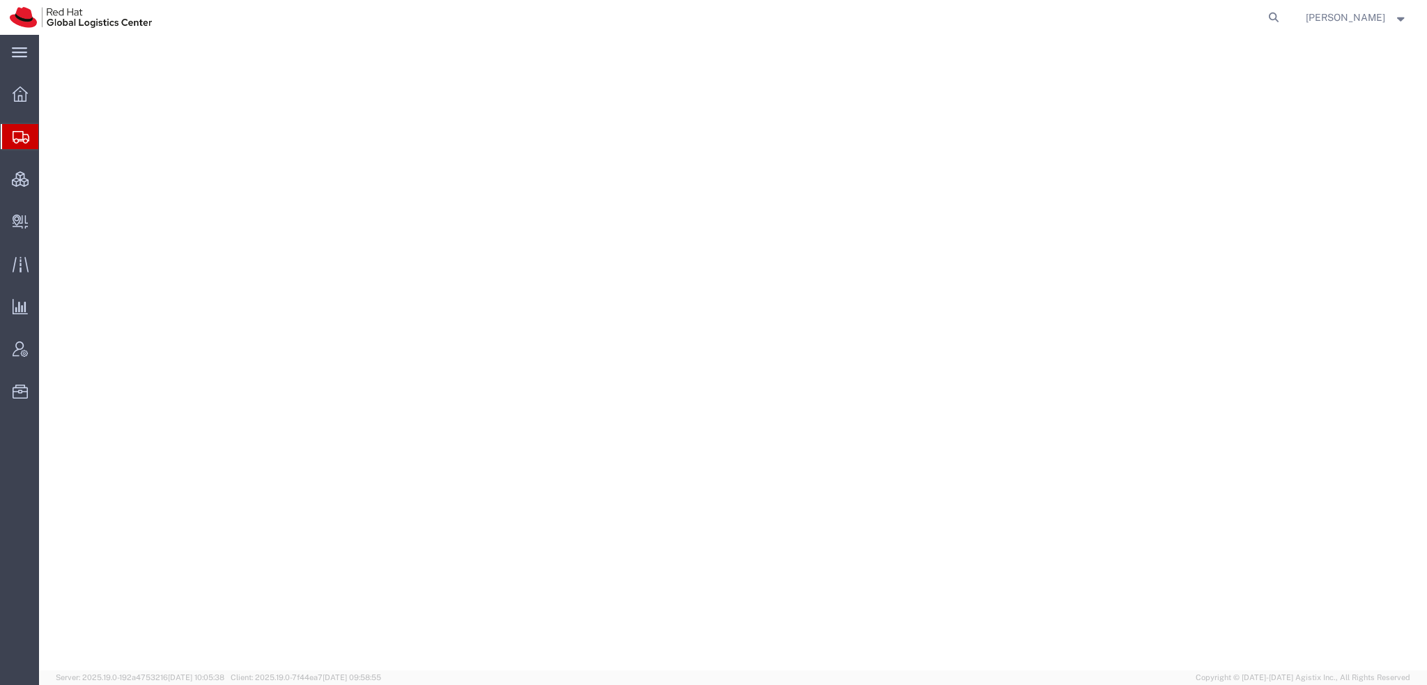
select select "38014"
select select "38018"
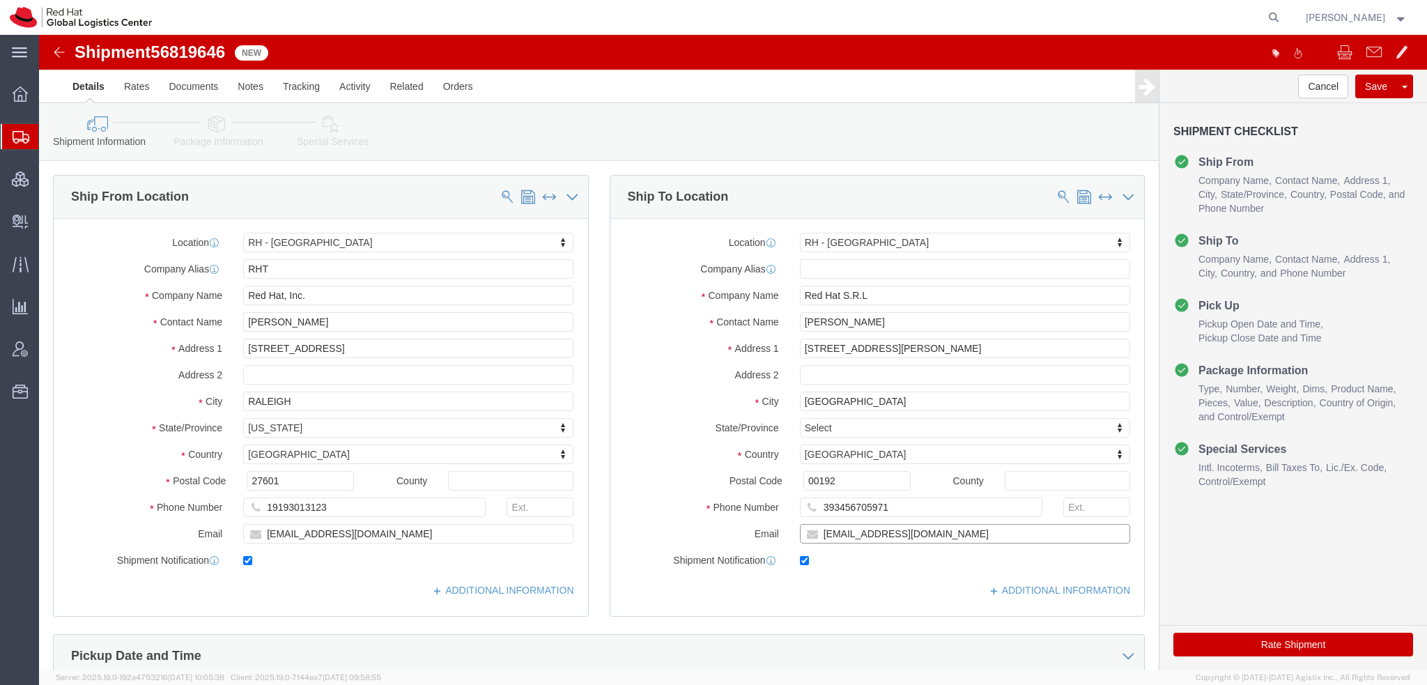
click input "eferri@redhat.com"
type input "eferri@redhat.com, emealogistics@redhat.com"
click icon
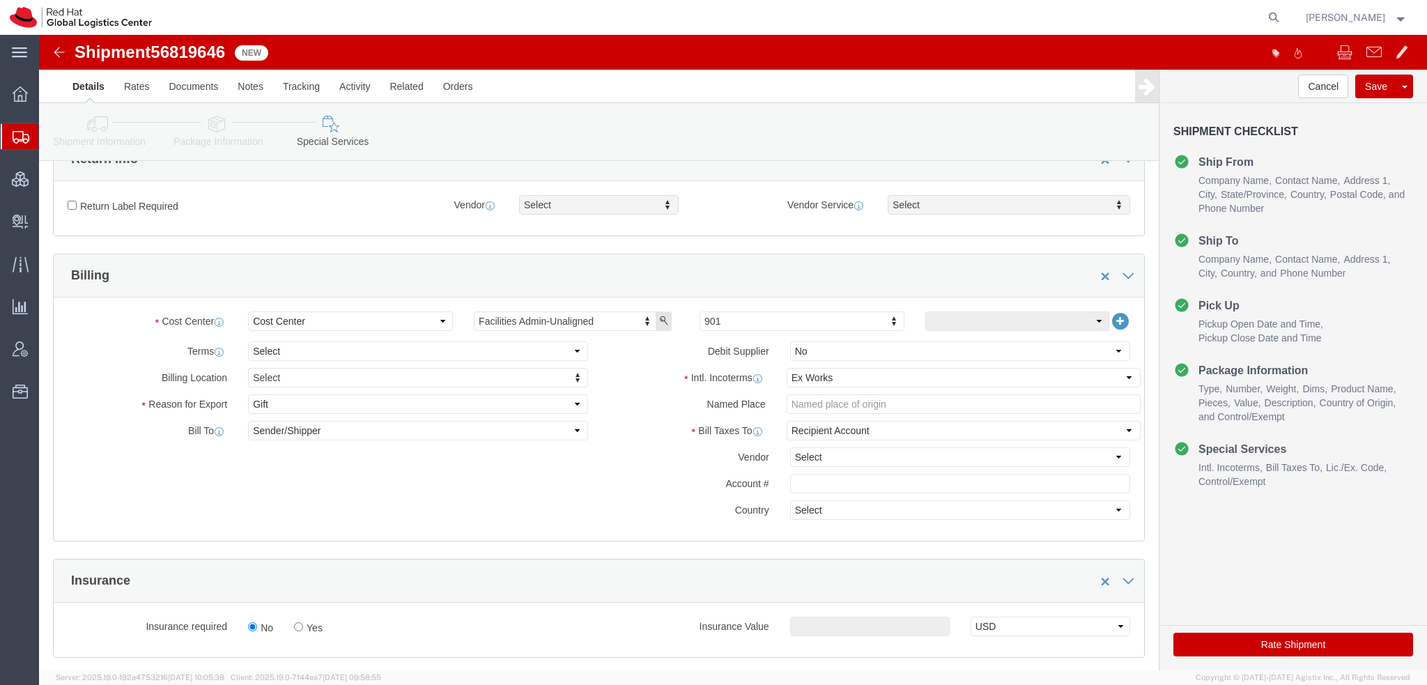
scroll to position [418, 0]
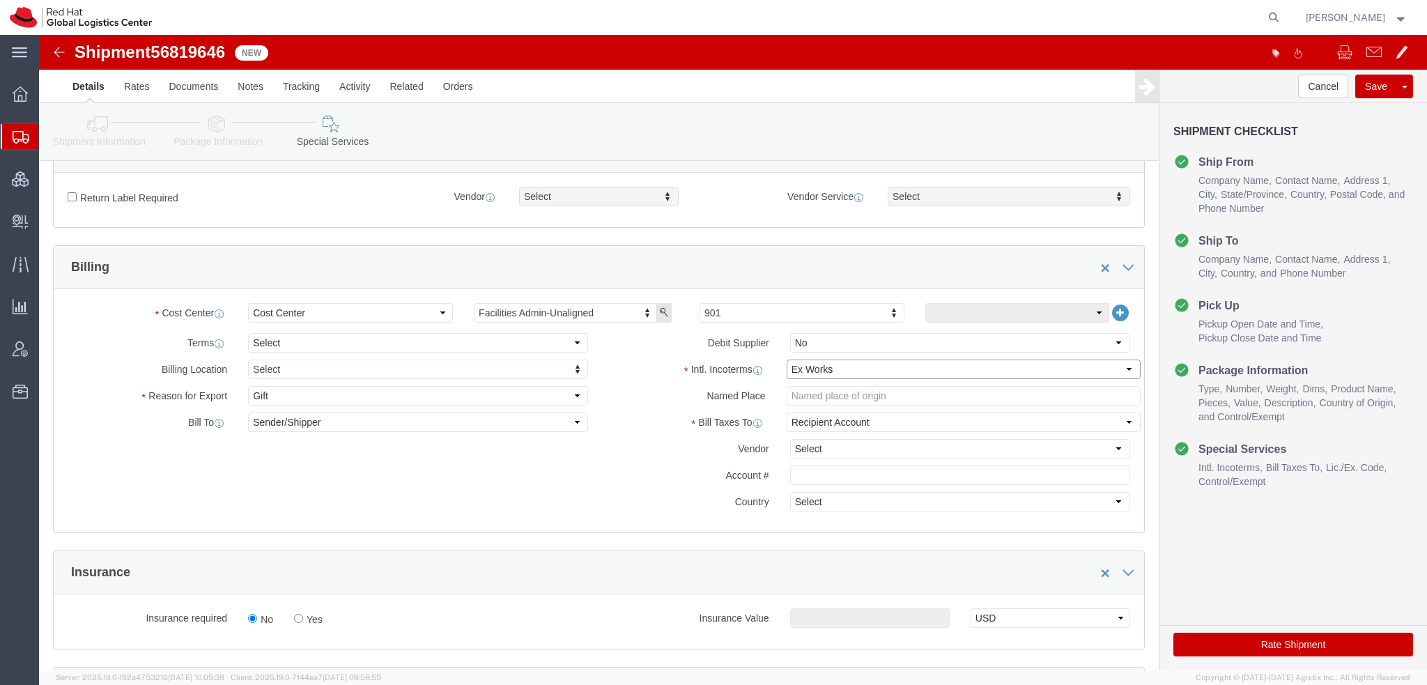
click select "Select Carriage Insurance Paid Carriage Paid To Cost and Freight Cost Insurance…"
select select "DDP"
click select "Select Carriage Insurance Paid Carriage Paid To Cost and Freight Cost Insurance…"
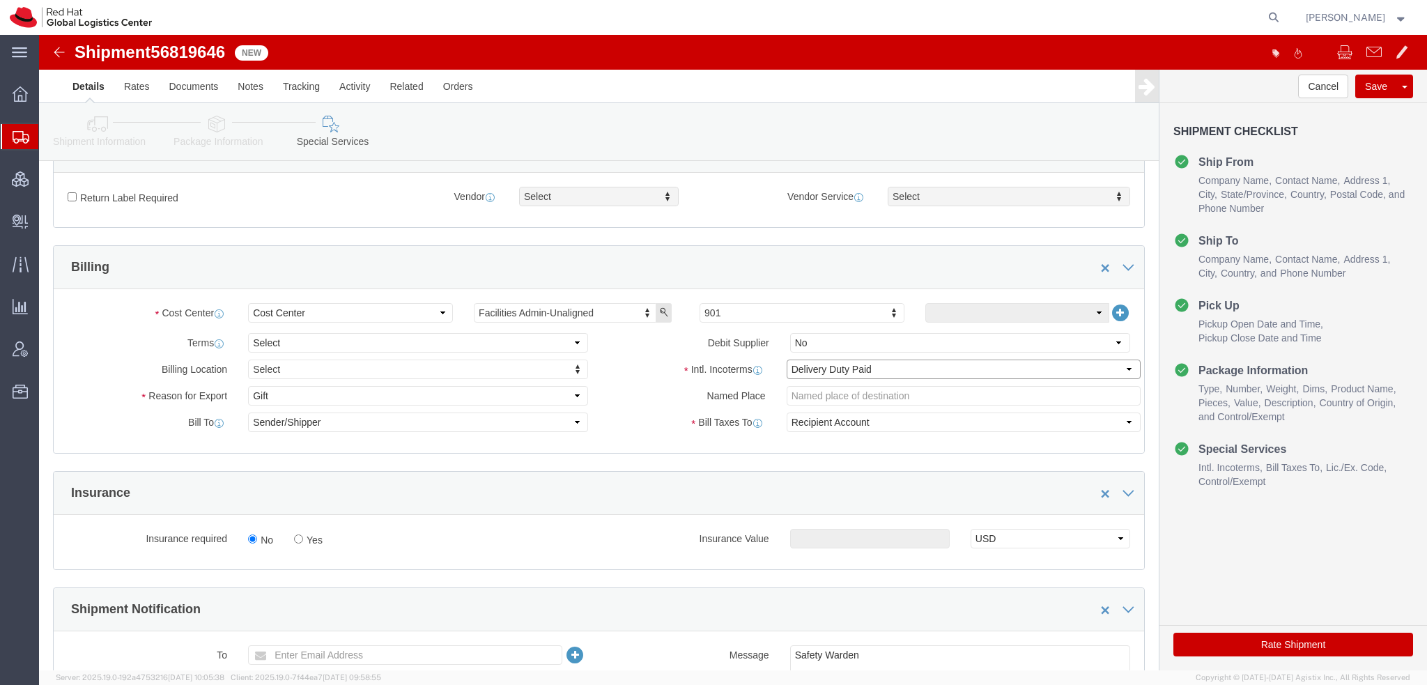
select select "SHIP"
click button "Rate Shipment"
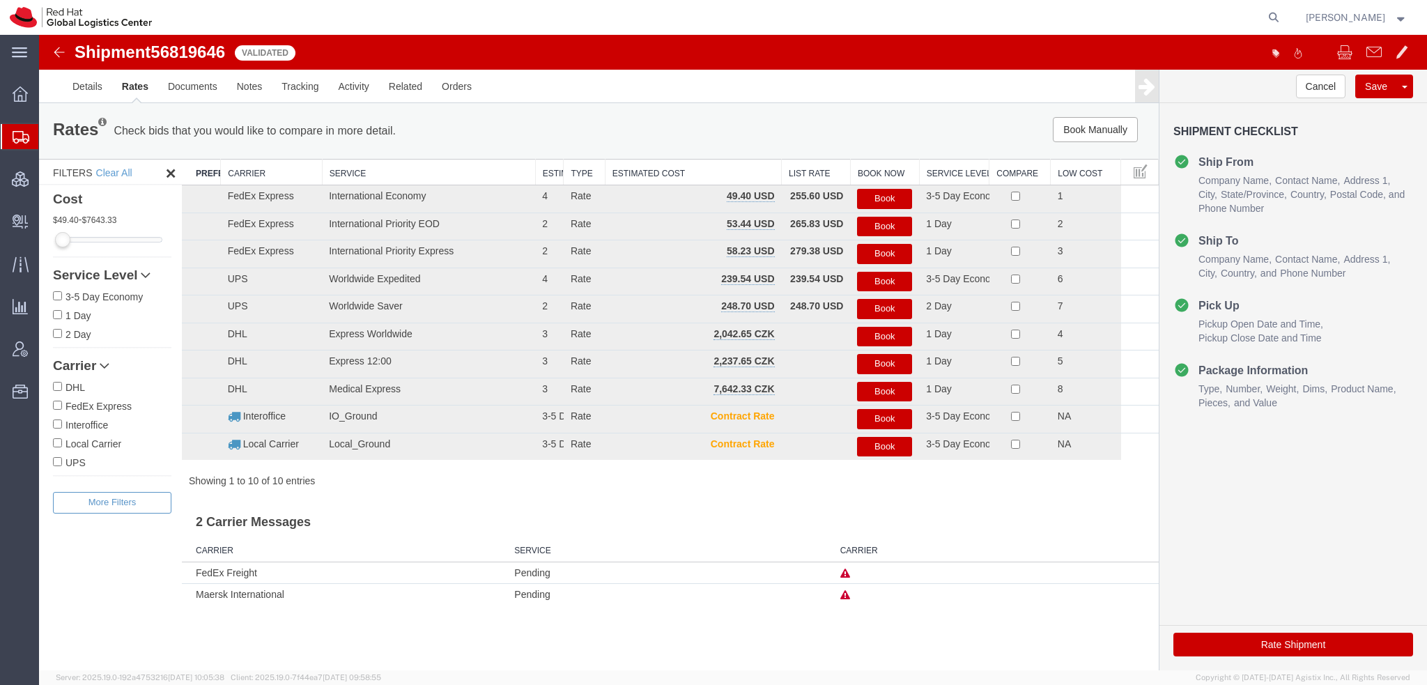
scroll to position [0, 0]
click at [891, 198] on button "Book" at bounding box center [884, 199] width 55 height 20
click at [882, 196] on button "Book" at bounding box center [884, 199] width 55 height 20
click at [868, 199] on button "Book" at bounding box center [884, 199] width 55 height 20
click at [0, 0] on span "Shipment Manager" at bounding box center [0, 0] width 0 height 0
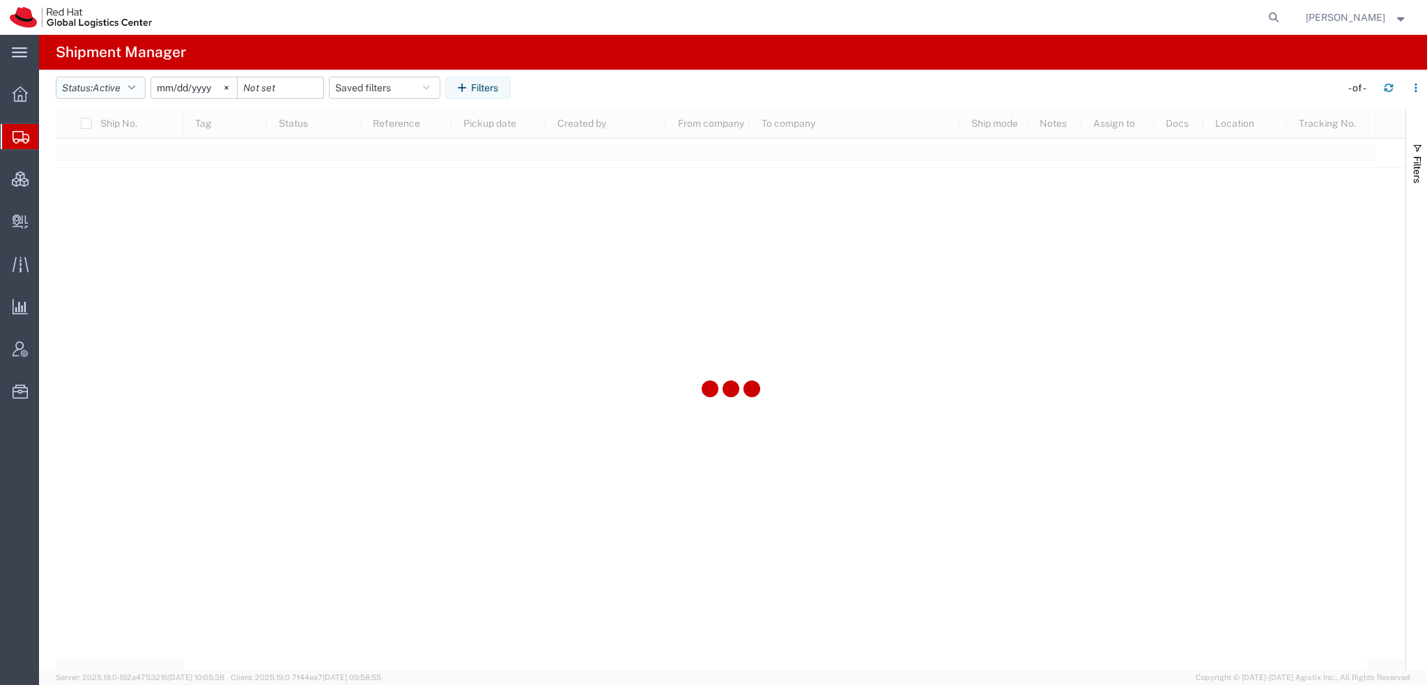
click at [128, 86] on button "Status: Active" at bounding box center [101, 88] width 90 height 22
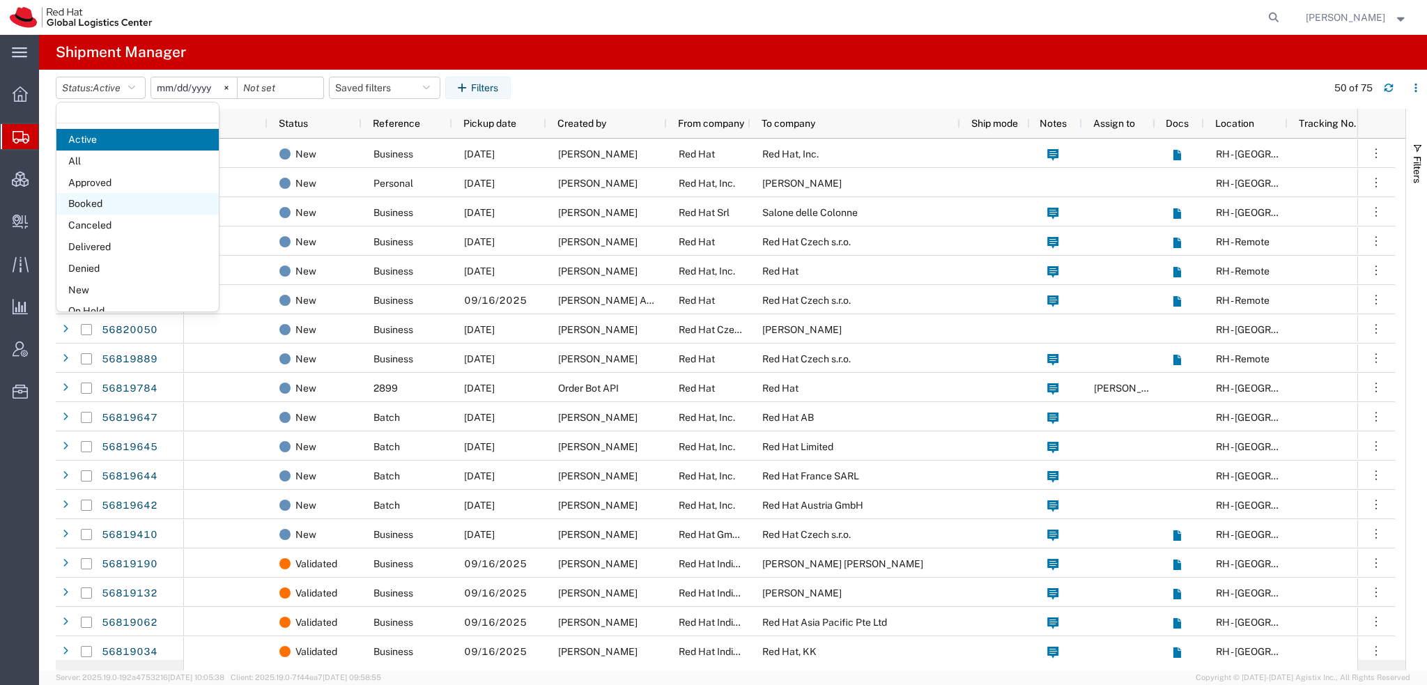
click at [90, 201] on span "Booked" at bounding box center [137, 204] width 162 height 22
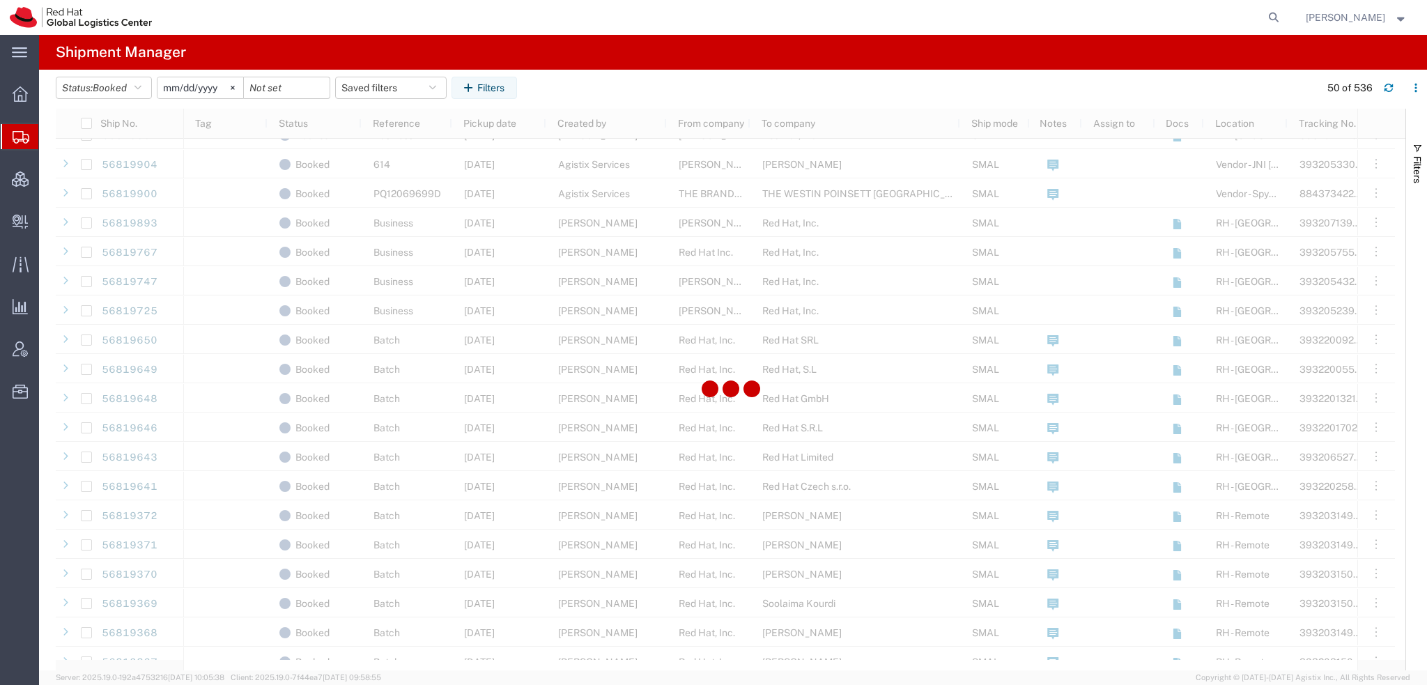
scroll to position [906, 0]
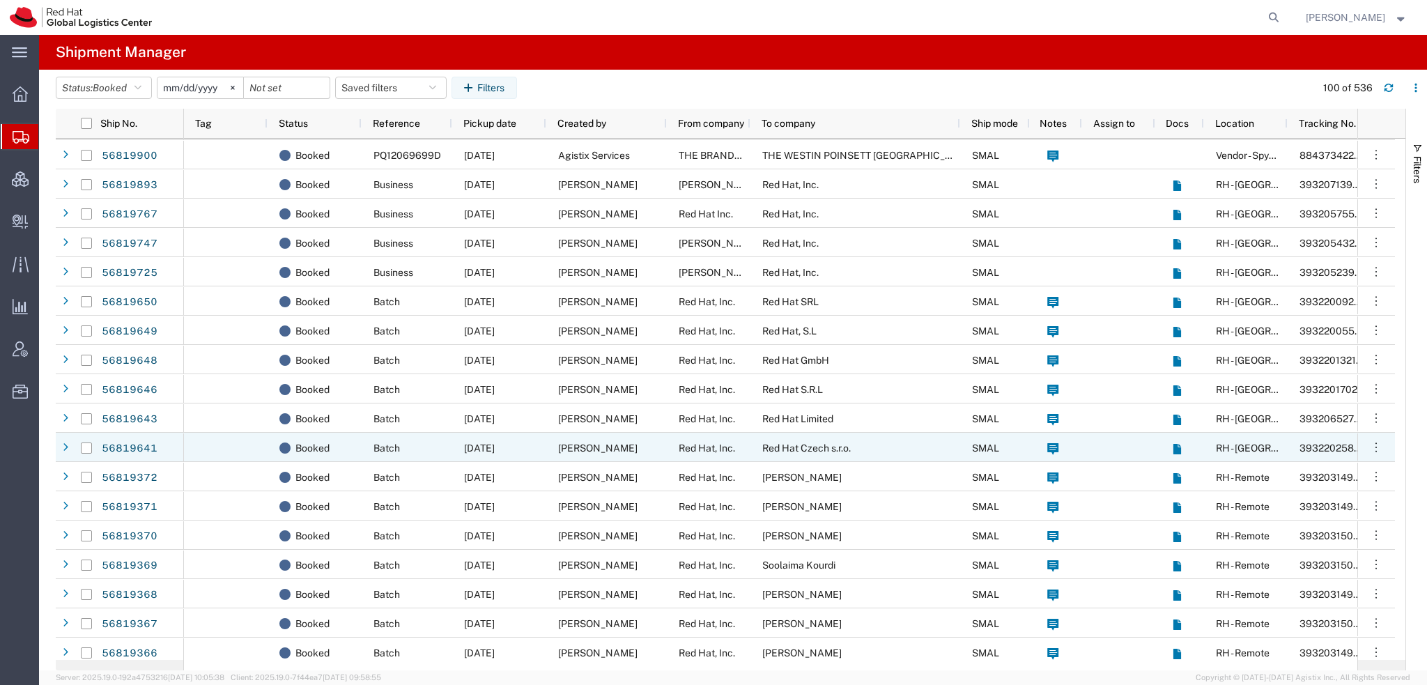
click at [535, 448] on div "09/15/2025" at bounding box center [499, 447] width 94 height 29
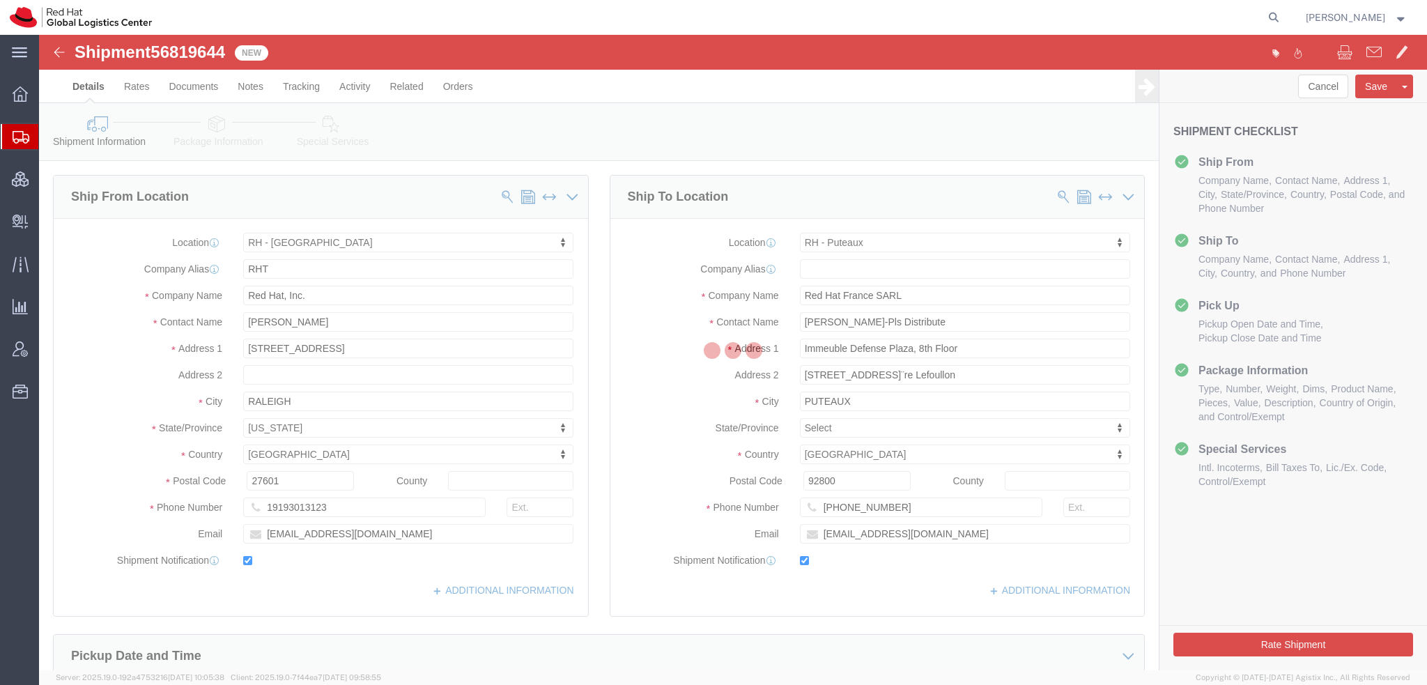
select select "38014"
select select "38010"
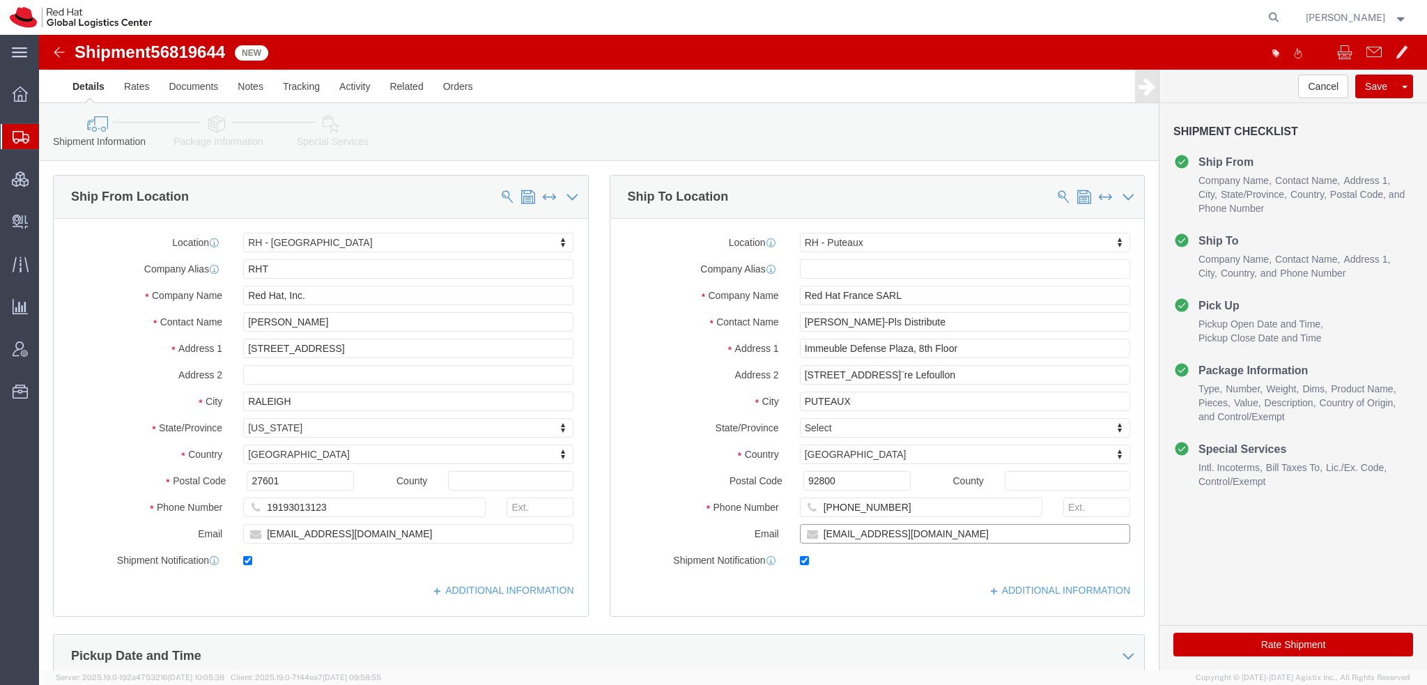
click input "[EMAIL_ADDRESS][DOMAIN_NAME]"
type input "[EMAIL_ADDRESS][DOMAIN_NAME], [EMAIL_ADDRESS][DOMAIN_NAME]"
click icon
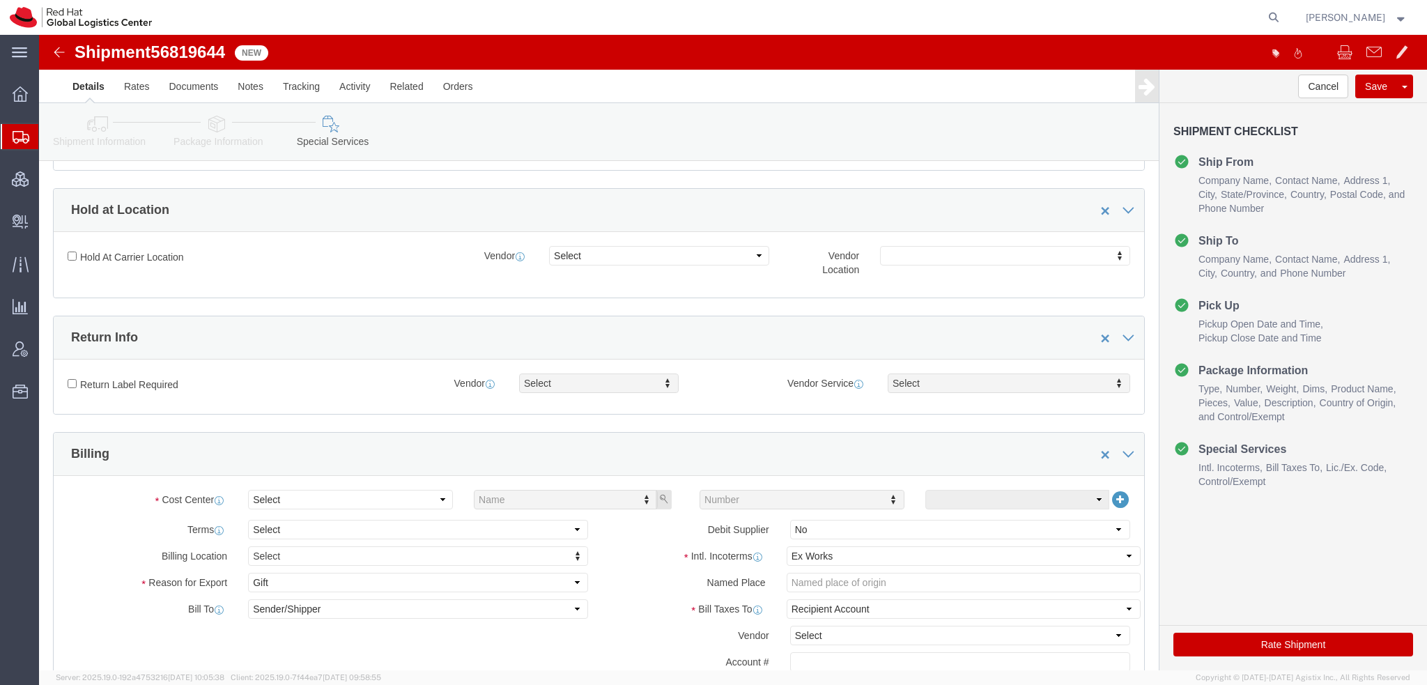
scroll to position [418, 0]
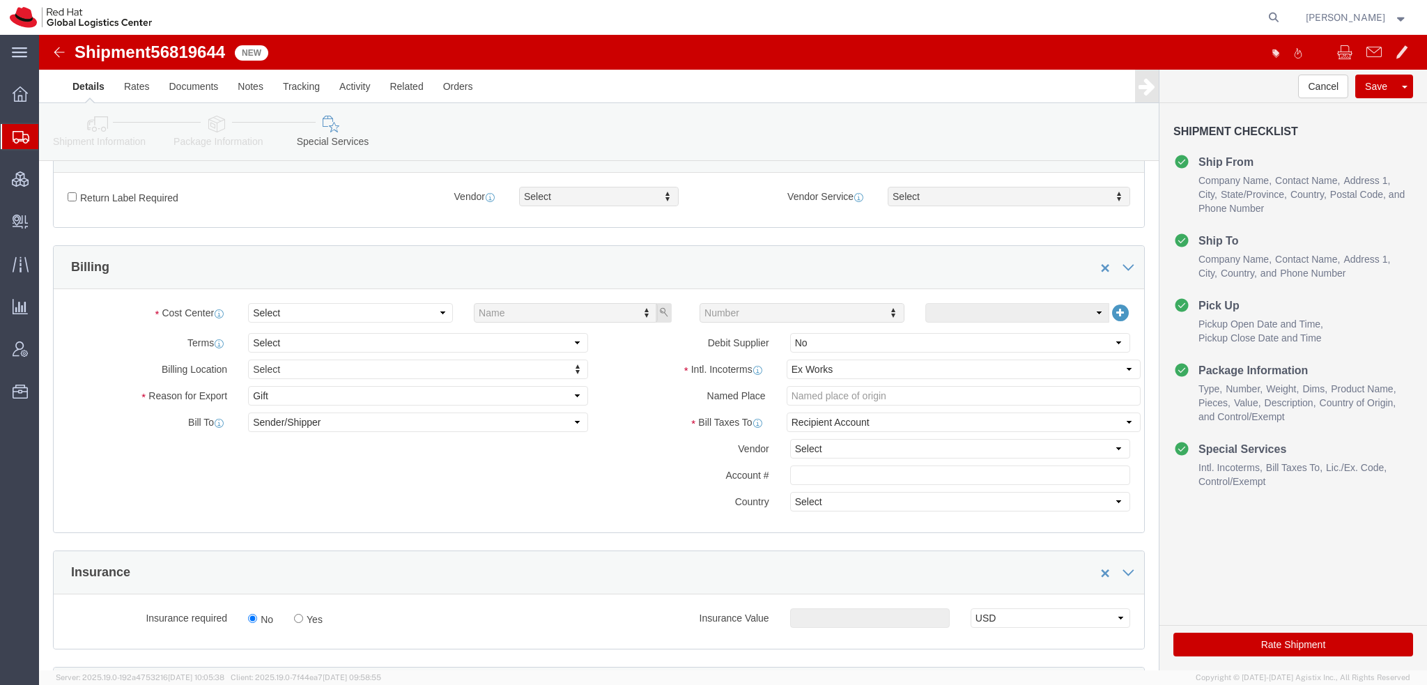
click div "Cost Center Select Name Number Terms Select Free of Charge Free of Cost NET 30 …"
click select "Select"
click select "Select Carriage Insurance Paid Carriage Paid To Cost and Freight Cost Insurance…"
select select "DDP"
click select "Select Carriage Insurance Paid Carriage Paid To Cost and Freight Cost Insurance…"
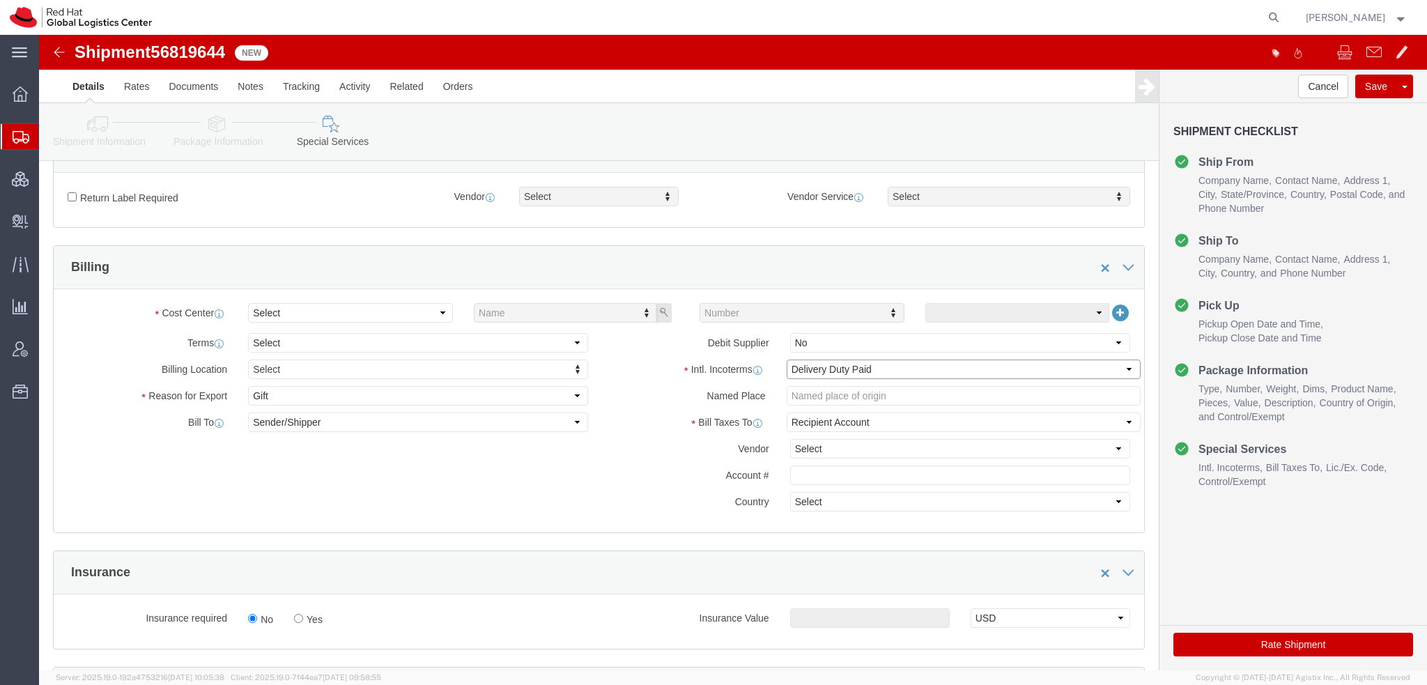
select select "SHIP"
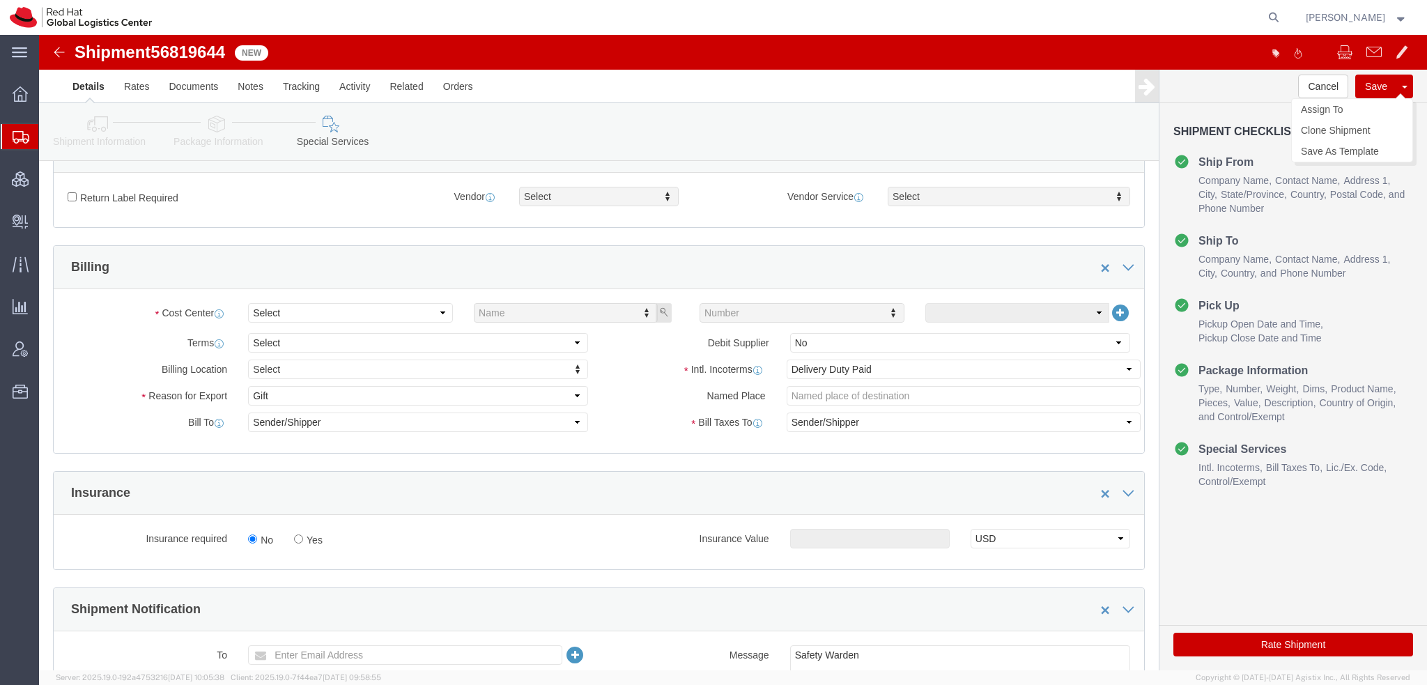
click button "Save"
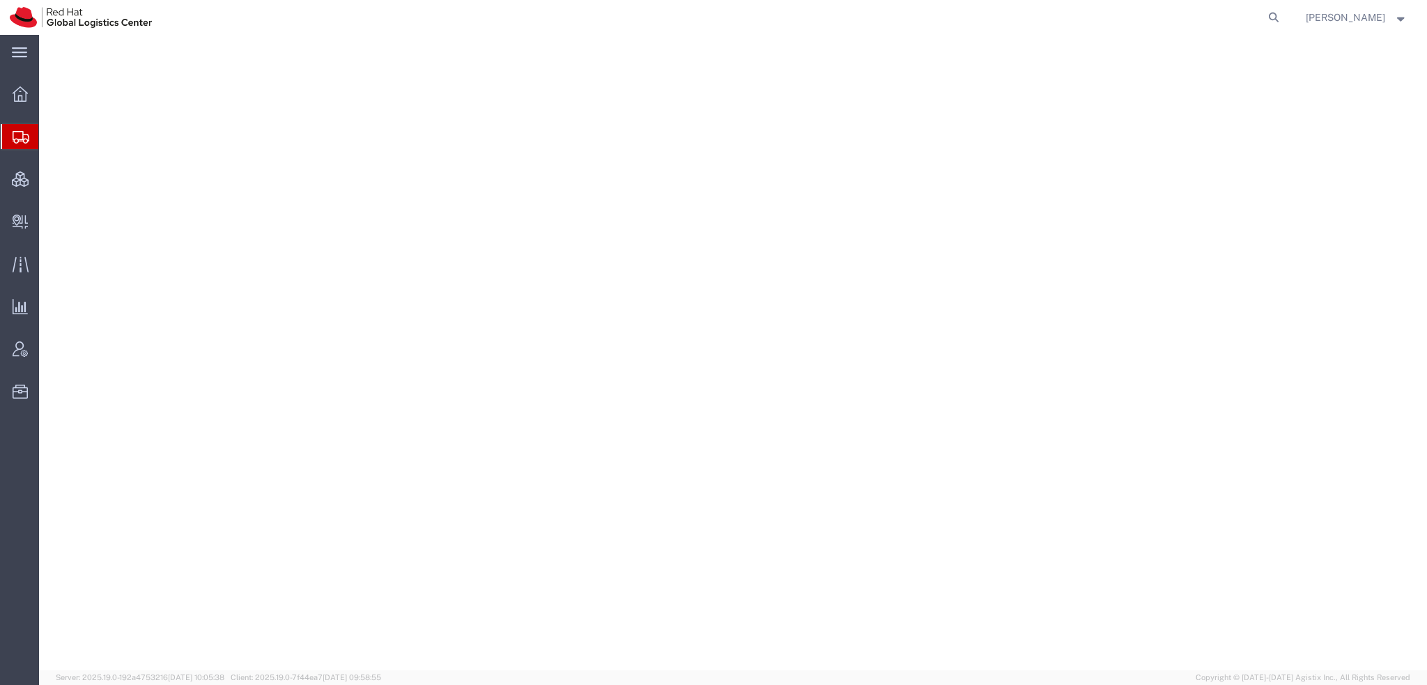
select select "38014"
select select "38037"
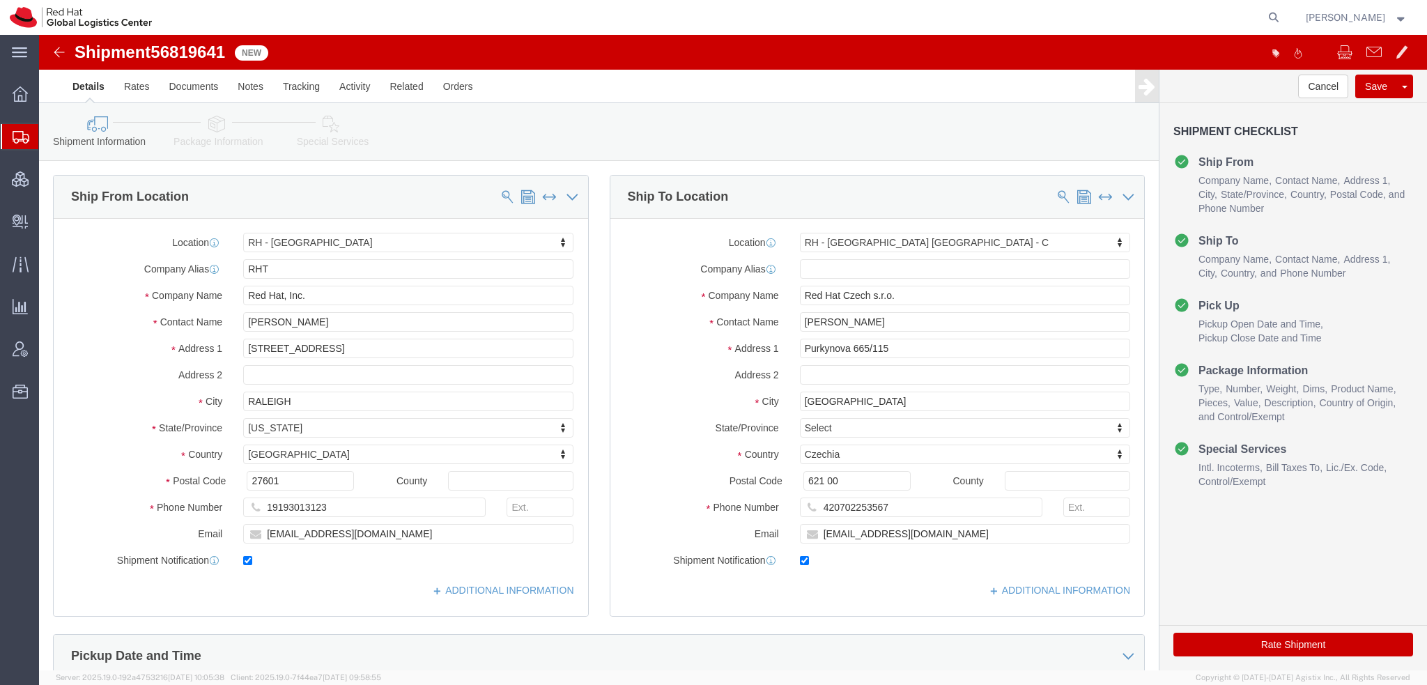
click icon
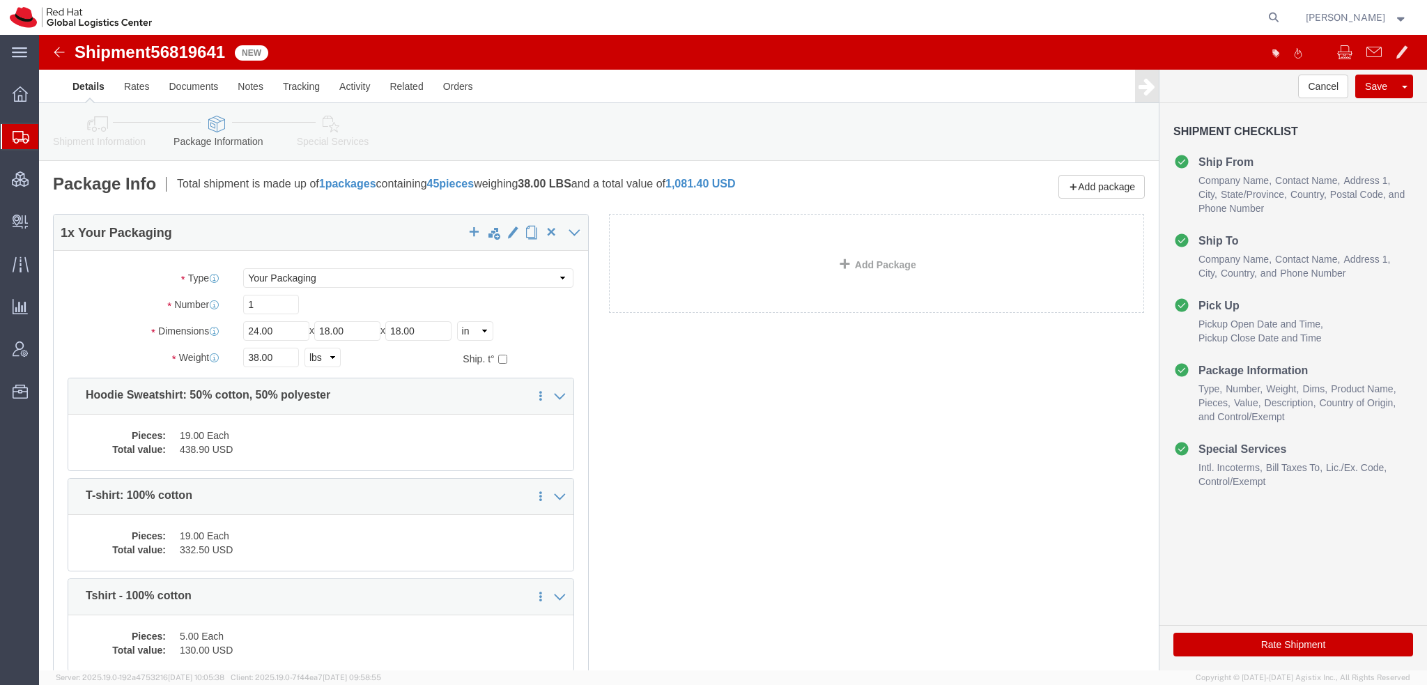
click icon
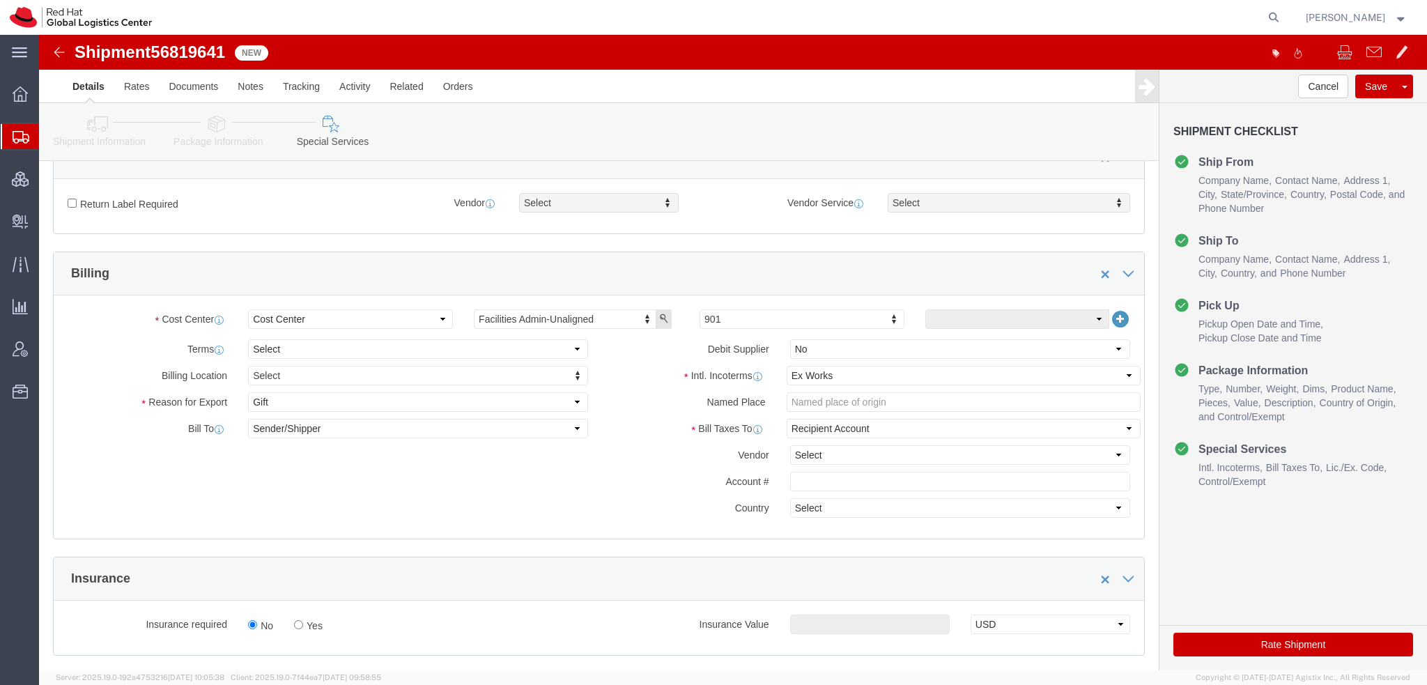
scroll to position [418, 0]
click select "Select Carriage Insurance Paid Carriage Paid To Cost and Freight Cost Insurance…"
select select "FCA"
click select "Select Carriage Insurance Paid Carriage Paid To Cost and Freight Cost Insurance…"
click select "Select Recipient Account Sender/Shipper Third Party Account"
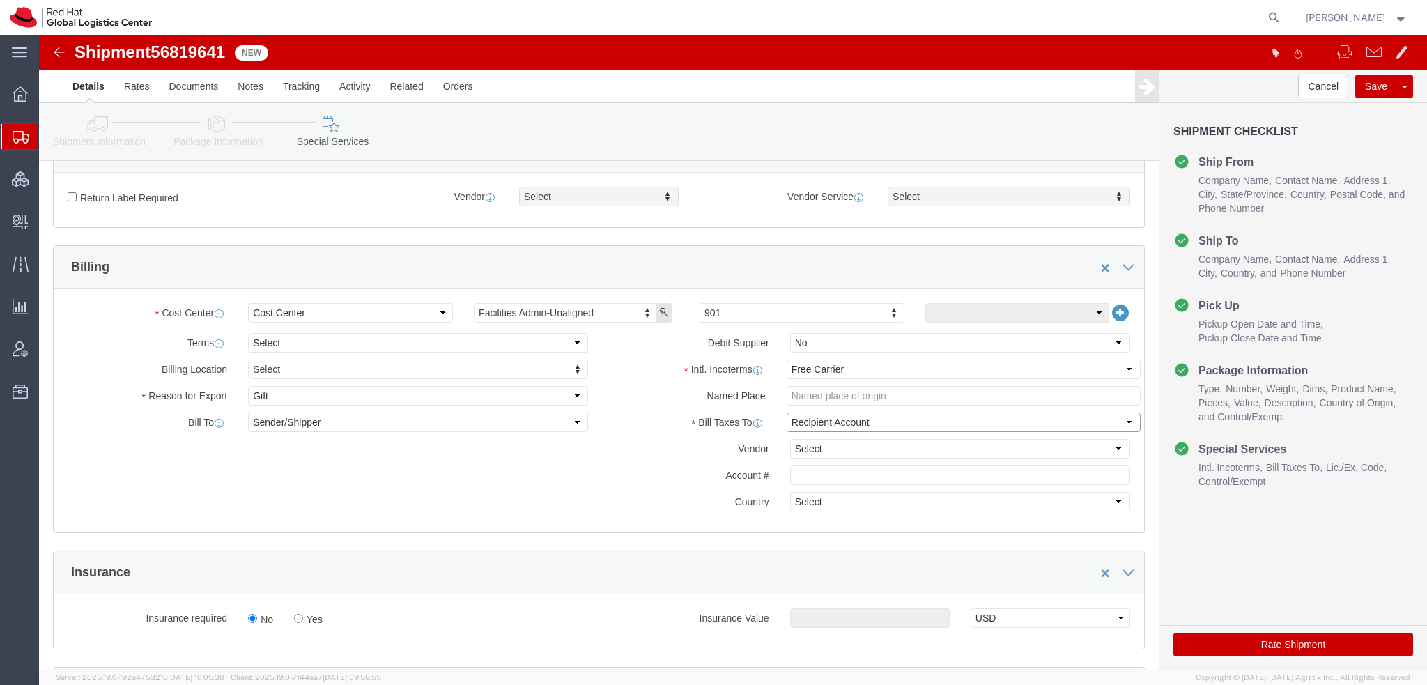
click select "Select Recipient Account Sender/Shipper Third Party Account"
click select "Select DHL FedEx Express UPS"
select select "FedEx Express"
click select "Select DHL FedEx Express UPS"
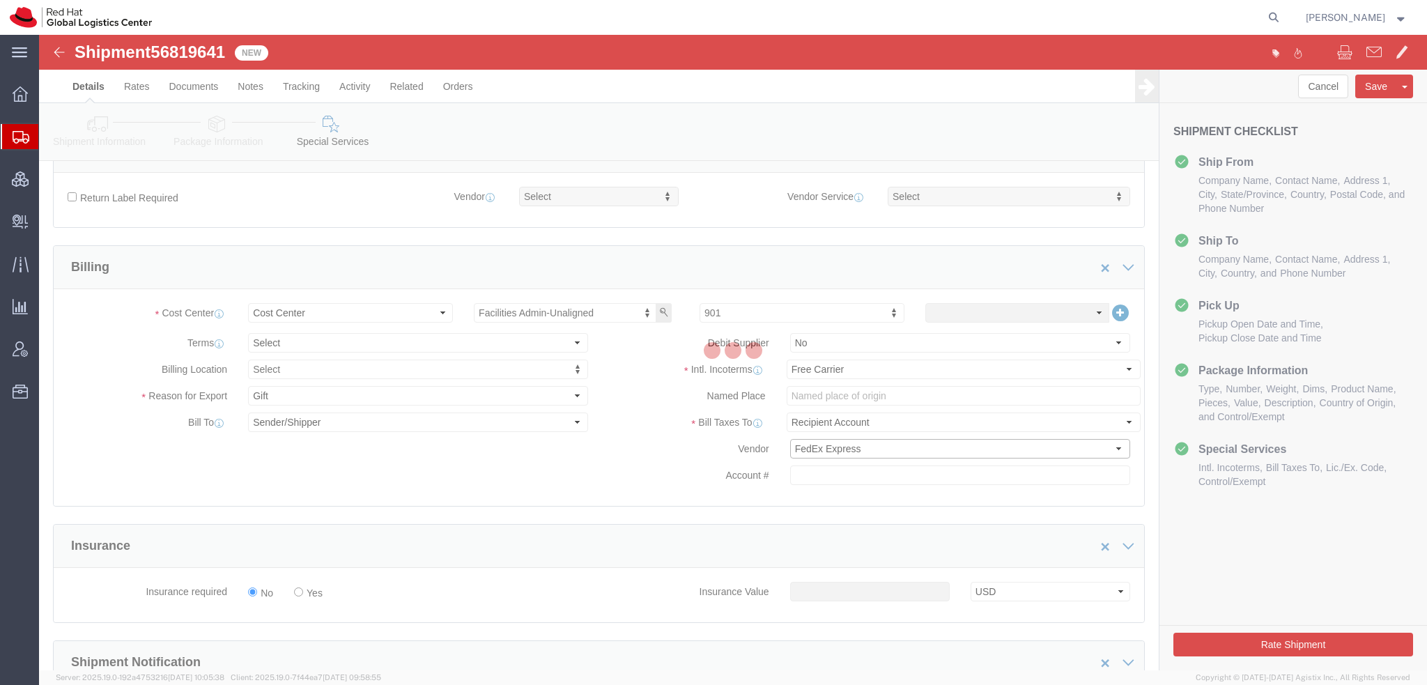
type input "361795520"
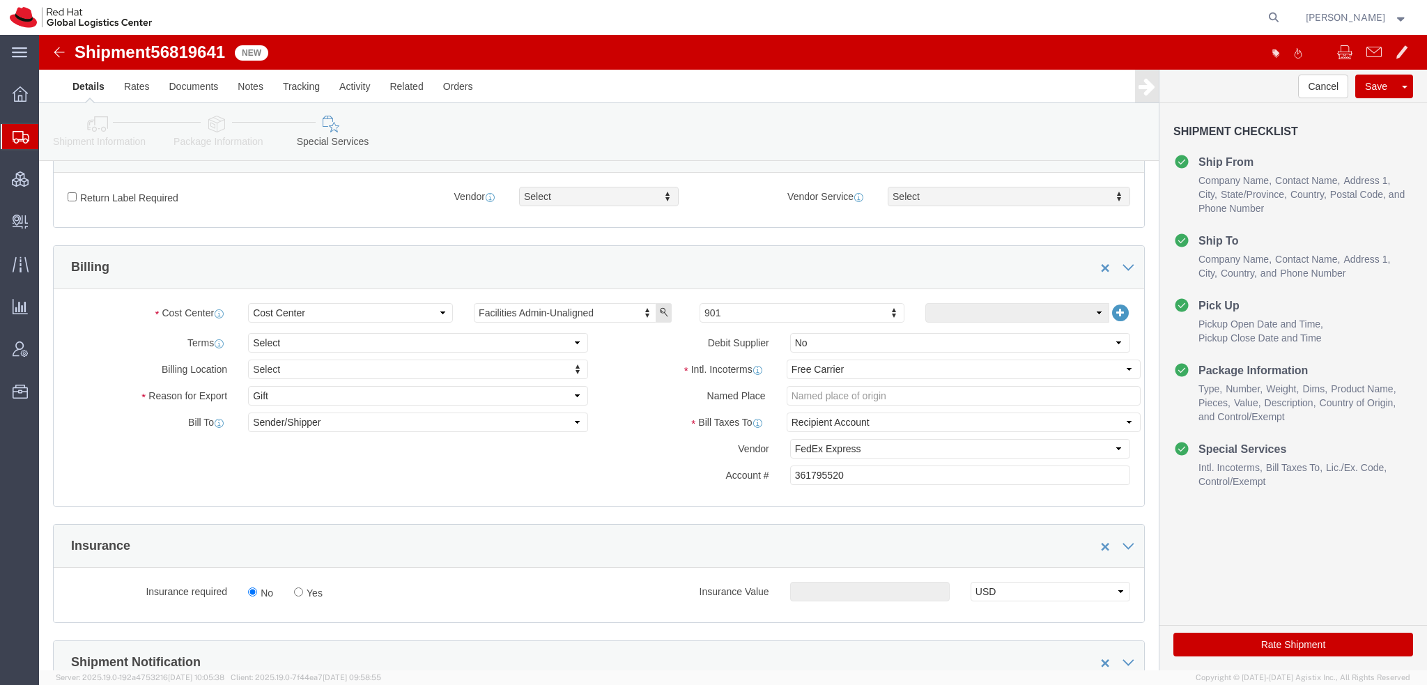
click button "Rate Shipment"
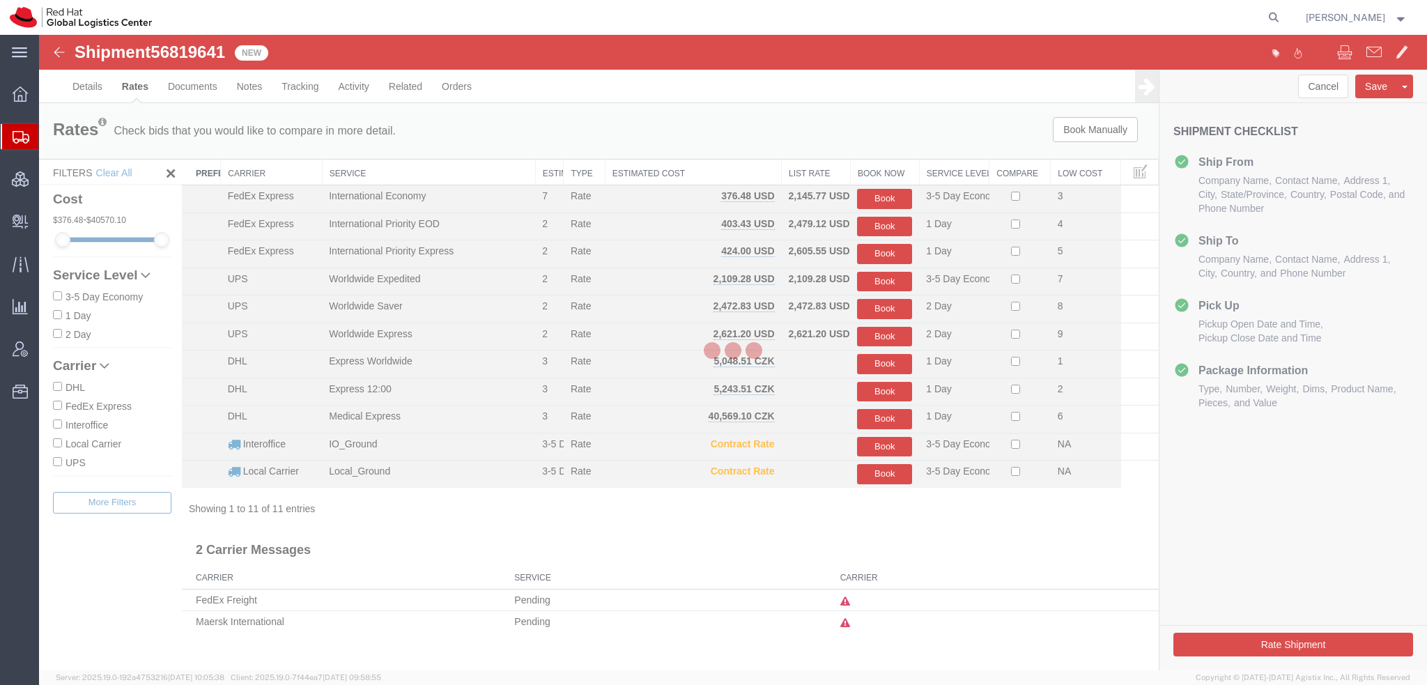
scroll to position [0, 0]
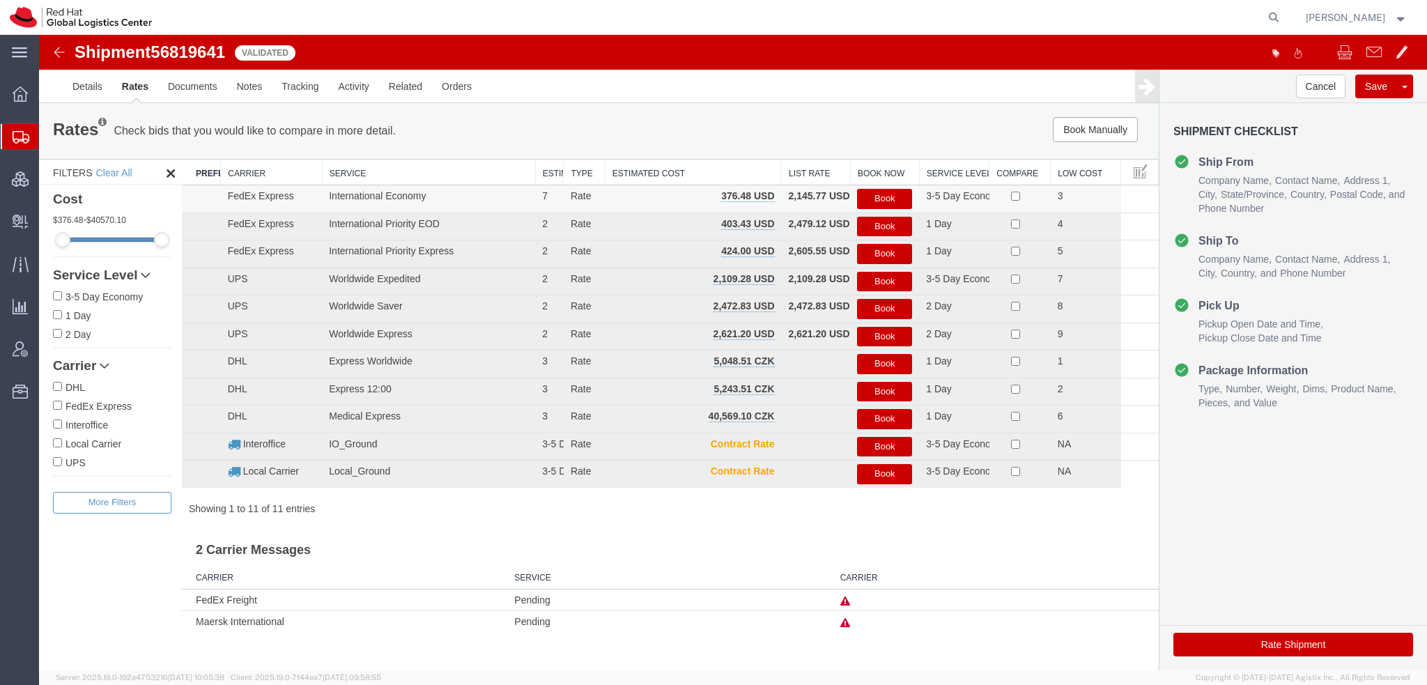
click at [871, 197] on button "Book" at bounding box center [884, 199] width 55 height 20
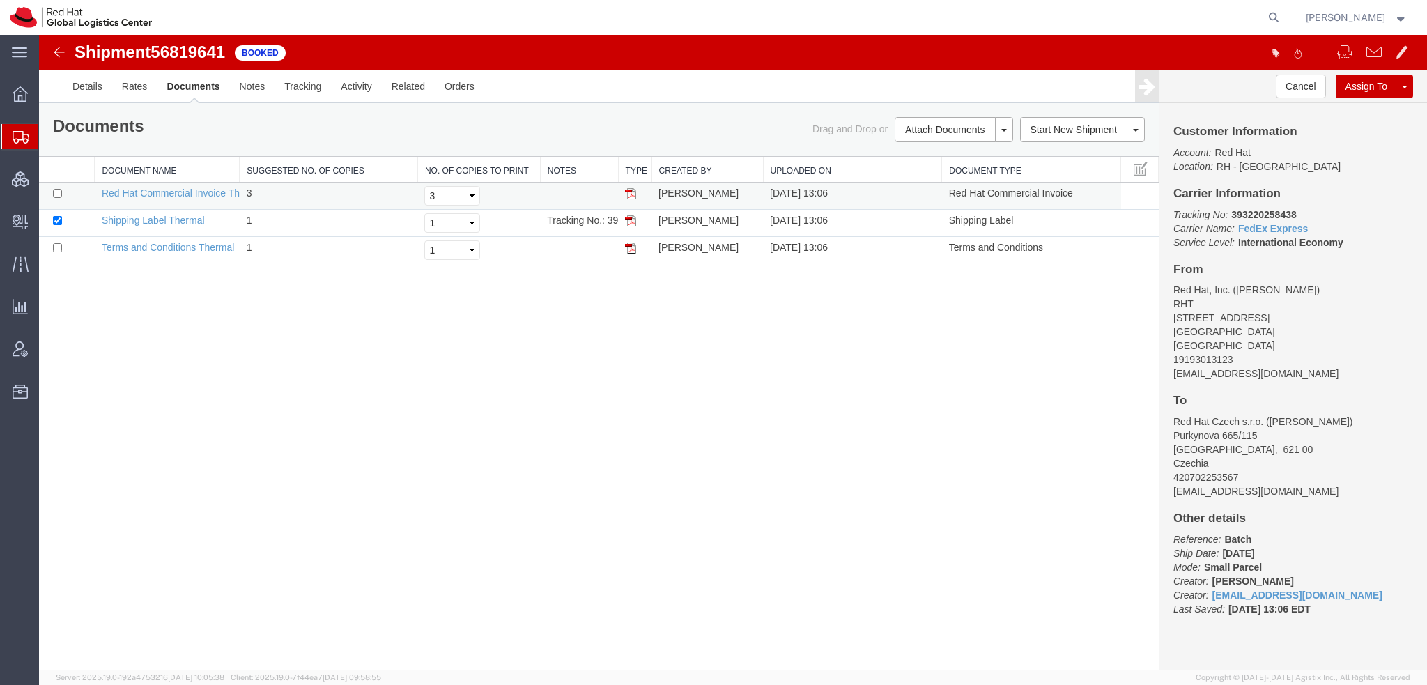
drag, startPoint x: 633, startPoint y: 220, endPoint x: 650, endPoint y: 194, distance: 30.2
click at [633, 220] on img at bounding box center [630, 220] width 11 height 11
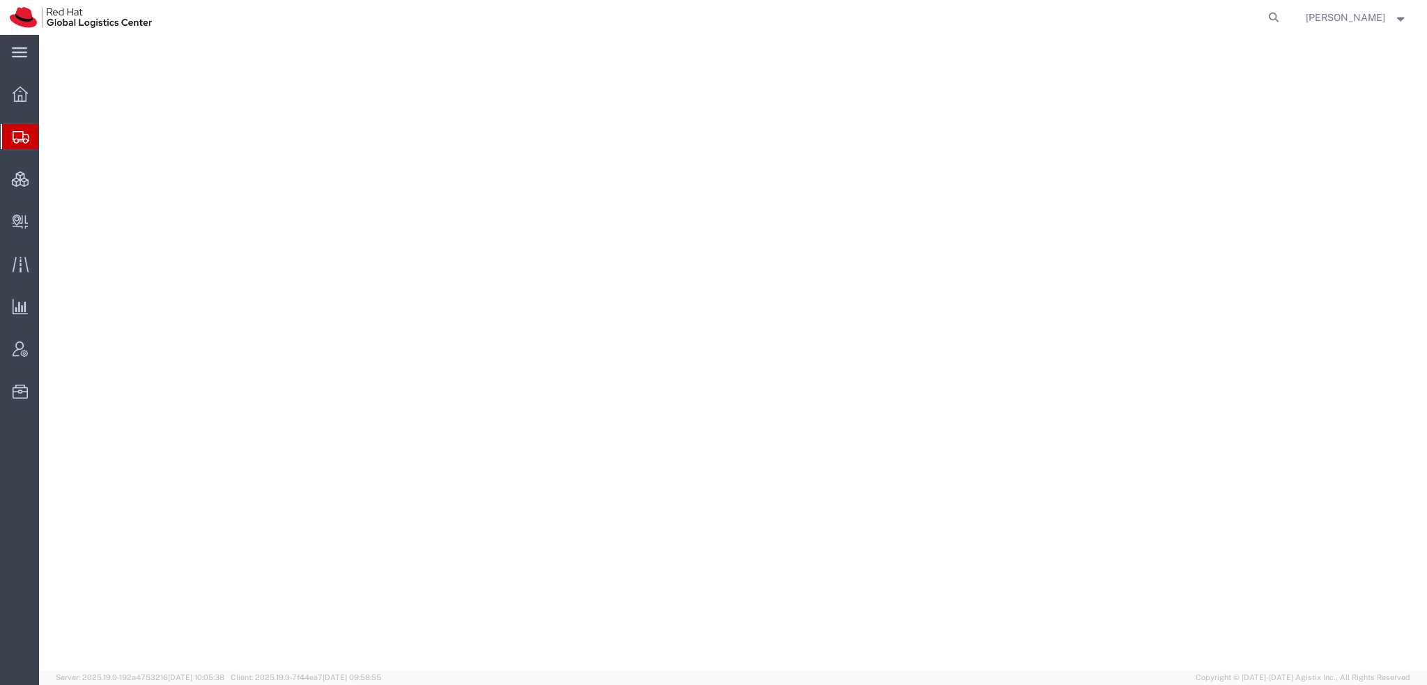
select select "38014"
select select "37944"
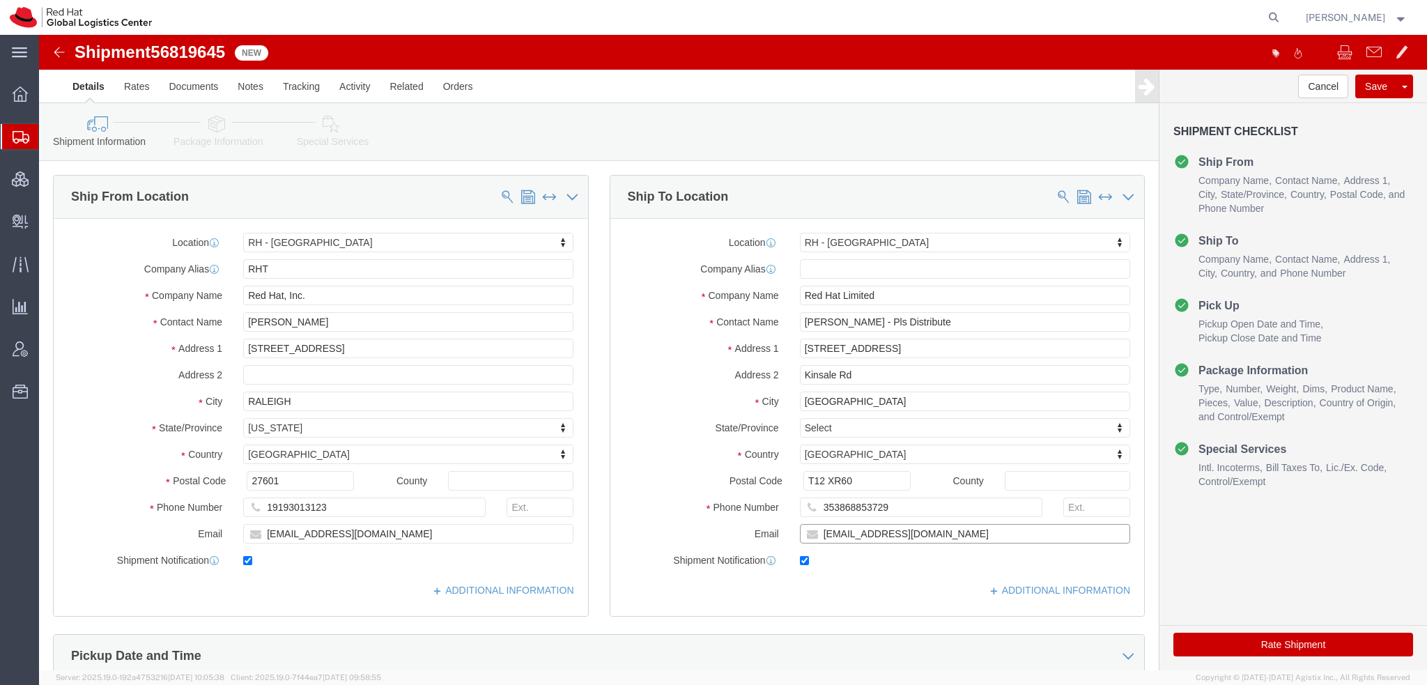
click input "mconnoll@redhat.com"
type input "[EMAIL_ADDRESS][DOMAIN_NAME], [EMAIL_ADDRESS][DOMAIN_NAME]"
click icon
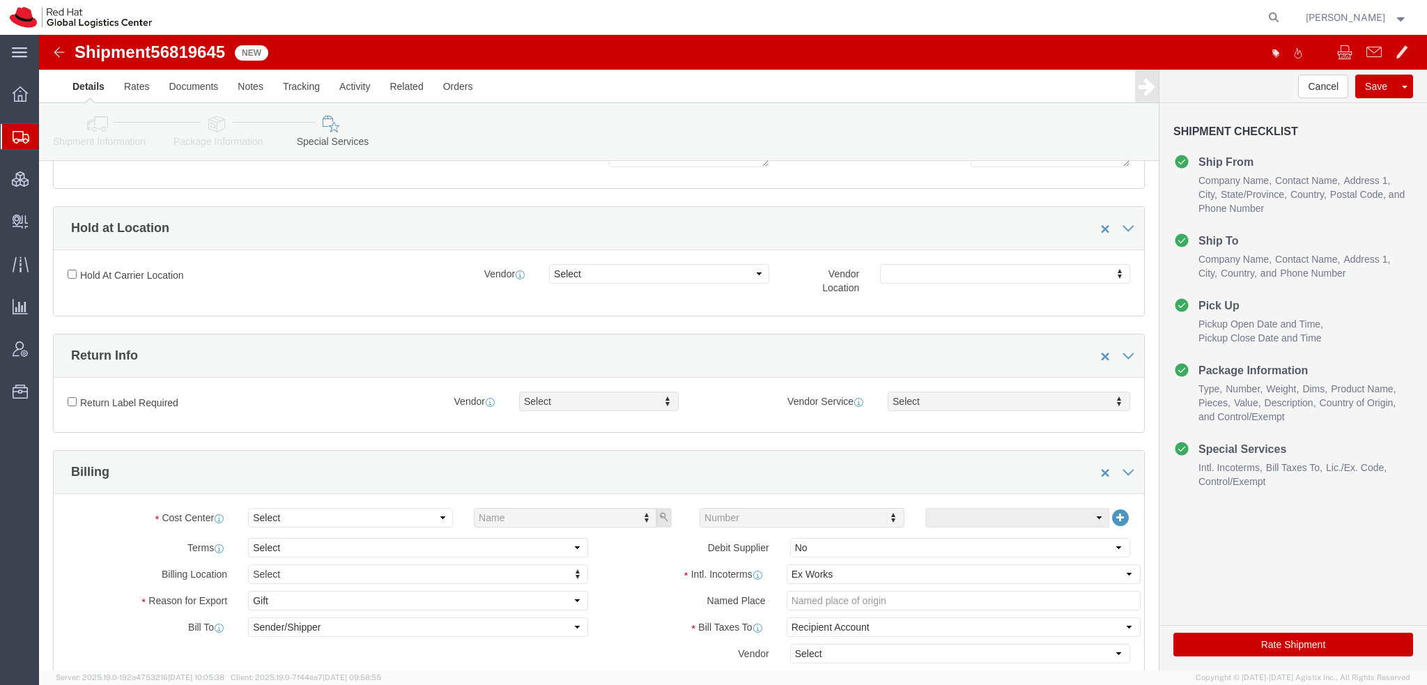
scroll to position [418, 0]
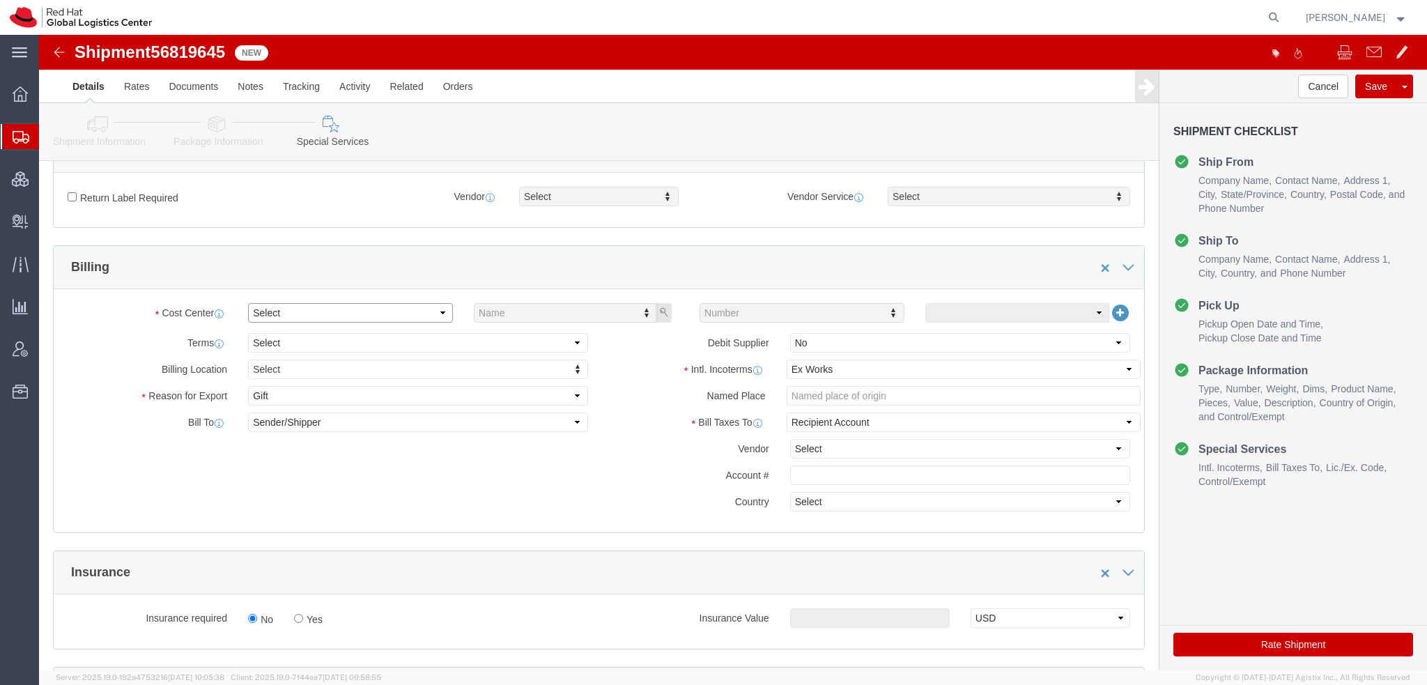
click select "Select"
click select "Select Carriage Insurance Paid Carriage Paid To Cost and Freight Cost Insurance…"
select select "DDP"
click select "Select Carriage Insurance Paid Carriage Paid To Cost and Freight Cost Insurance…"
select select "SHIP"
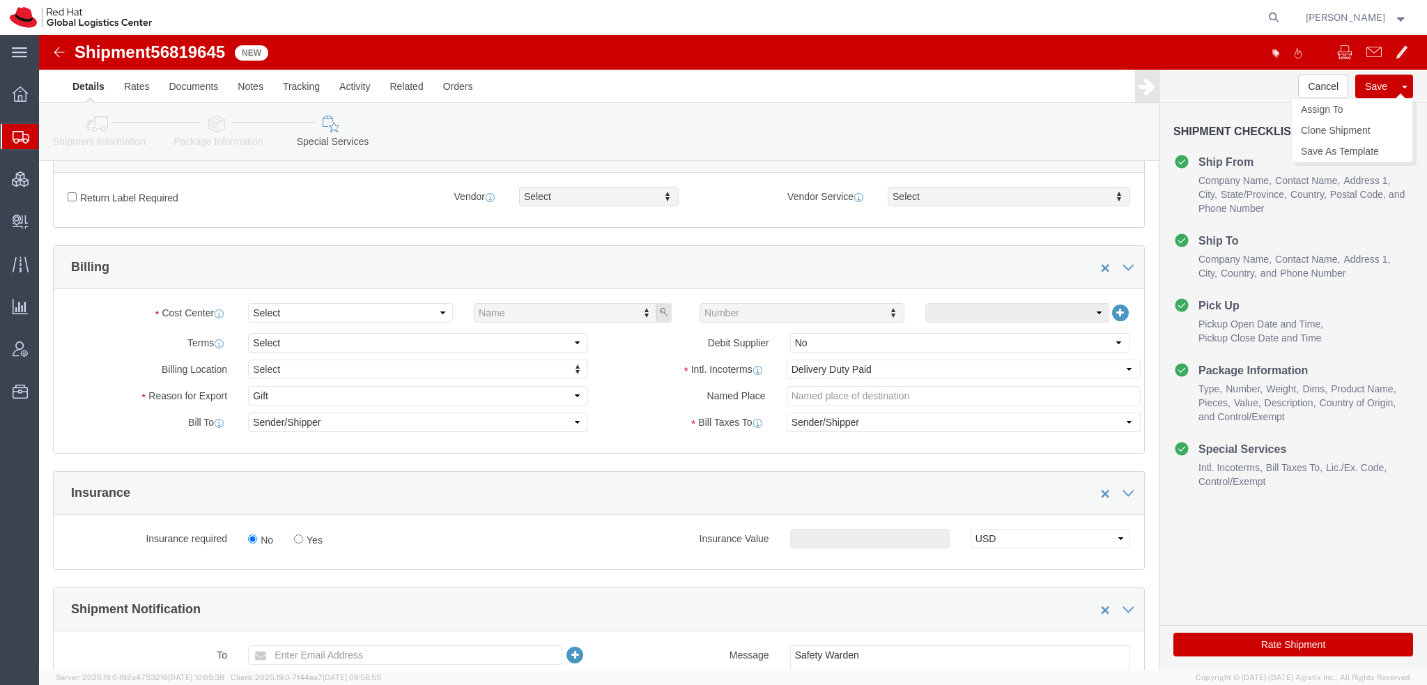
drag, startPoint x: 1318, startPoint y: 52, endPoint x: 828, endPoint y: 2, distance: 492.5
click button "Save"
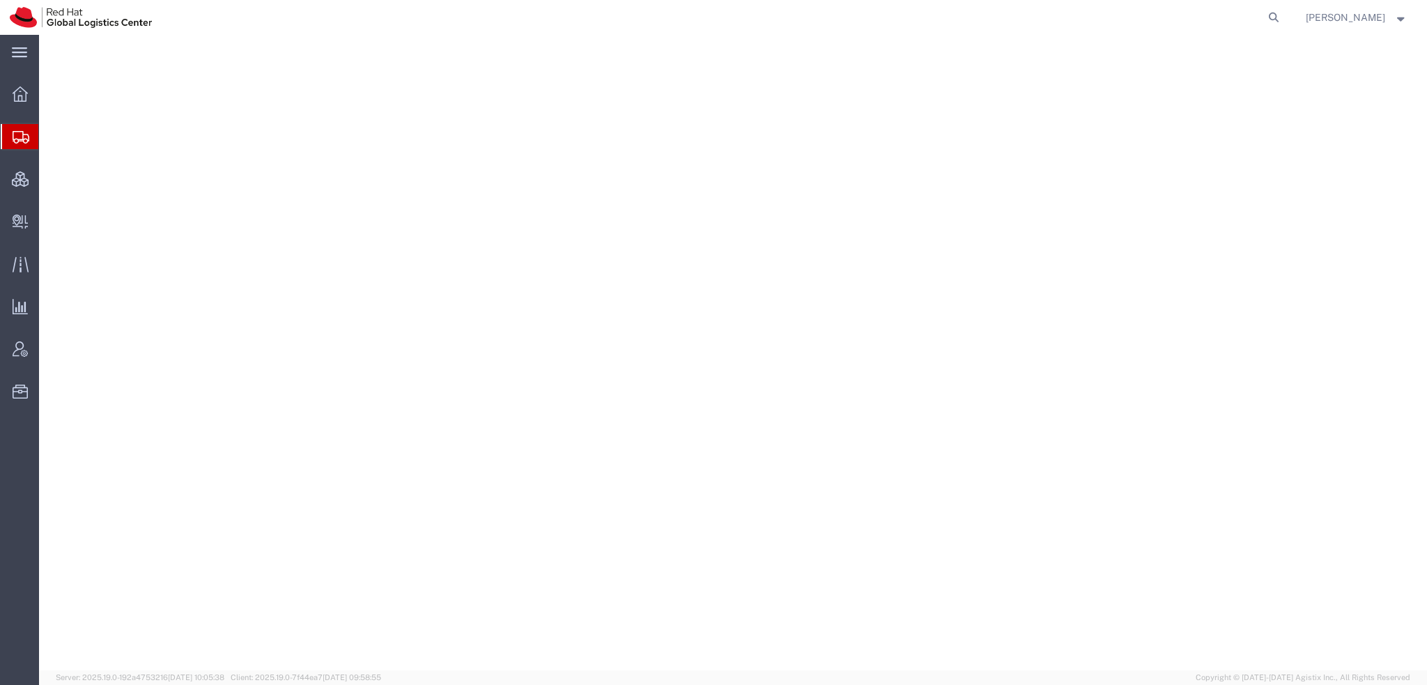
select select "38014"
select select "38040"
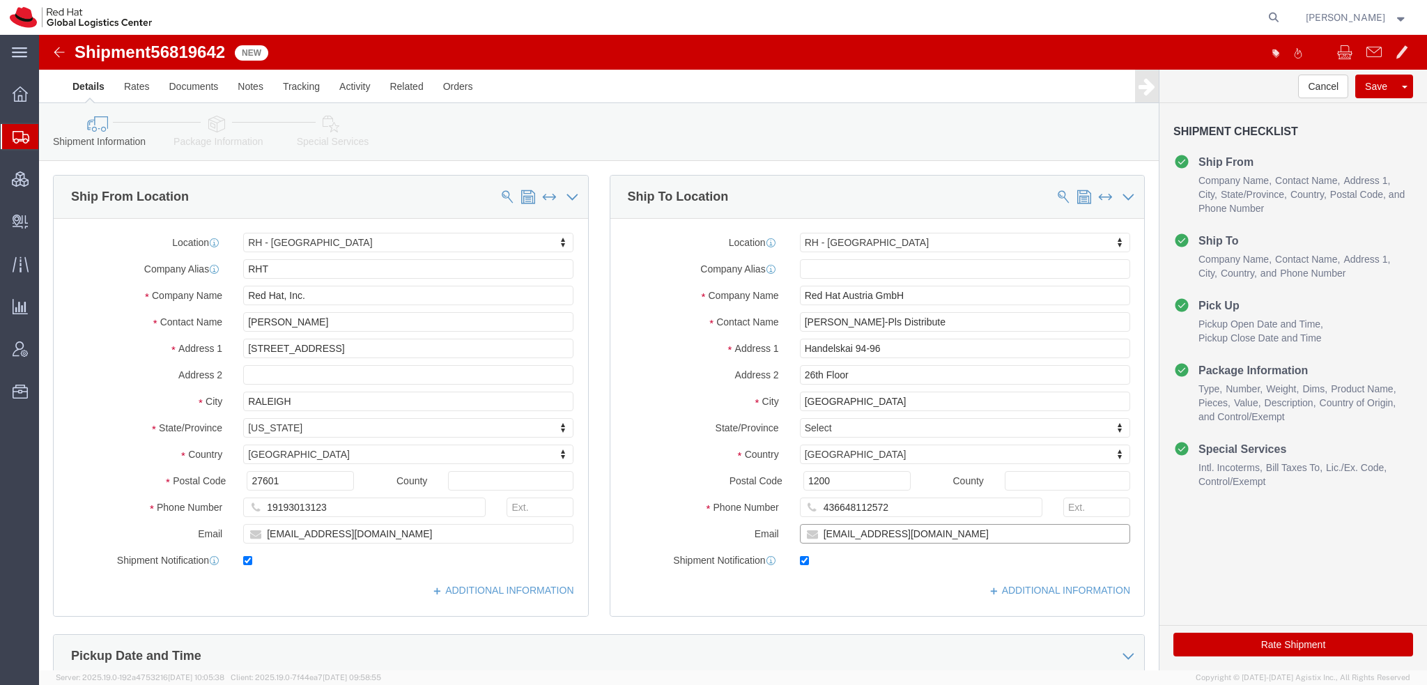
click input "[EMAIL_ADDRESS][DOMAIN_NAME]"
type input "[EMAIL_ADDRESS][DOMAIN_NAME], [EMAIL_ADDRESS][DOMAIN_NAME]"
click icon
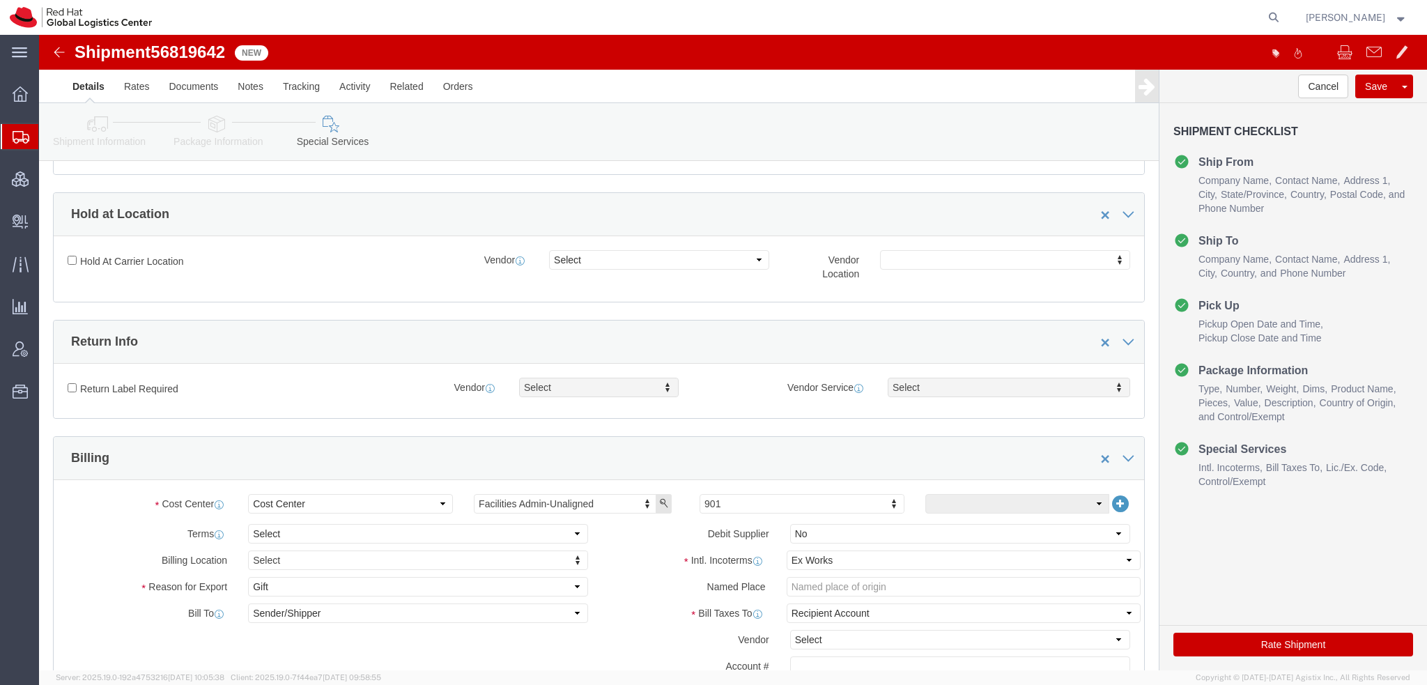
scroll to position [418, 0]
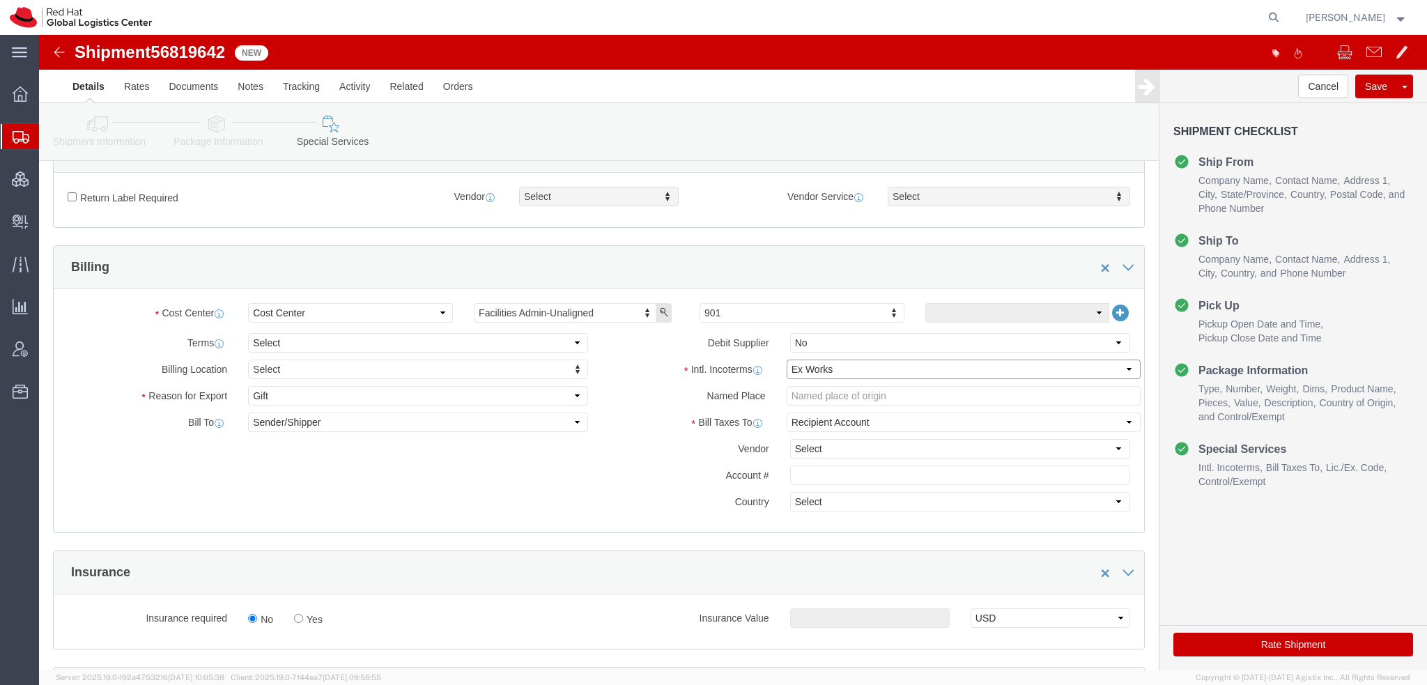
click select "Select Carriage Insurance Paid Carriage Paid To Cost and Freight Cost Insurance…"
select select "DDP"
click select "Select Carriage Insurance Paid Carriage Paid To Cost and Freight Cost Insurance…"
select select "SHIP"
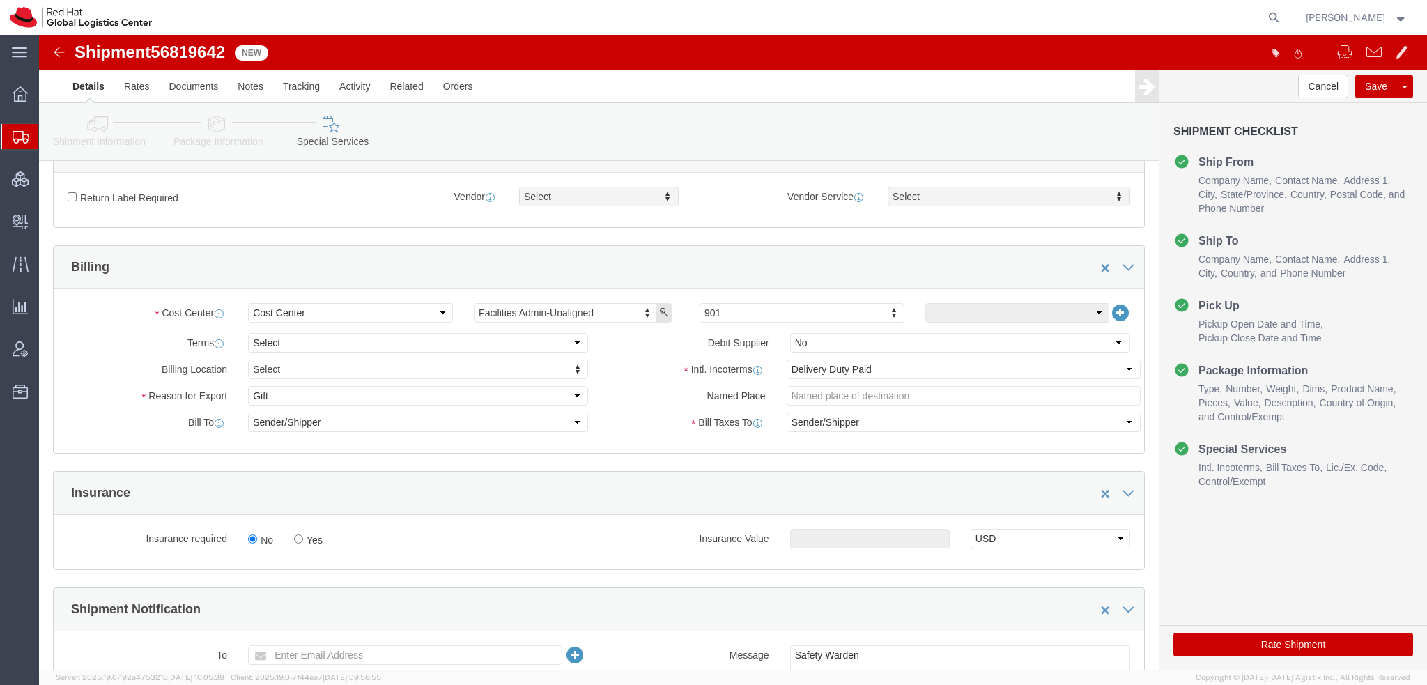
click button "Rate Shipment"
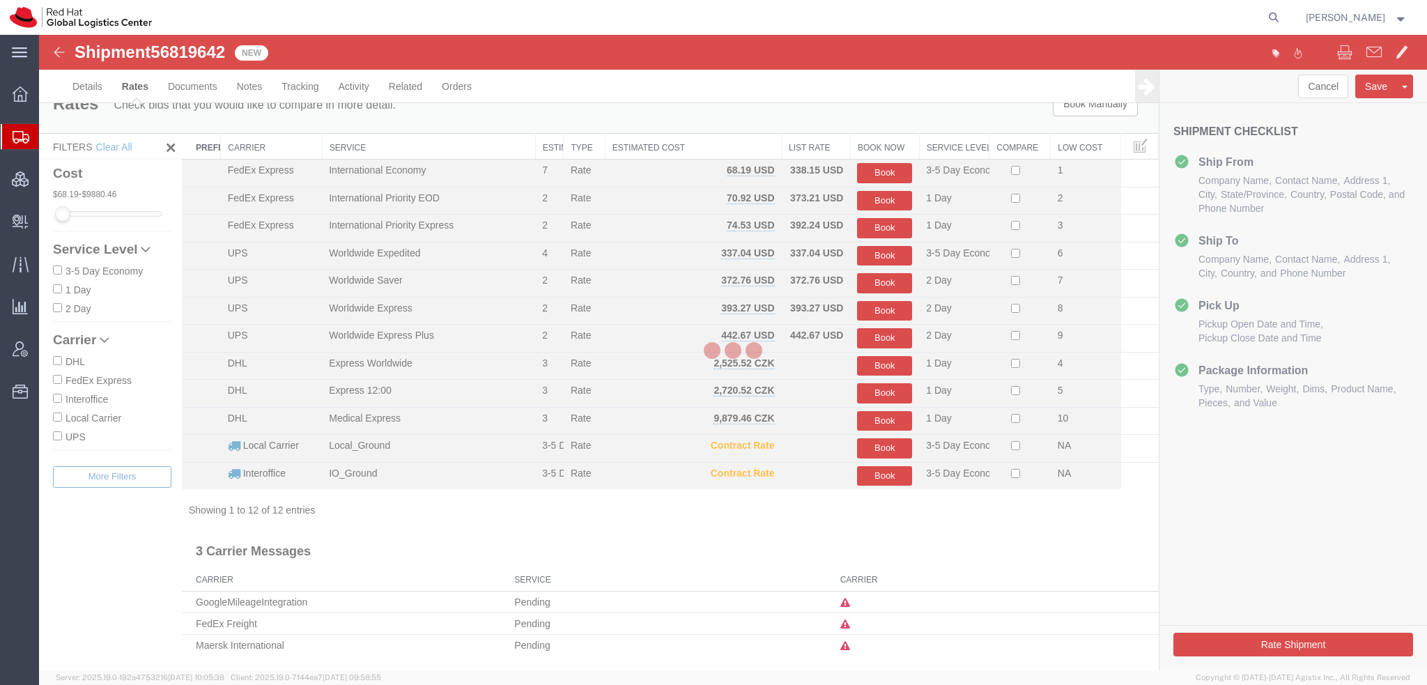
scroll to position [0, 0]
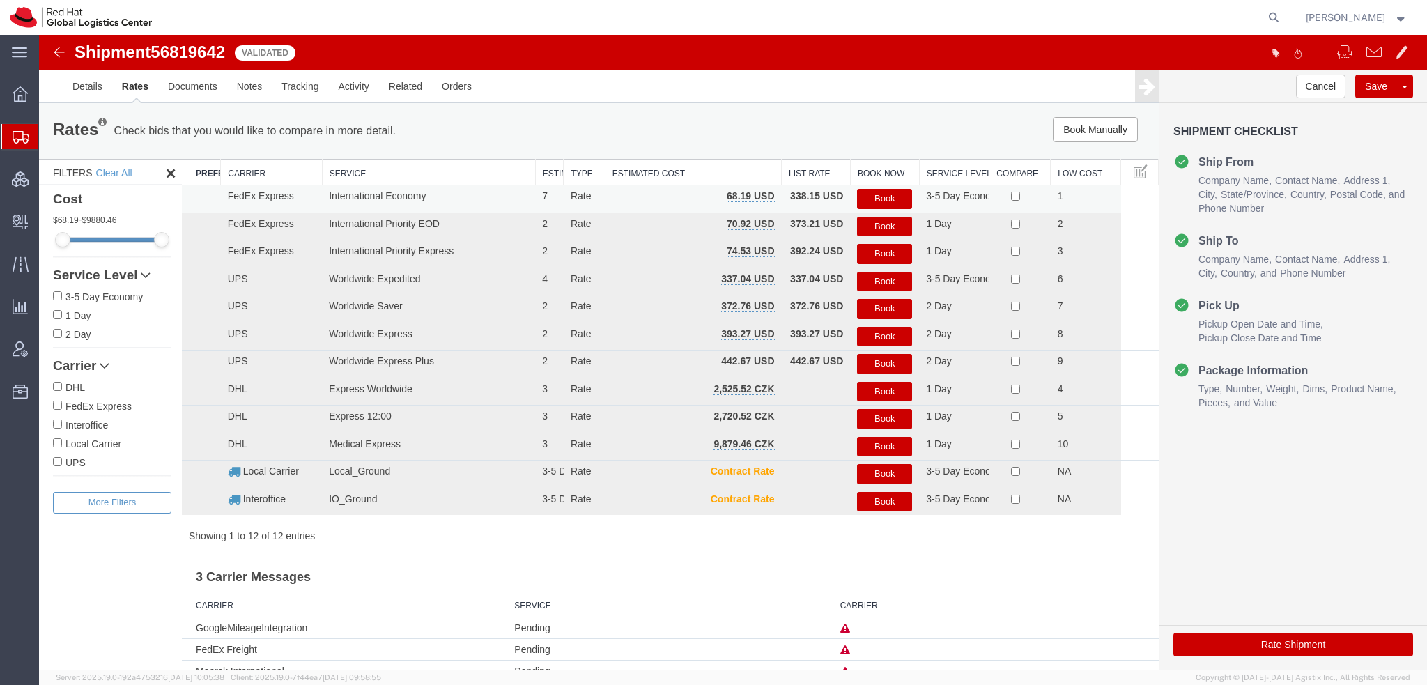
click at [865, 198] on button "Book" at bounding box center [884, 199] width 55 height 20
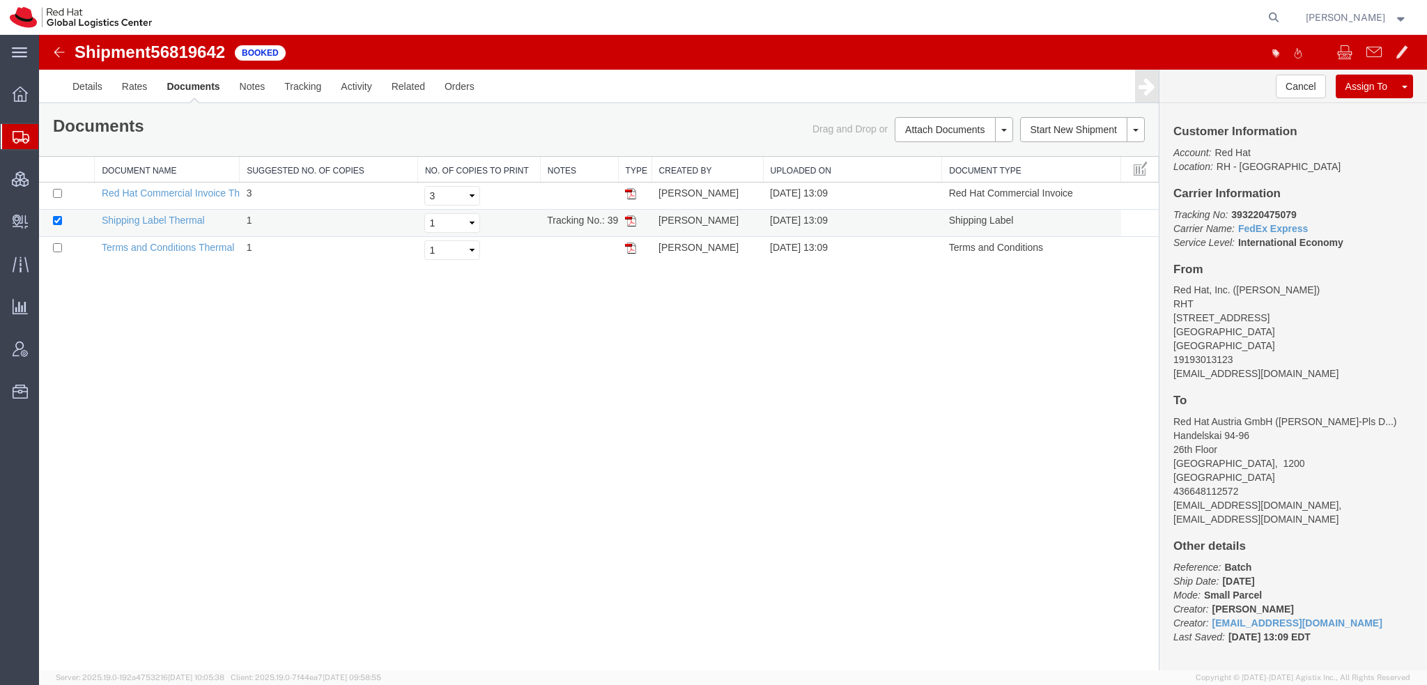
click at [629, 222] on img at bounding box center [630, 220] width 11 height 11
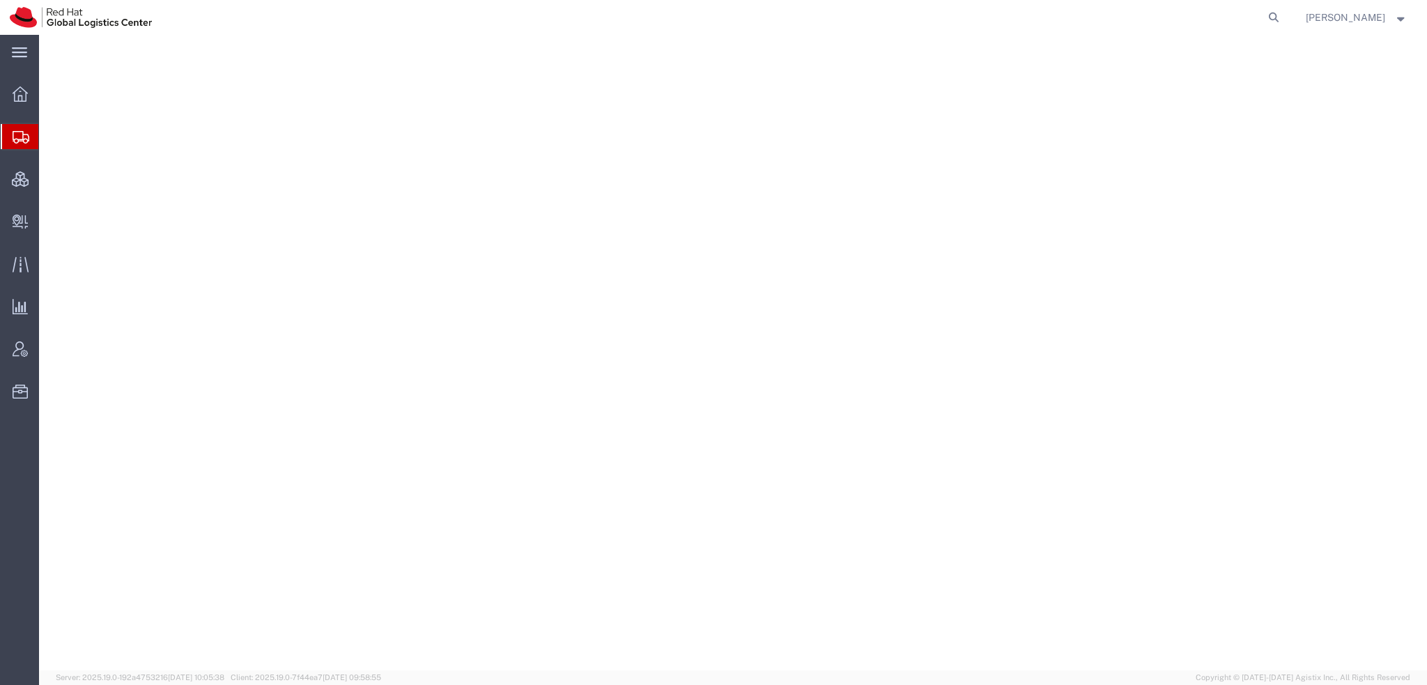
select select
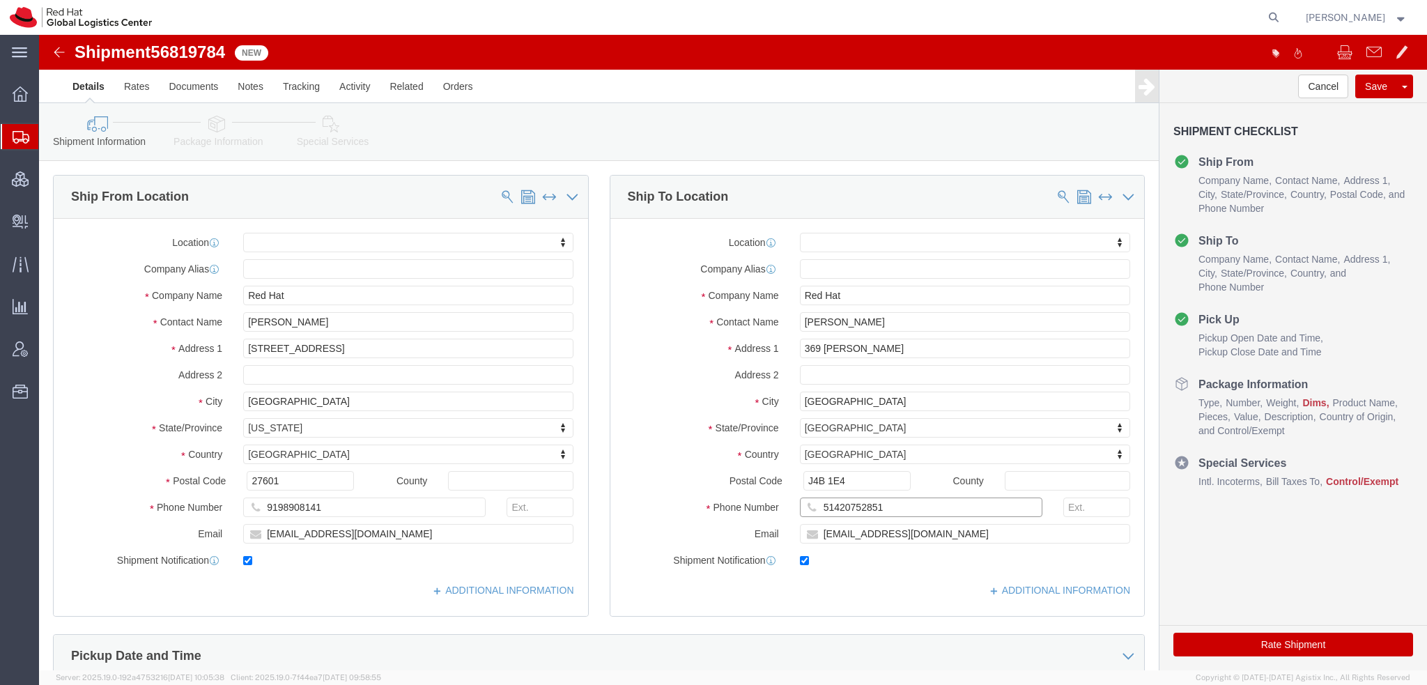
drag, startPoint x: 839, startPoint y: 468, endPoint x: 443, endPoint y: 444, distance: 396.6
click div "Ship From Location Location My Profile Location [GEOGRAPHIC_DATA] - [GEOGRAPHIC…"
click icon
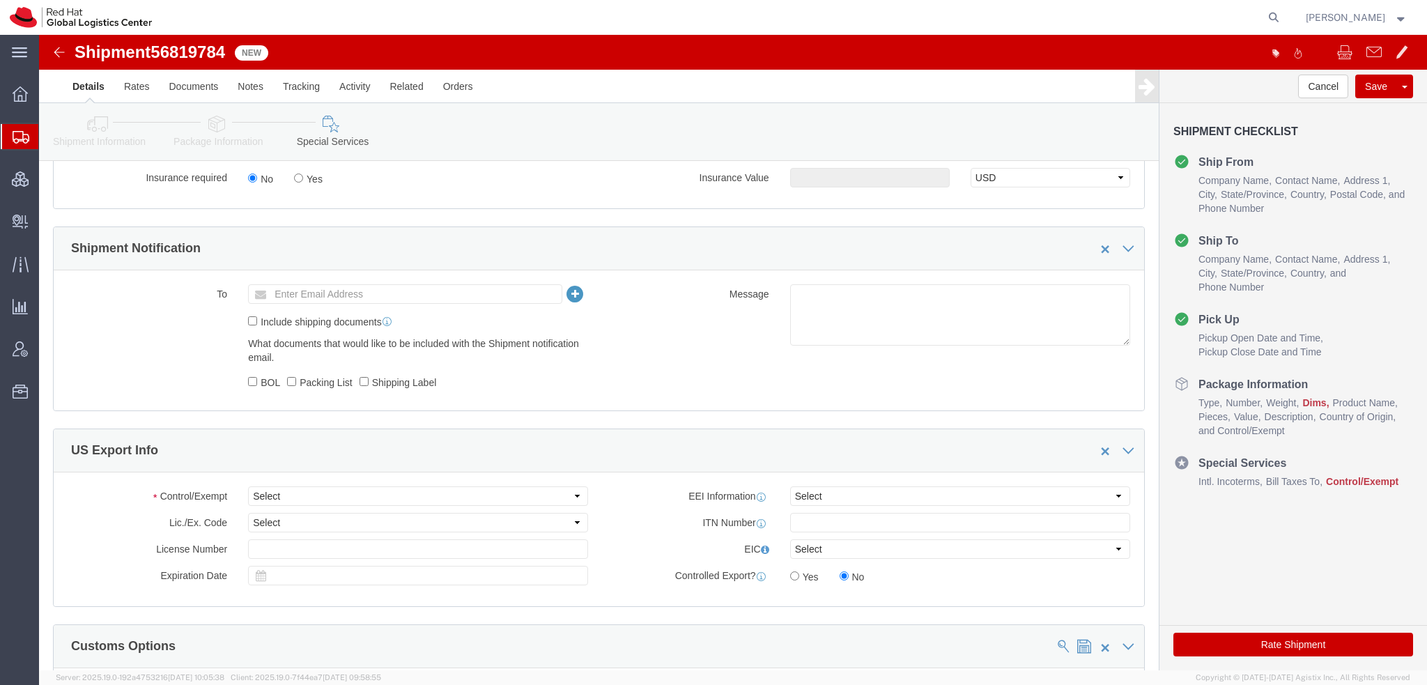
scroll to position [976, 0]
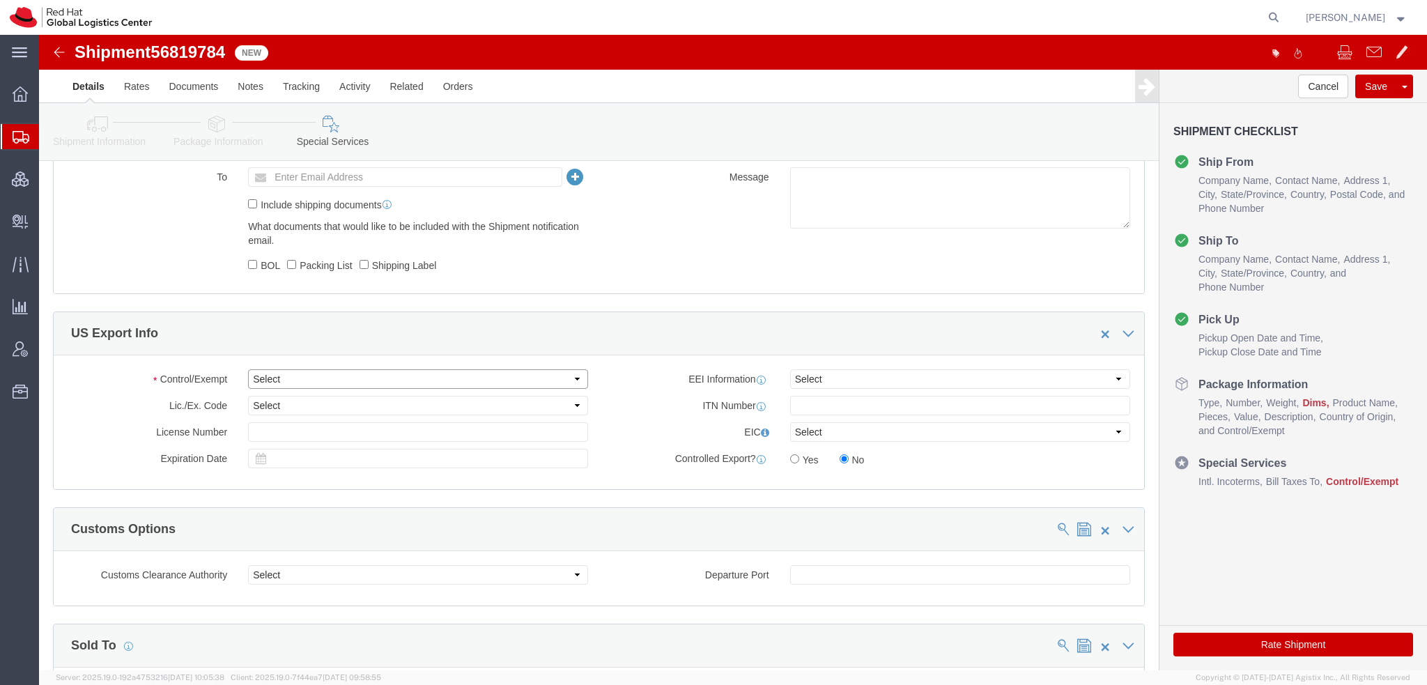
click select "Select ATF BIS DEA EPA FDA FTR ITAR OFAC Other (OPA)"
select select "FTR"
click select "Select ATF BIS DEA EPA FDA FTR ITAR OFAC Other (OPA)"
click select "Select 30.2(d)(2) 30.36 30.37(a) 30.37(f) 30.37(g) 30.37(h) 30.37(i) 30.37(j) 3…"
select select "30.36"
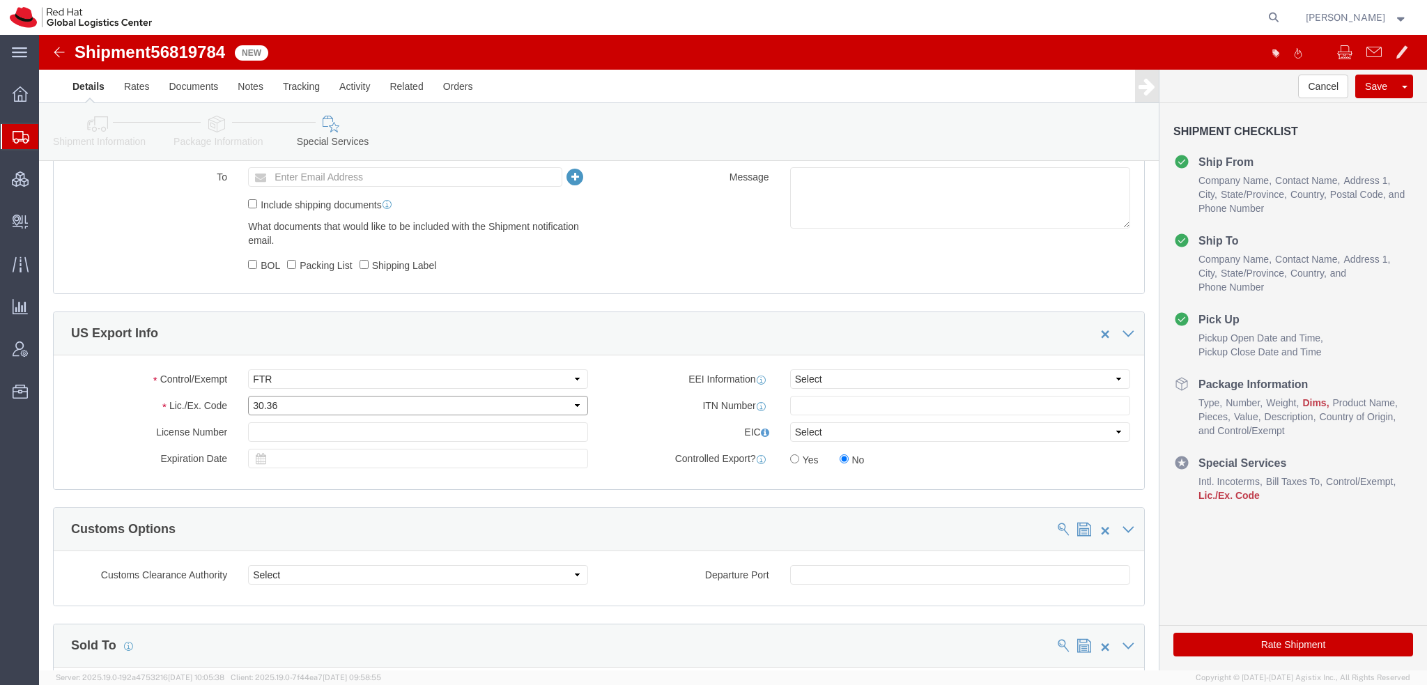
click select "Select 30.2(d)(2) 30.36 30.37(a) 30.37(f) 30.37(g) 30.37(h) 30.37(i) 30.37(j) 3…"
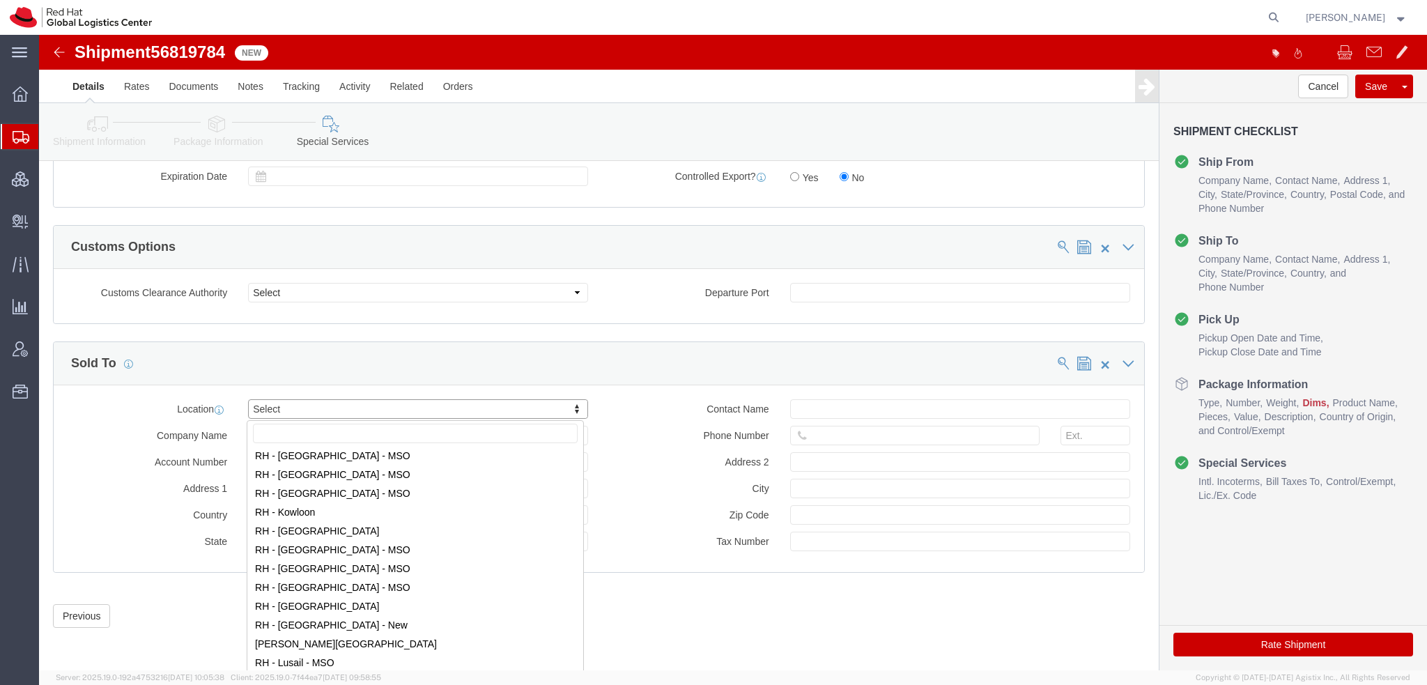
scroll to position [1324, 0]
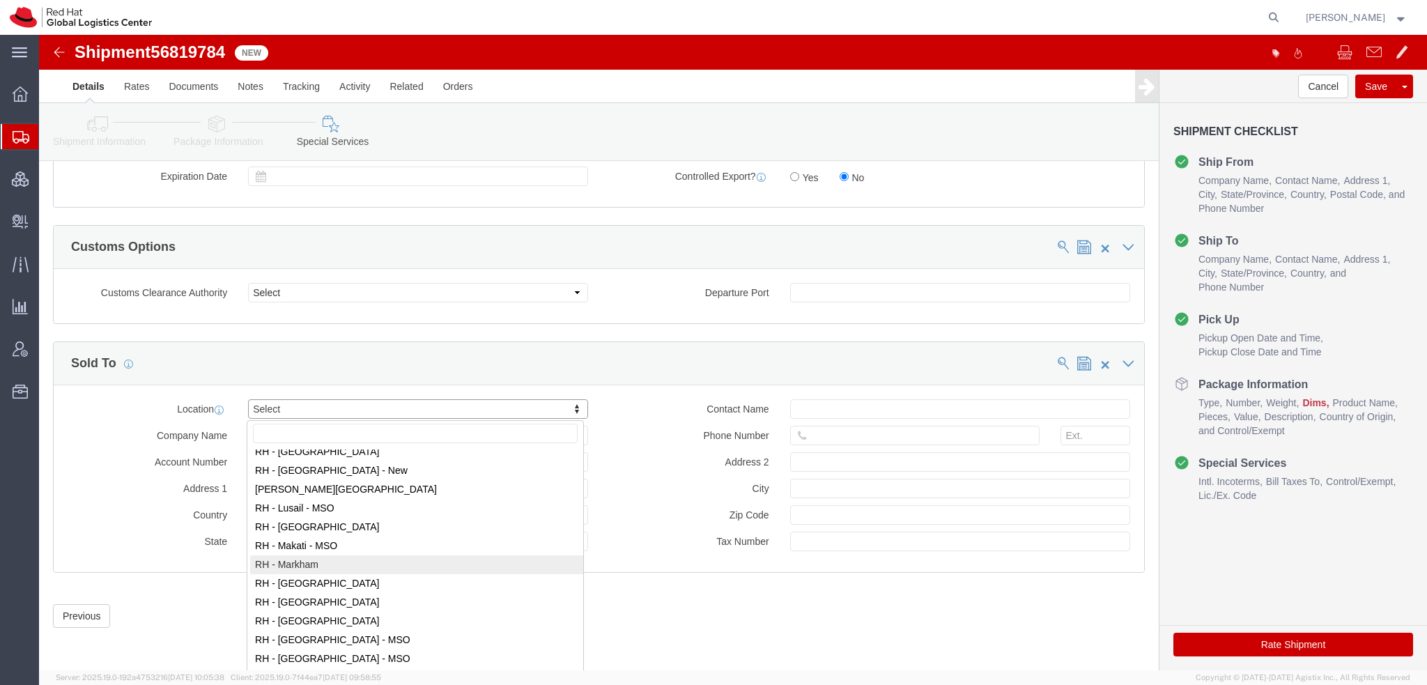
select select "61971"
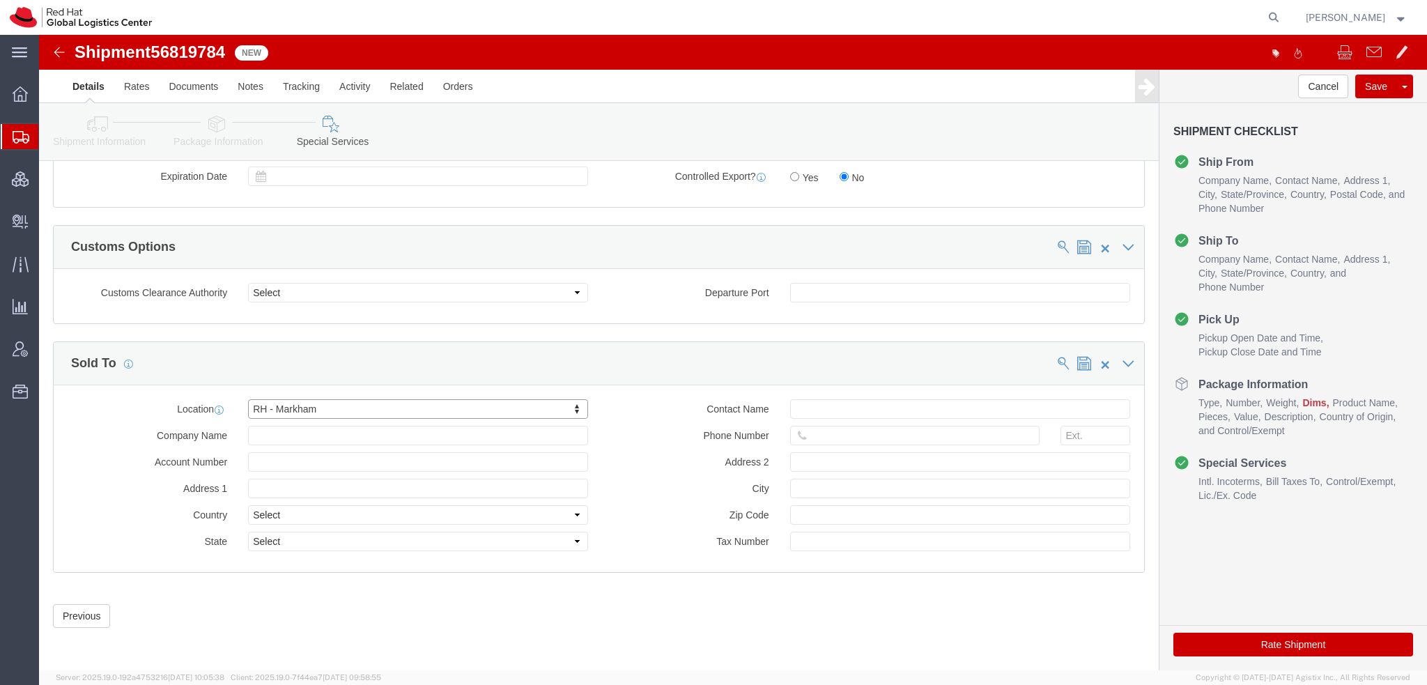
type input "Red Hat Canada Limited"
type input "8200 Warden Avenue"
select select "CA"
type input "MARKHAM"
type input "L6G 1C7"
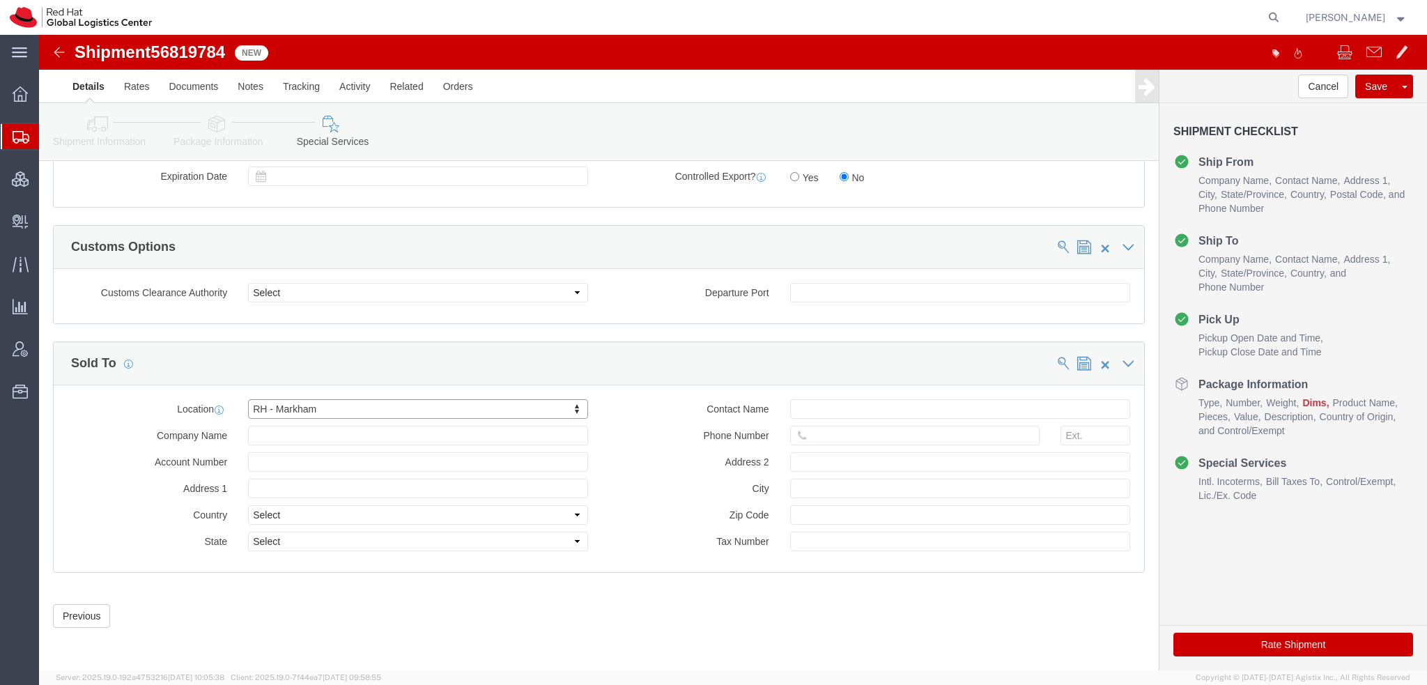
type input "881694640RT0001"
select select "ON"
click input "text"
paste input "51420752851"
type input "51420752851"
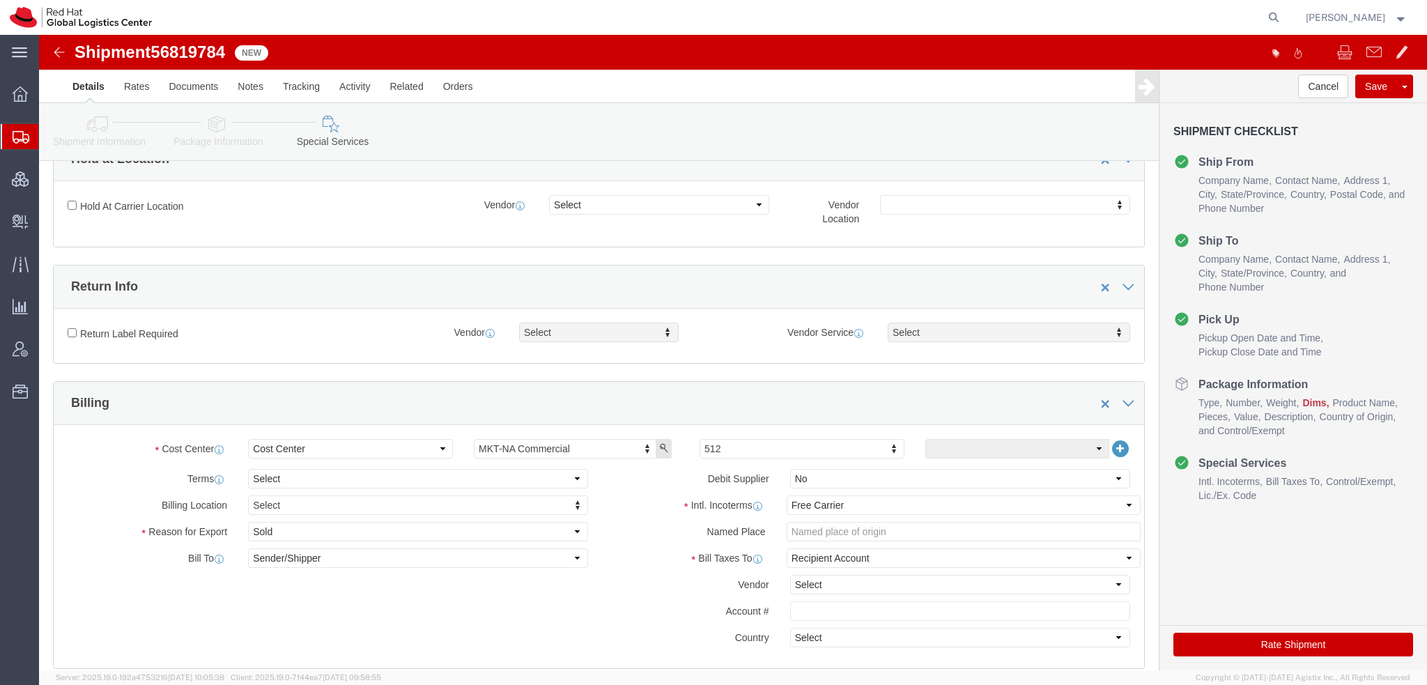
scroll to position [422, 0]
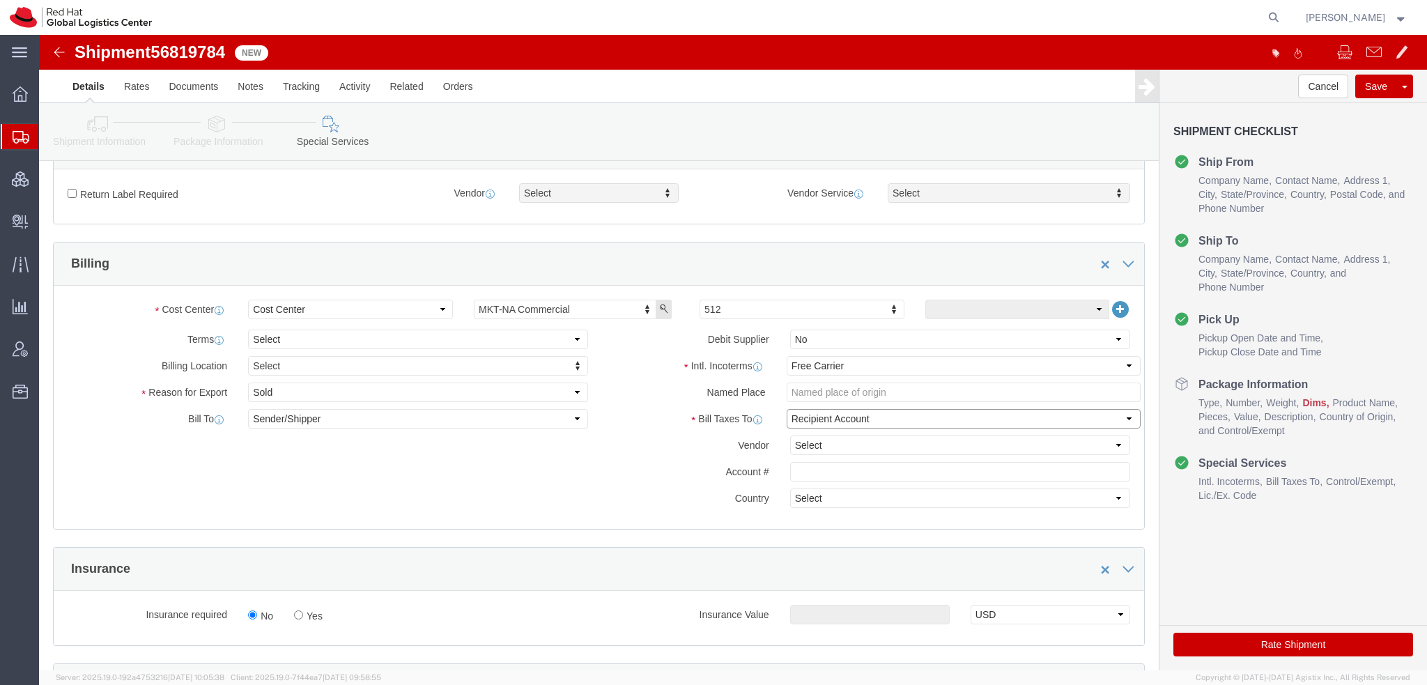
click select "Select Recipient Account Sender/Shipper Third Party Account"
select select "THRD"
click select "Select Recipient Account Sender/Shipper Third Party Account"
click select "Select DHL FedEx Express UPS"
select select "FedEx Express"
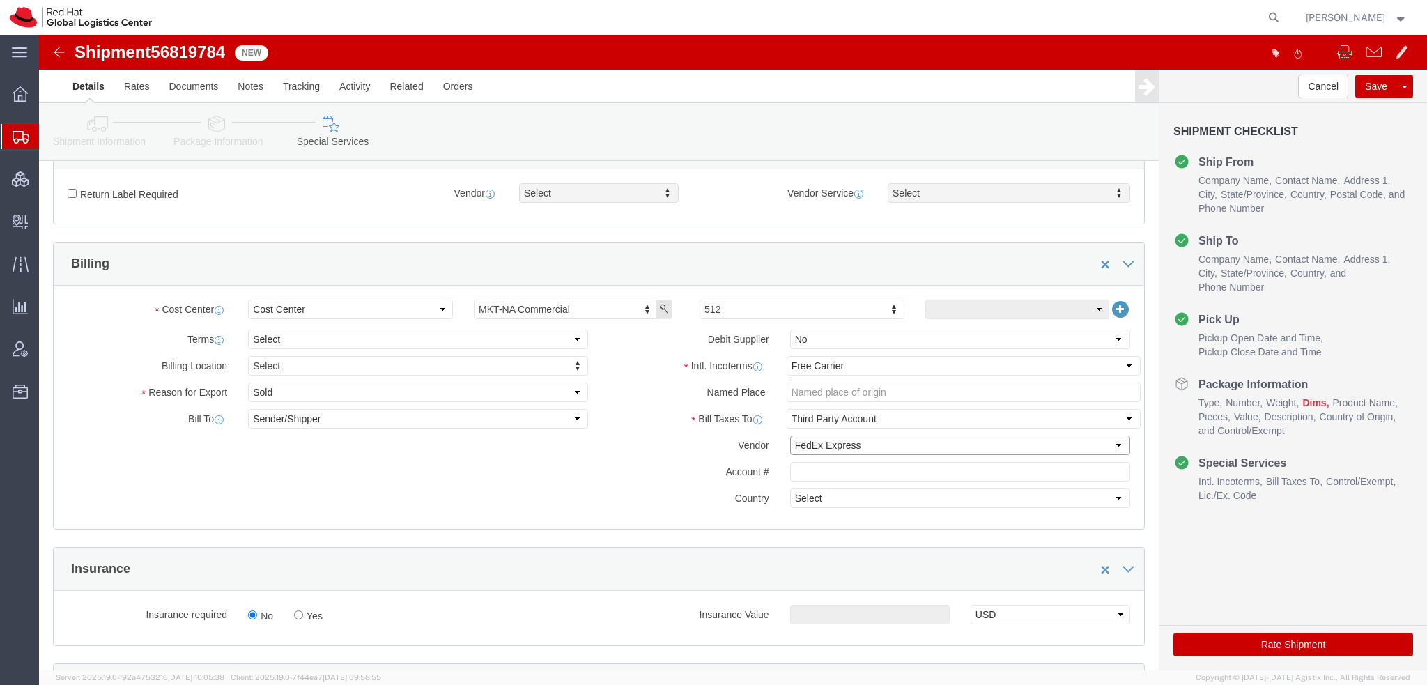
click select "Select DHL FedEx Express UPS"
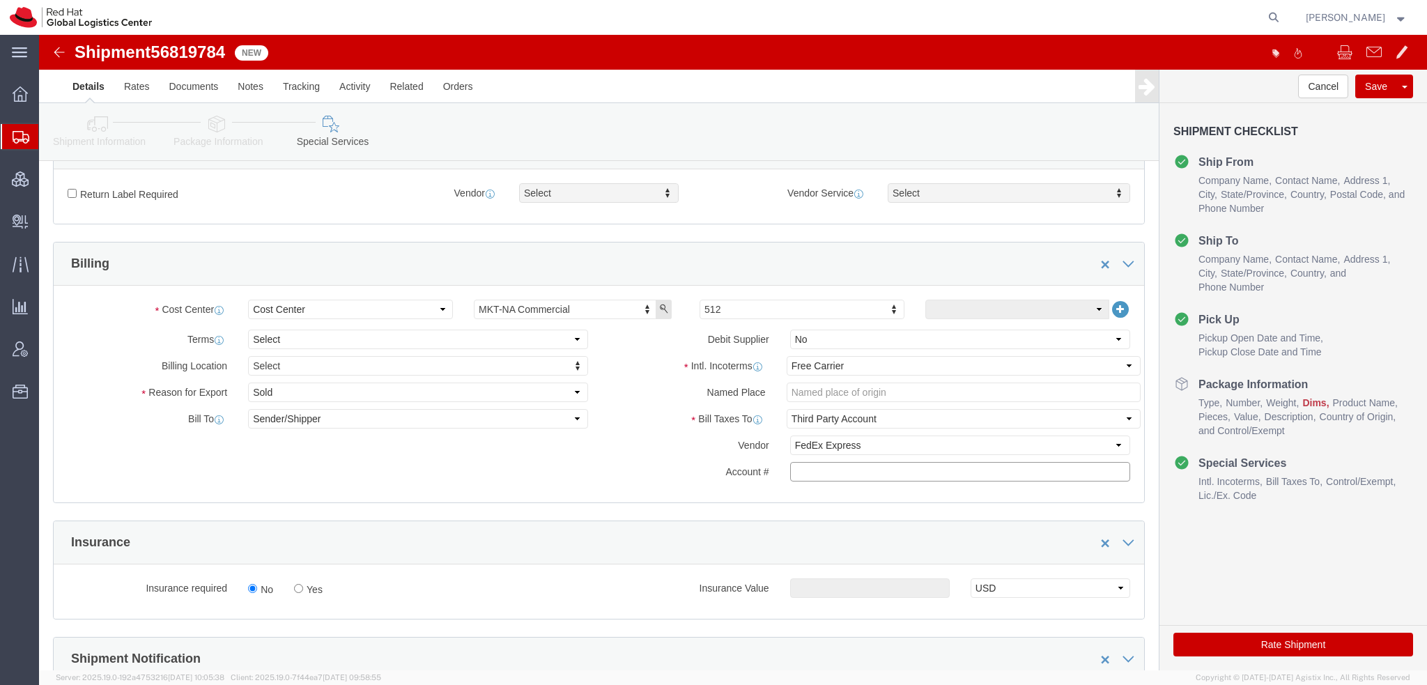
click input "text"
paste input "222181879"
type input "222181879"
click icon
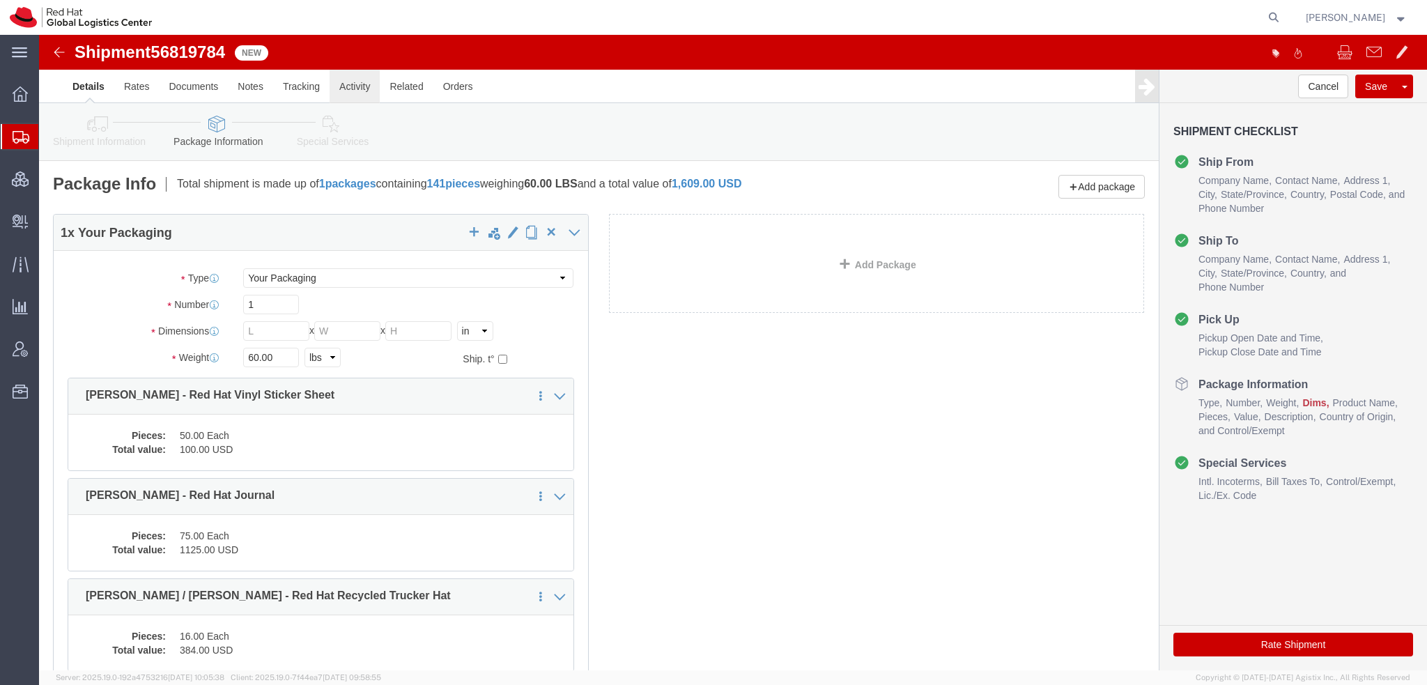
click link "Activity"
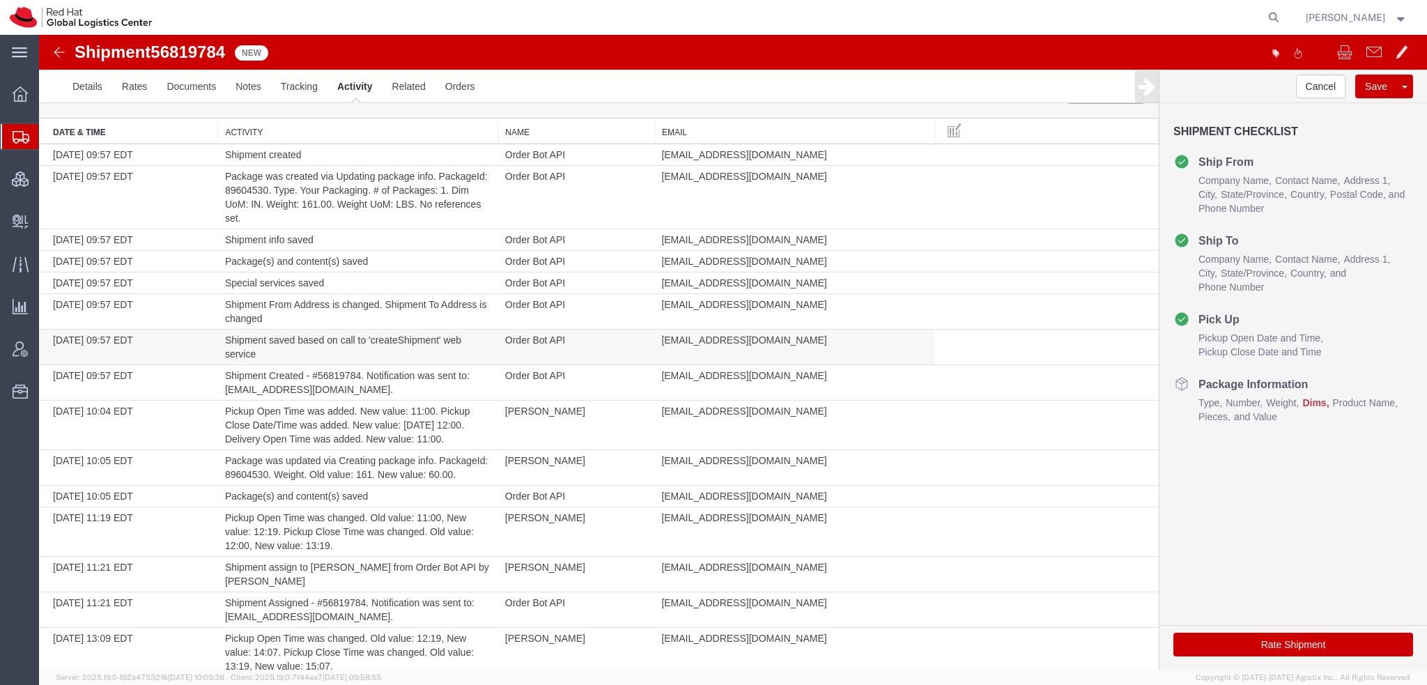
scroll to position [56, 0]
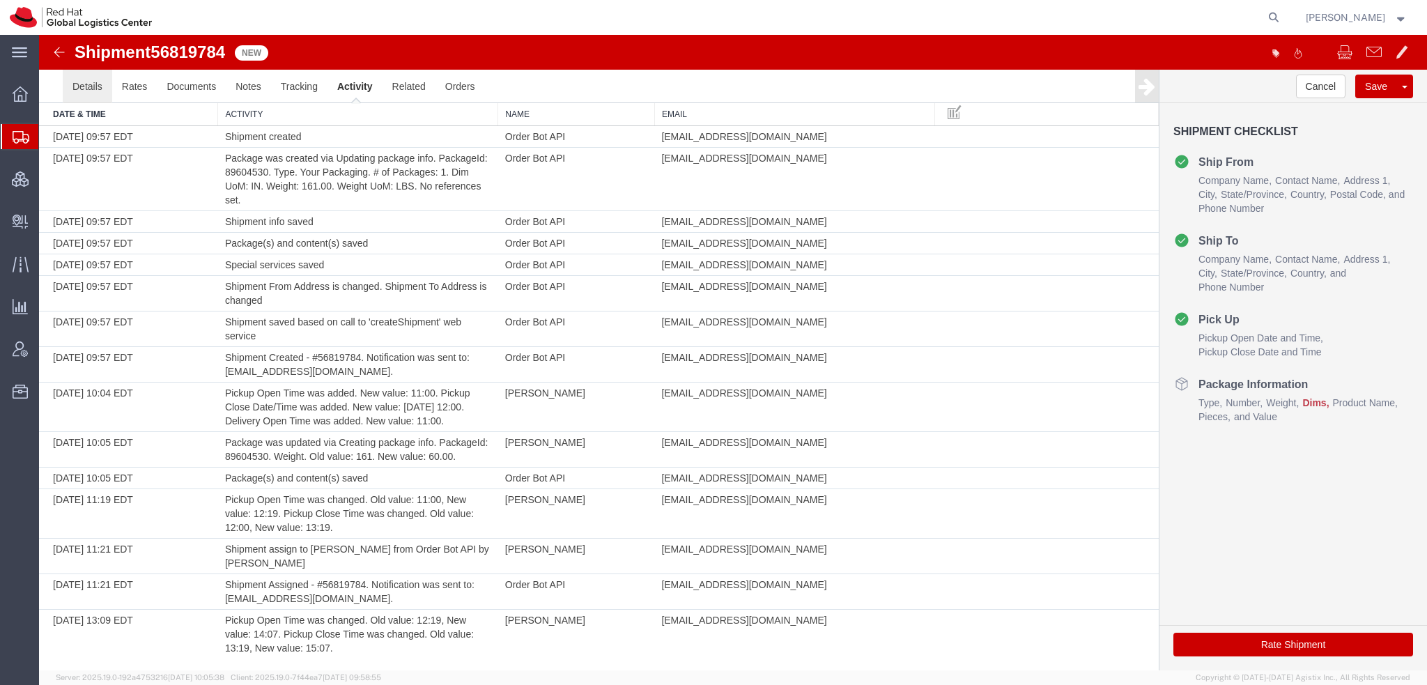
drag, startPoint x: 77, startPoint y: 88, endPoint x: 197, endPoint y: 35, distance: 130.4
click at [77, 88] on link "Details" at bounding box center [87, 86] width 49 height 33
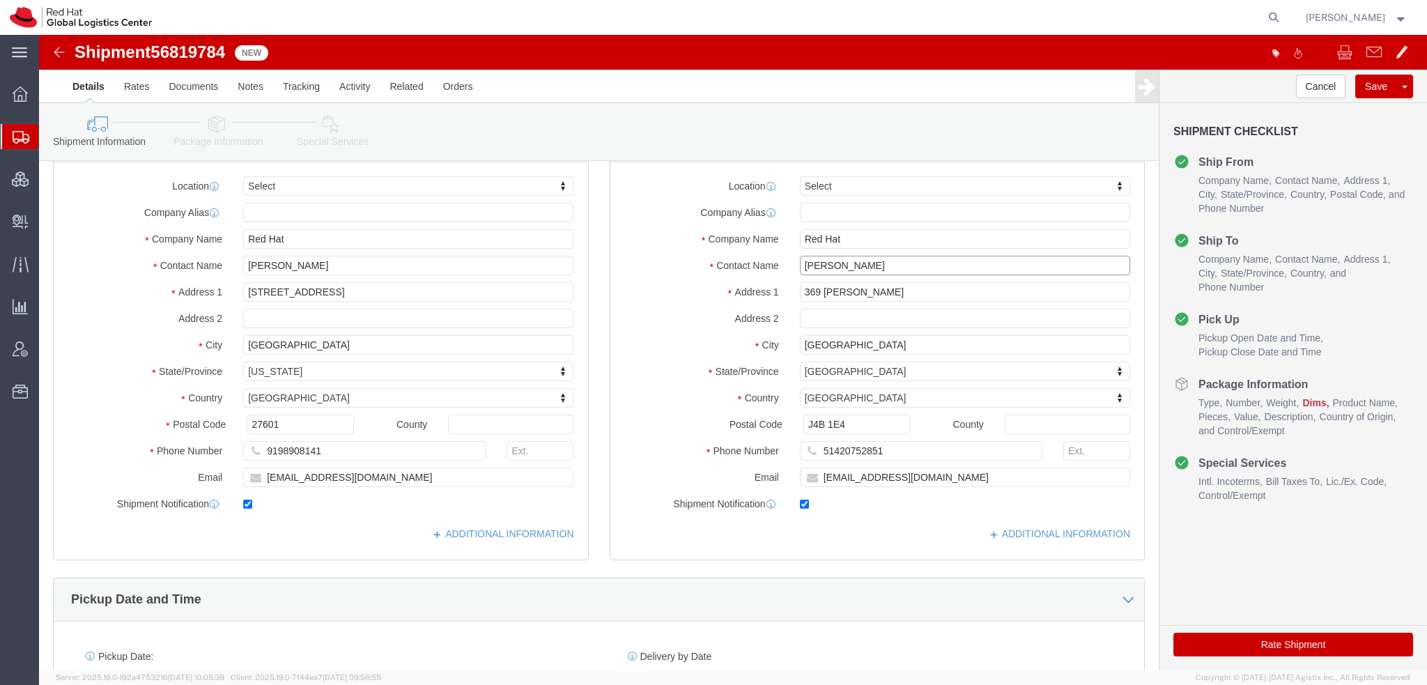
drag, startPoint x: 895, startPoint y: 230, endPoint x: -22, endPoint y: 102, distance: 926.1
click html "Shipment 56819784 15 of 15 New Details Rates Documents Notes Tracking Activity …"
paste input "Louis-Alexandre Bergeron"
type input "Louis-Alexandre Bergeron"
click icon
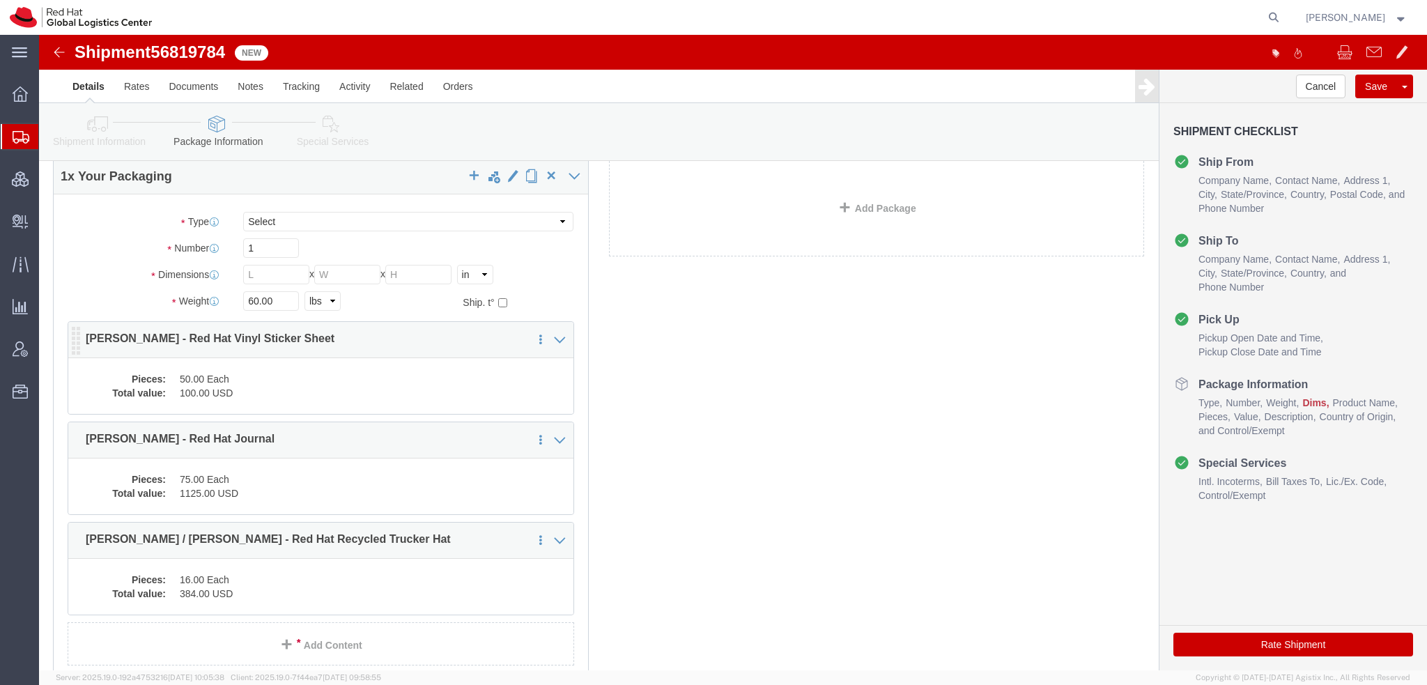
click dd "50.00 Each"
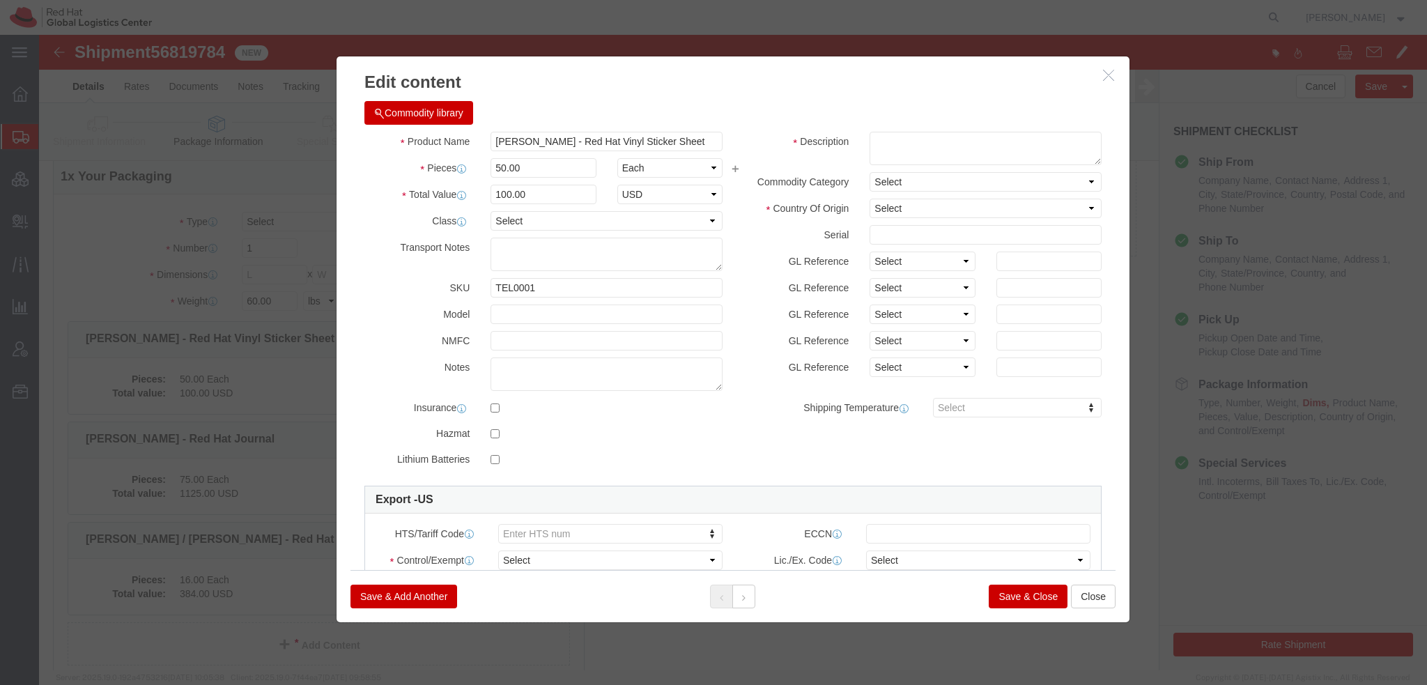
click button "Commodity library"
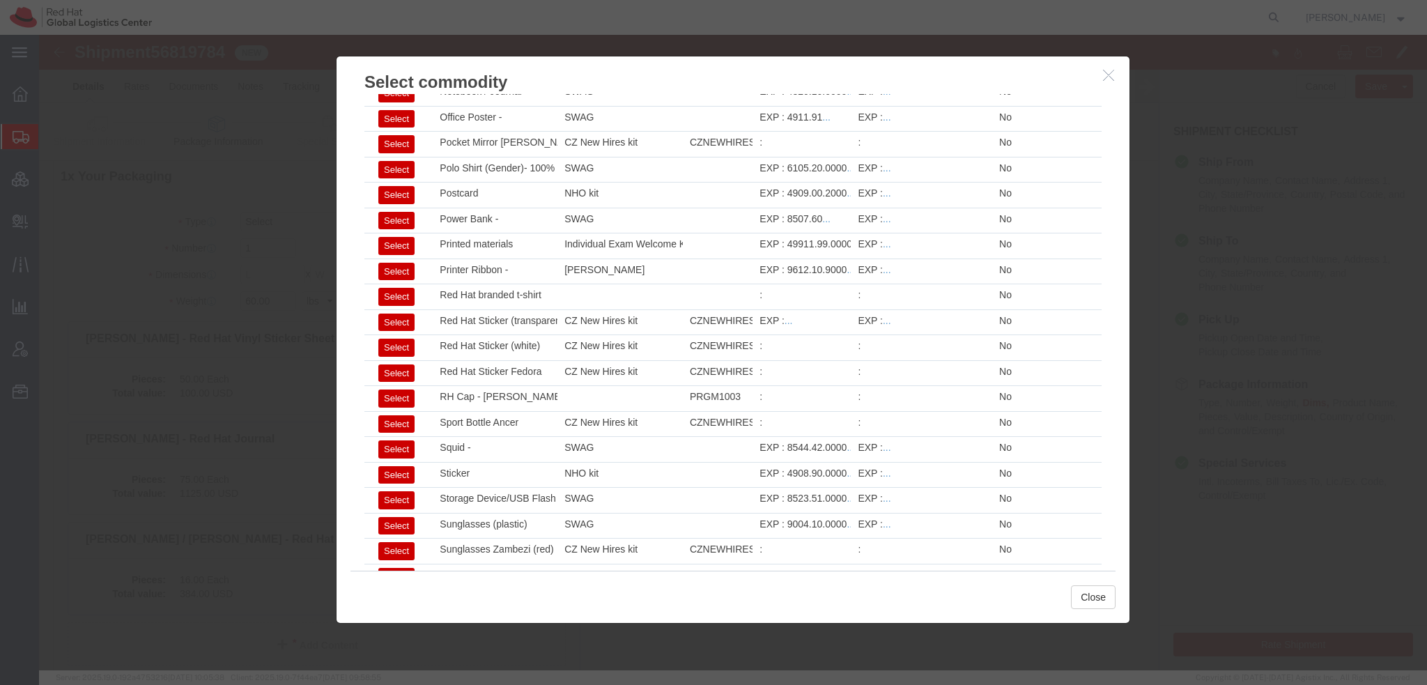
scroll to position [1921, 0]
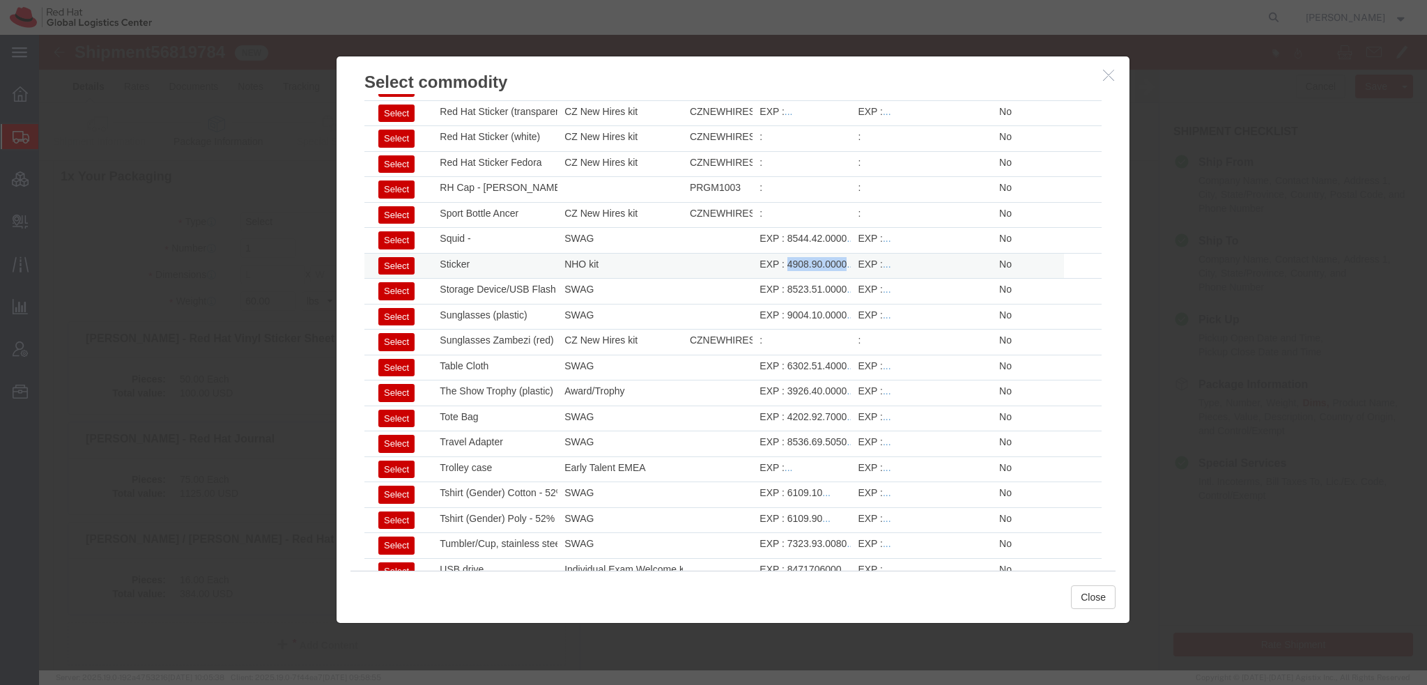
drag, startPoint x: 740, startPoint y: 216, endPoint x: 797, endPoint y: 221, distance: 58.1
click div "EXP : 4908.90.0000 ..."
copy div "4908.90.0000"
click icon "button"
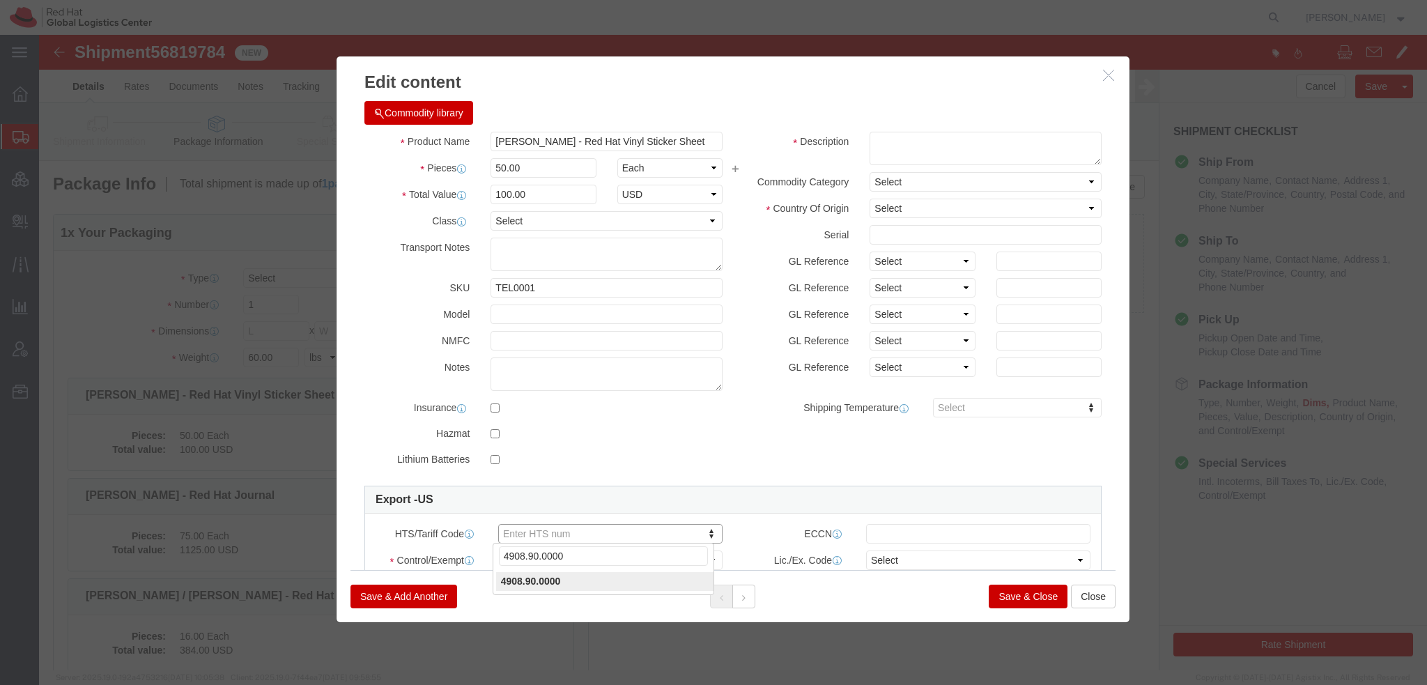
type input "4908.90.0000"
click select "Select ATF BIS DEA EPA FDA FTR ITAR OFAC Other (OPA)"
select select "FTR"
click select "Select ATF BIS DEA EPA FDA FTR ITAR OFAC Other (OPA)"
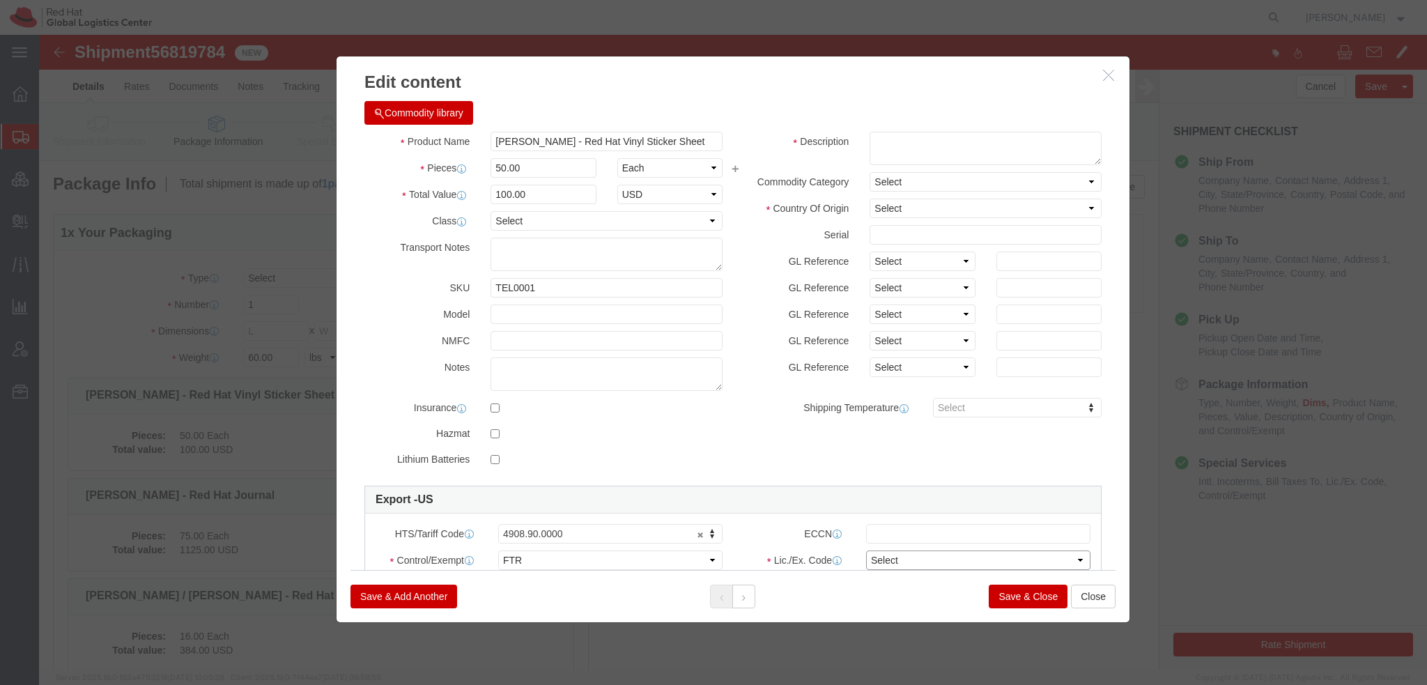
click select "Select 30.2(d)(2) 30.36 30.37(a) 30.37(f) 30.37(g) 30.37(h) 30.37(i) 30.37(j) 3…"
select select "30.36"
click select "Select 30.2(d)(2) 30.36 30.37(a) 30.37(f) 30.37(g) 30.37(h) 30.37(i) 30.37(j) 3…"
drag, startPoint x: 498, startPoint y: 108, endPoint x: -39, endPoint y: -20, distance: 551.8
click html "Shipment 56819784 15 of 15 New Details Rates Documents Notes Tracking Activity …"
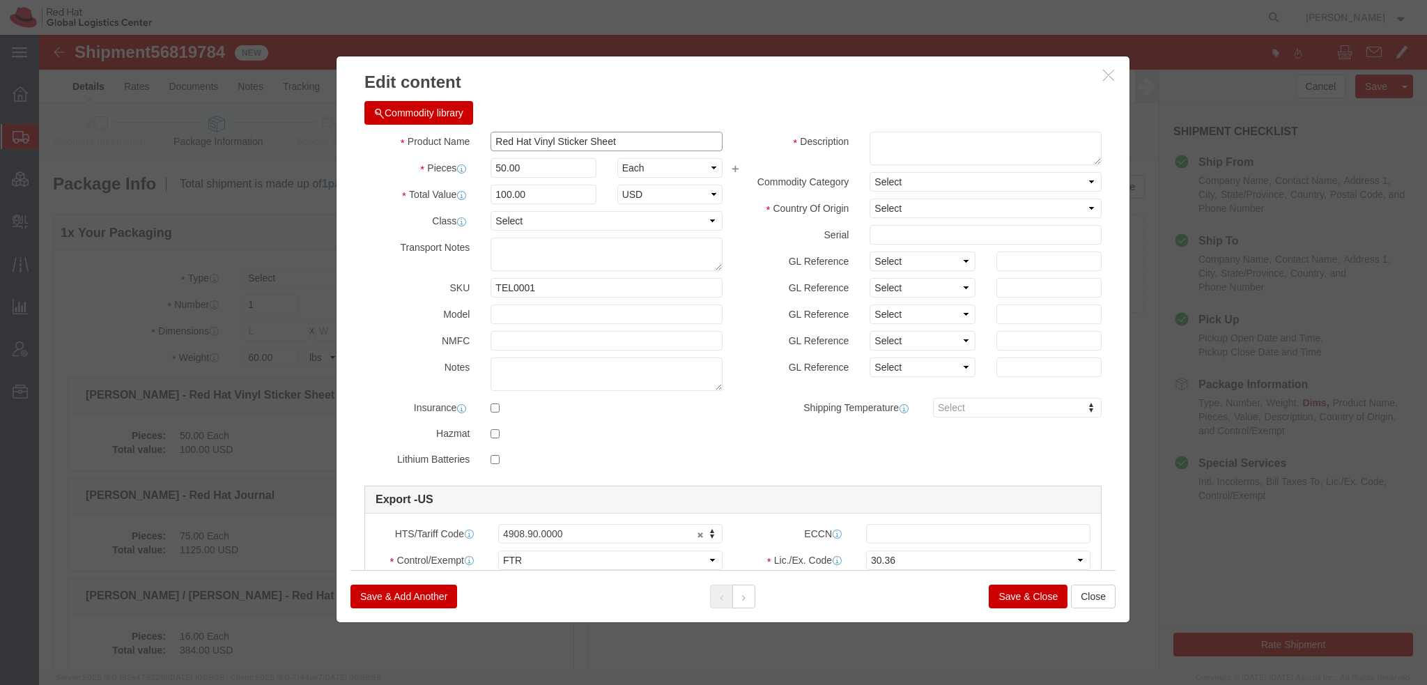
type input "Red Hat Vinyl Sticker Sheet"
click textarea
type textarea "B"
type textarea "Red Hat branded"
select select "US"
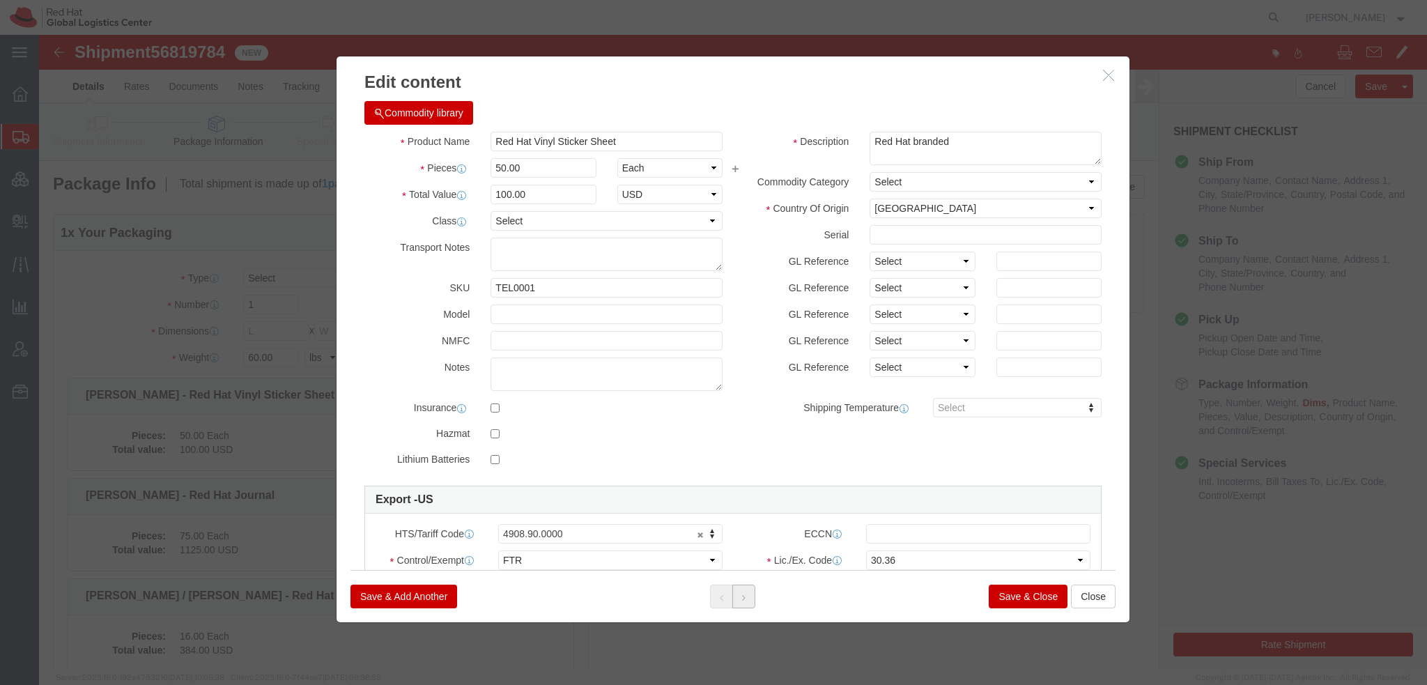
click button
click button "Commodity library"
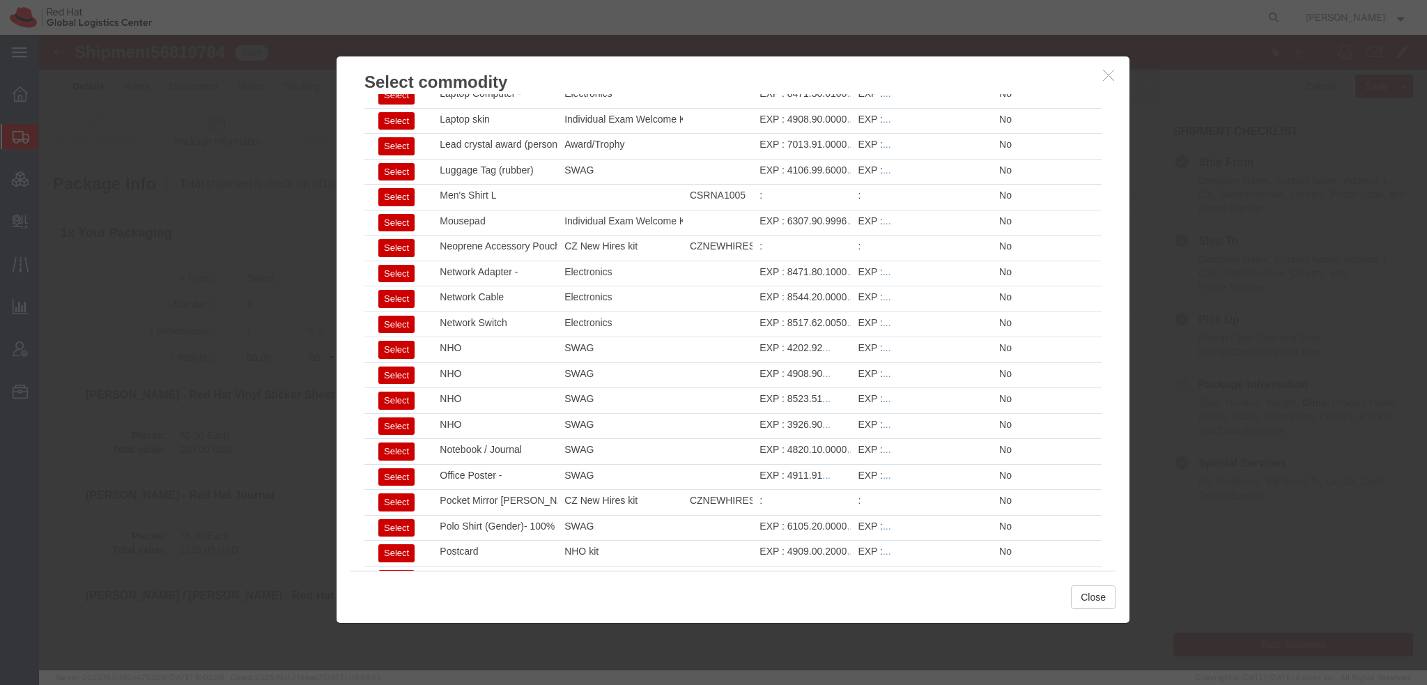
scroll to position [1363, 0]
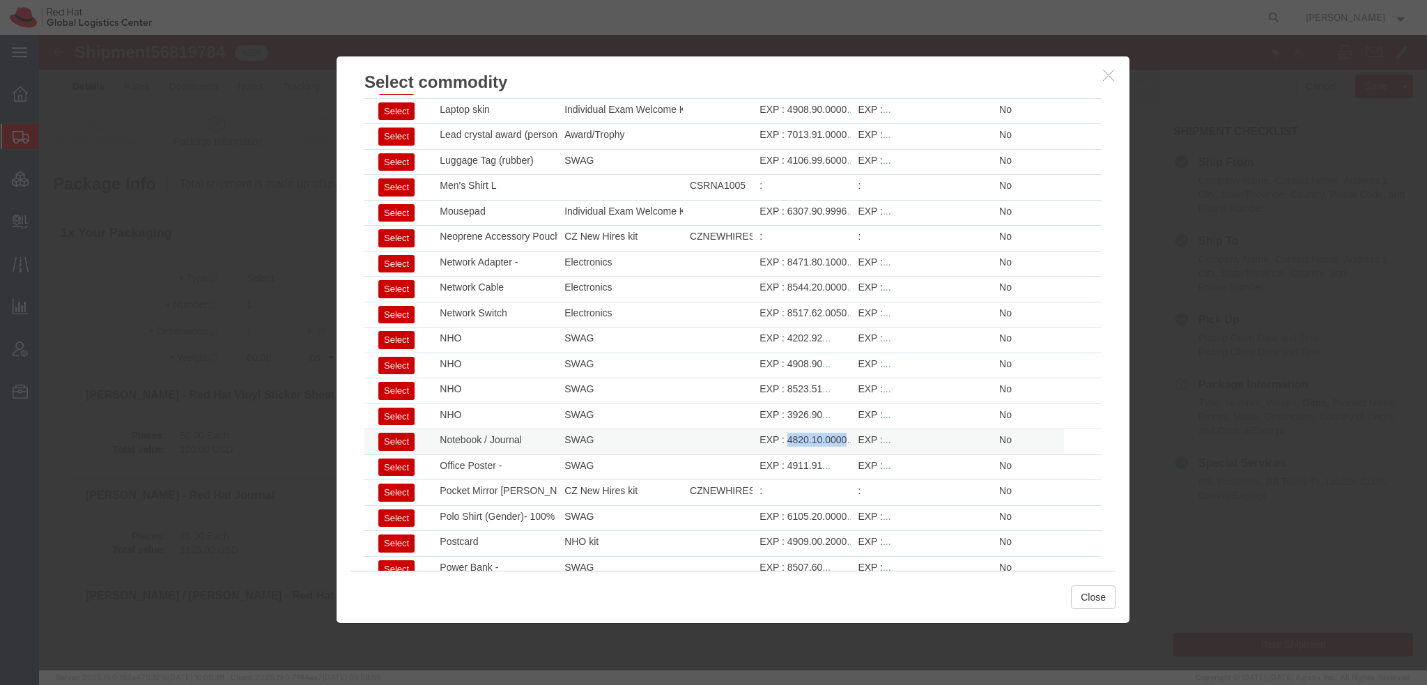
drag, startPoint x: 745, startPoint y: 391, endPoint x: 802, endPoint y: 398, distance: 56.9
click div "EXP : 4820.10.0000 ..."
copy div "4820.10.0000"
click button "Close"
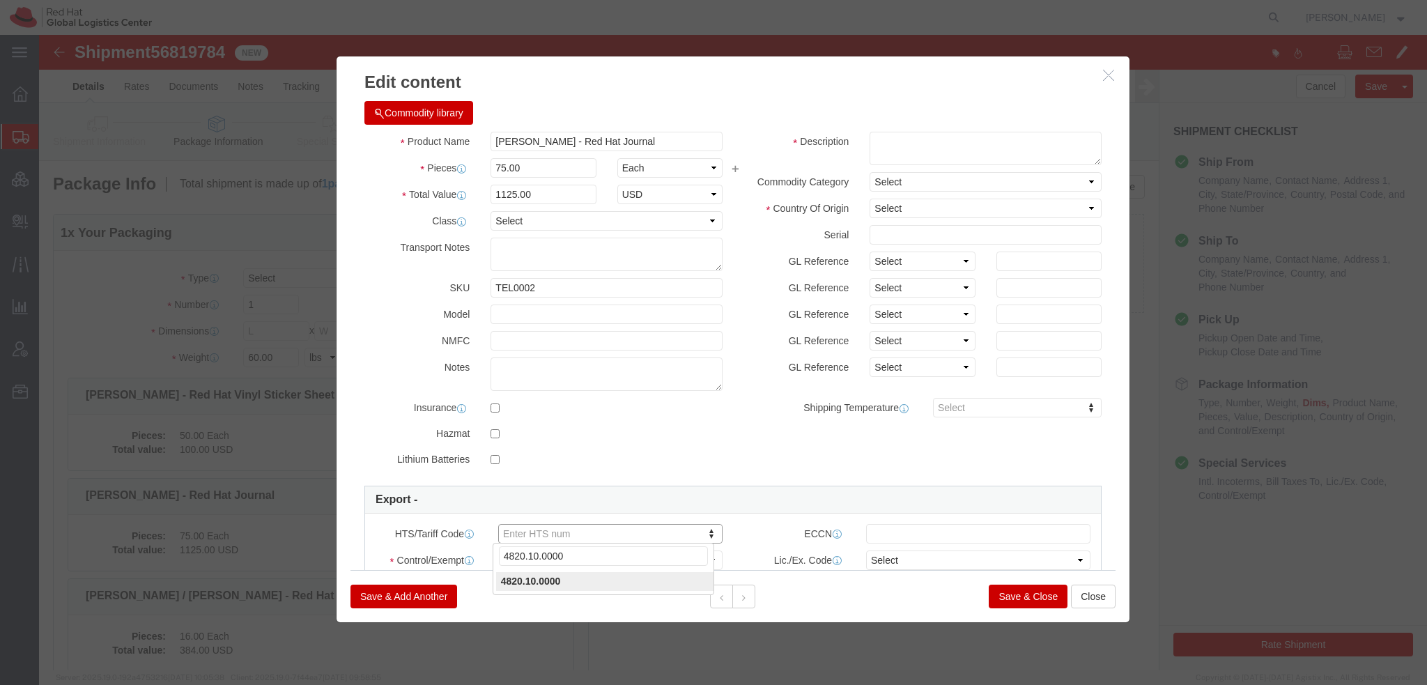
type input "4820.10.0000"
click select "Select ATF BIS DEA EPA FDA FTR ITAR OFAC Other (OPA)"
select select "FTR"
click select "Select ATF BIS DEA EPA FDA FTR ITAR OFAC Other (OPA)"
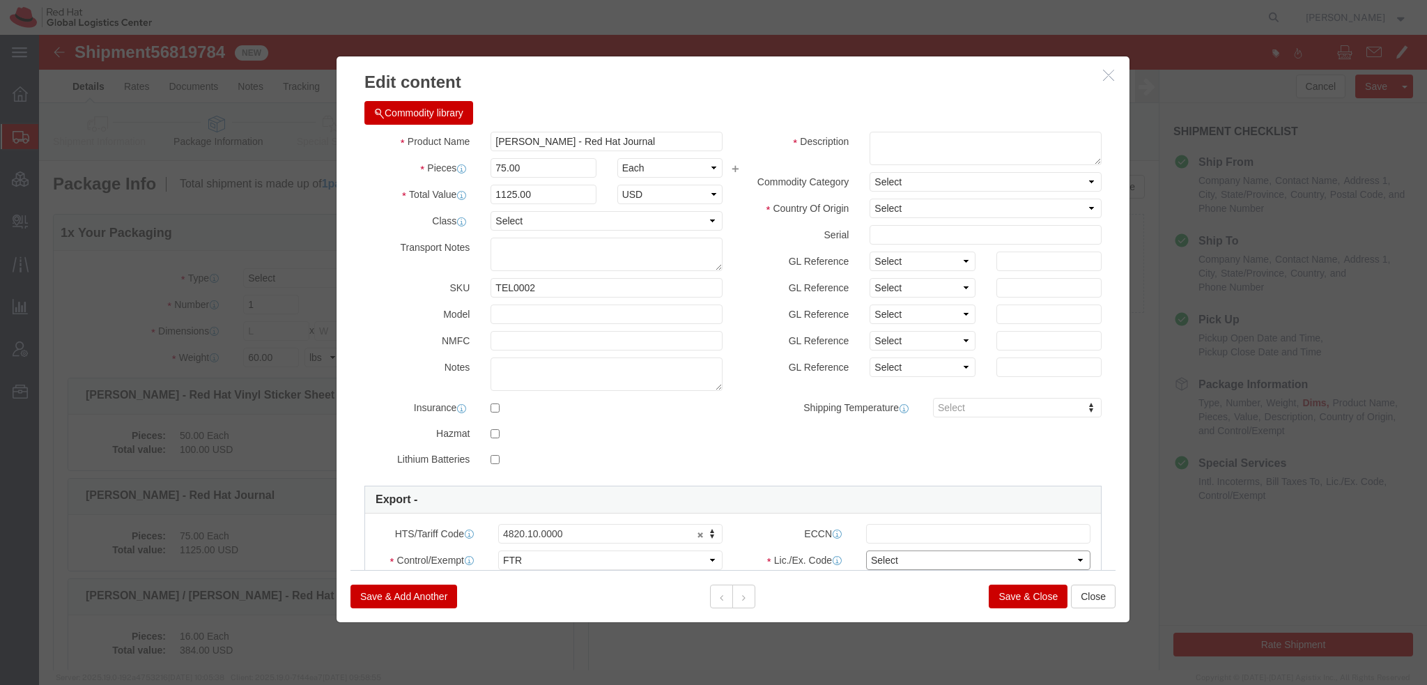
click select "Select 30.2(d)(2) 30.36 30.37(a) 30.37(f) 30.37(g) 30.37(h) 30.37(i) 30.37(j) 3…"
select select "30.36"
click select "Select 30.2(d)(2) 30.36 30.37(a) 30.37(f) 30.37(g) 30.37(h) 30.37(i) 30.37(j) 3…"
click textarea
type textarea "Red Hat branded"
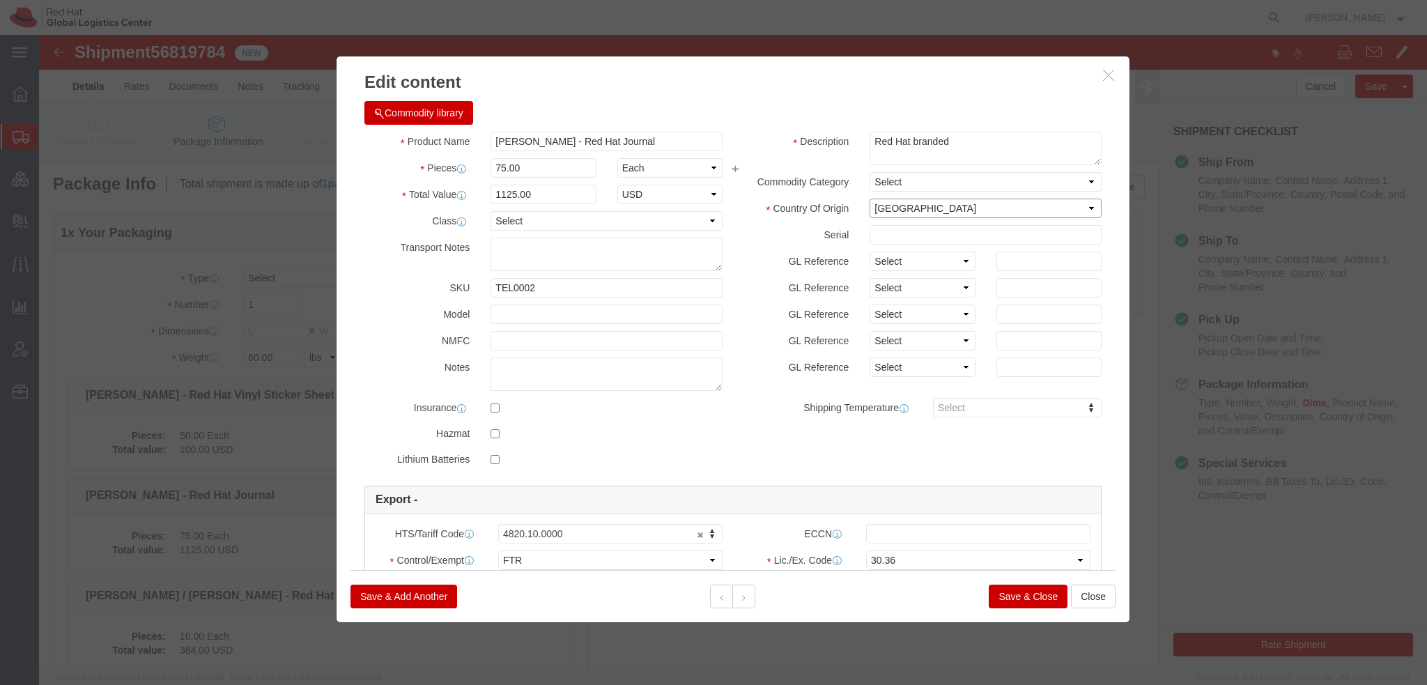
select select "US"
click button
drag, startPoint x: 549, startPoint y: 107, endPoint x: 220, endPoint y: 57, distance: 332.7
click div "Edit content Commodity library Product Name Alicia M. / Brittany K. - Red Hat R…"
type input "Red Hat Recycled Trucker Hat"
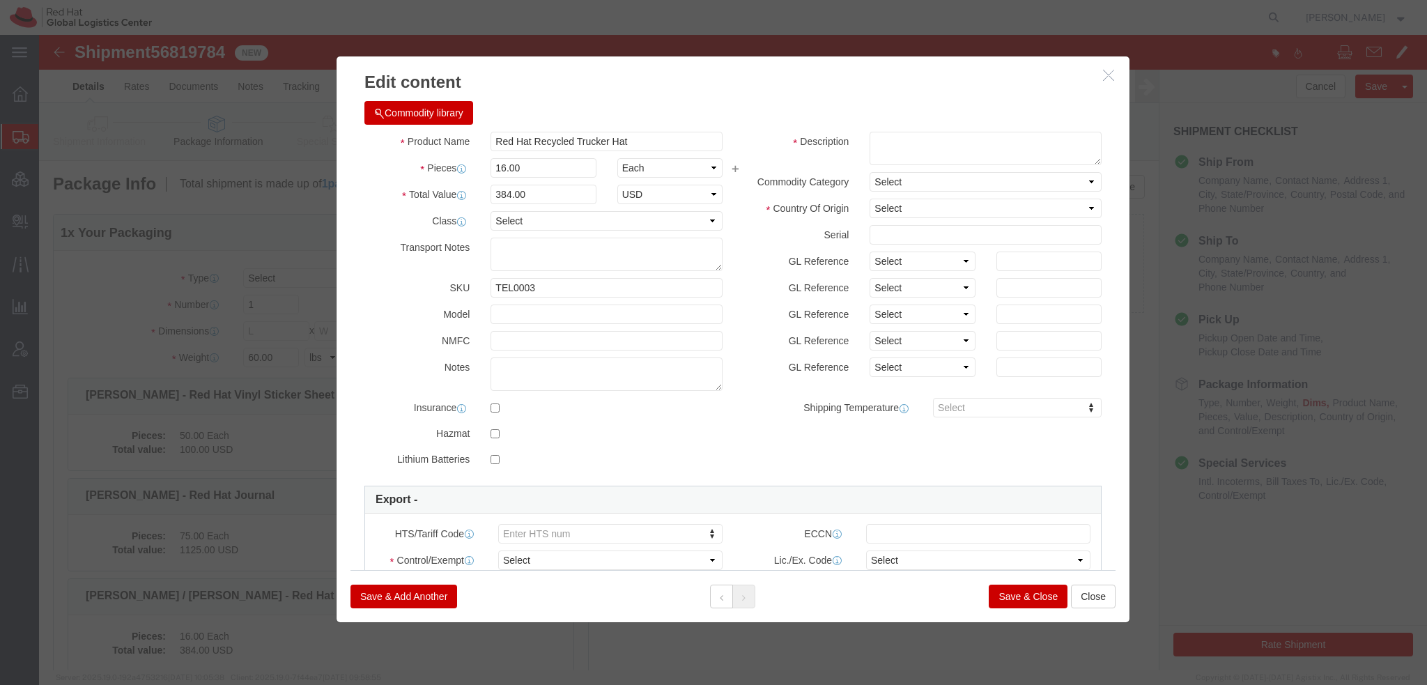
click button "Commodity library"
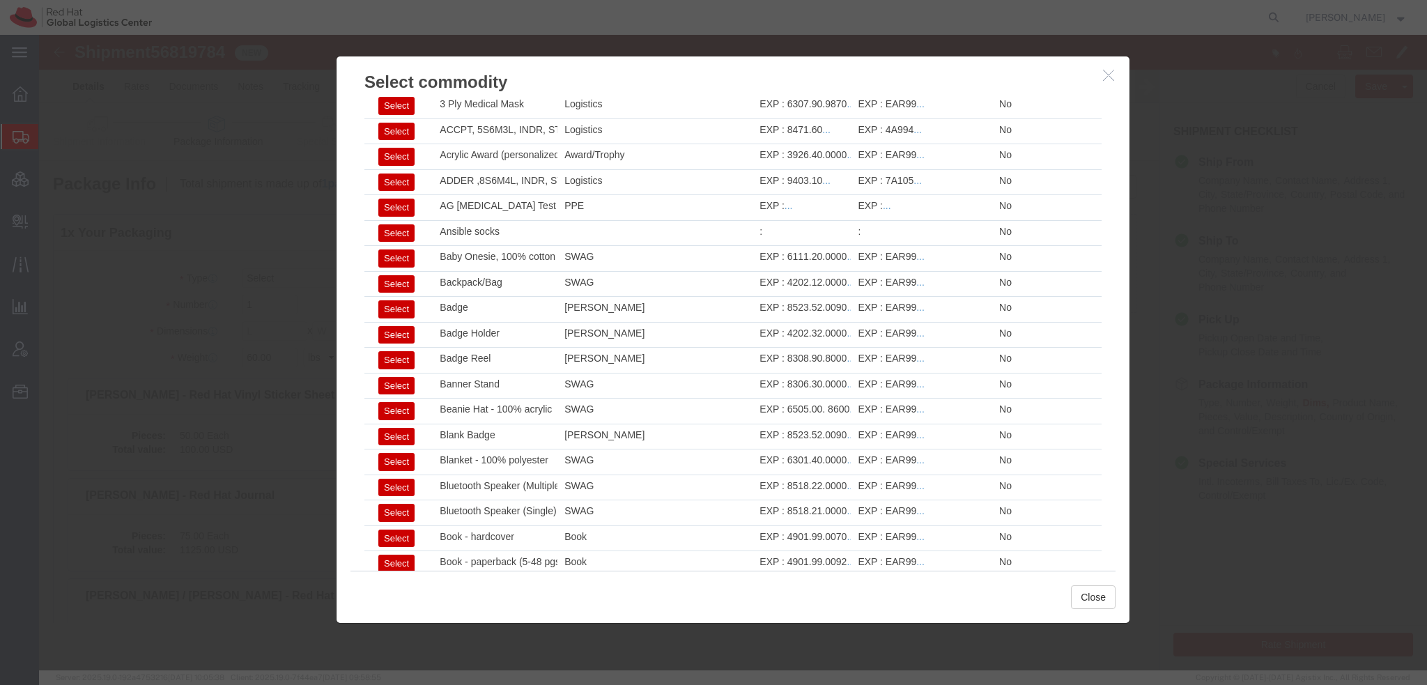
scroll to position [279, 0]
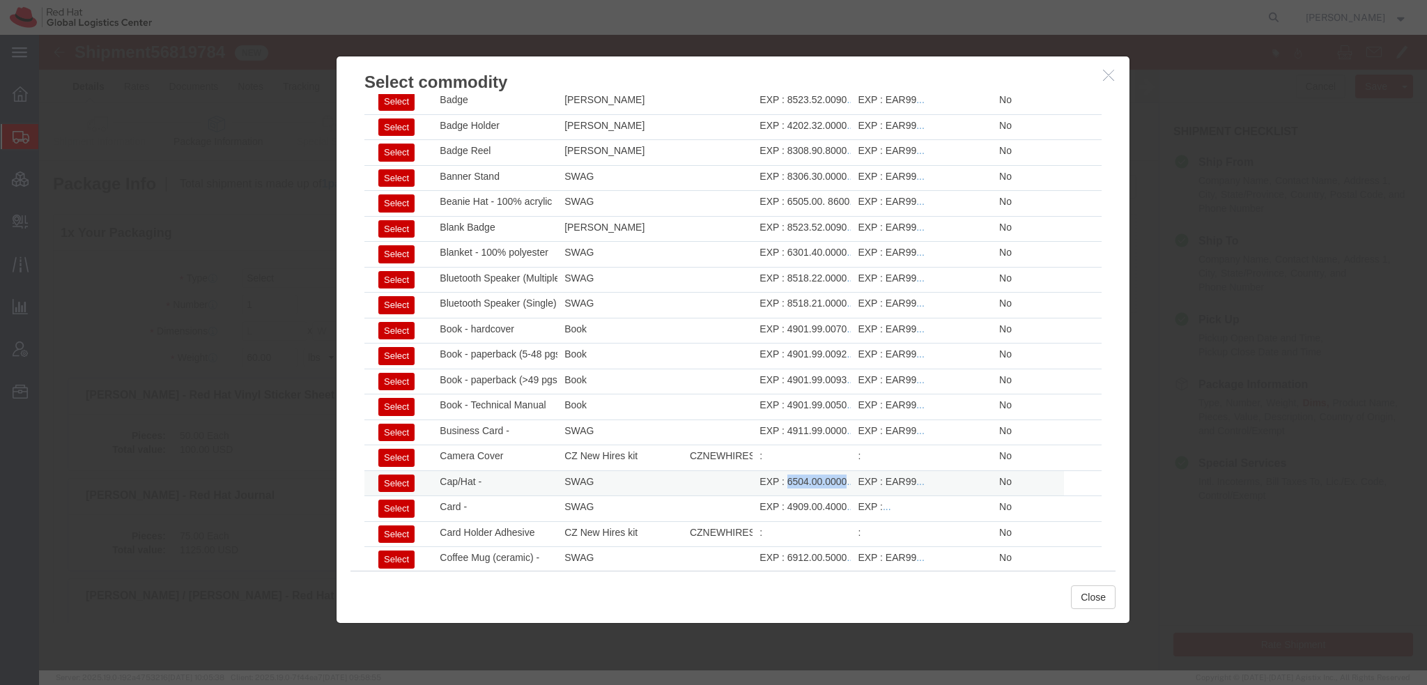
drag, startPoint x: 743, startPoint y: 444, endPoint x: 801, endPoint y: 441, distance: 58.0
click div "EXP : 6504.00.0000 ..."
copy div "6504.00.0000"
click button "Close"
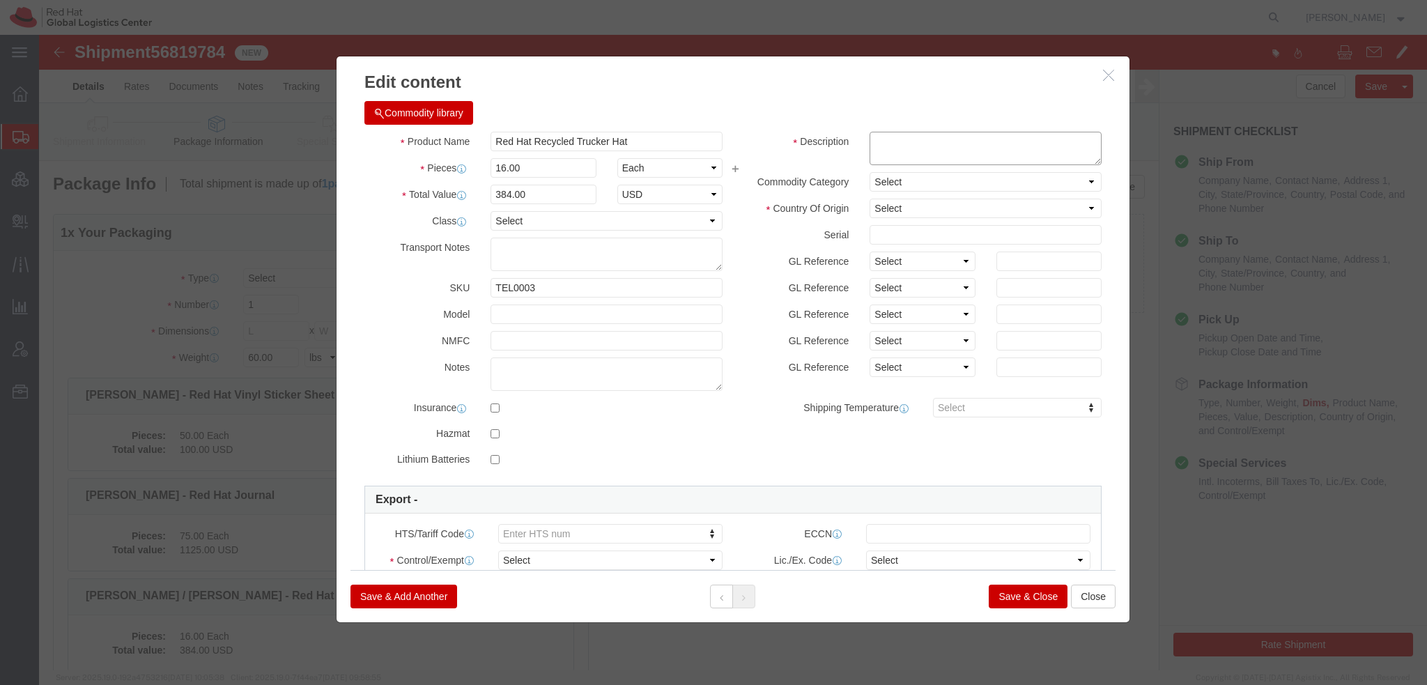
click textarea
type textarea "Red Hat branded"
select select "ID"
type input "6504.00.0000"
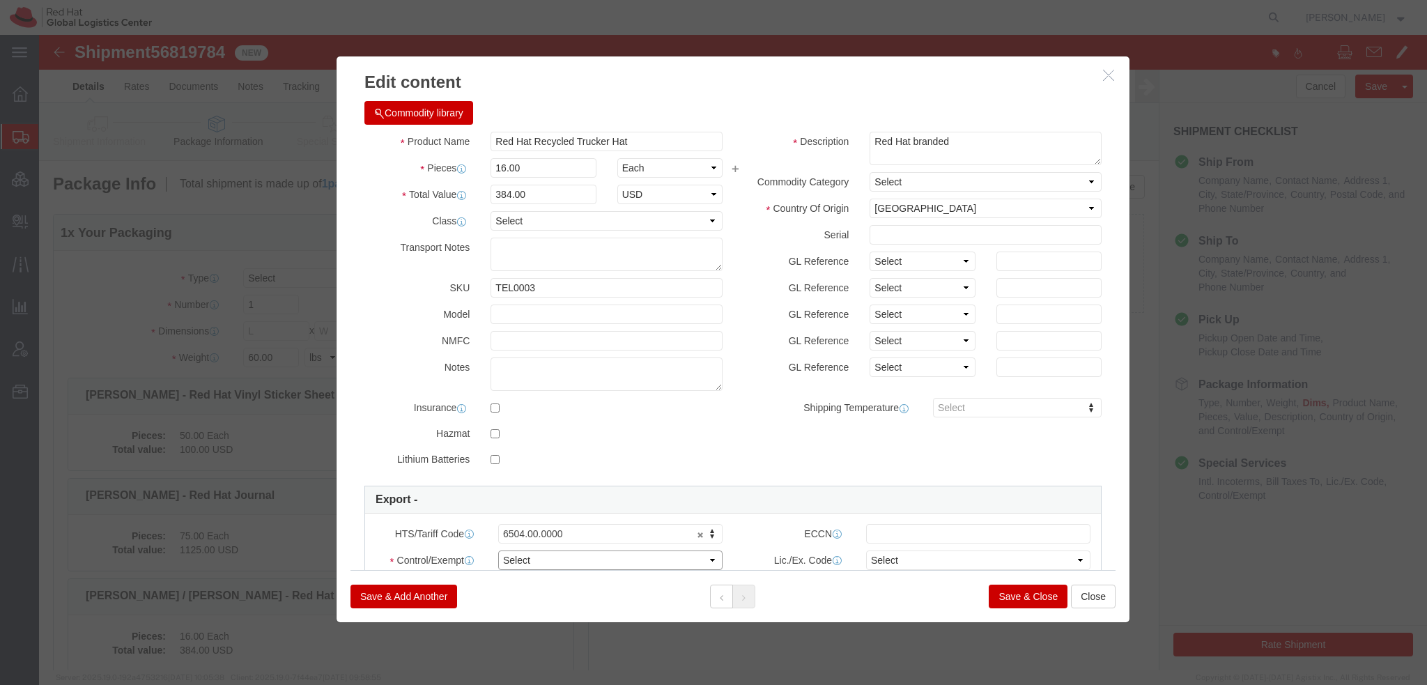
click select "Select ATF BIS DEA EPA FDA FTR ITAR OFAC Other (OPA)"
select select "FTR"
click select "Select ATF BIS DEA EPA FDA FTR ITAR OFAC Other (OPA)"
click select "Select 30.2(d)(2) 30.36 30.37(a) 30.37(f) 30.37(g) 30.37(h) 30.37(i) 30.37(j) 3…"
select select "30.36"
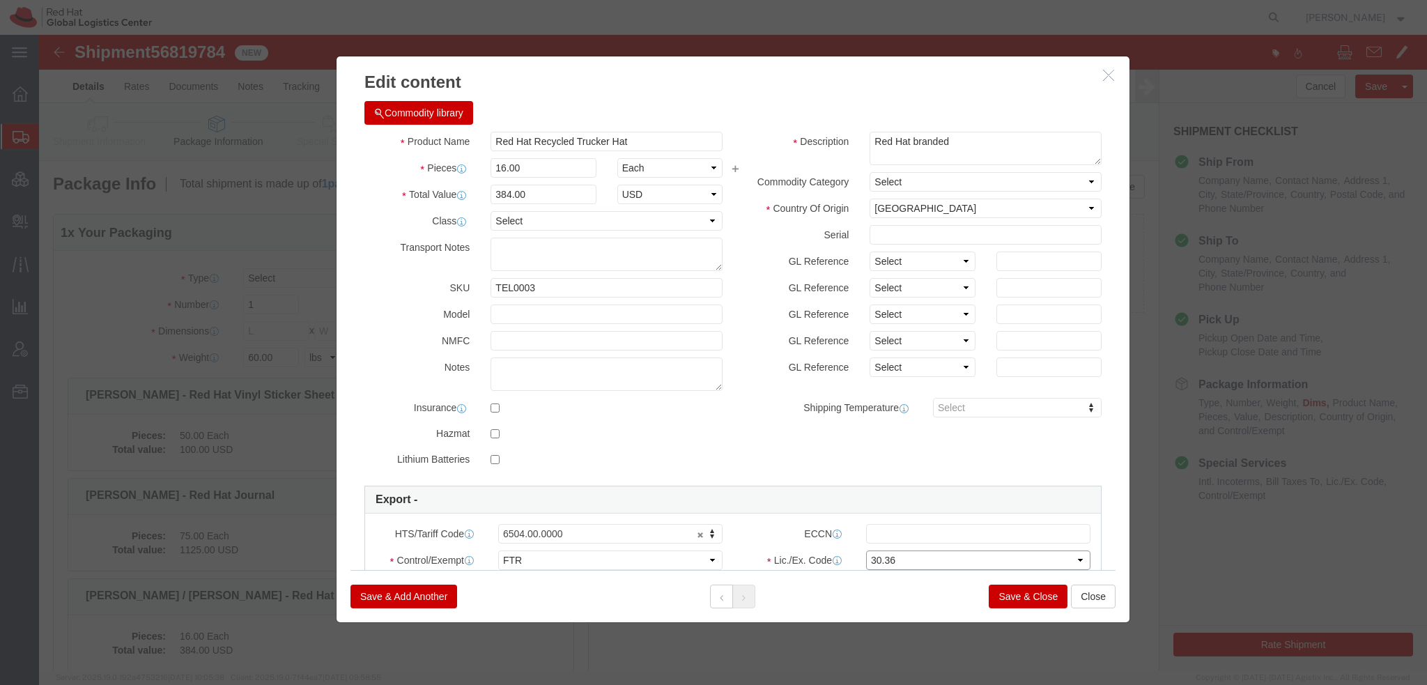
click select "Select 30.2(d)(2) 30.36 30.37(a) 30.37(f) 30.37(g) 30.37(h) 30.37(i) 30.37(j) 3…"
click button "Save & Close"
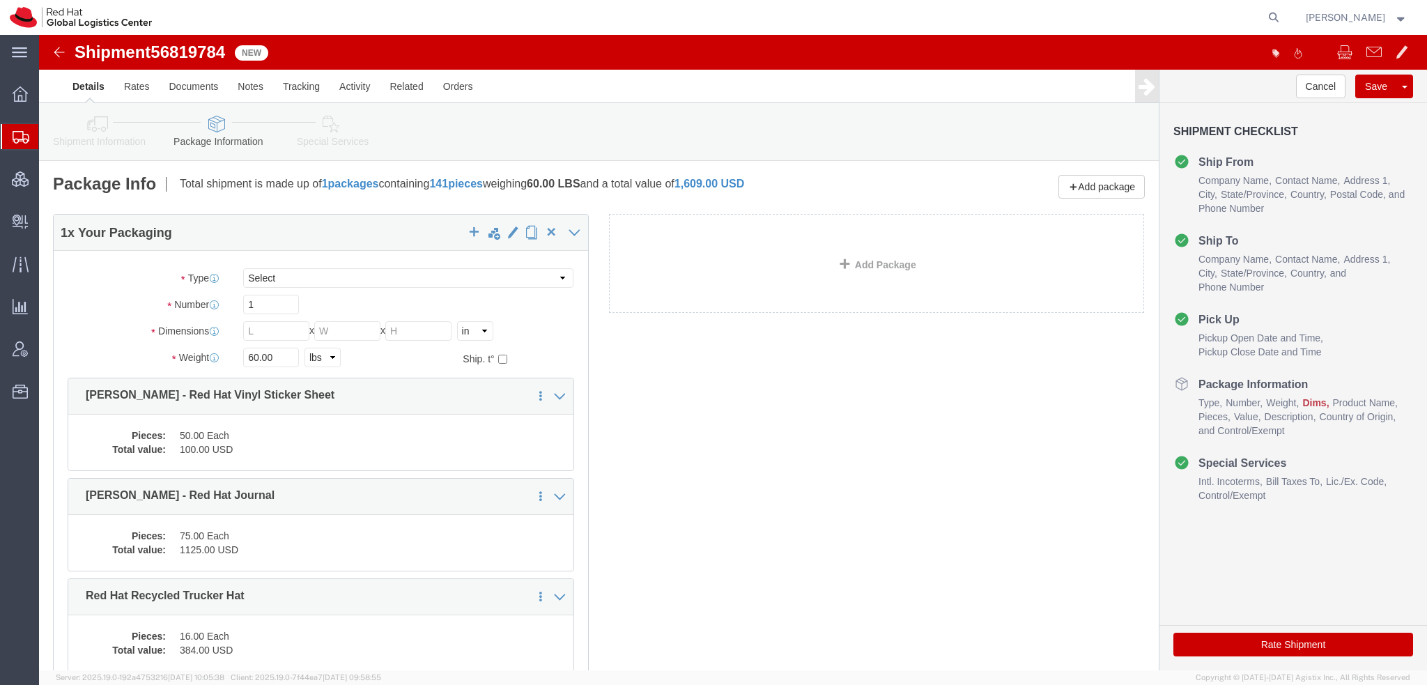
click icon
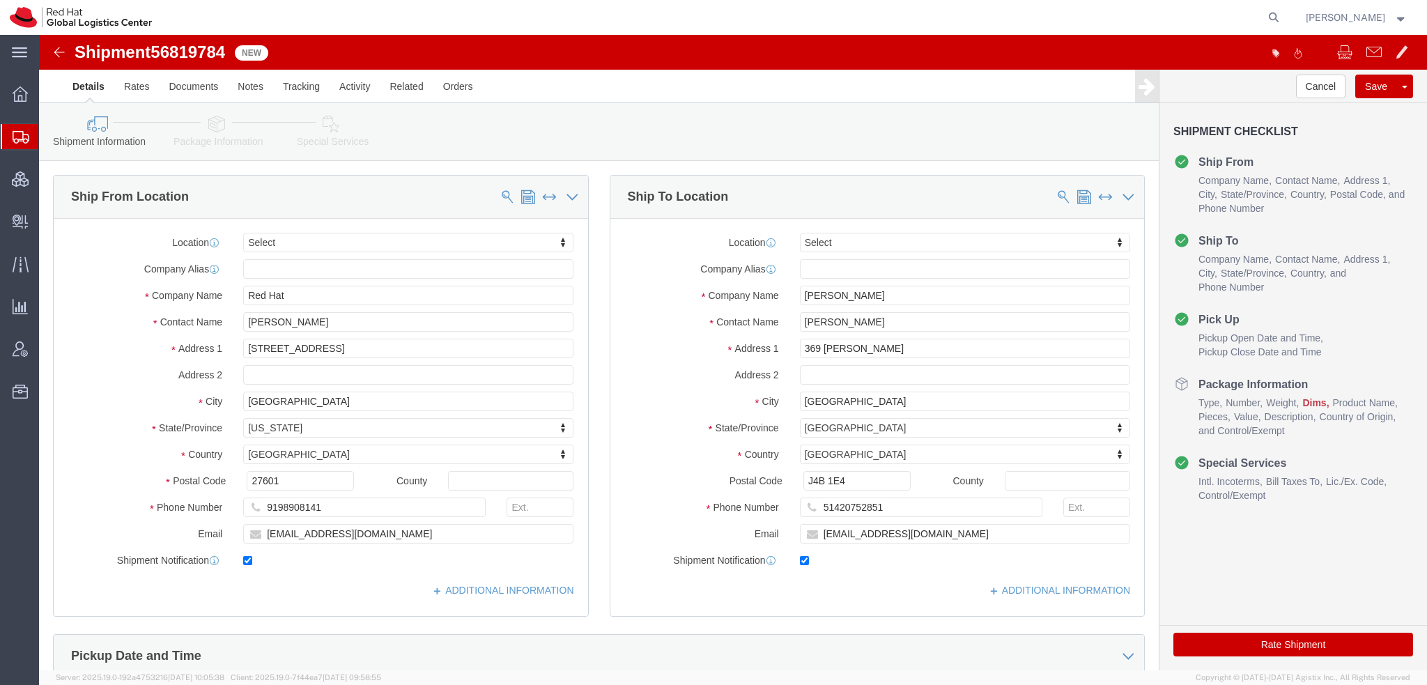
click icon
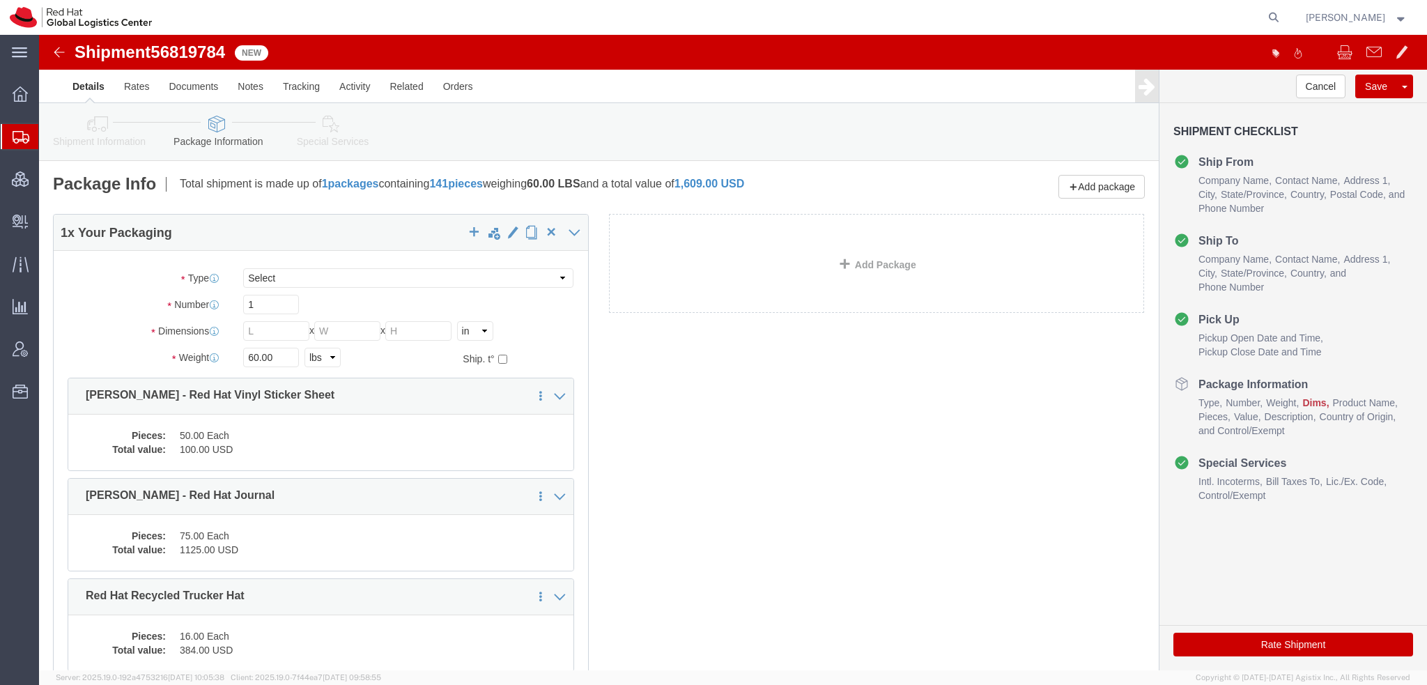
click icon
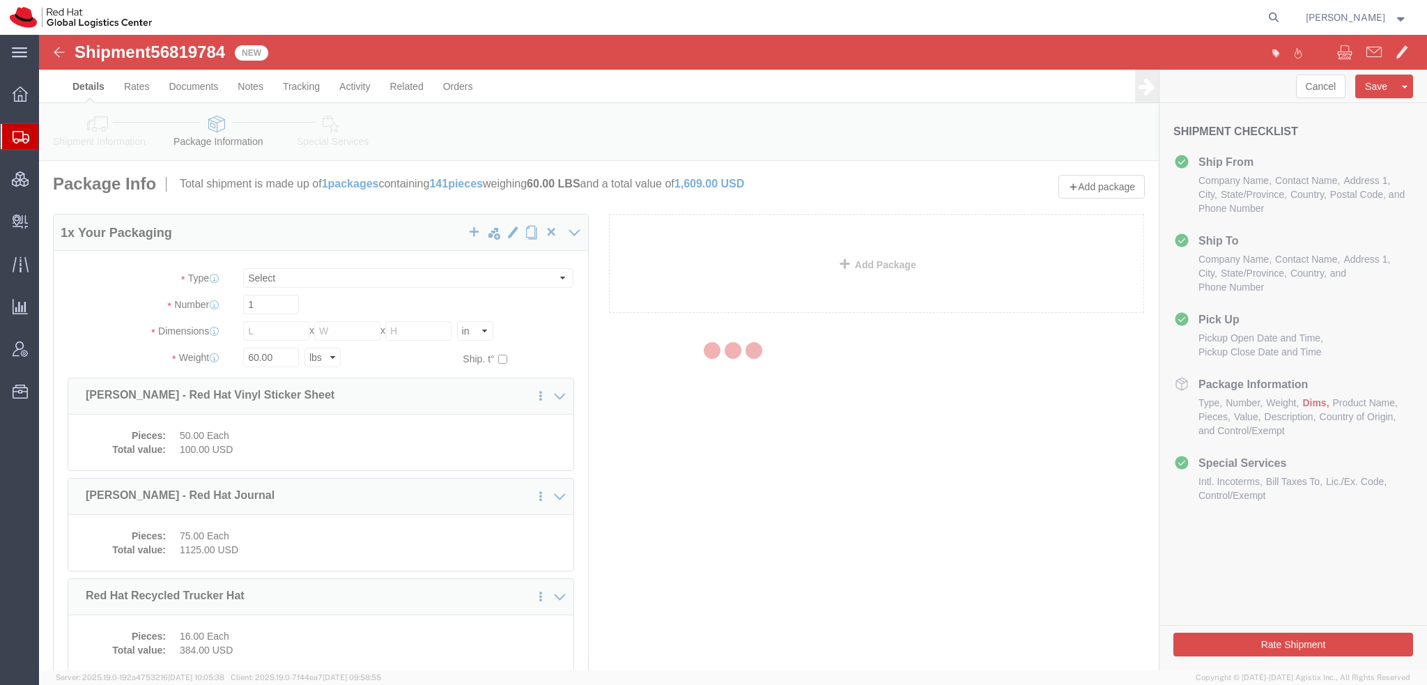
select select
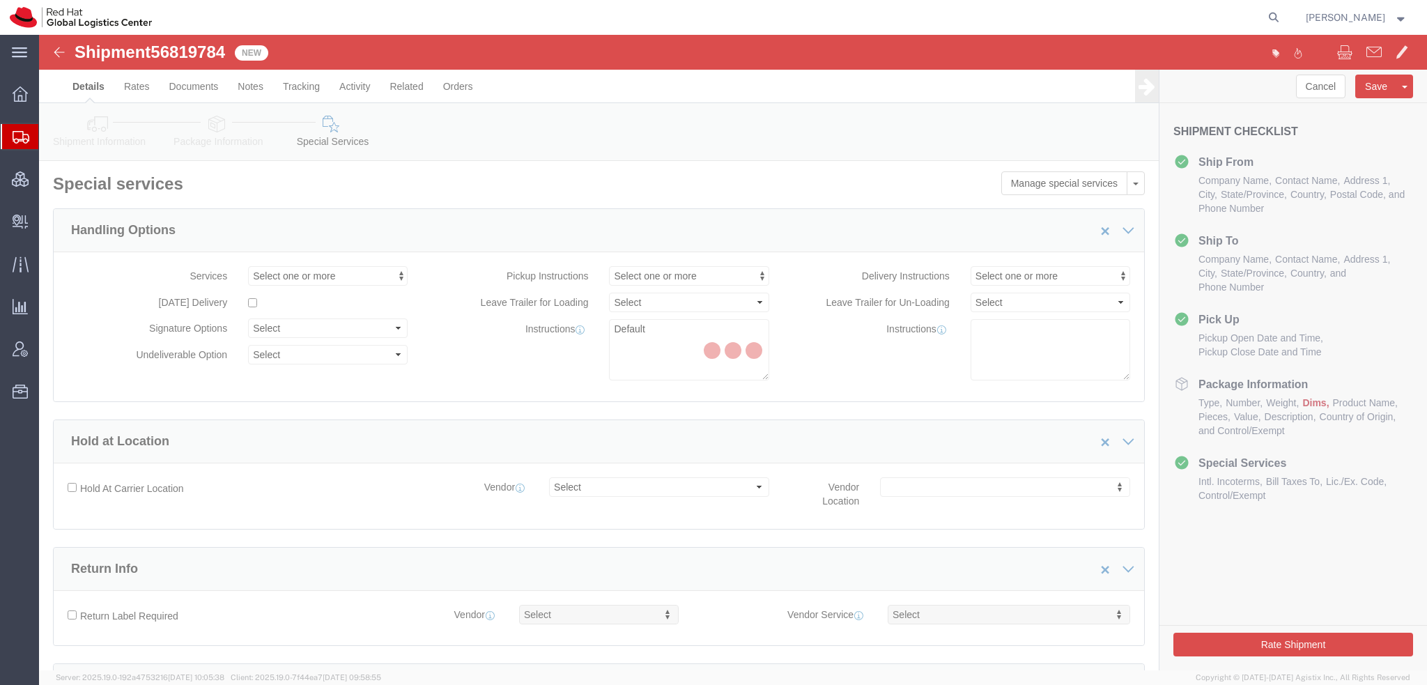
select select "COSTCENTER"
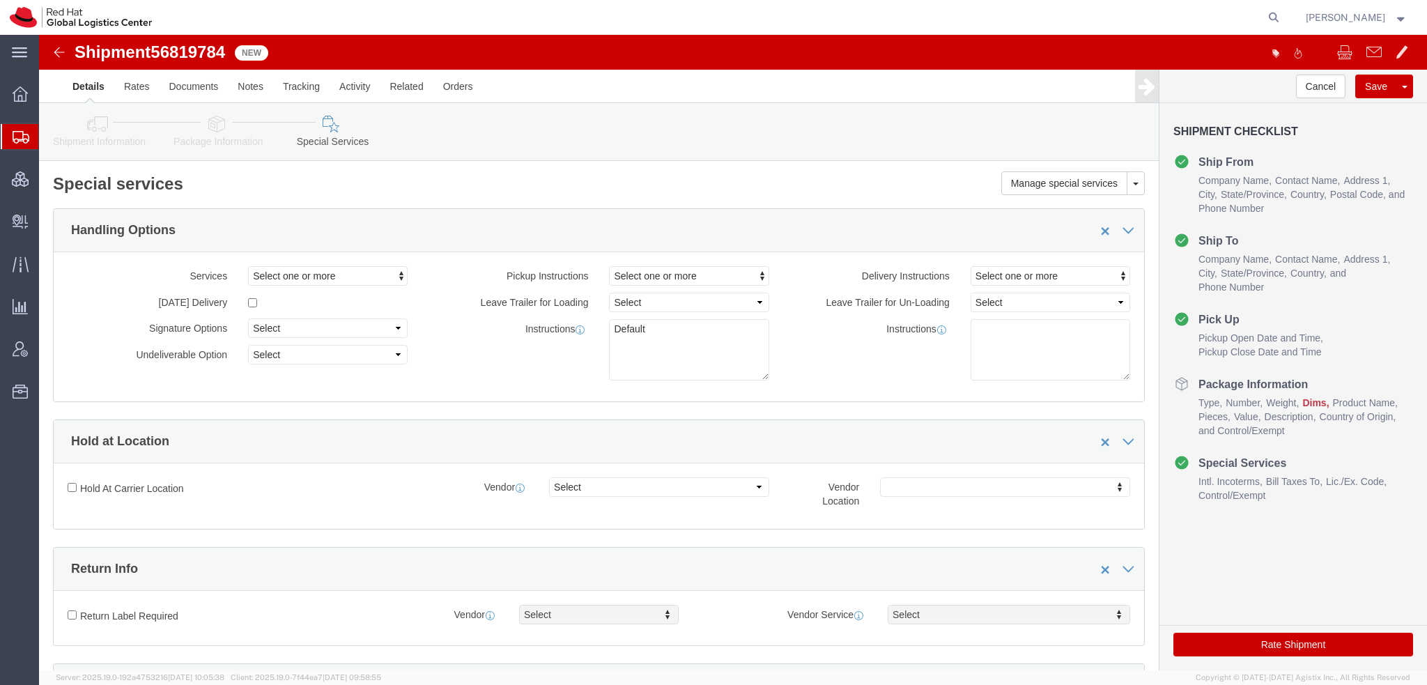
click icon
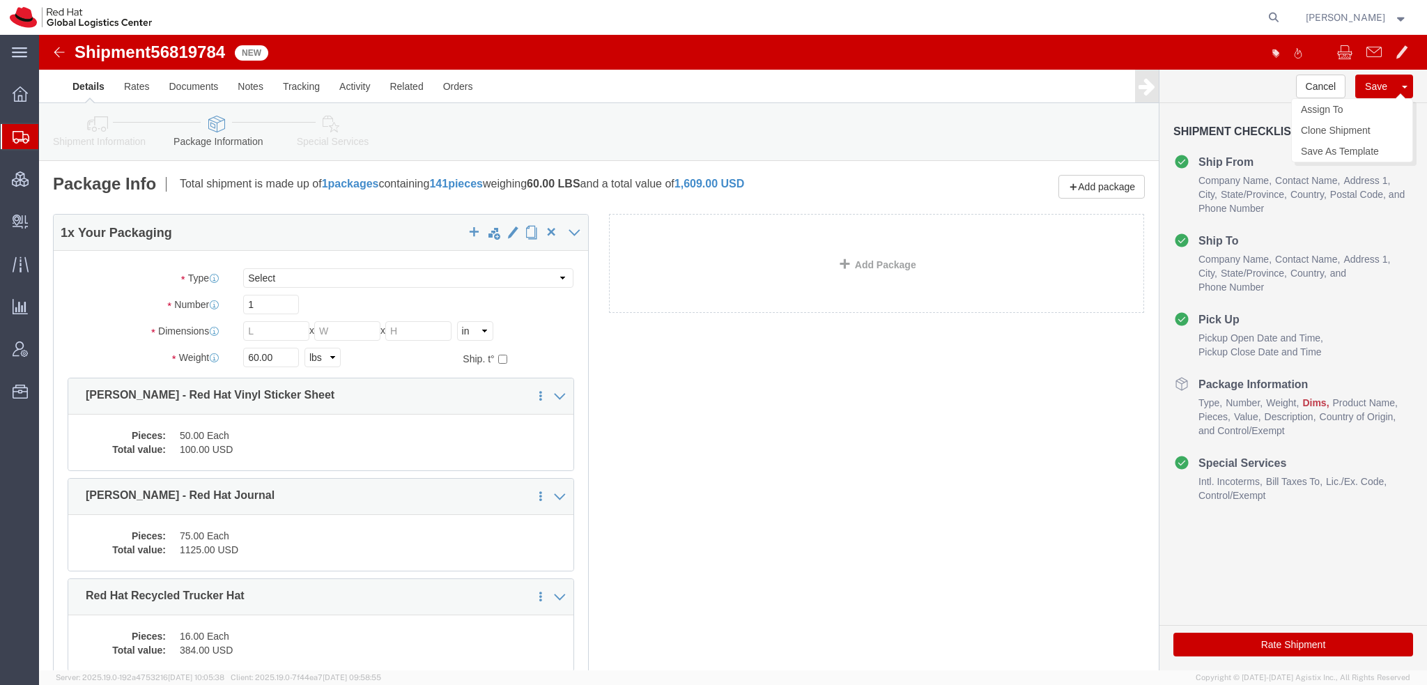
click button "Save"
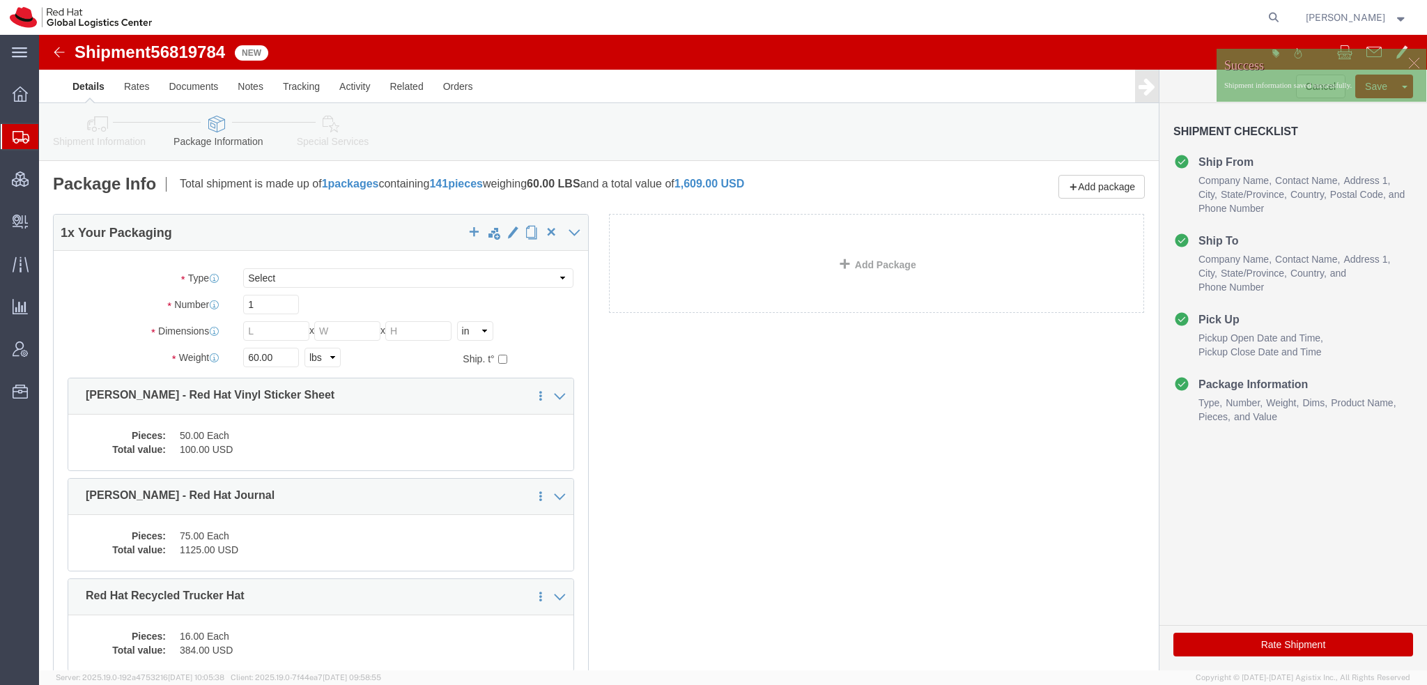
click at [0, 0] on span "Shipment Manager" at bounding box center [0, 0] width 0 height 0
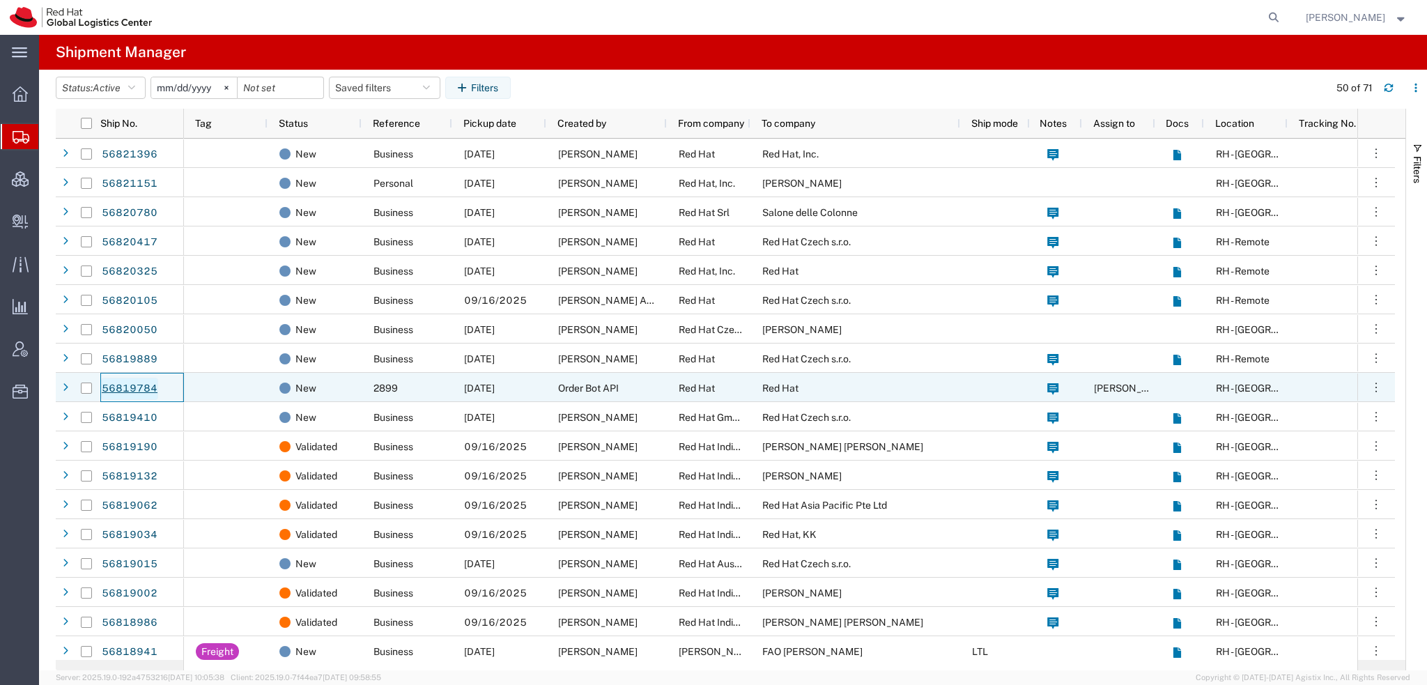
click at [117, 390] on link "56819784" at bounding box center [129, 389] width 57 height 22
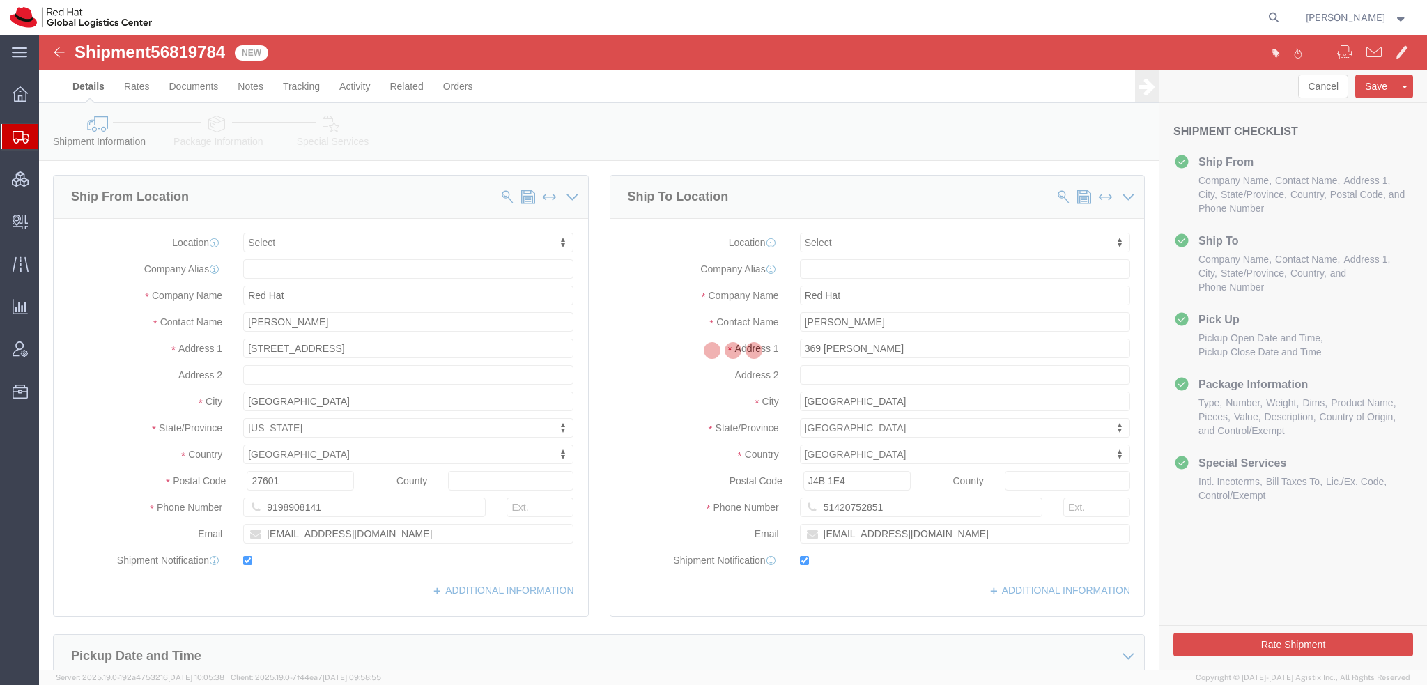
select select
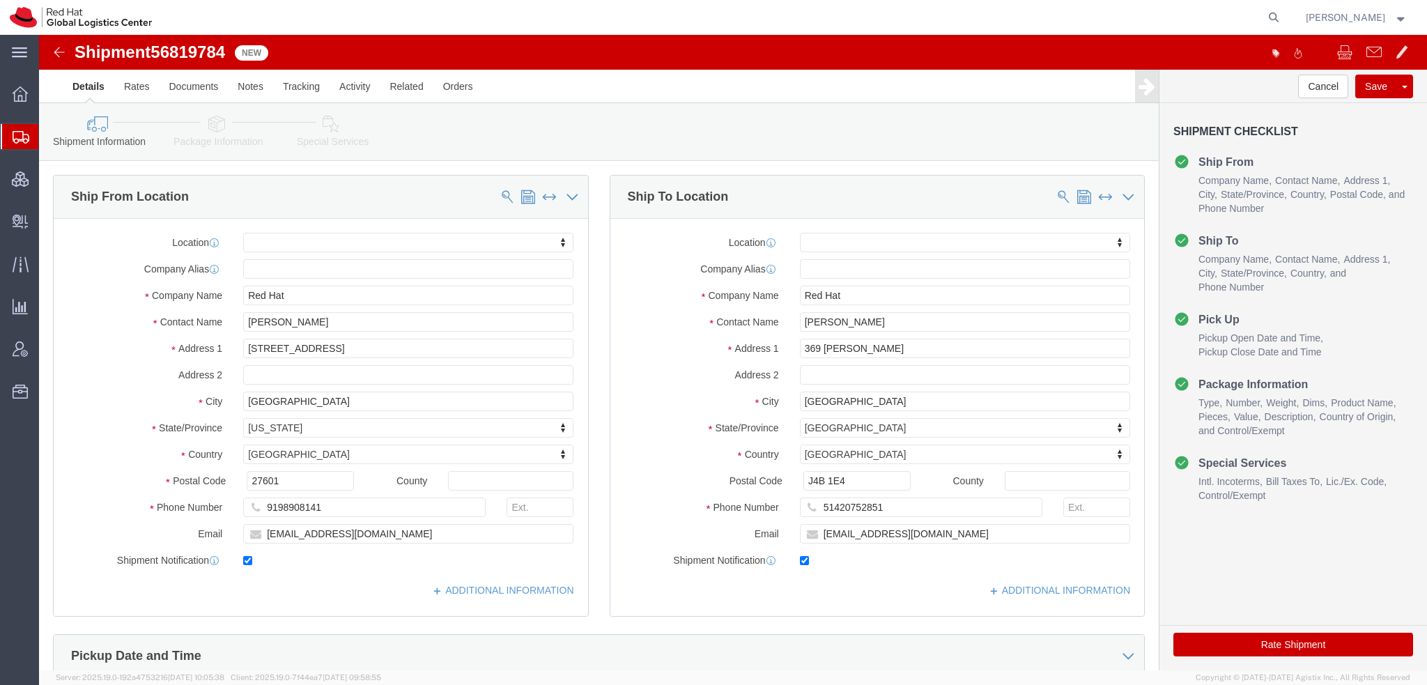
click icon
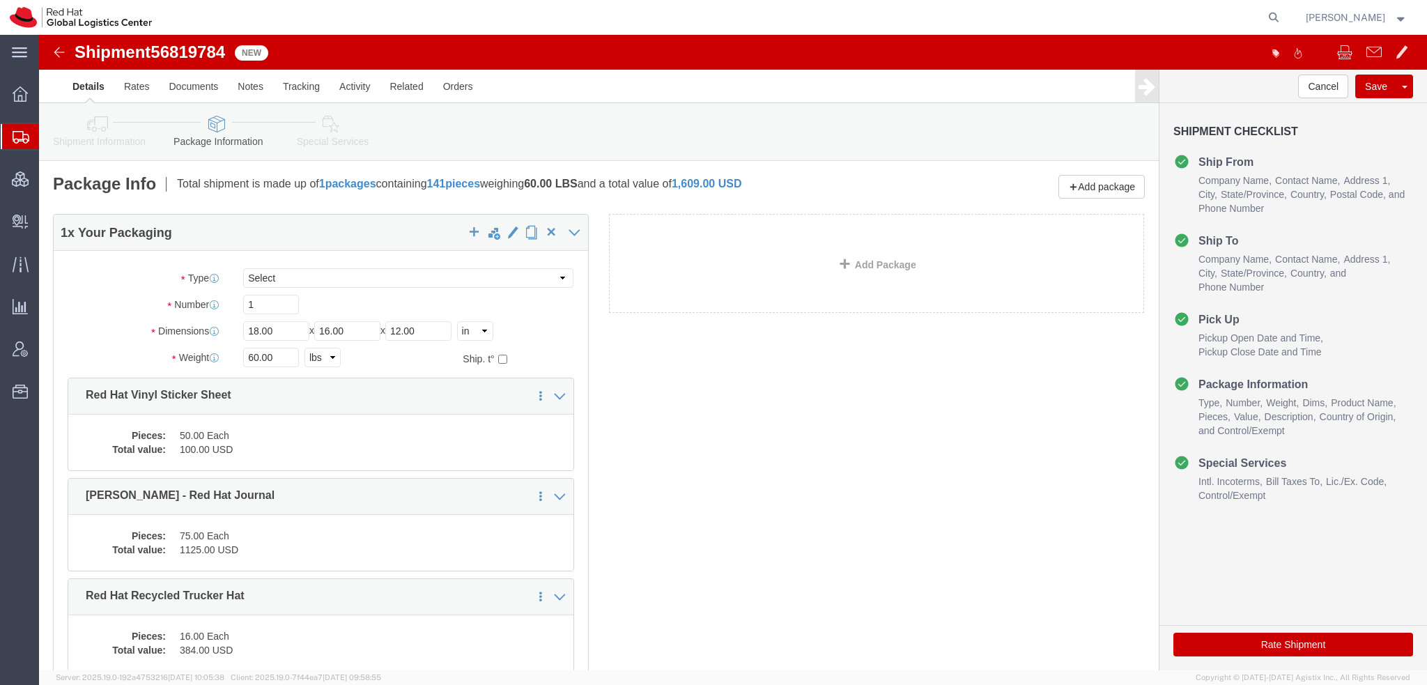
click icon
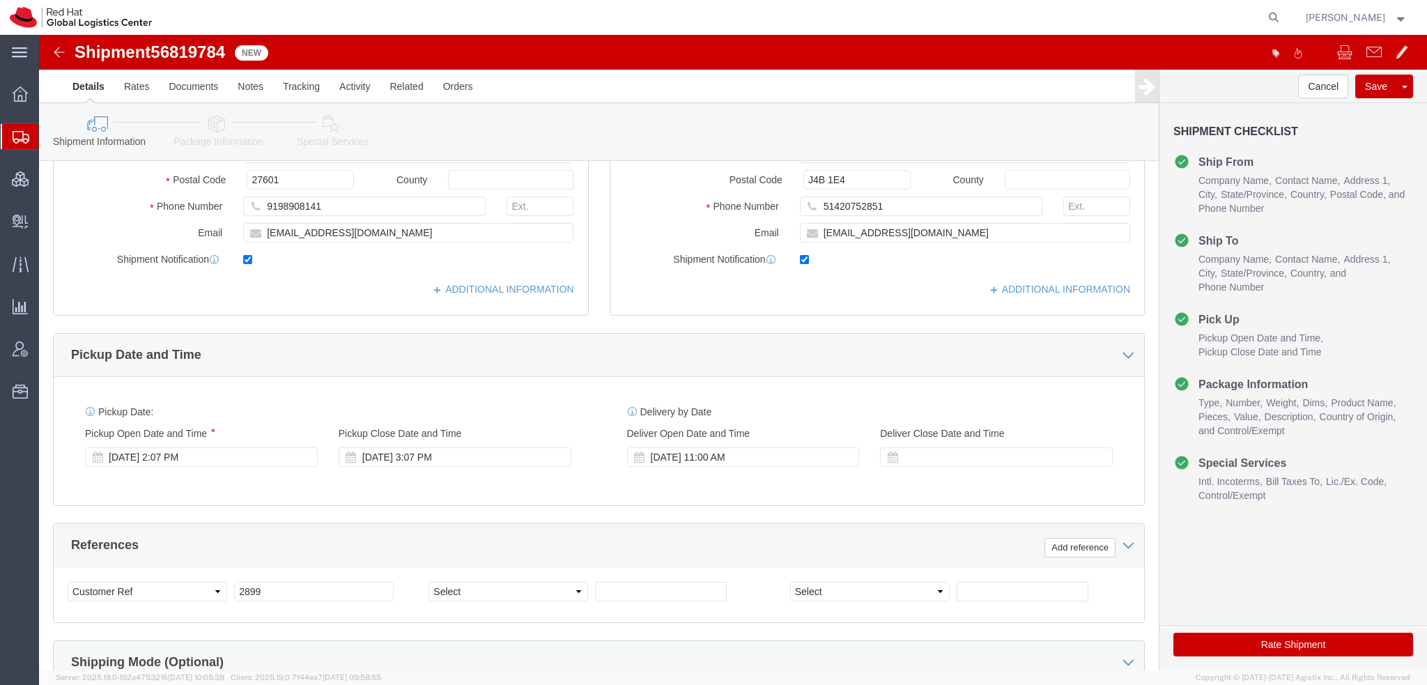
scroll to position [488, 0]
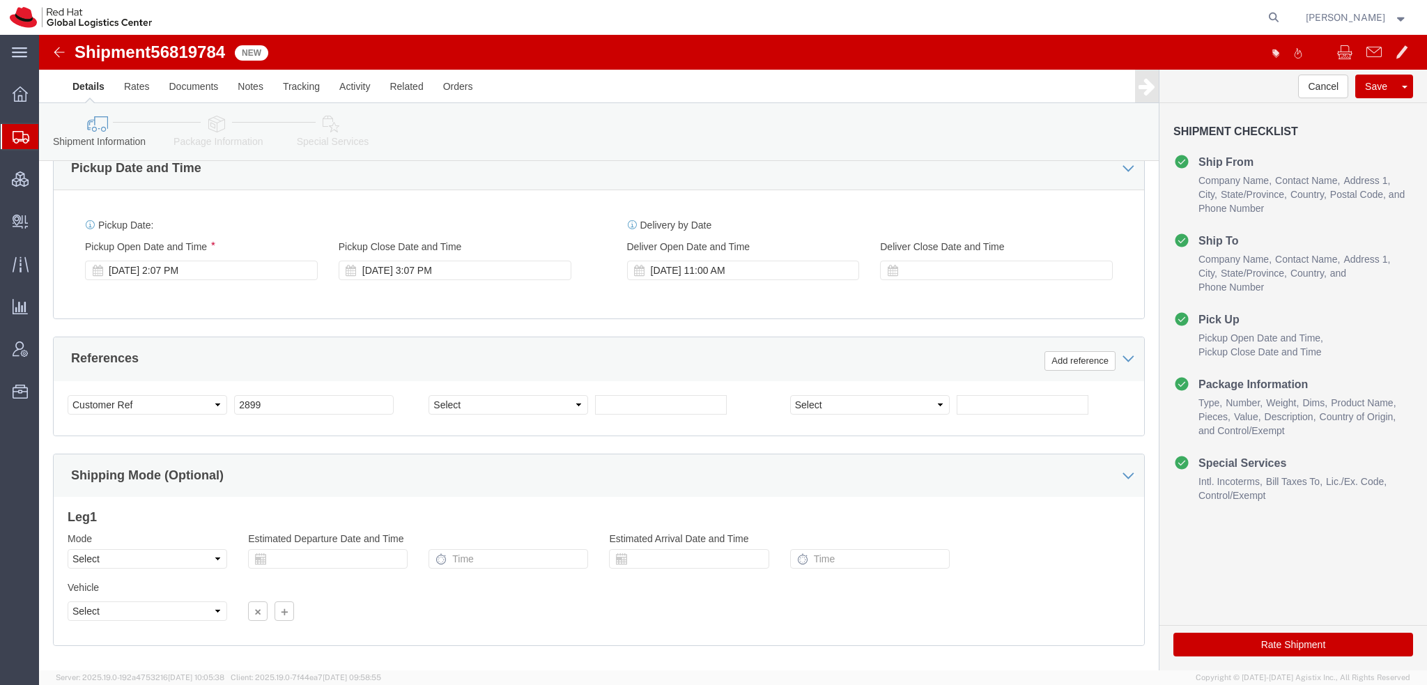
click div "Shipment Information Package Information Special Services"
click link "Special Services"
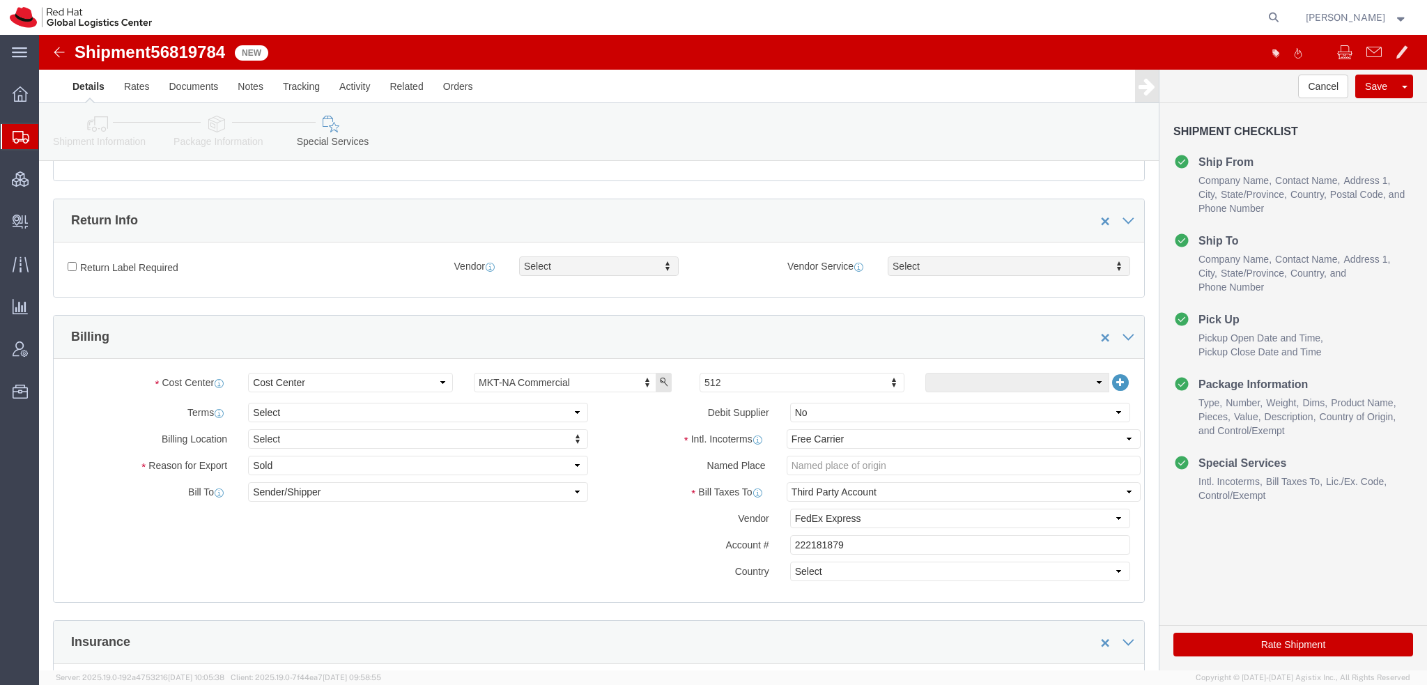
scroll to position [418, 0]
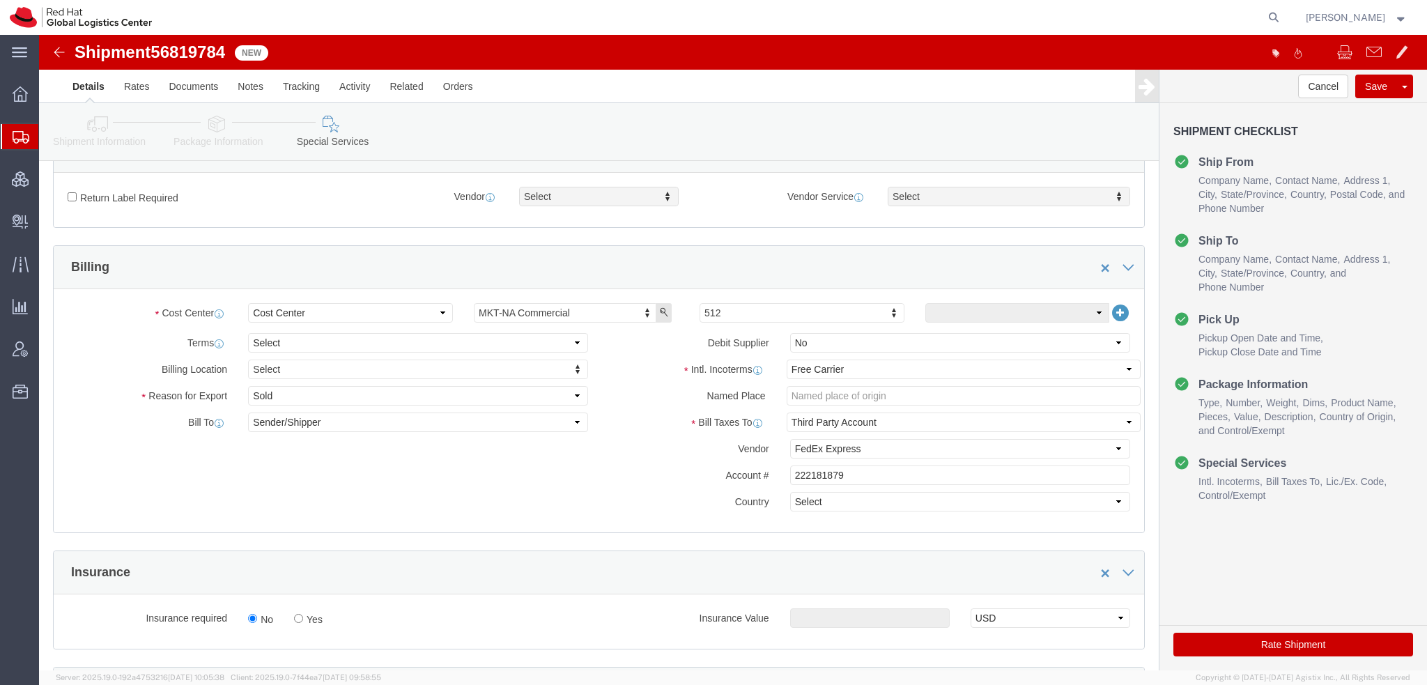
click button "Rate Shipment"
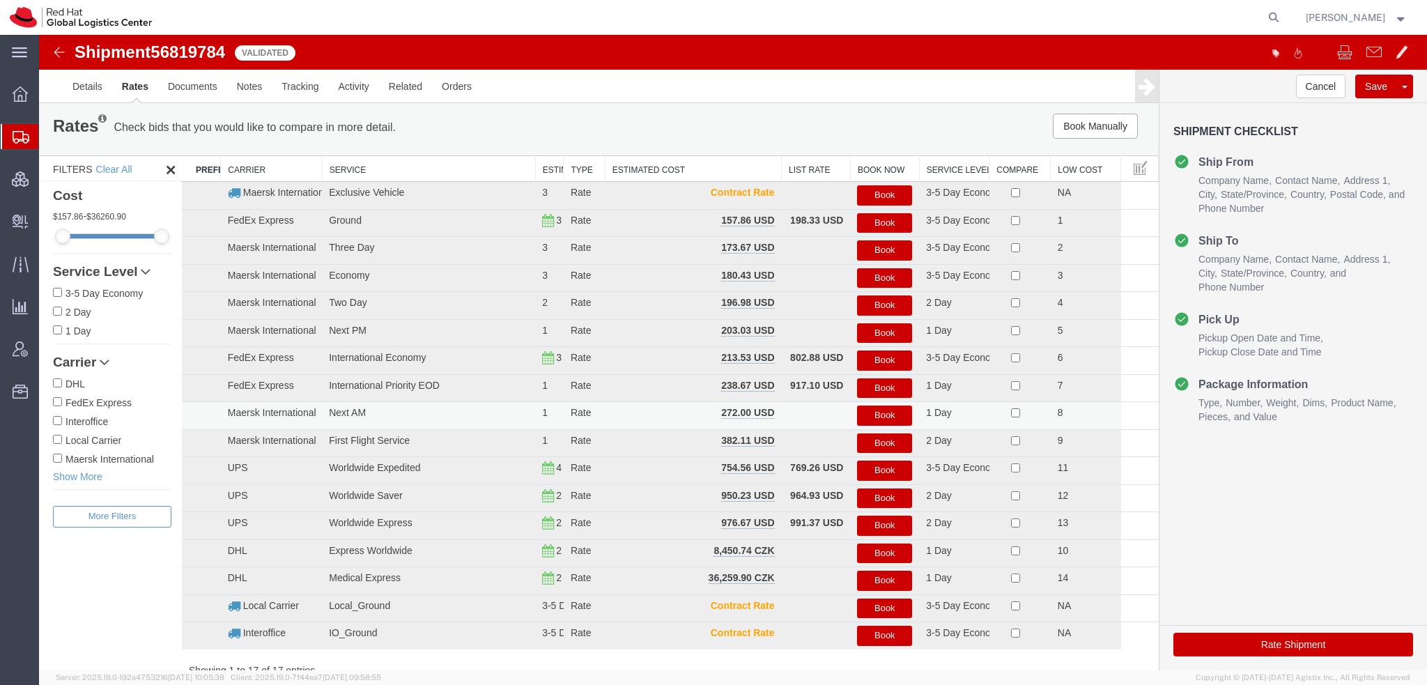
scroll to position [0, 0]
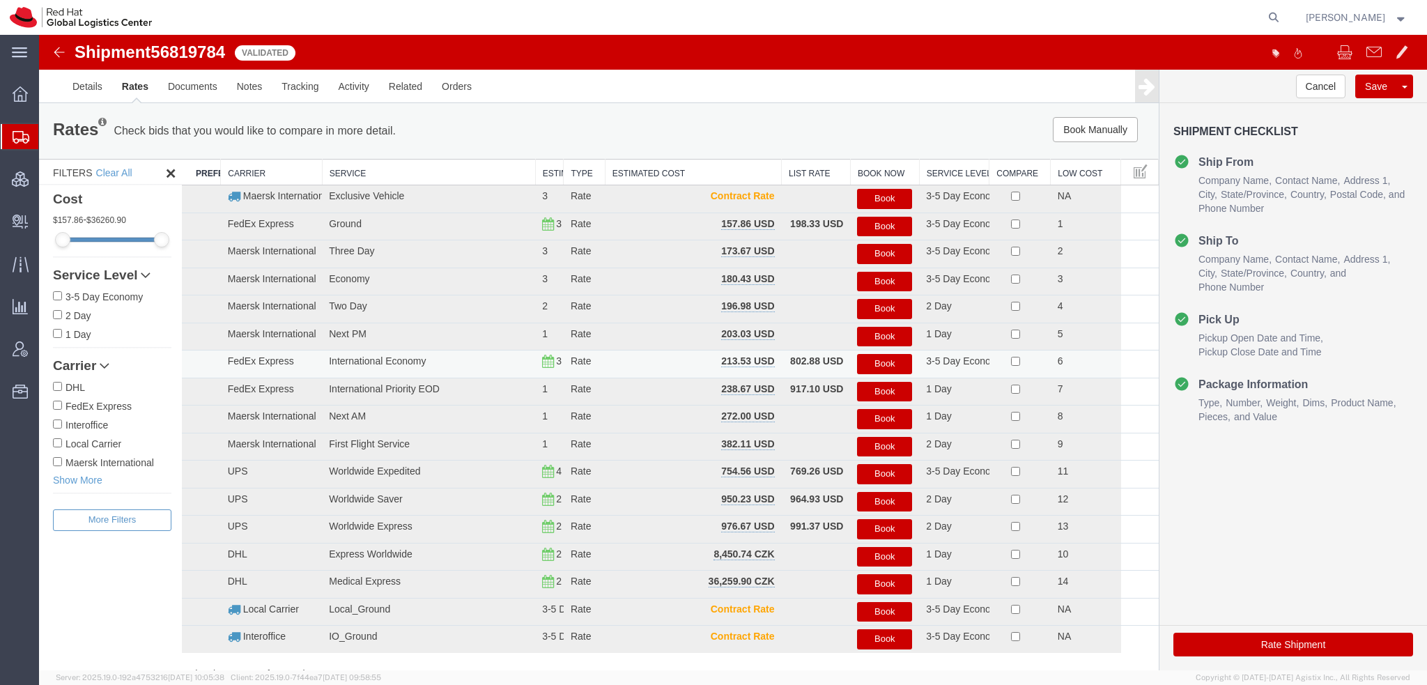
click at [868, 365] on button "Book" at bounding box center [884, 364] width 55 height 20
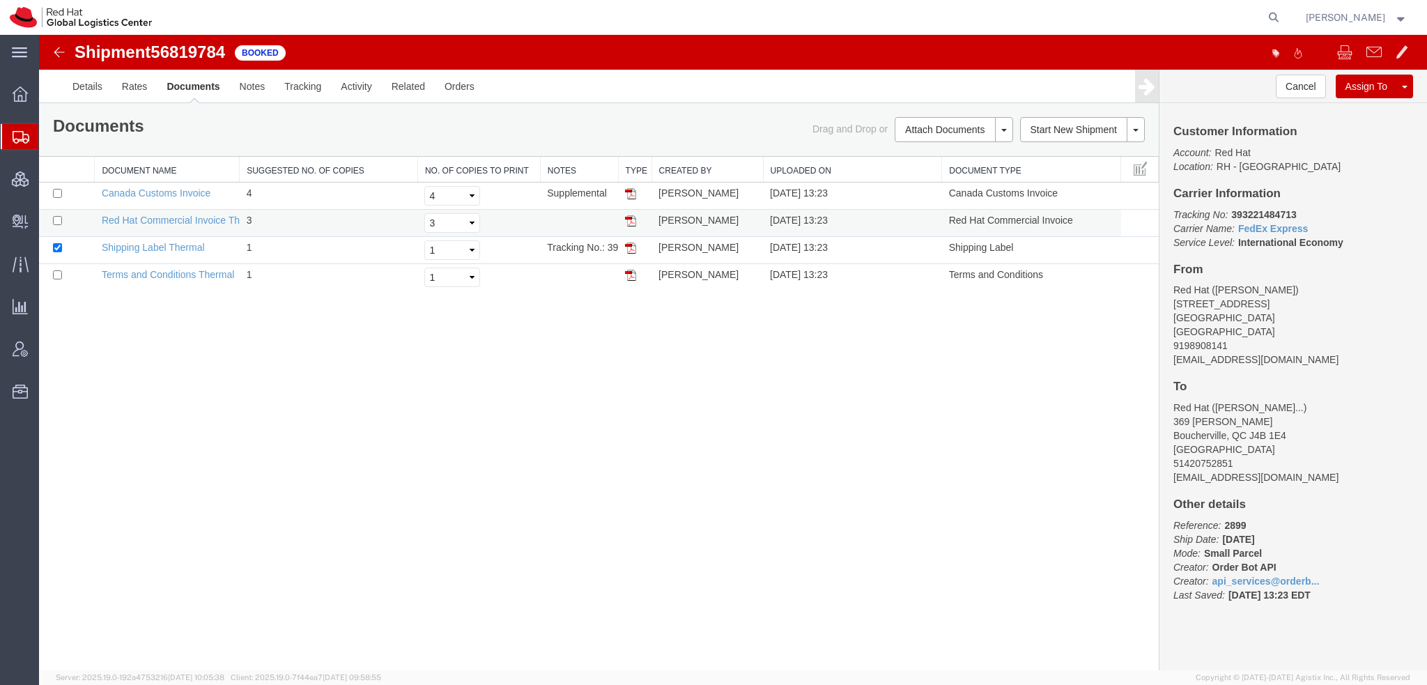
drag, startPoint x: 631, startPoint y: 250, endPoint x: 630, endPoint y: 235, distance: 15.4
click at [631, 250] on img at bounding box center [630, 248] width 11 height 11
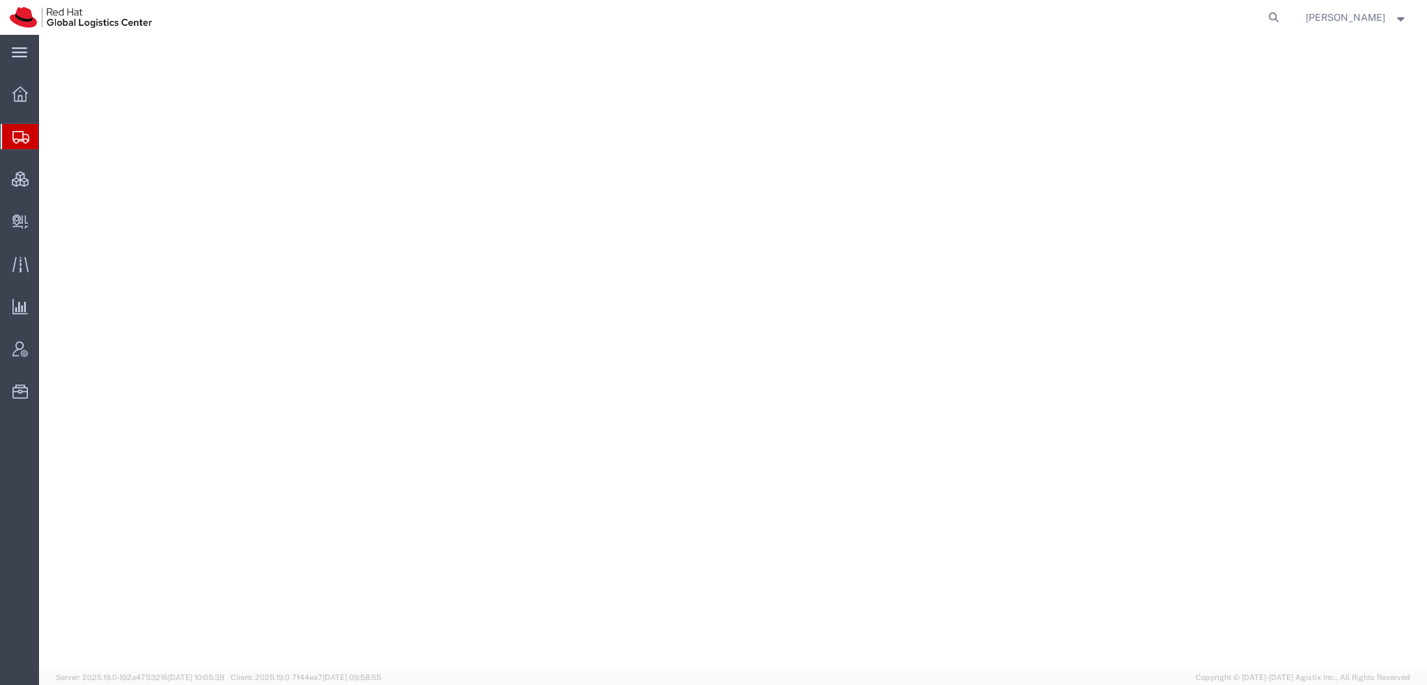
select select "38014"
select select "37944"
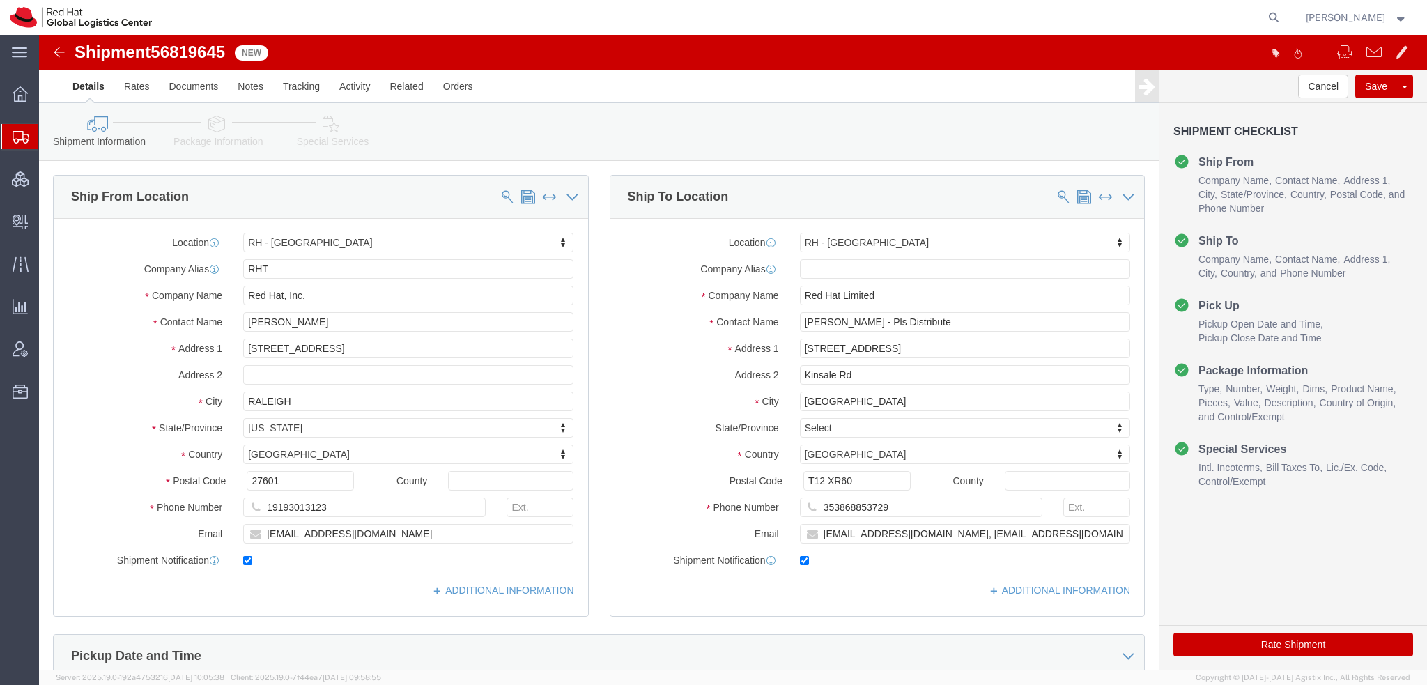
click link "Special Services"
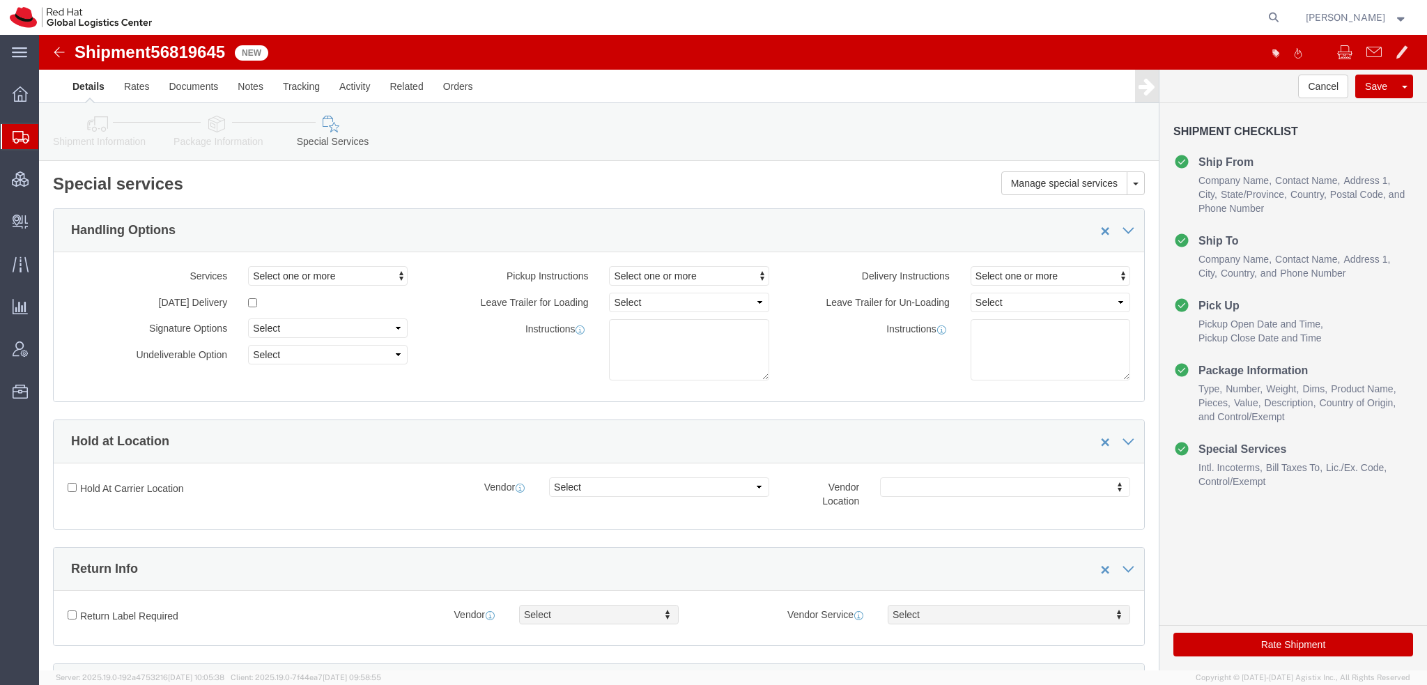
scroll to position [348, 0]
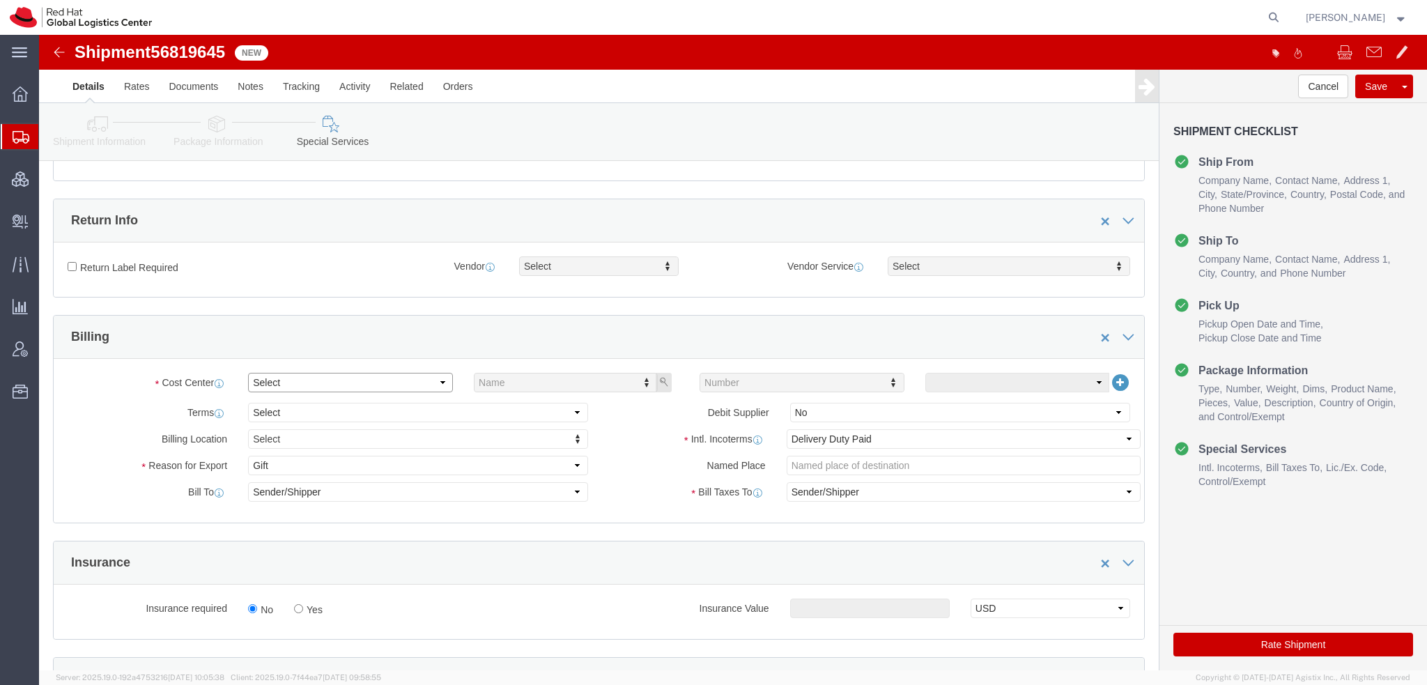
click select "Select Buyer Cost Center Department Operations Number Order Number Sales Person"
select select "COSTCENTER"
click select "Select Buyer Cost Center Department Operations Number Order Number Sales Person"
type input "901"
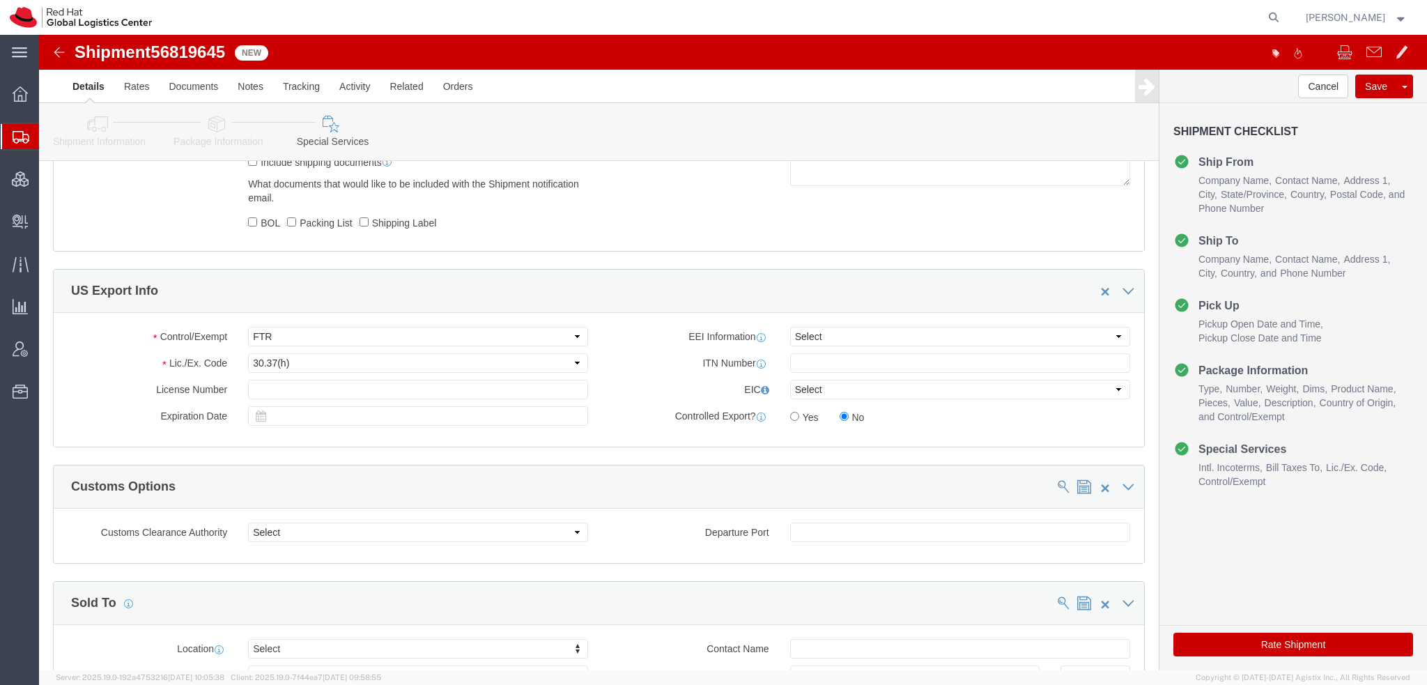
scroll to position [1115, 0]
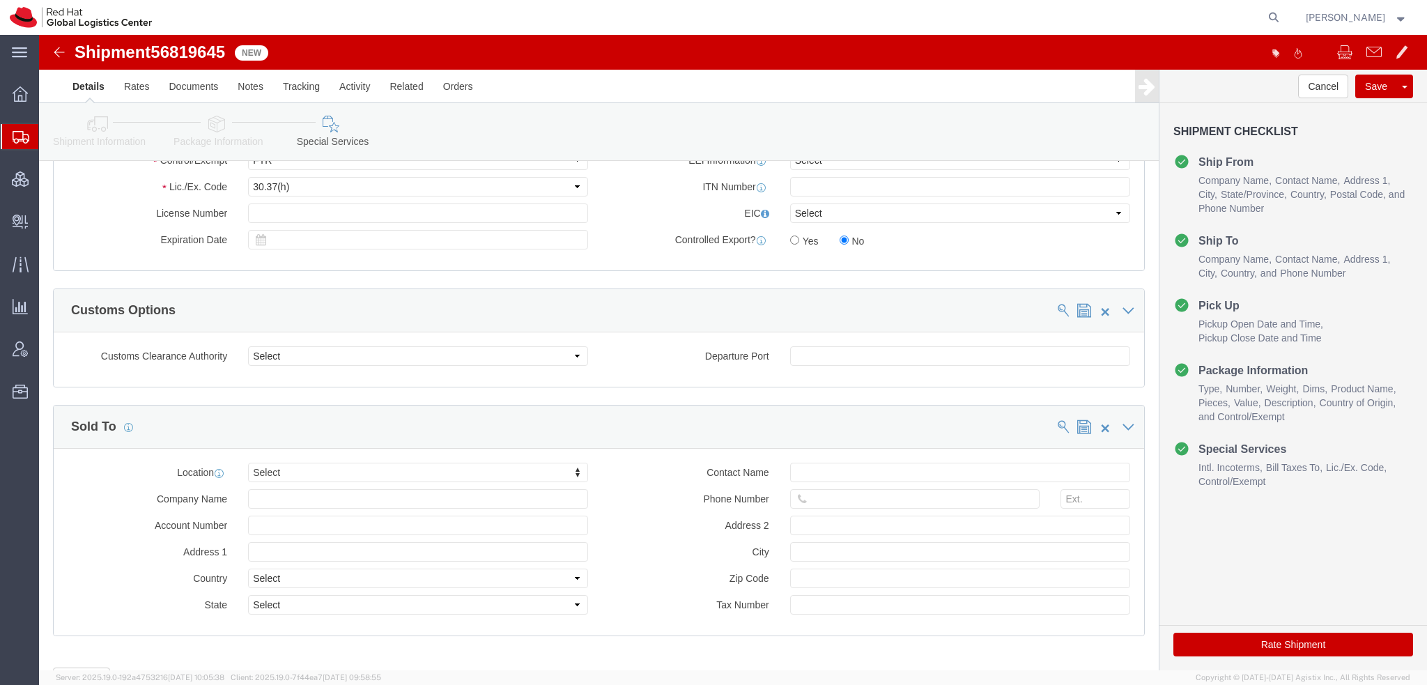
click button "Rate Shipment"
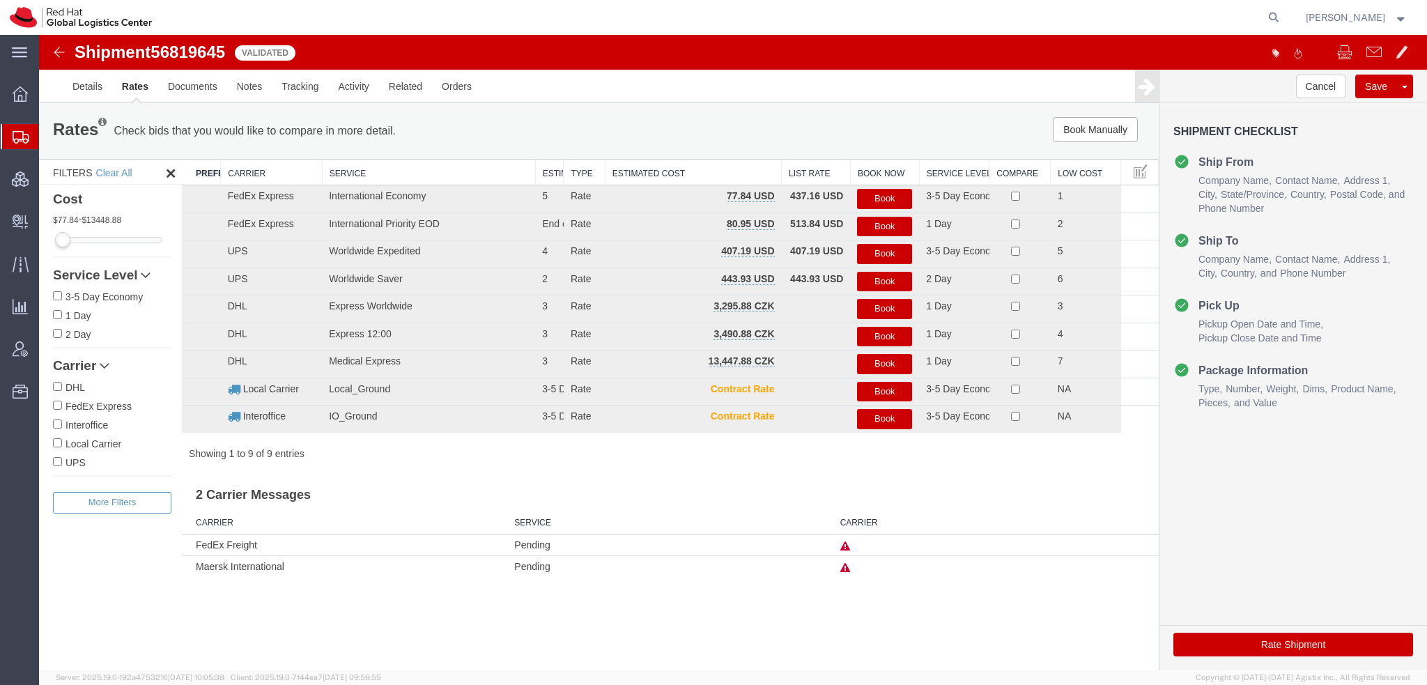
scroll to position [0, 0]
click at [893, 200] on button "Book" at bounding box center [884, 199] width 55 height 20
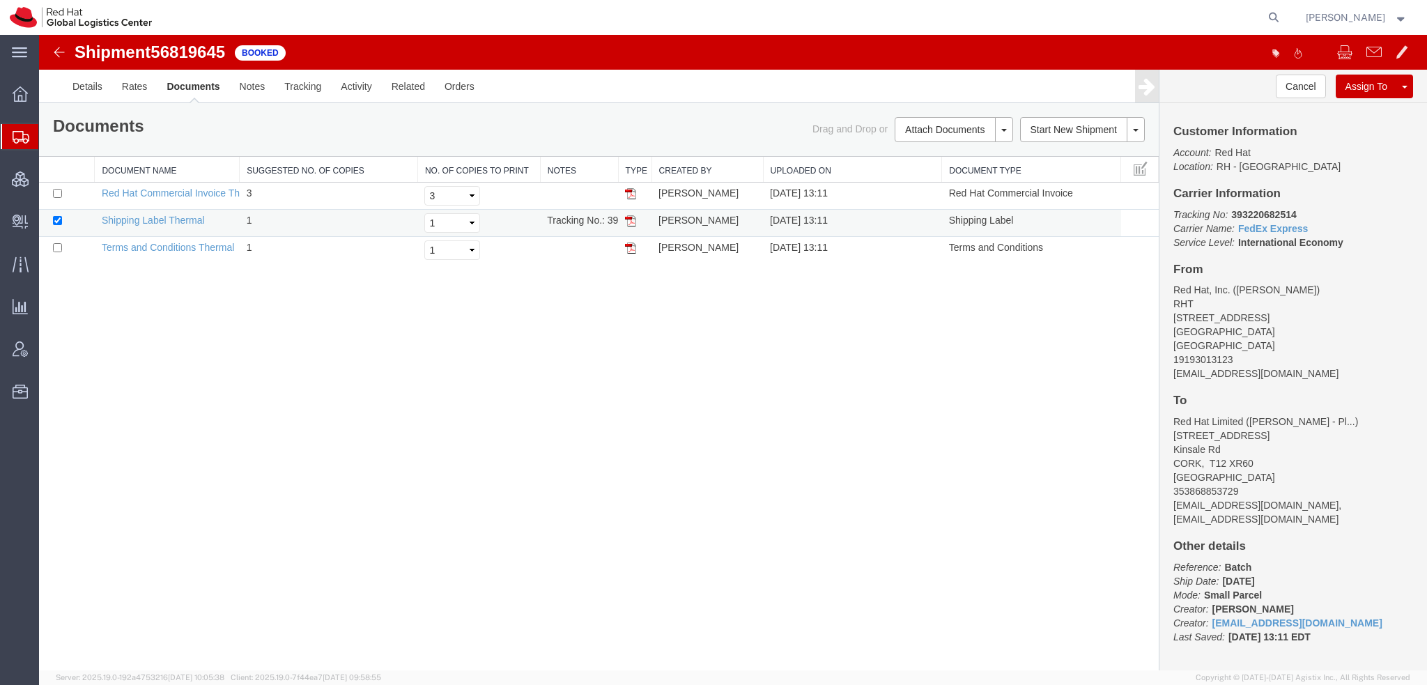
click at [631, 220] on img at bounding box center [630, 220] width 11 height 11
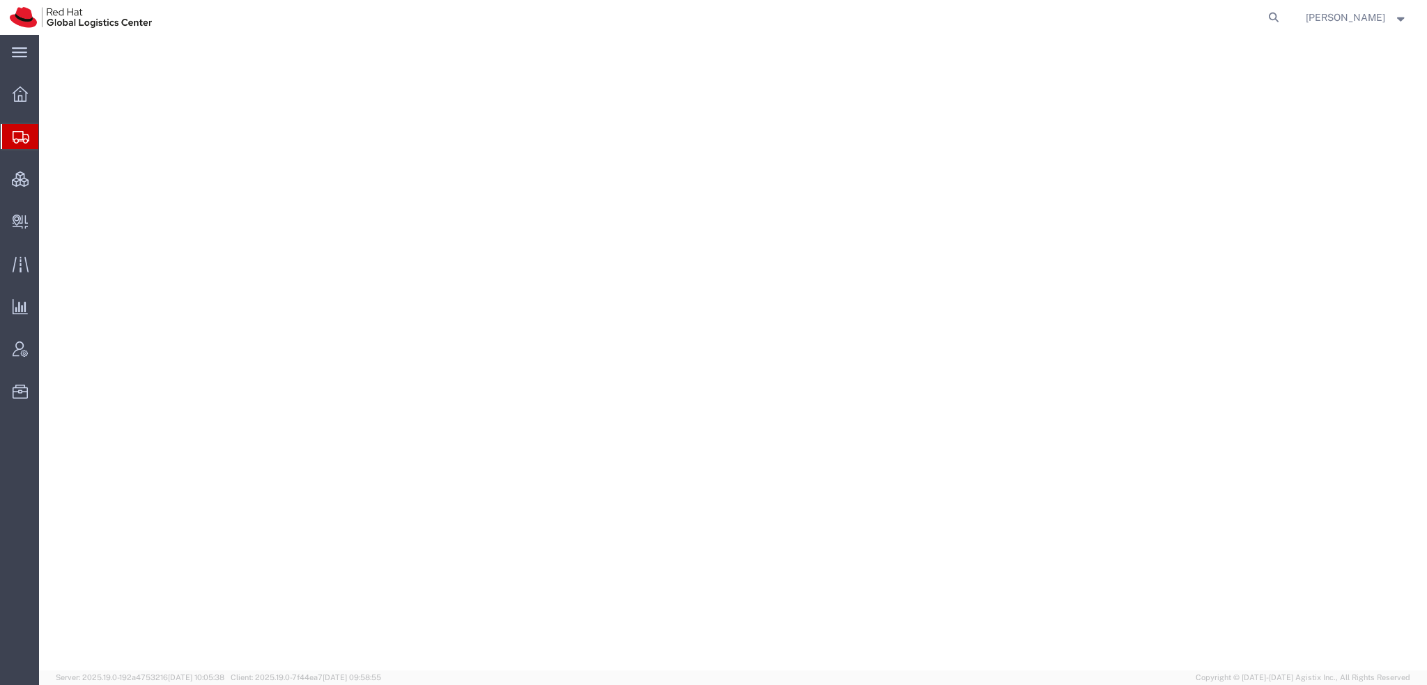
select select "38014"
select select
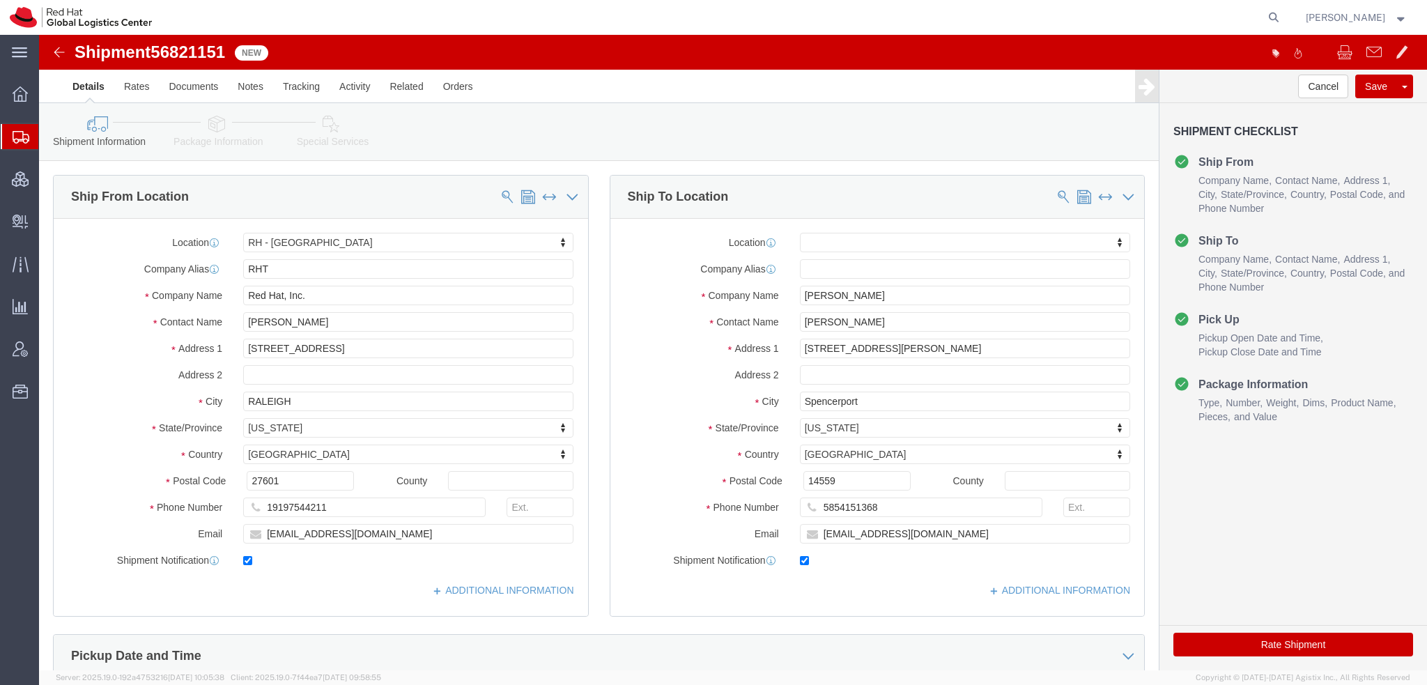
click icon
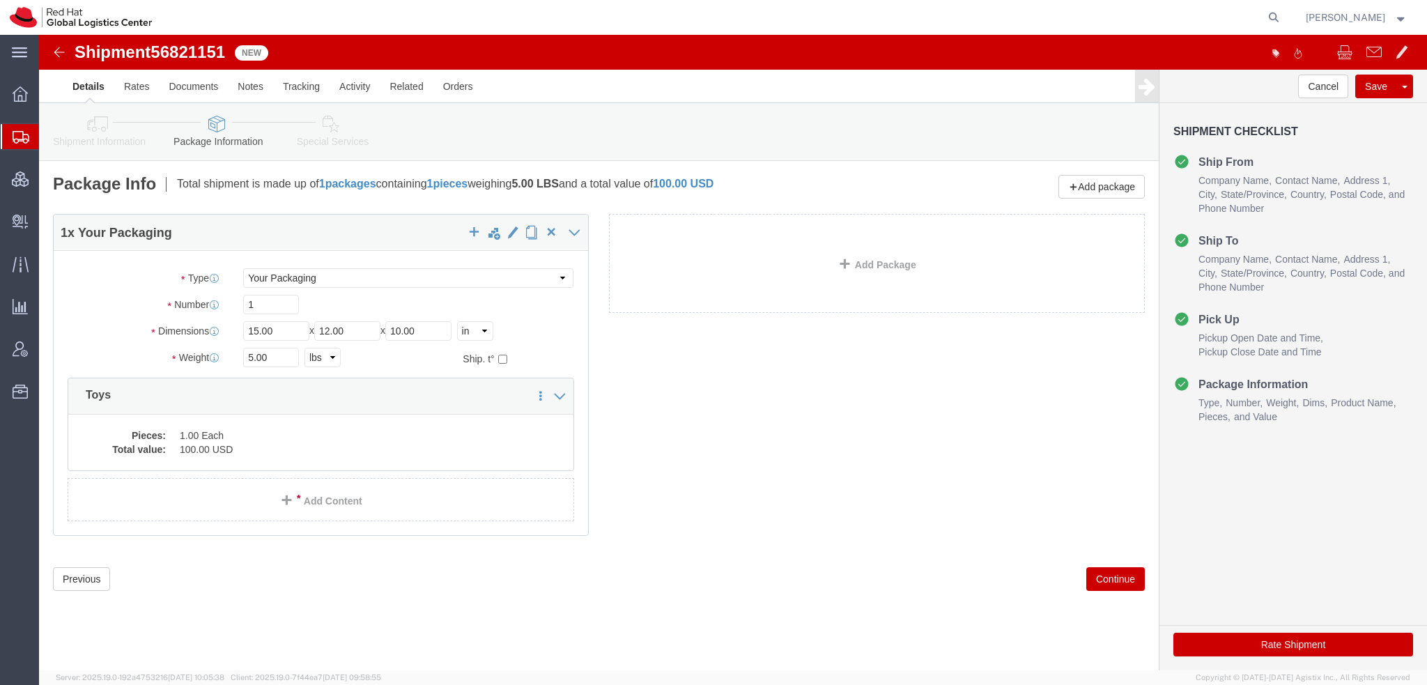
click icon
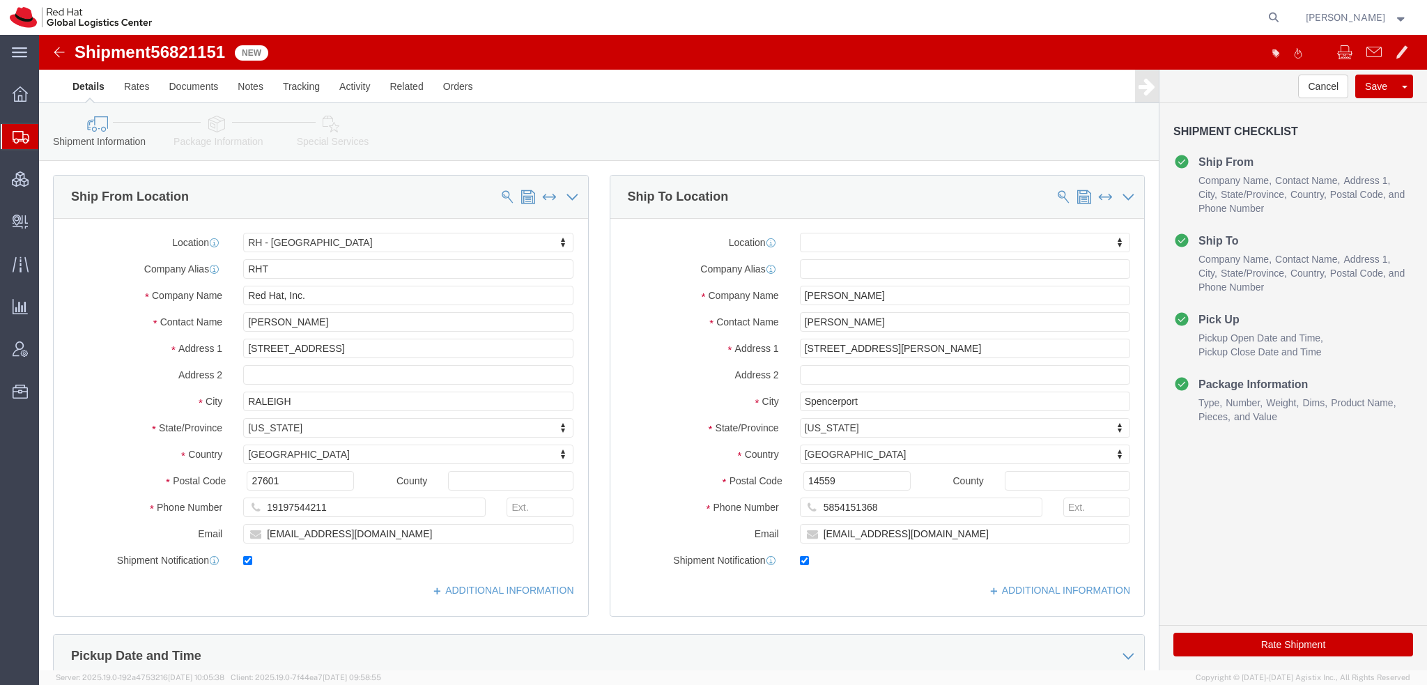
click link "Package Information"
